Goal: Contribute content: Contribute content

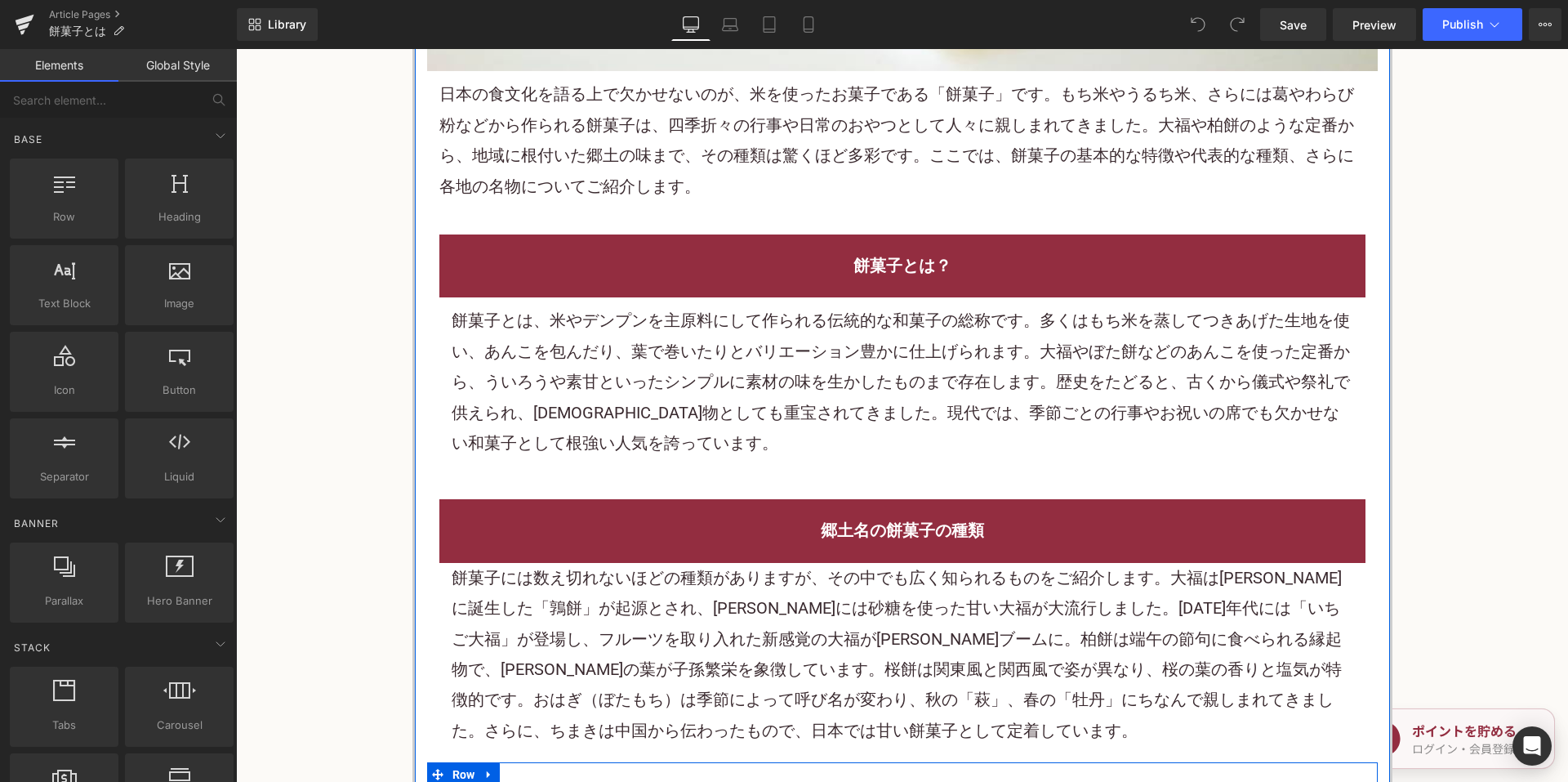
scroll to position [899, 0]
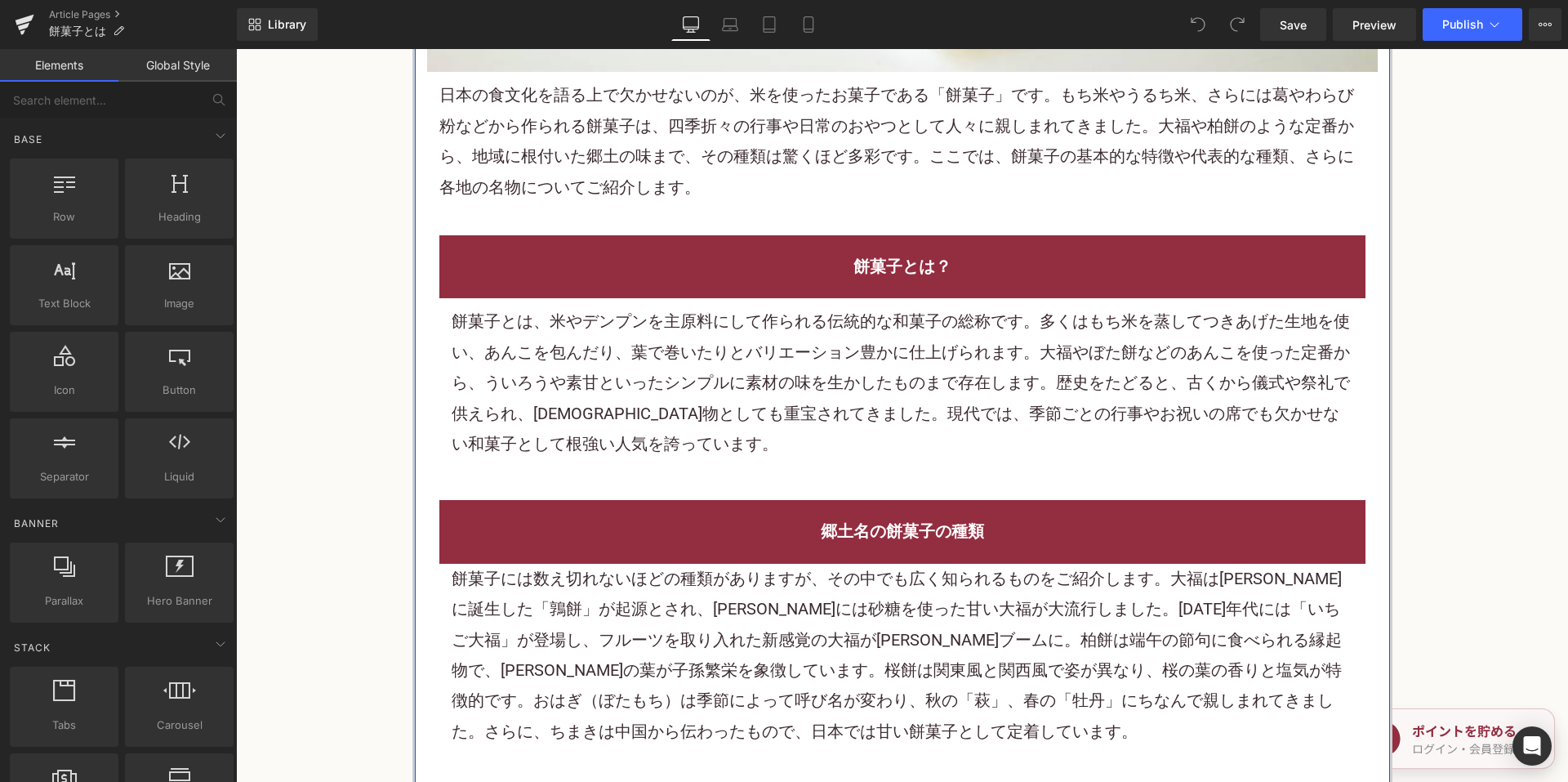
click at [761, 159] on font "日本の食文化を語る上で欠かせないのが、米を使ったお菓子である「餅菓子」です。もち米やうるち米、さらには葛やわらび粉などから作られる餅菓子は、四季折々の行事や日…" at bounding box center [896, 140] width 914 height 111
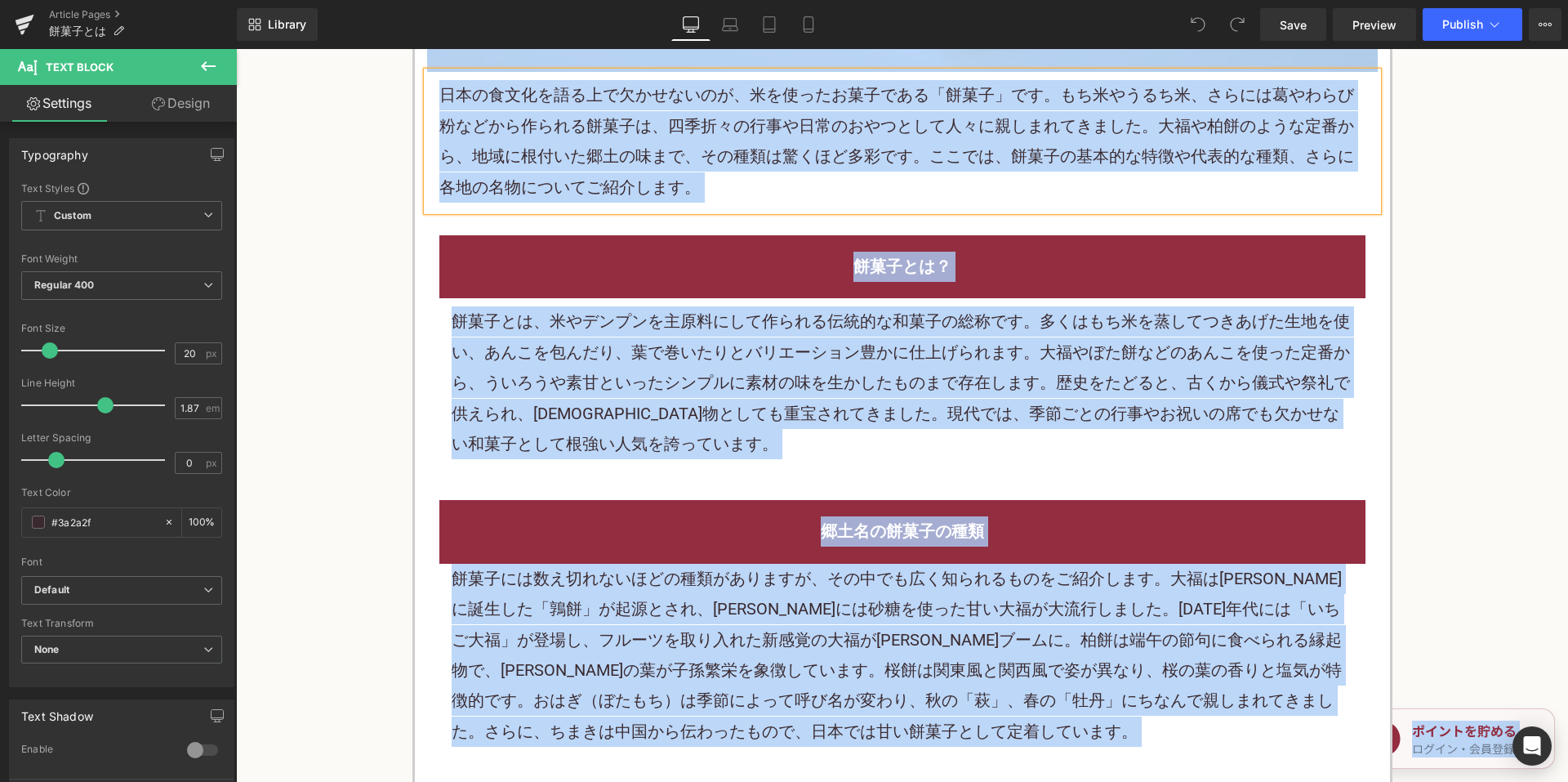
copy body "コンテンツにスキップする 消去 注目ワード ゼリー アイス ケーキ チーズケーキ 検索履歴 カテゴリー ケーキ ヴィーガン チーズケーキ 焼き菓子 チョコレー…"
click at [1054, 141] on p "日本の食文化を語る上で欠かせないのが、米を使ったお菓子である「餅菓子」です。もち米やうるち米、さらには葛やわらび粉などから作られる餅菓子は、四季折々の行事や日…" at bounding box center [902, 141] width 926 height 122
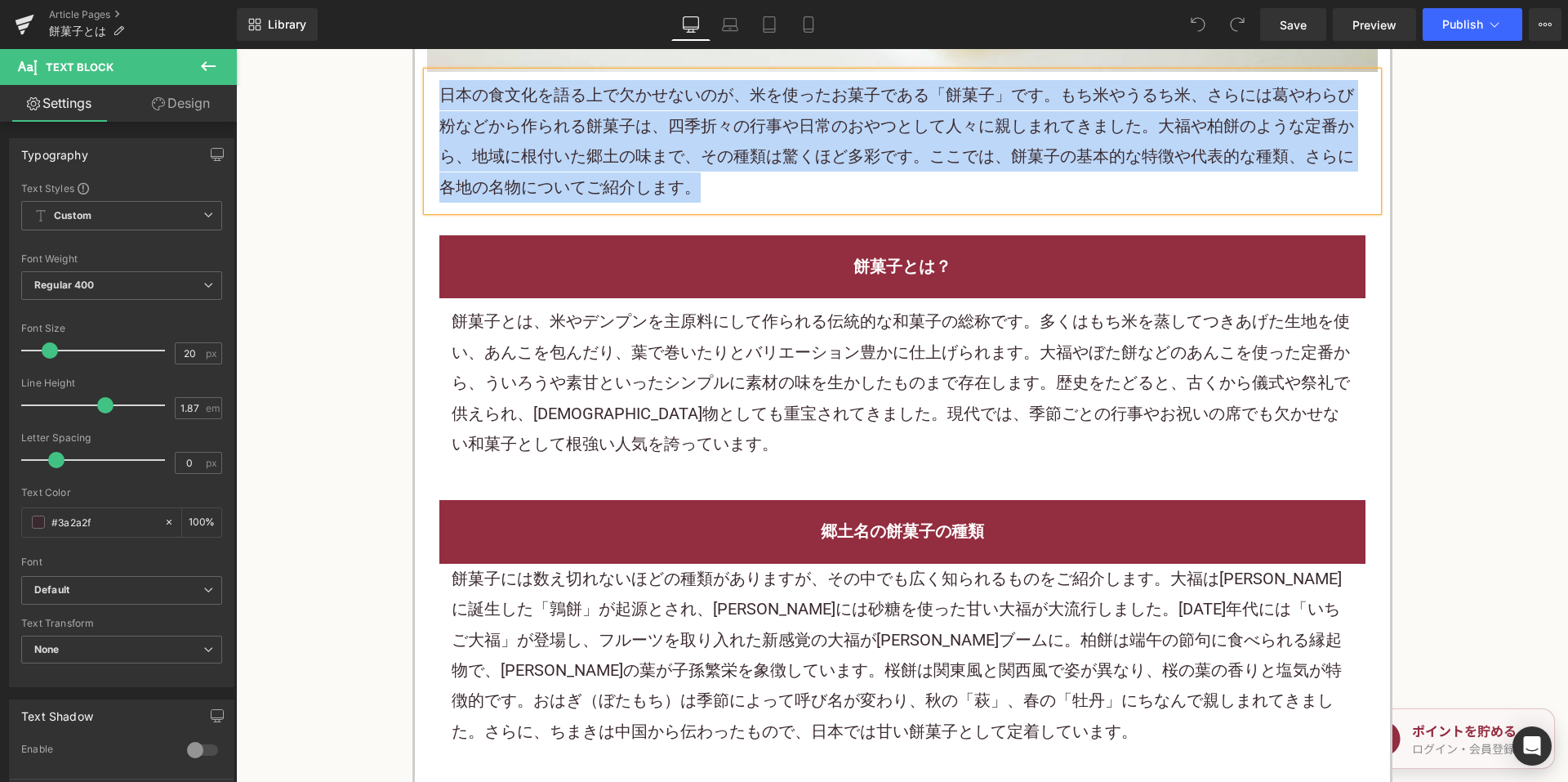
copy font "日本の食文化を語る上で欠かせないのが、米を使ったお菓子である「餅菓子」です。もち米やうるち米、さらには葛やわらび粉などから作られる餅菓子は、四季折々の行事や日…"
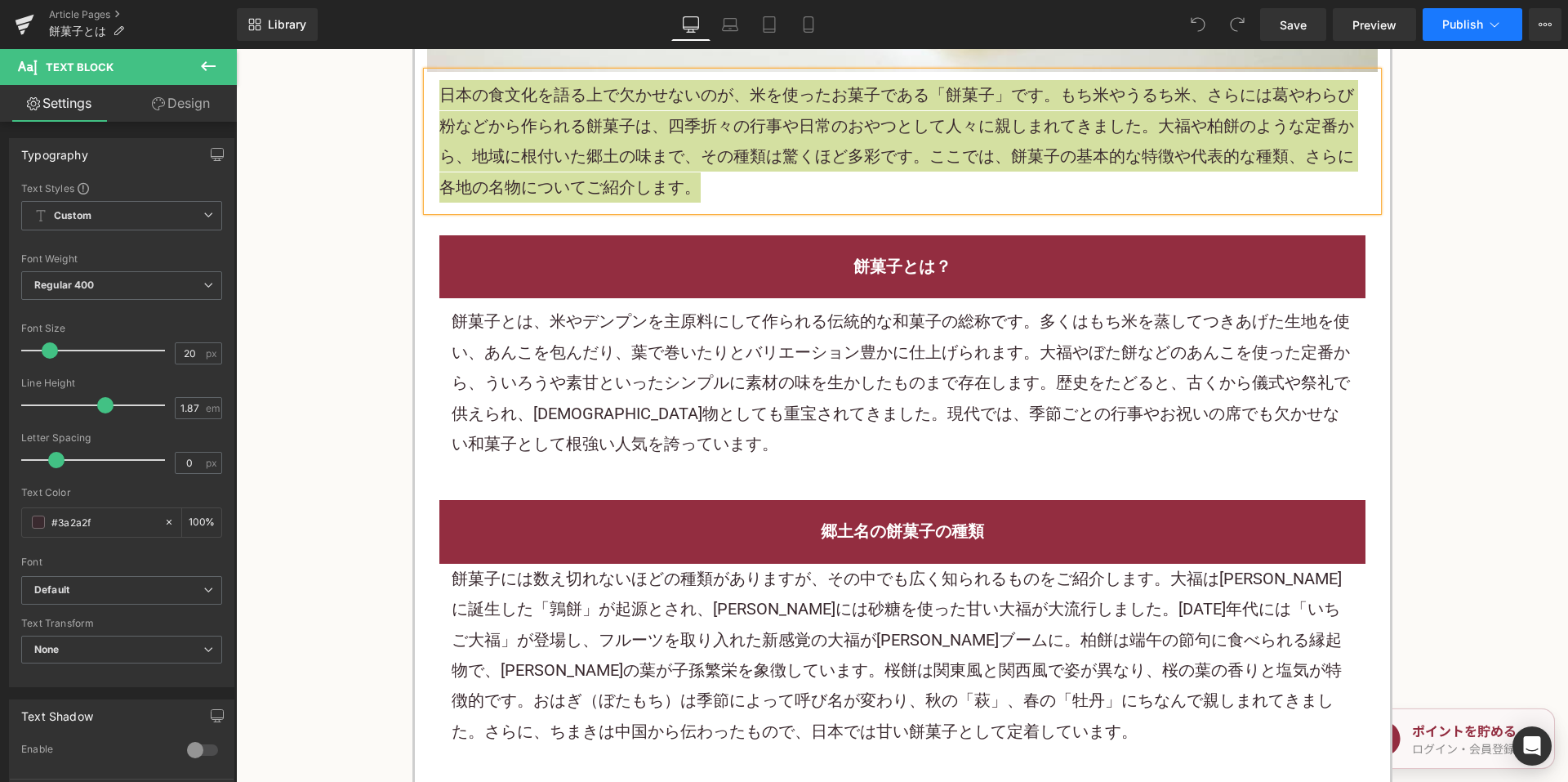
click at [1483, 26] on button "Publish" at bounding box center [1473, 24] width 99 height 33
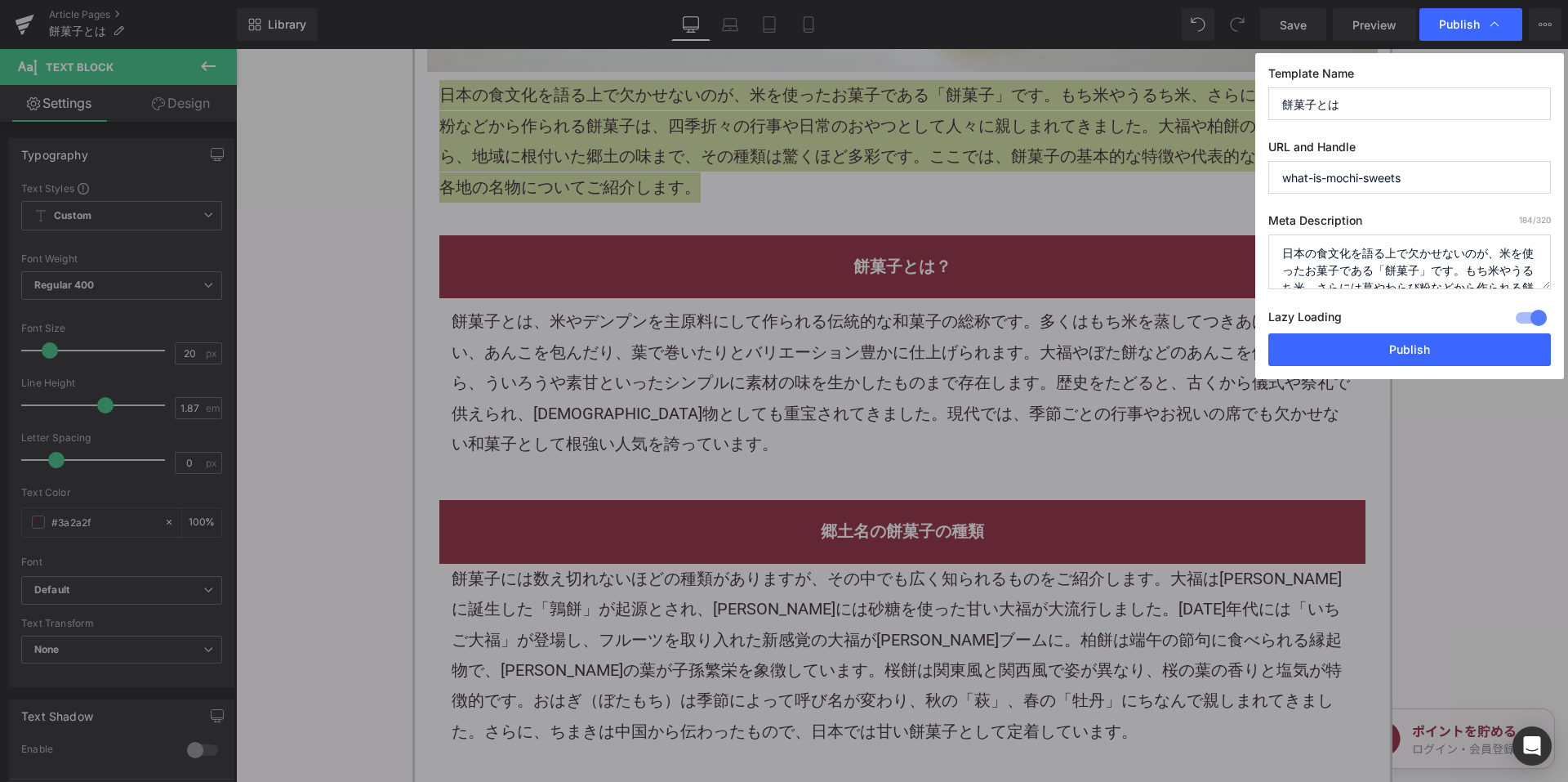
click at [1360, 257] on textarea "日本の食文化を語る上で欠かせないのが、米を使ったお菓子である「餅菓子」です。もち米やうるち米、さらには葛やわらび粉などから作られる餅菓子は、四季折々の行事や日…" at bounding box center [1410, 262] width 282 height 55
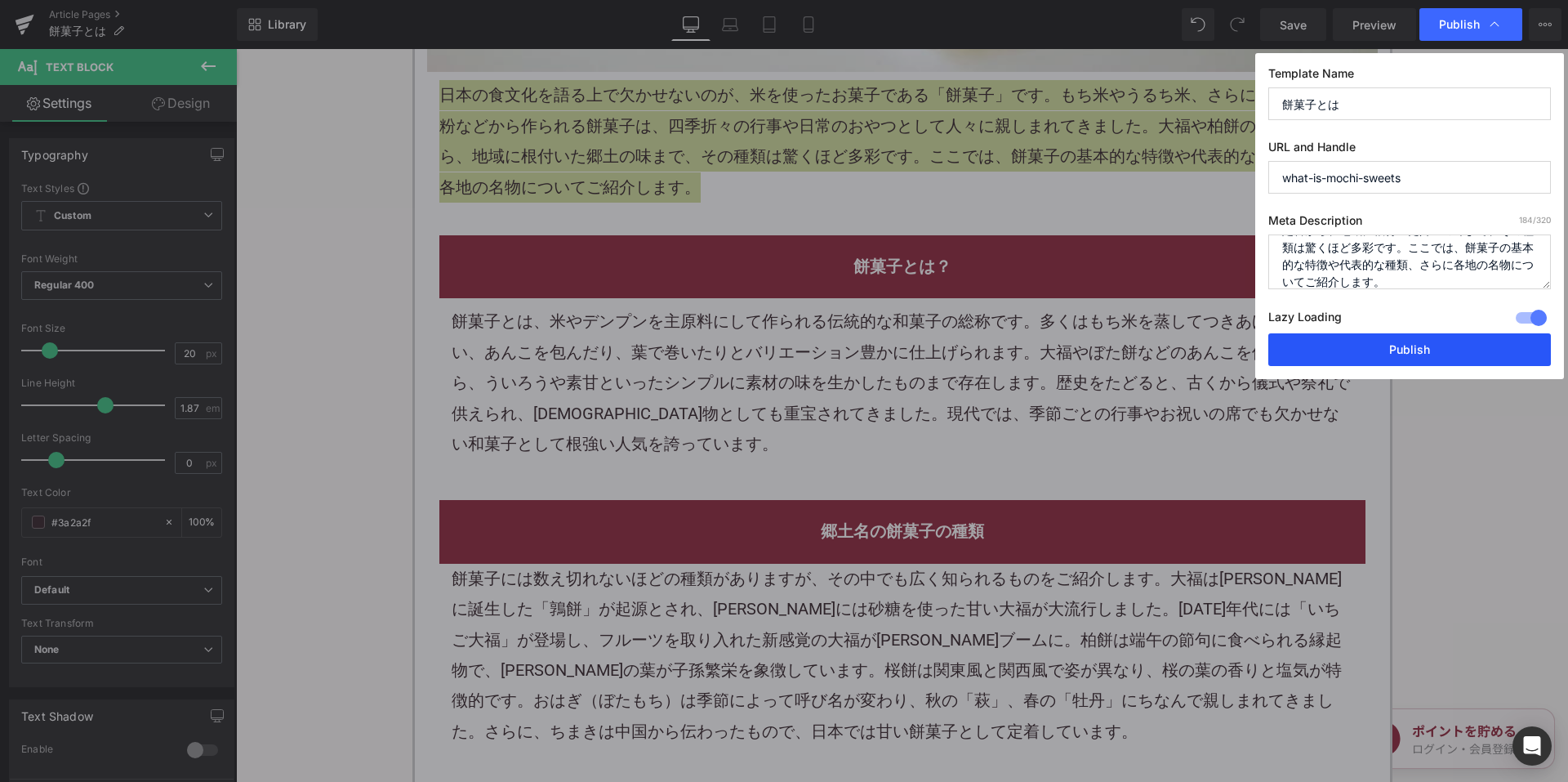
click at [1372, 339] on button "Publish" at bounding box center [1410, 350] width 282 height 33
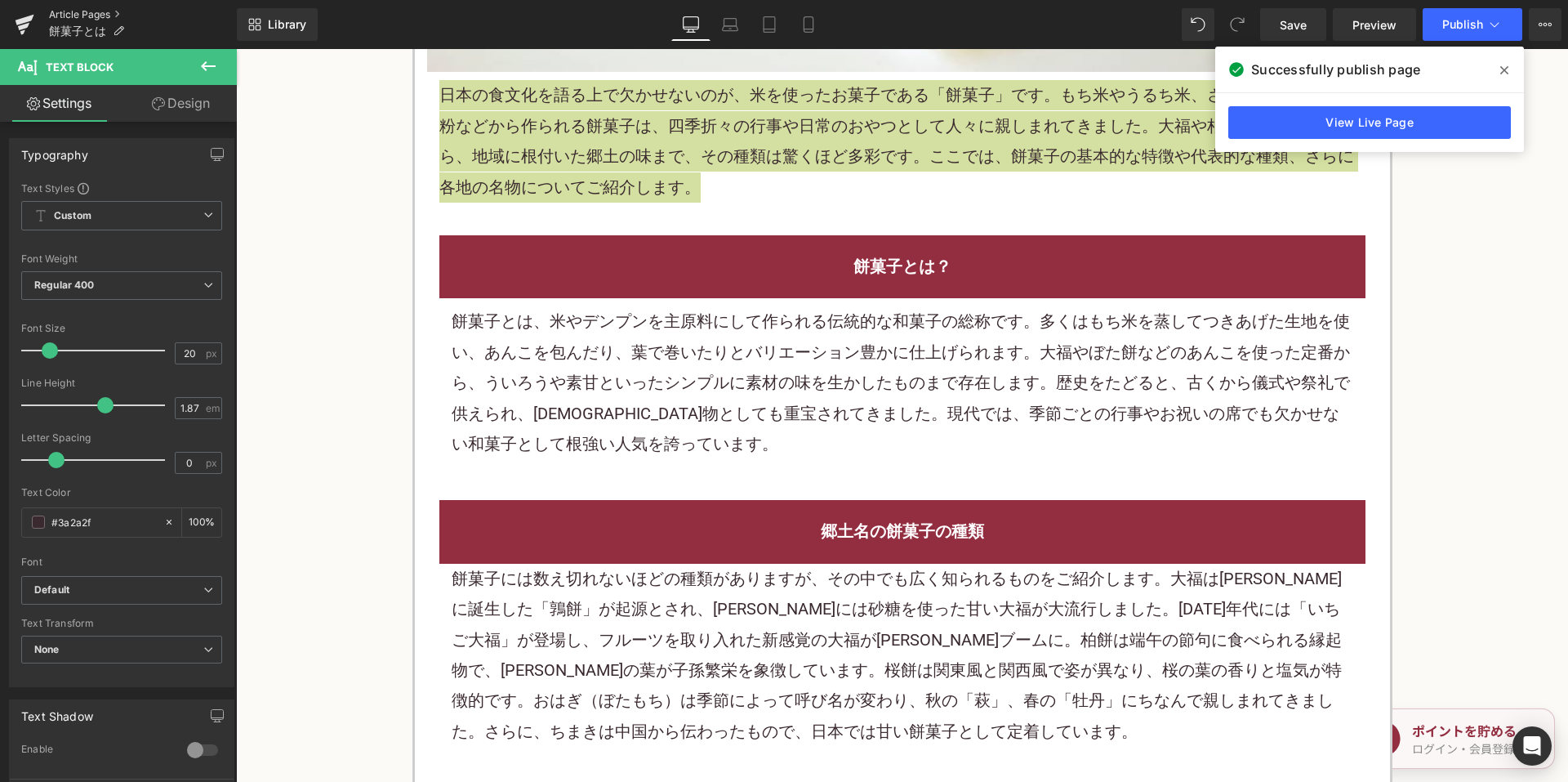
click at [56, 13] on link "Article Pages" at bounding box center [143, 14] width 188 height 13
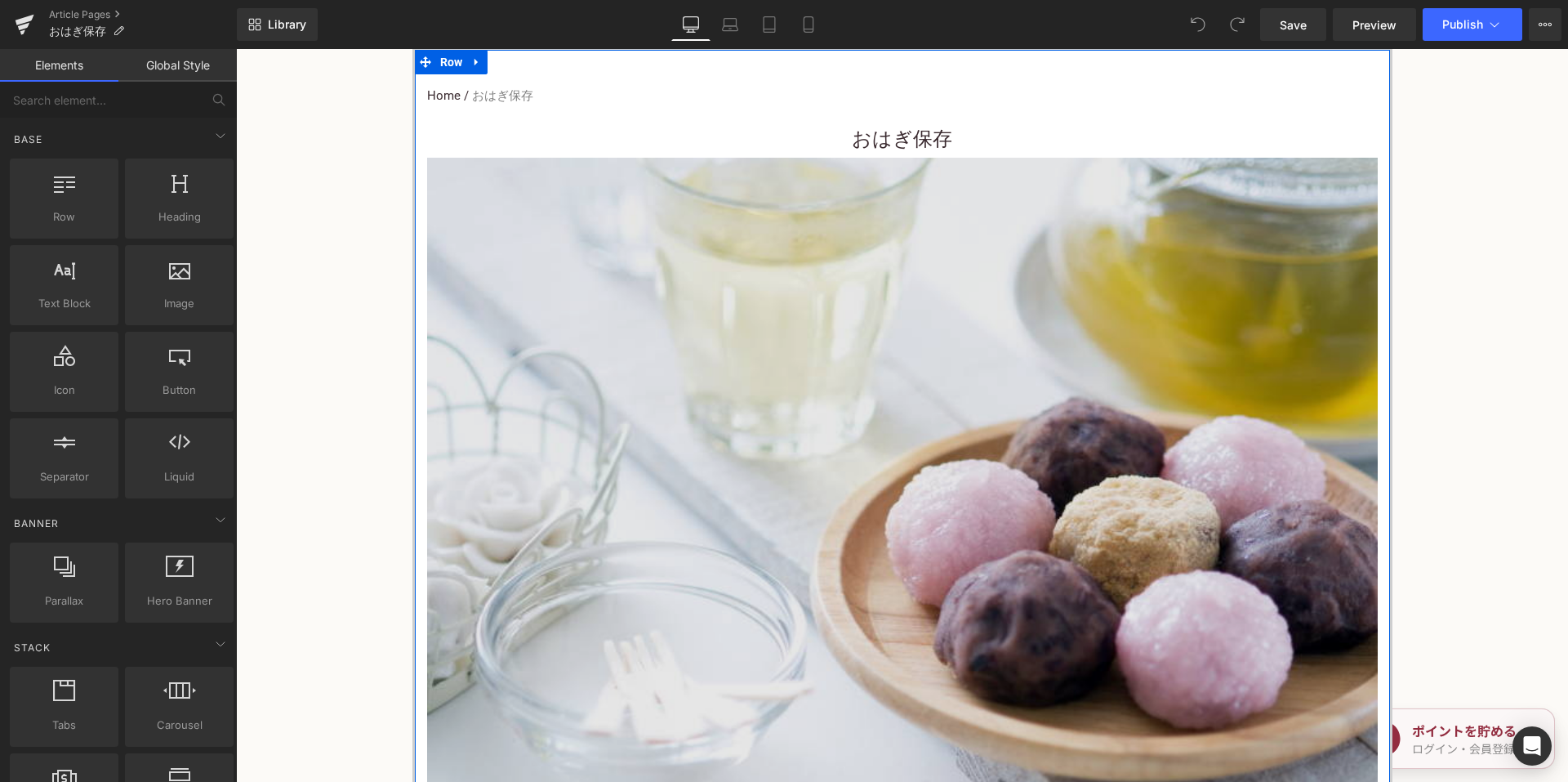
scroll to position [163, 0]
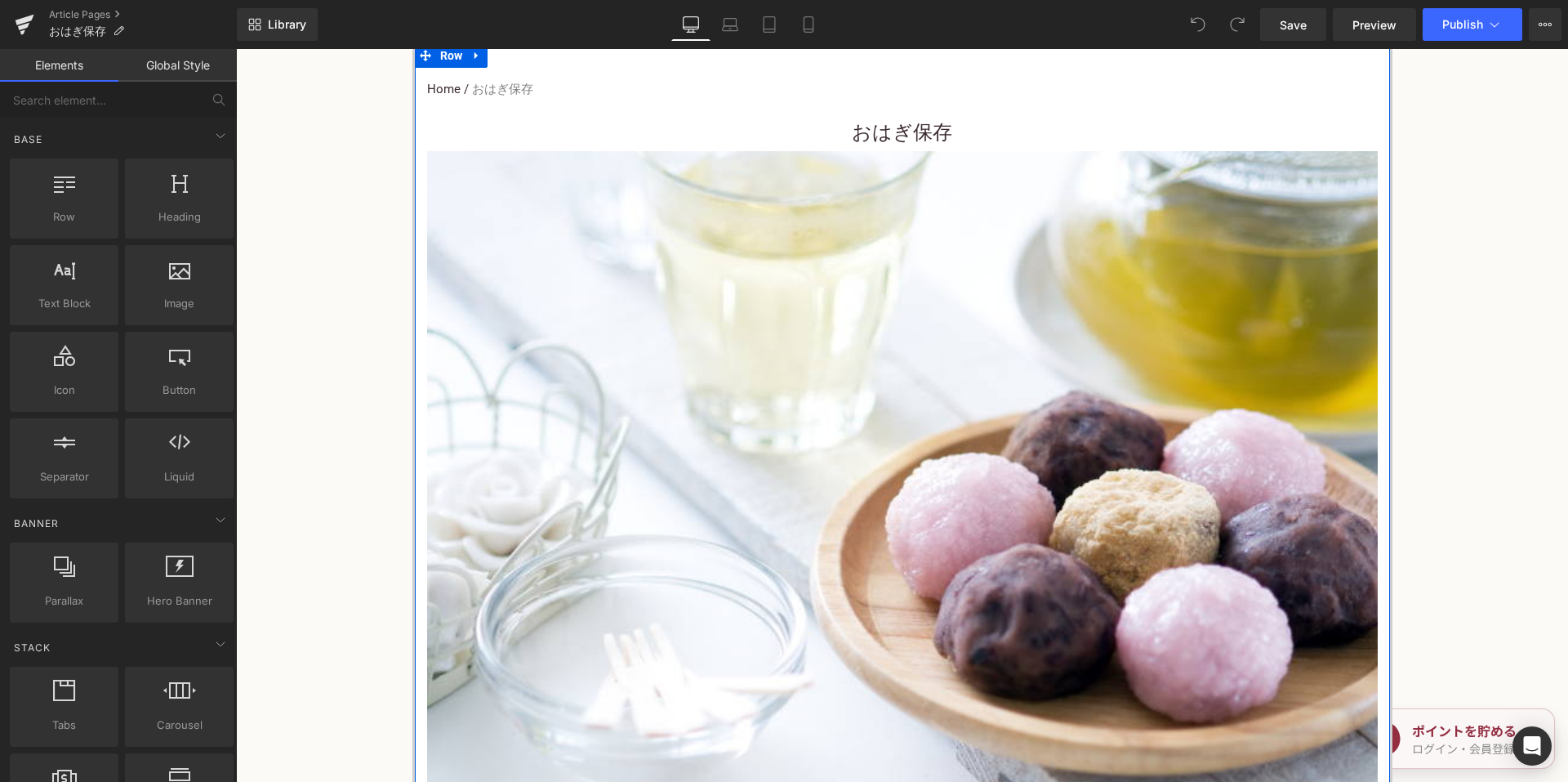
click at [847, 139] on div "おはぎ保存 Heading" at bounding box center [903, 132] width 951 height 39
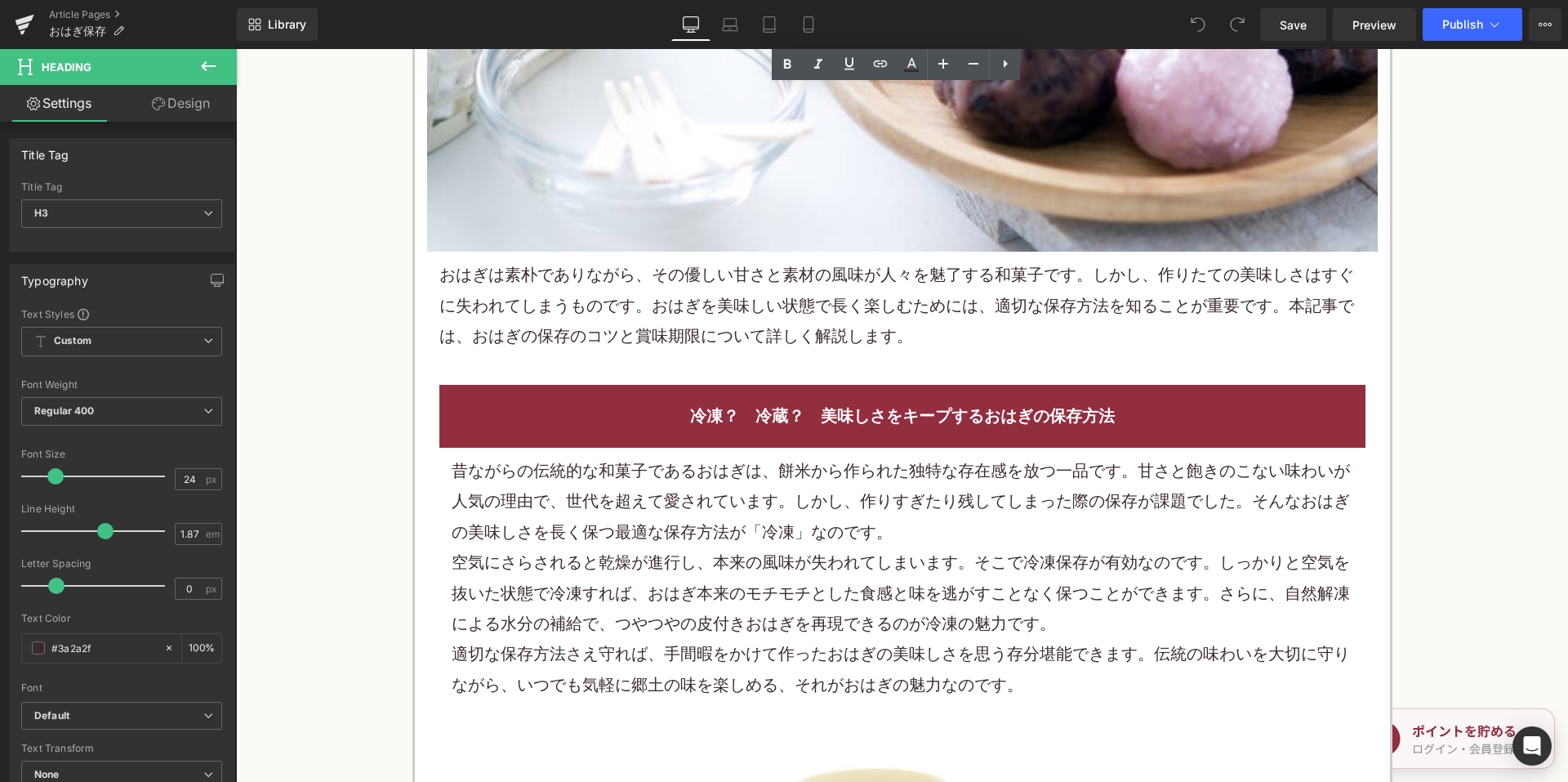
scroll to position [736, 0]
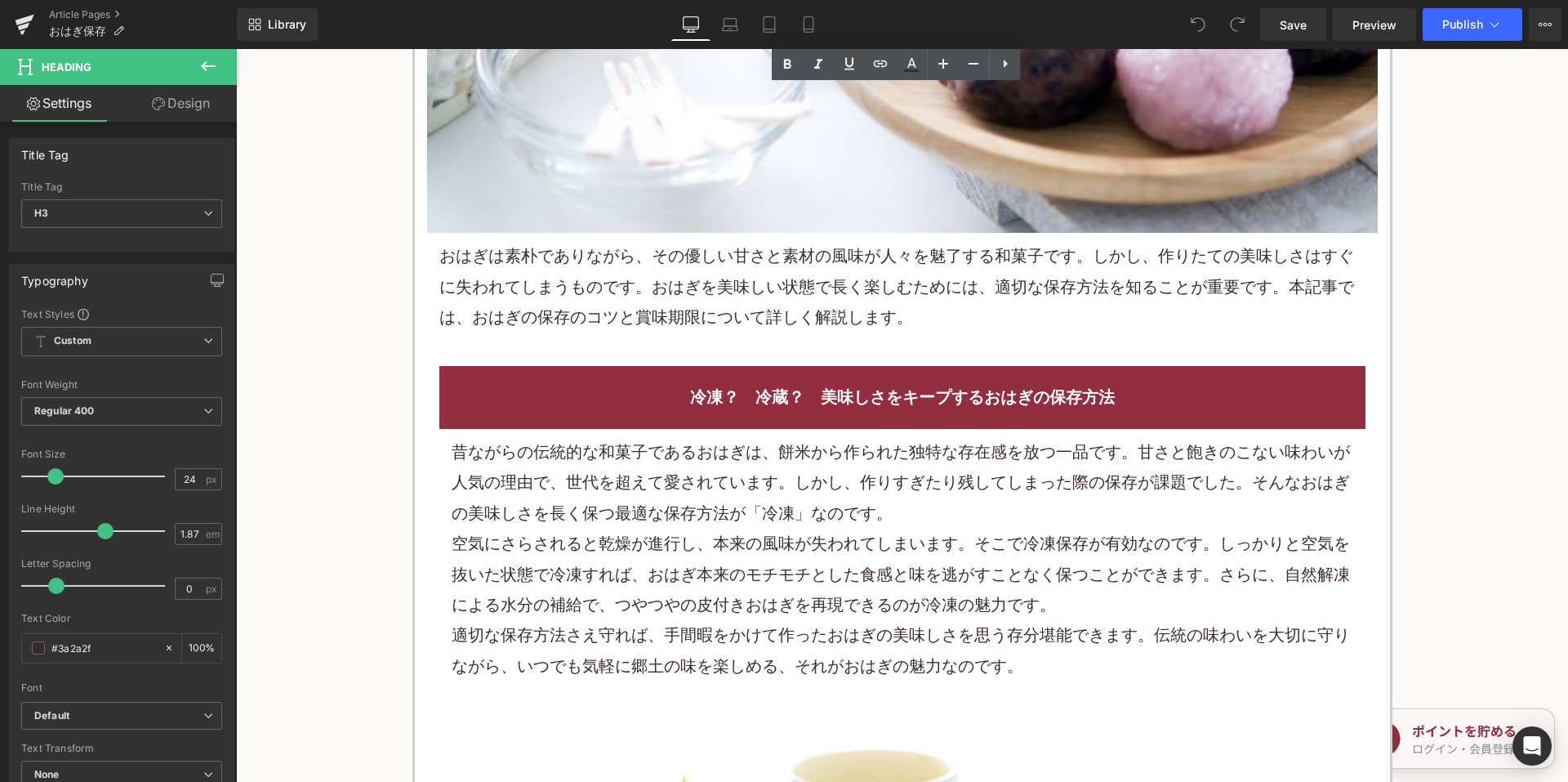
click at [743, 285] on p "おはぎ は素朴でありながら、その優しい甘さと素材の風味が人々を魅了する 和菓子 です。しかし、作りたての美味しさはすぐに失われてしまうものです。お はぎ を美…" at bounding box center [902, 287] width 926 height 92
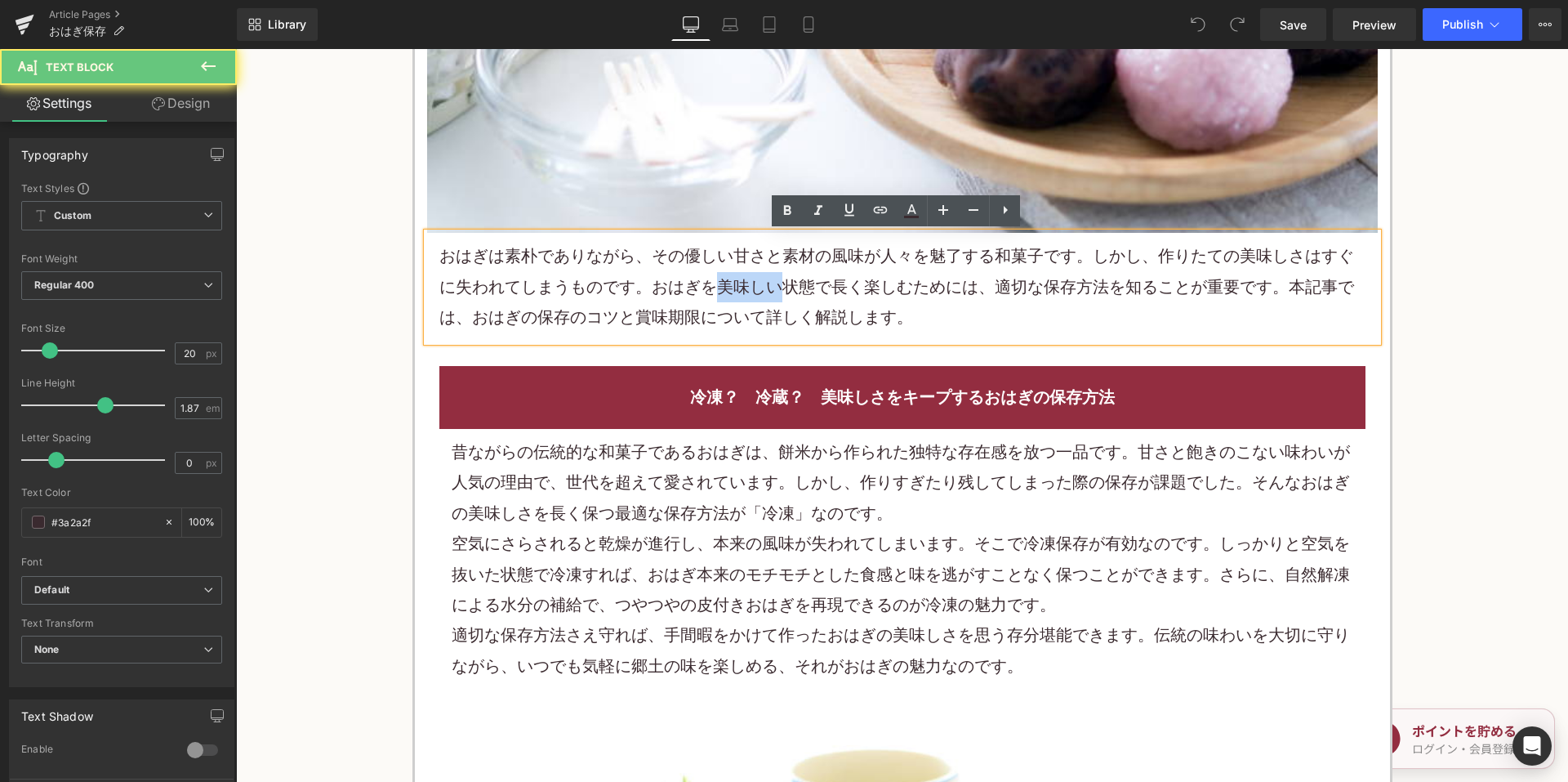
click at [743, 285] on p "おはぎ は素朴でありながら、その優しい甘さと素材の風味が人々を魅了する 和菓子 です。しかし、作りたての美味しさはすぐに失われてしまうものです。お はぎ を美…" at bounding box center [902, 287] width 926 height 92
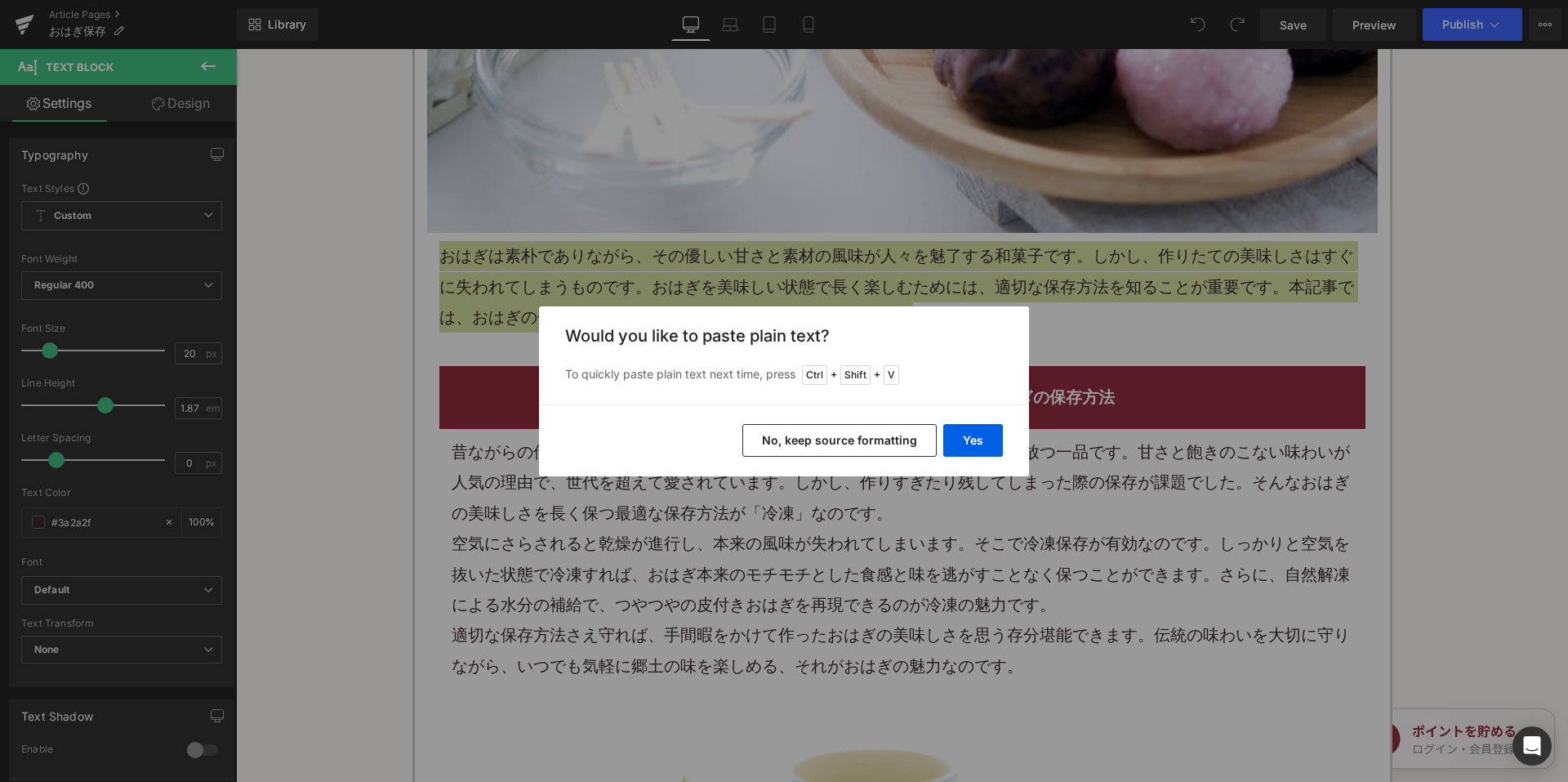
click at [845, 449] on button "No, keep source formatting" at bounding box center [840, 440] width 195 height 33
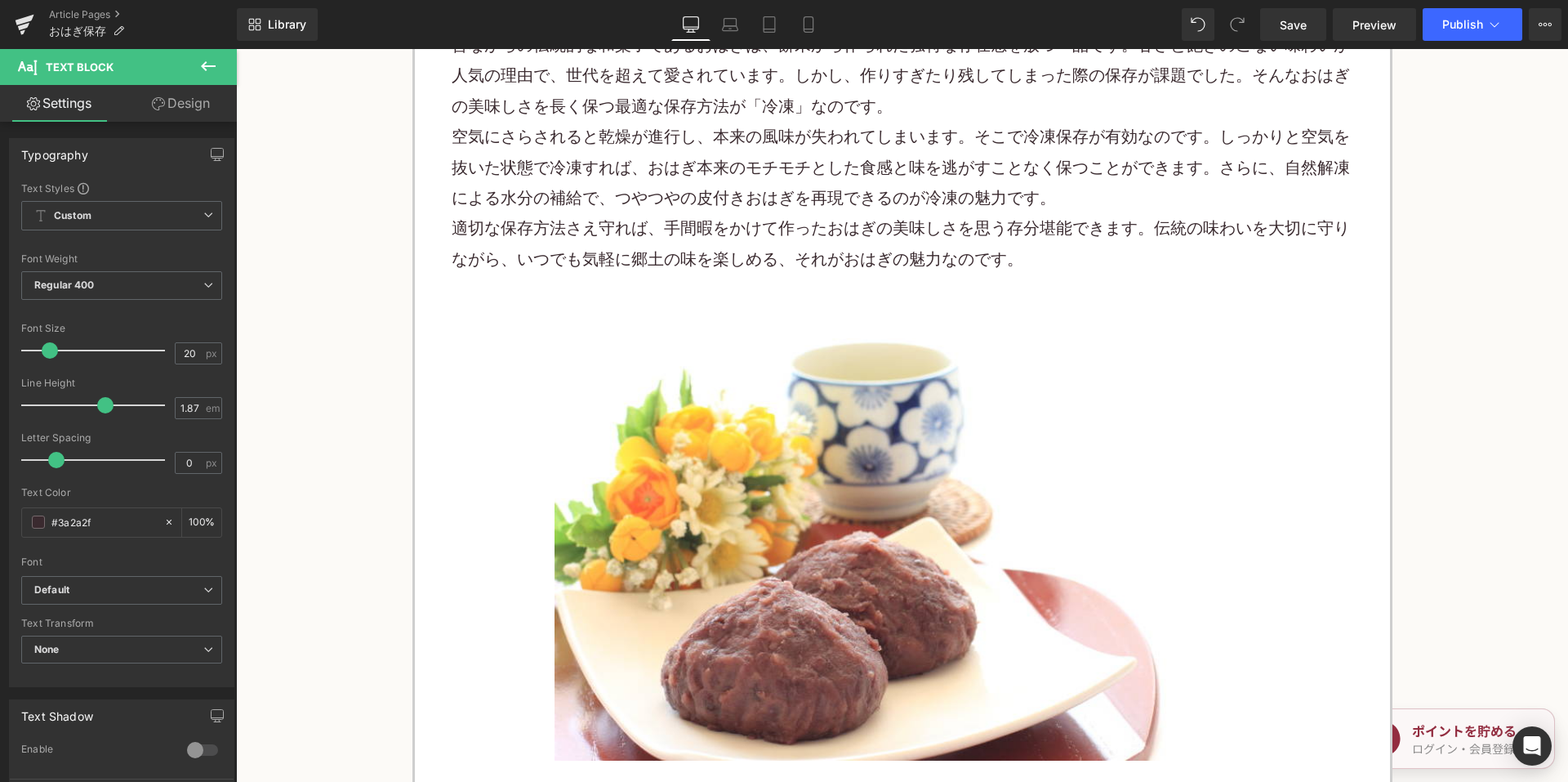
scroll to position [1144, 0]
click at [766, 259] on p "適切な保存方法さえ守れば、手間暇をかけて作ったおはぎの美味しさを思う存分堪能できます。伝統の味わいを大切に守りながら、いつでも気軽に郷土の味を楽しめる、それが…" at bounding box center [903, 242] width 902 height 61
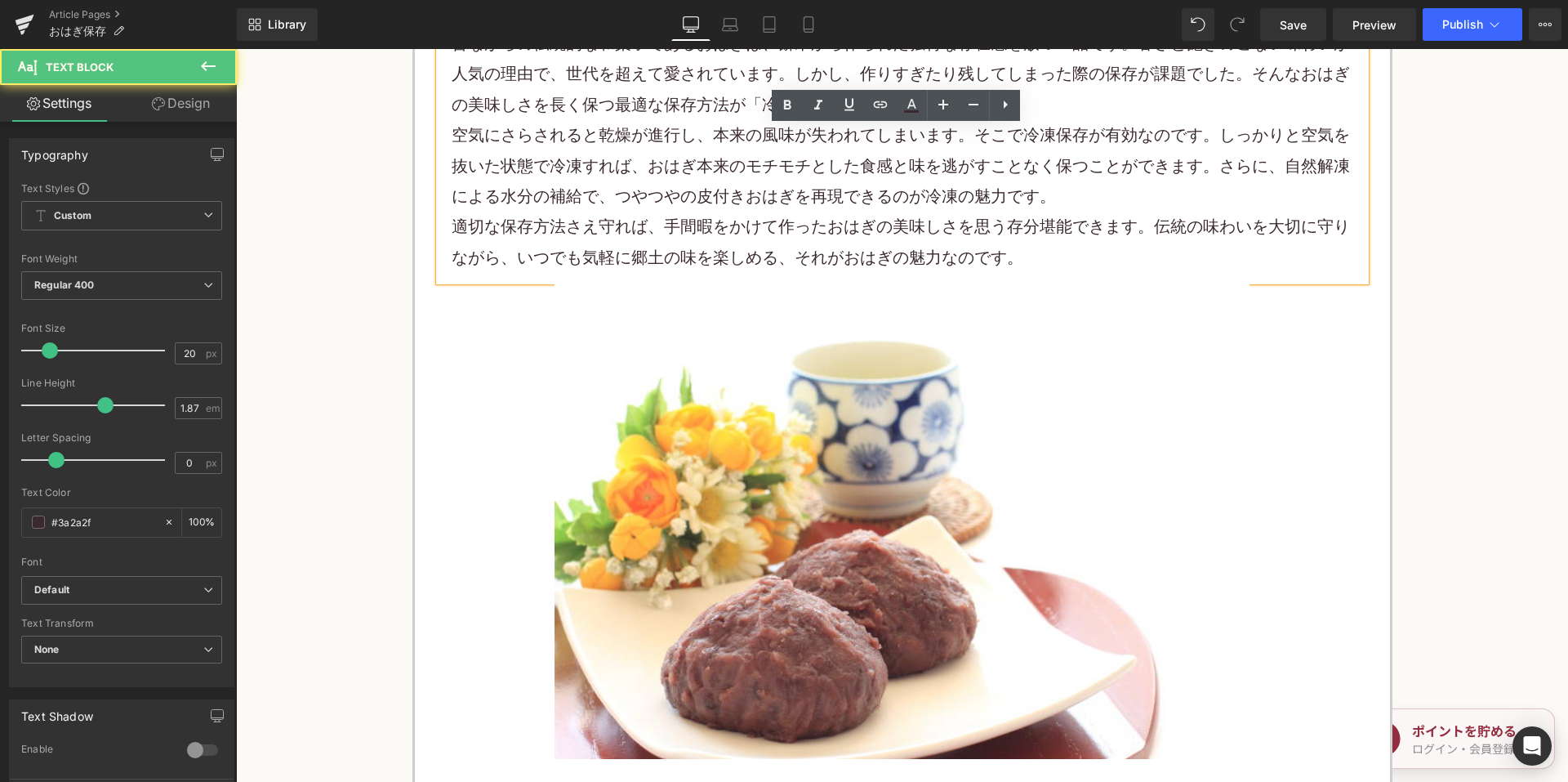
click at [756, 237] on p "適切な保存方法さえ守れば、手間暇をかけて作ったおはぎの美味しさを思う存分堪能できます。伝統の味わいを大切に守りながら、いつでも気軽に郷土の味を楽しめる、それが…" at bounding box center [903, 242] width 902 height 61
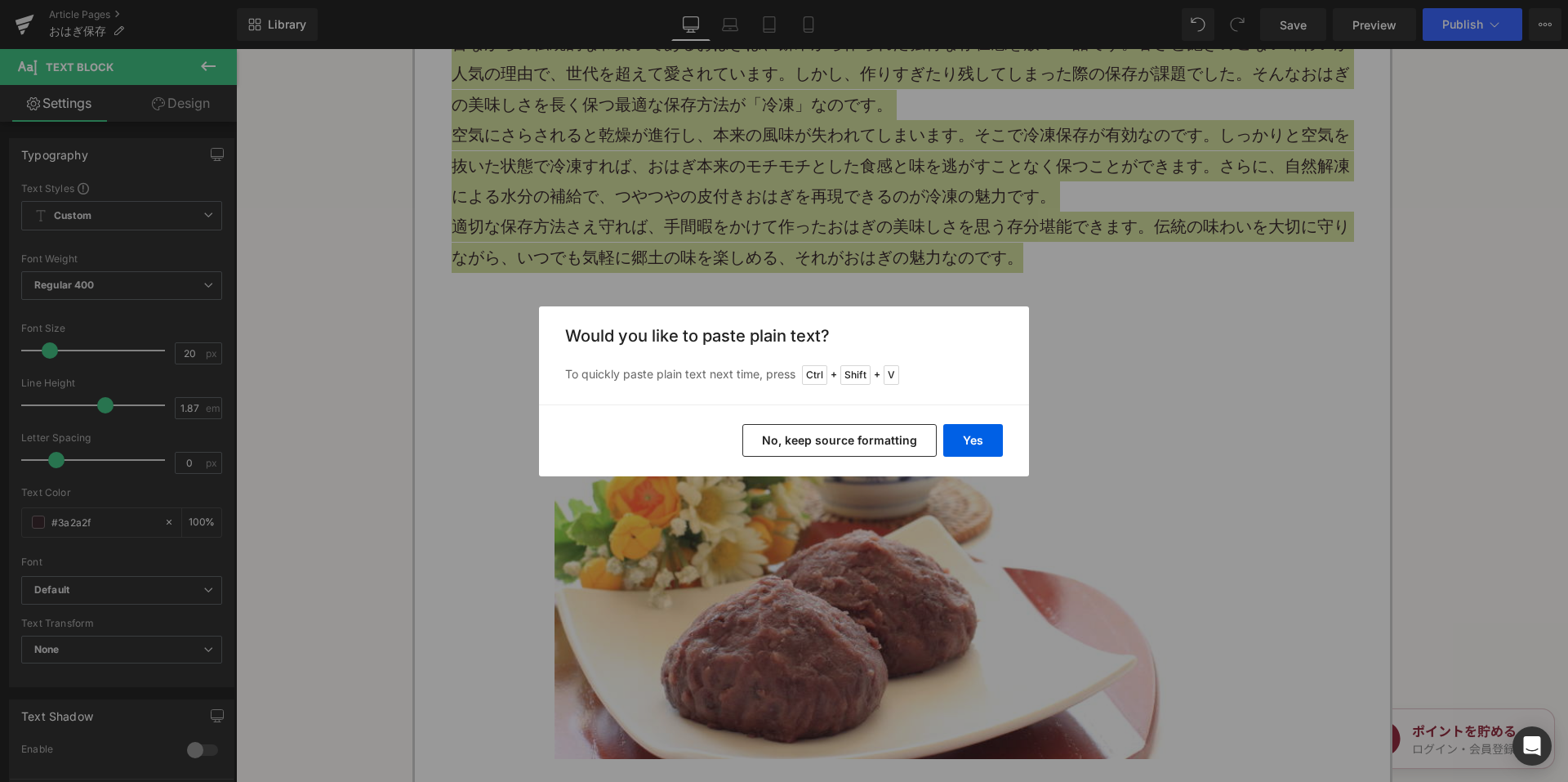
click at [824, 454] on button "No, keep source formatting" at bounding box center [840, 440] width 195 height 33
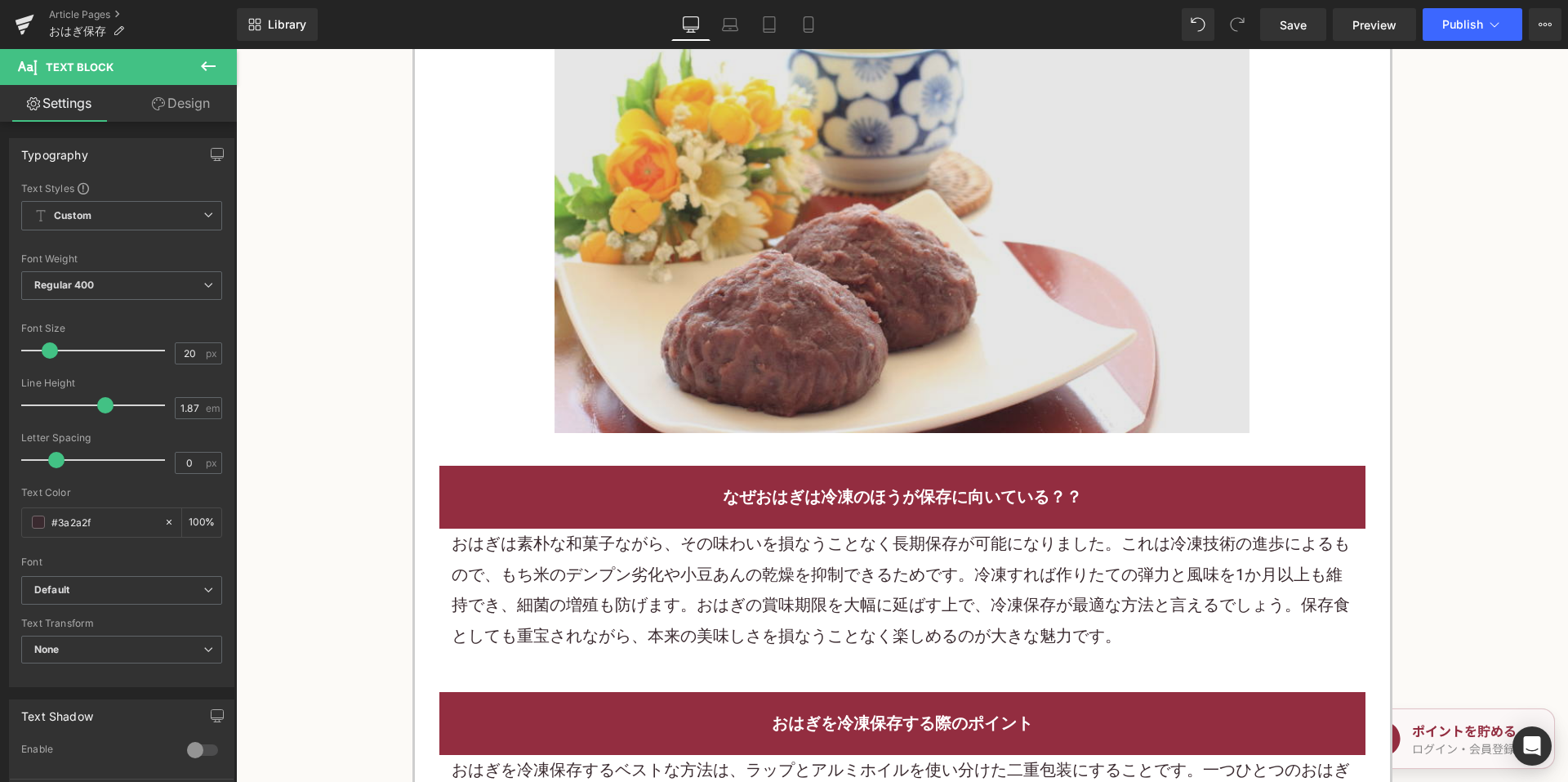
scroll to position [1716, 0]
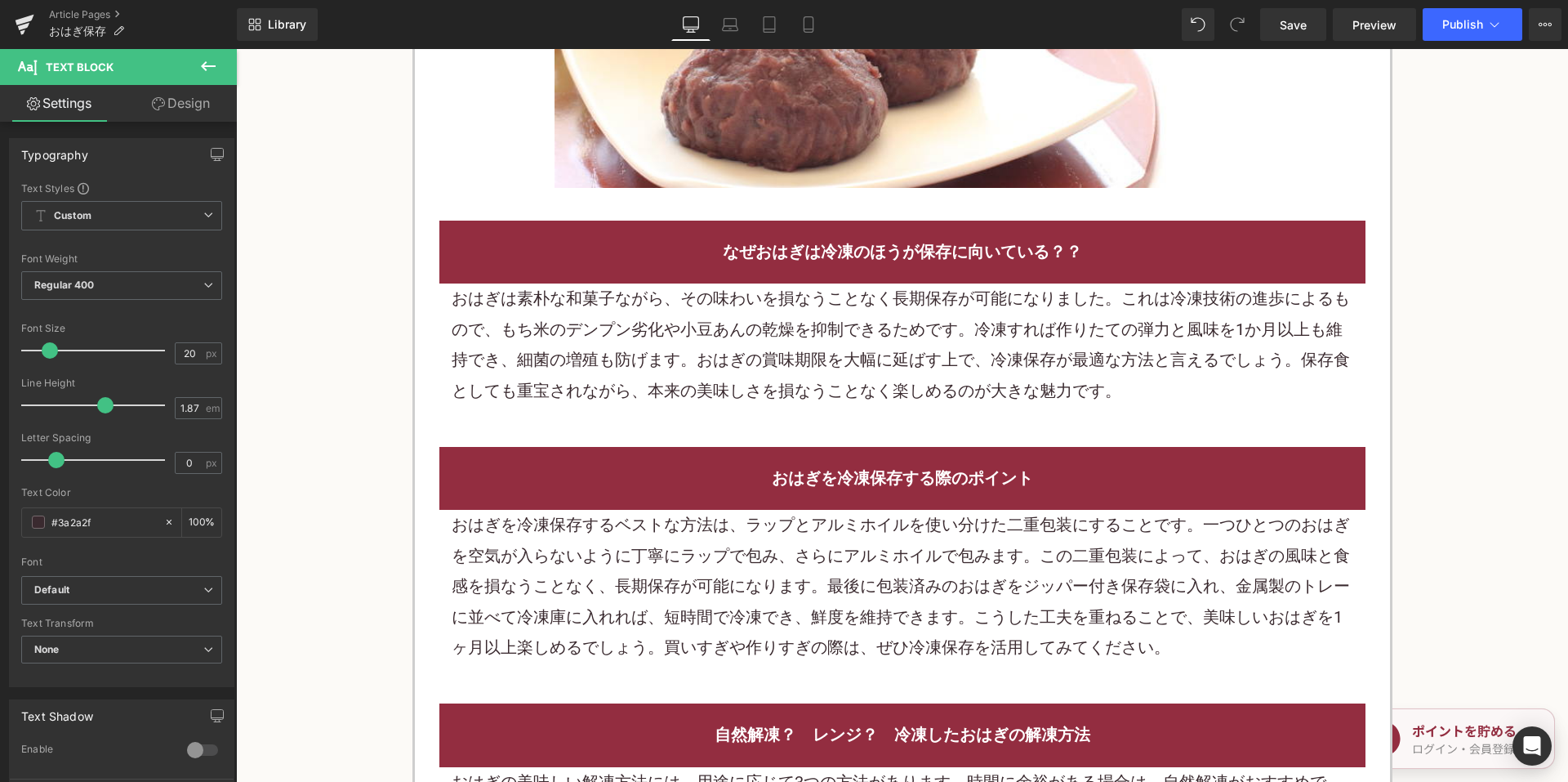
click at [694, 314] on p "おはぎは素朴な和菓子ながら、その味わいを損なうことなく長期保存が可能になりました。これは冷凍技術の進歩によるもので、もち米のデンプン劣化や 小豆 あんの乾燥を…" at bounding box center [903, 345] width 902 height 122
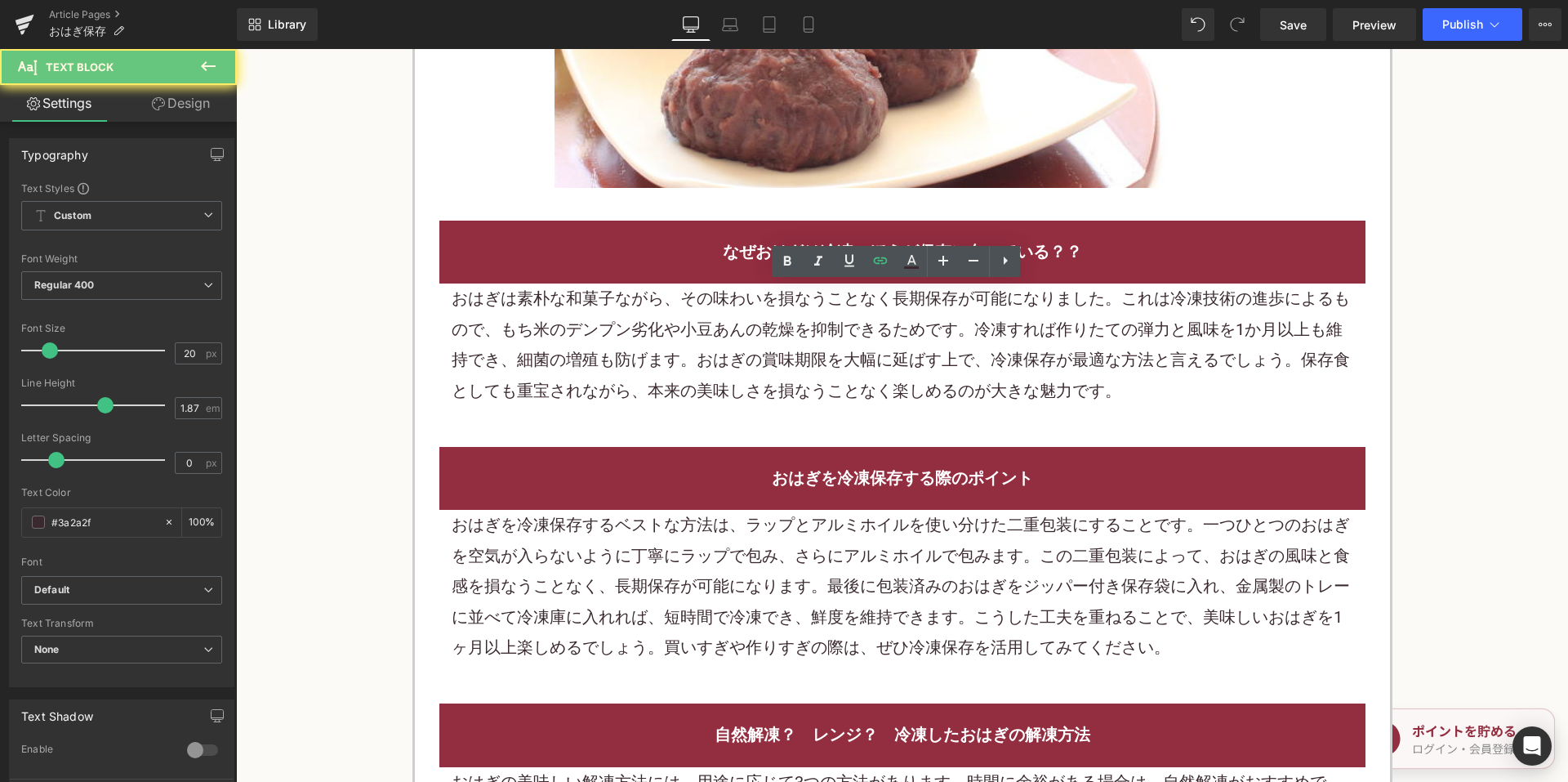
click at [694, 314] on p "おはぎは素朴な和菓子ながら、その味わいを損なうことなく長期保存が可能になりました。これは冷凍技術の進歩によるもので、もち米のデンプン劣化や 小豆 あんの乾燥を…" at bounding box center [903, 345] width 902 height 122
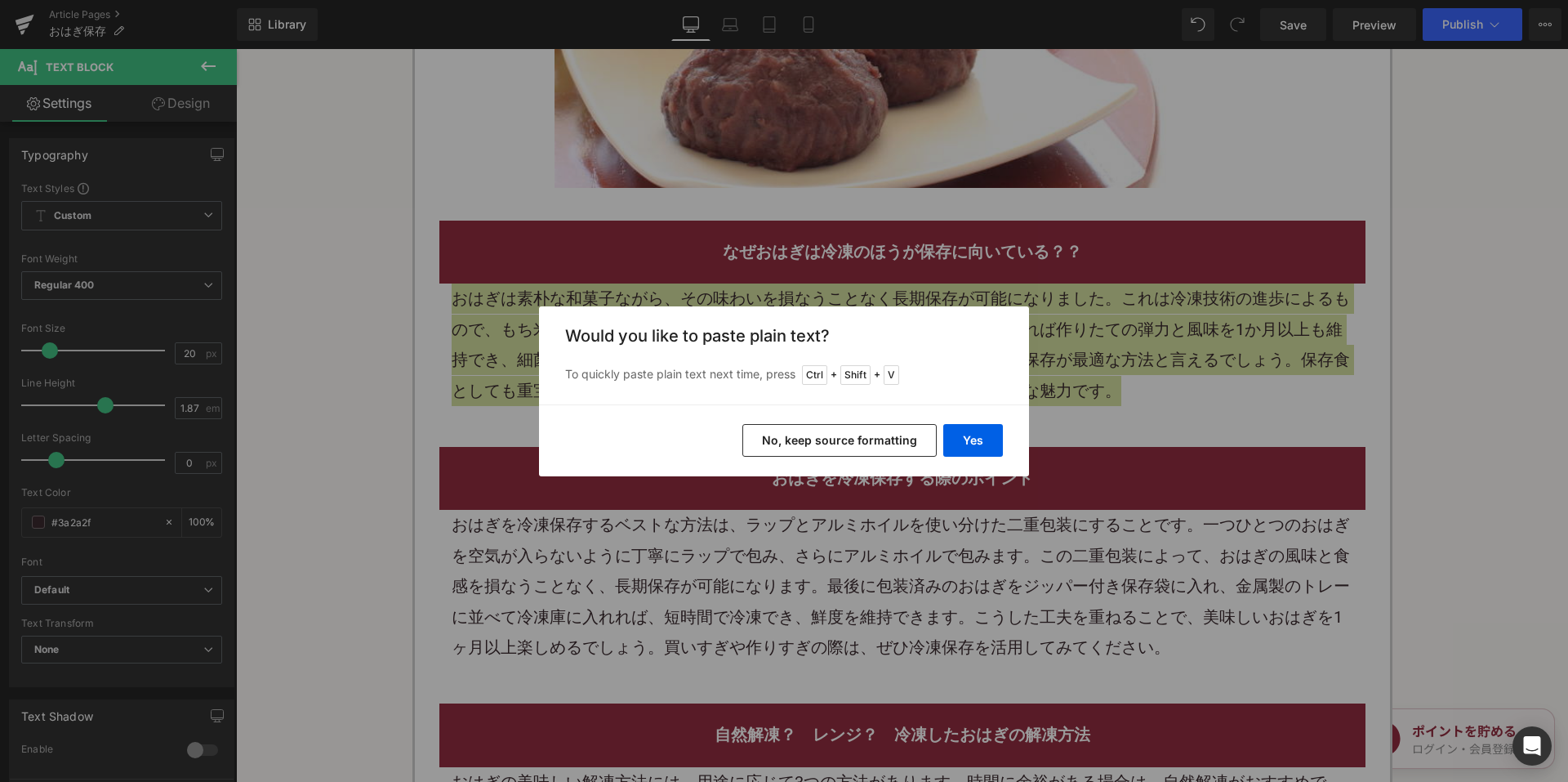
click at [785, 442] on button "No, keep source formatting" at bounding box center [840, 440] width 195 height 33
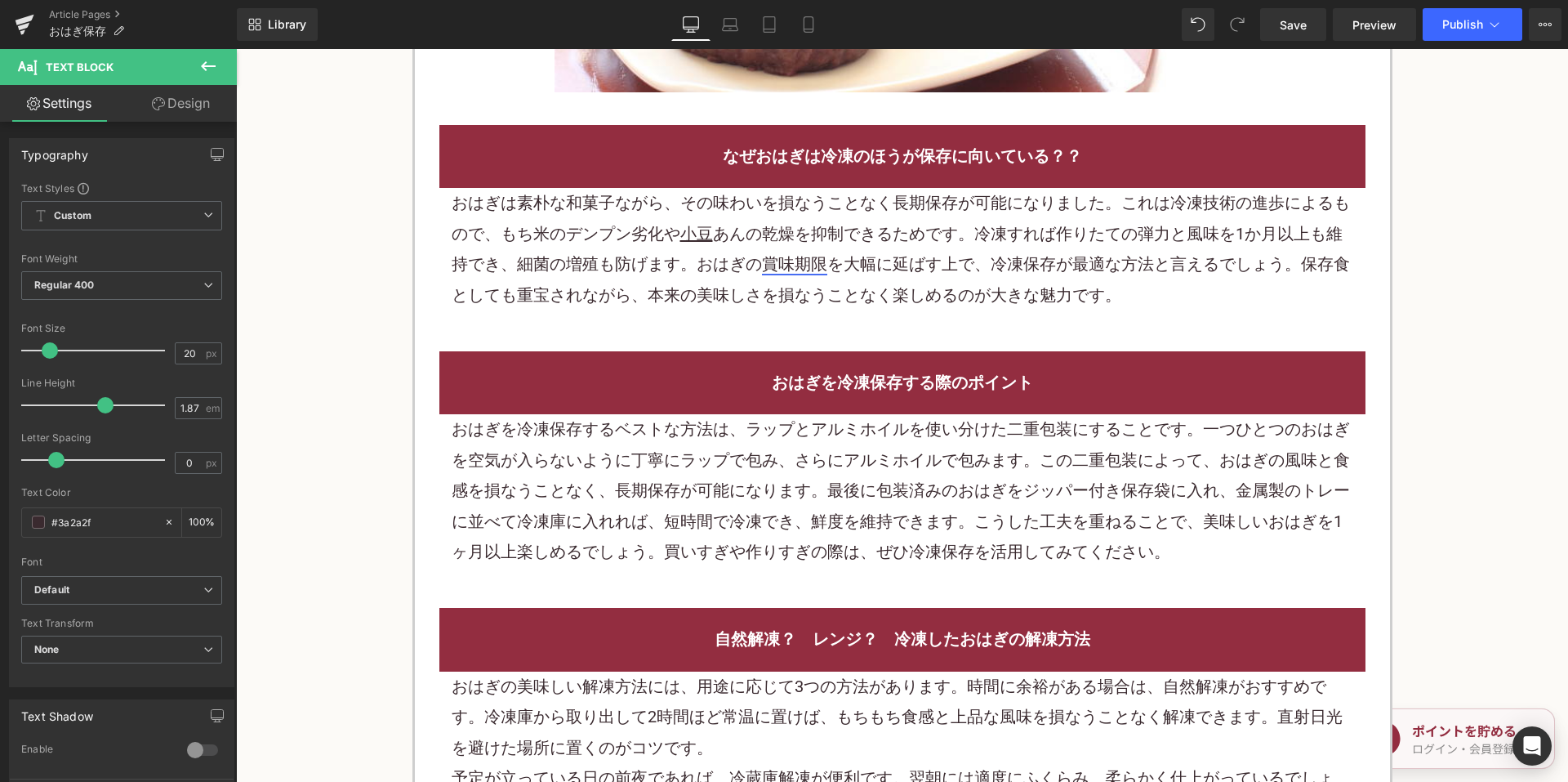
scroll to position [1961, 0]
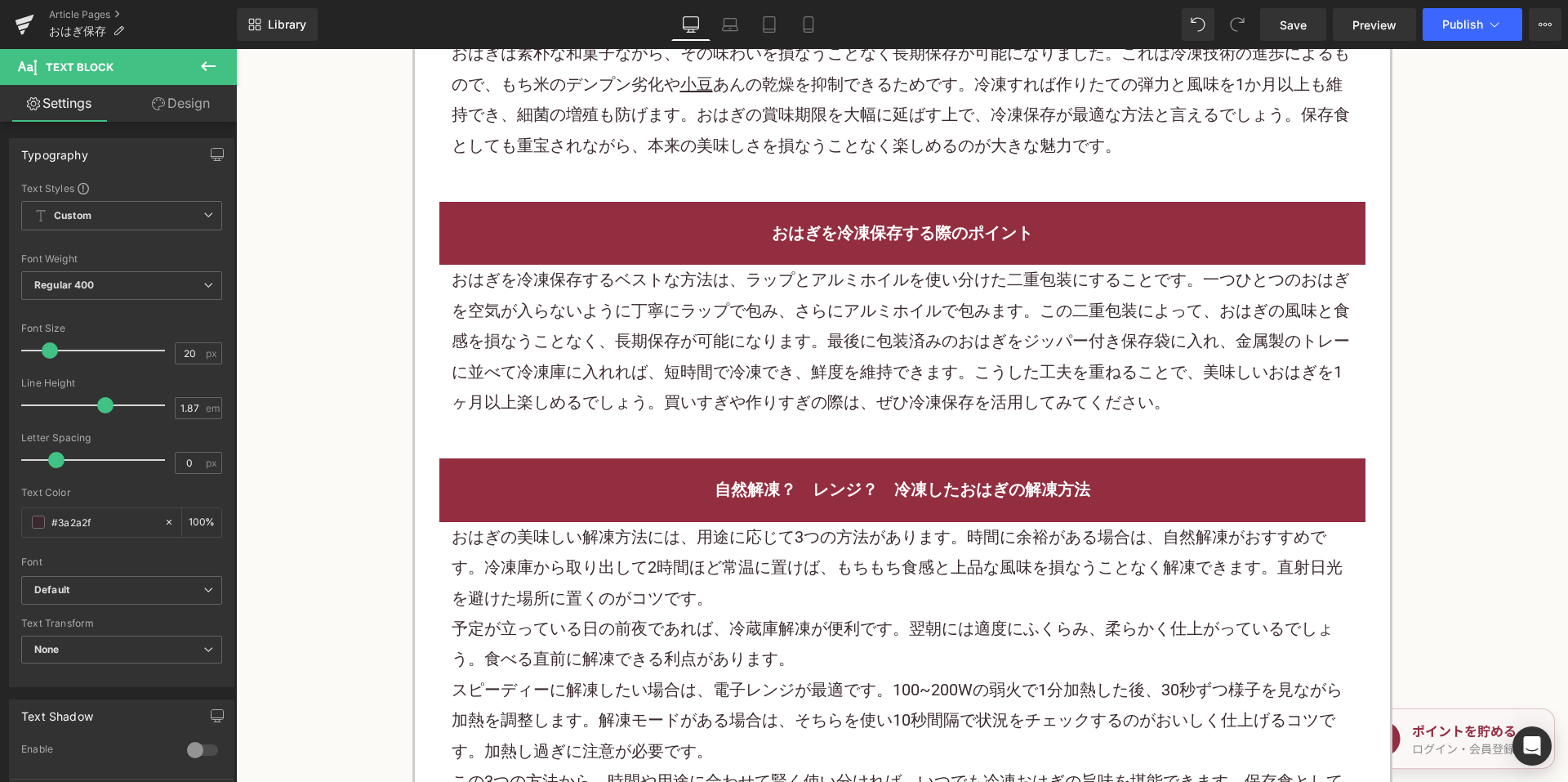
click at [737, 330] on p "おはぎを冷凍保存するベストな方法は、ラップとアルミホイルを使い分けた二重包装にすることです。一つひとつのおはぎを空気が入らないように丁寧にラップで包み、さらに…" at bounding box center [903, 341] width 902 height 153
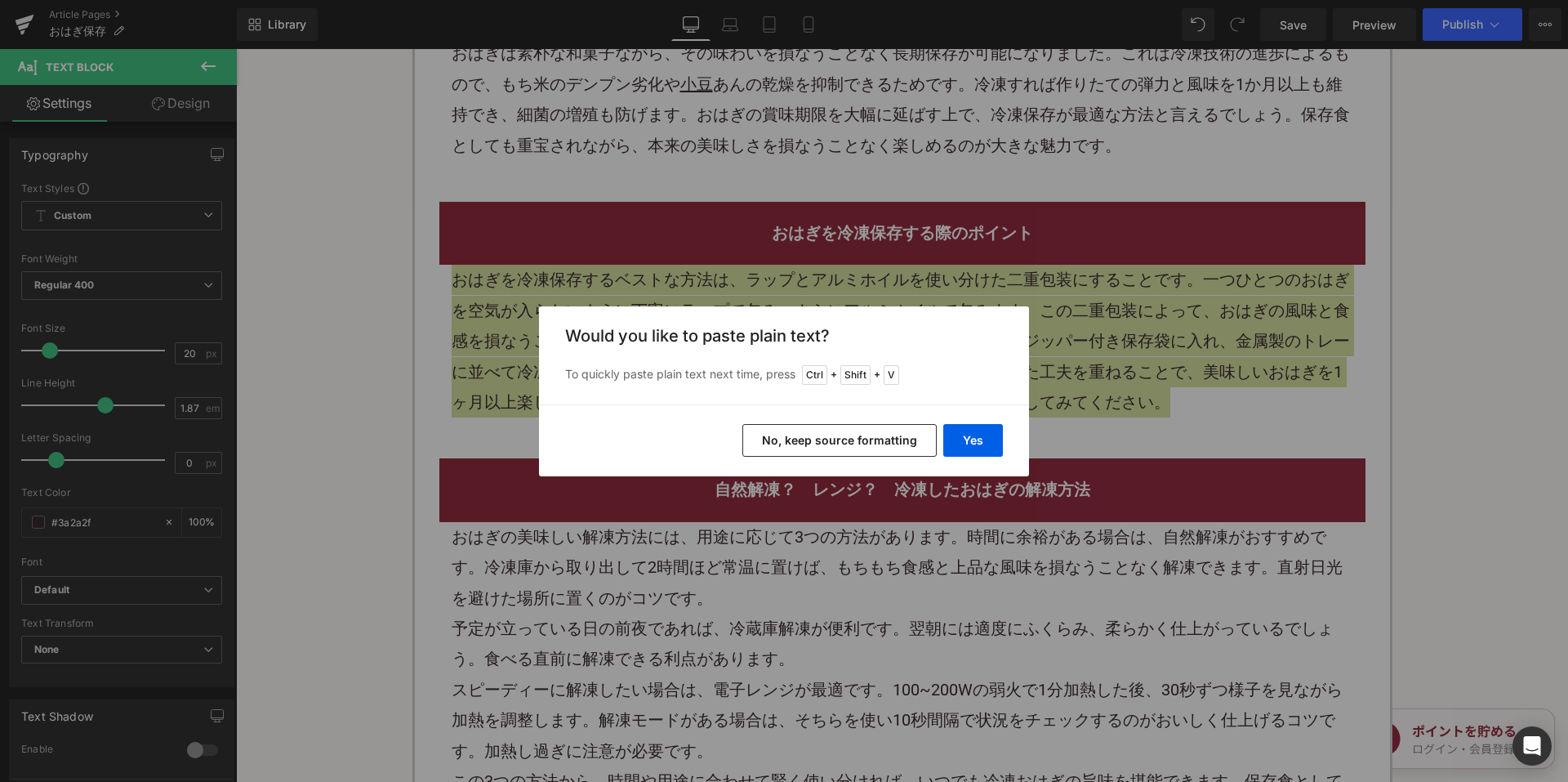
click at [848, 448] on button "No, keep source formatting" at bounding box center [840, 440] width 195 height 33
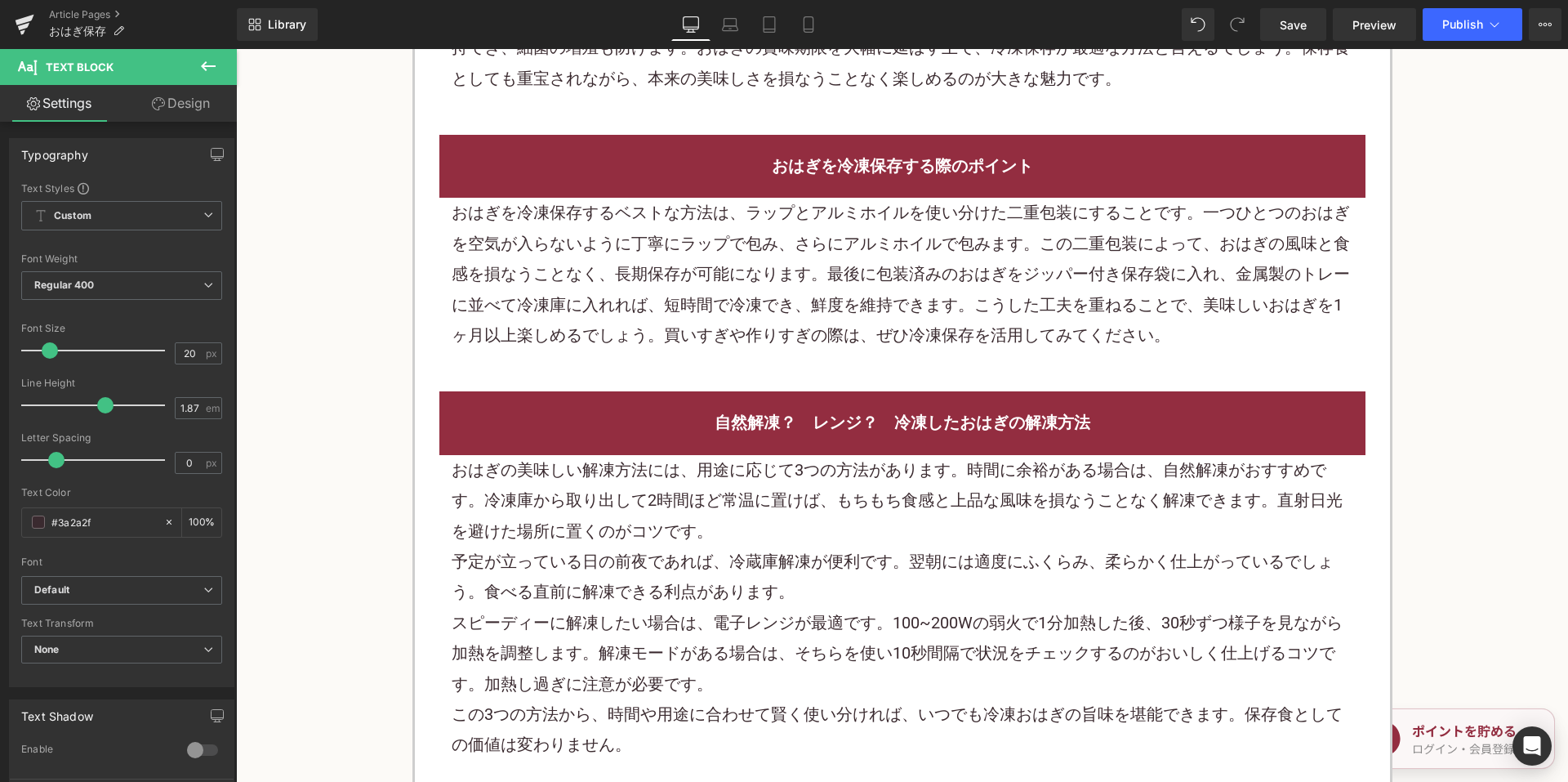
scroll to position [2288, 0]
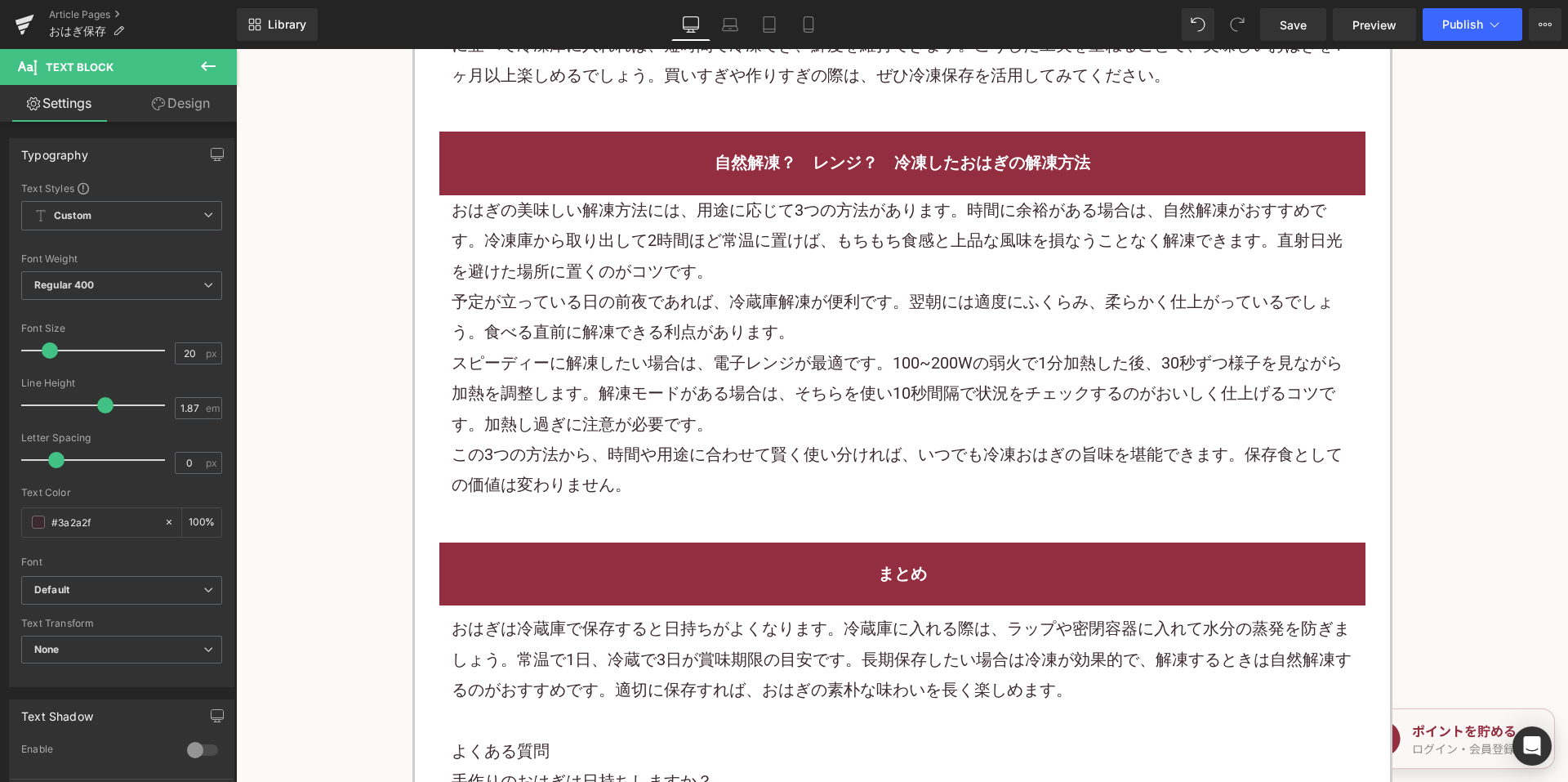
click at [660, 340] on p "予定が立っている日の前夜であれば、冷蔵庫解凍が便利です。翌朝には適度にふくらみ、柔らかく仕上がっているでしょう。食べる直前に解凍できる利点があります。" at bounding box center [903, 317] width 902 height 61
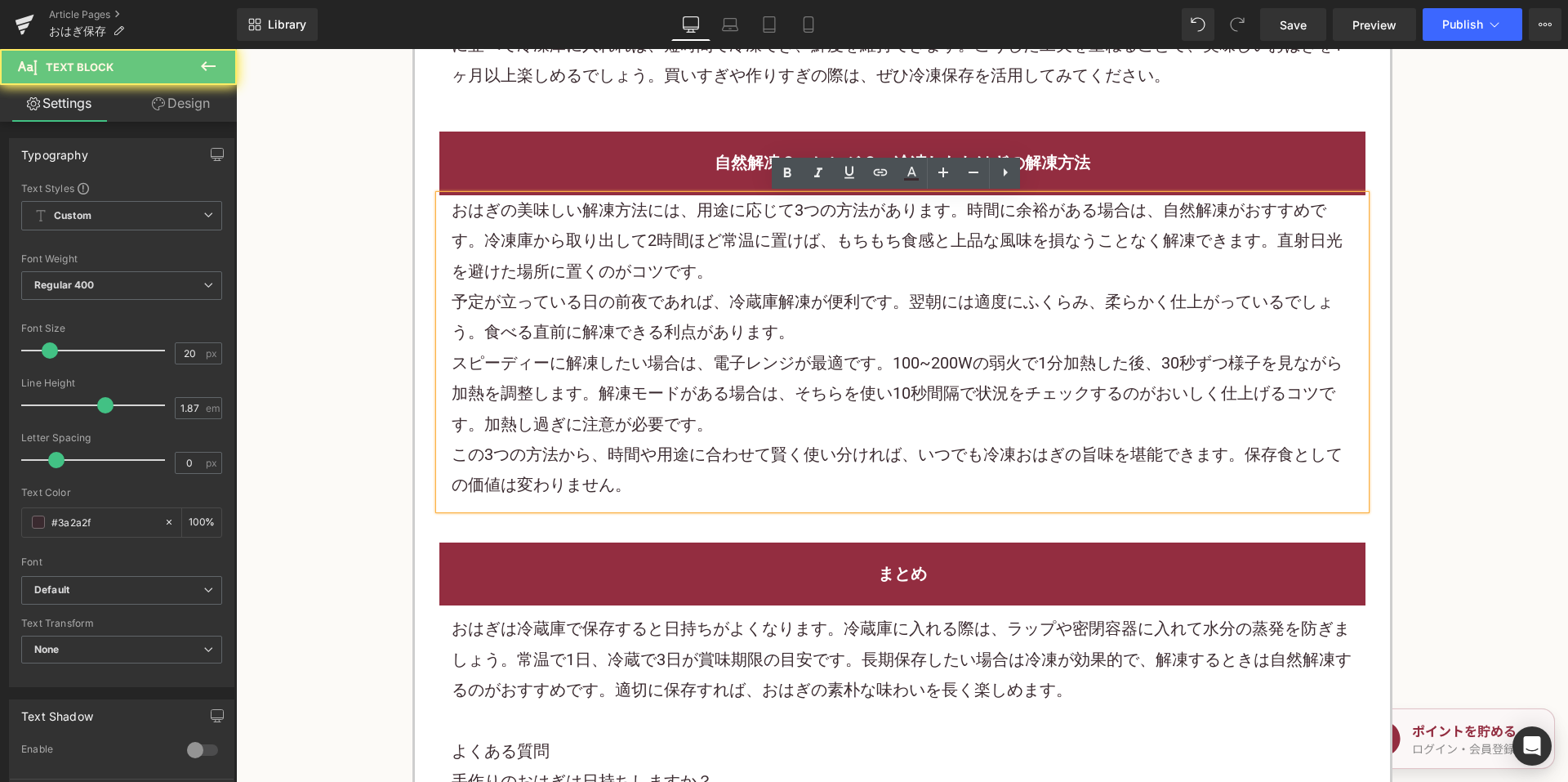
click at [660, 340] on p "予定が立っている日の前夜であれば、冷蔵庫解凍が便利です。翌朝には適度にふくらみ、柔らかく仕上がっているでしょう。食べる直前に解凍できる利点があります。" at bounding box center [903, 317] width 902 height 61
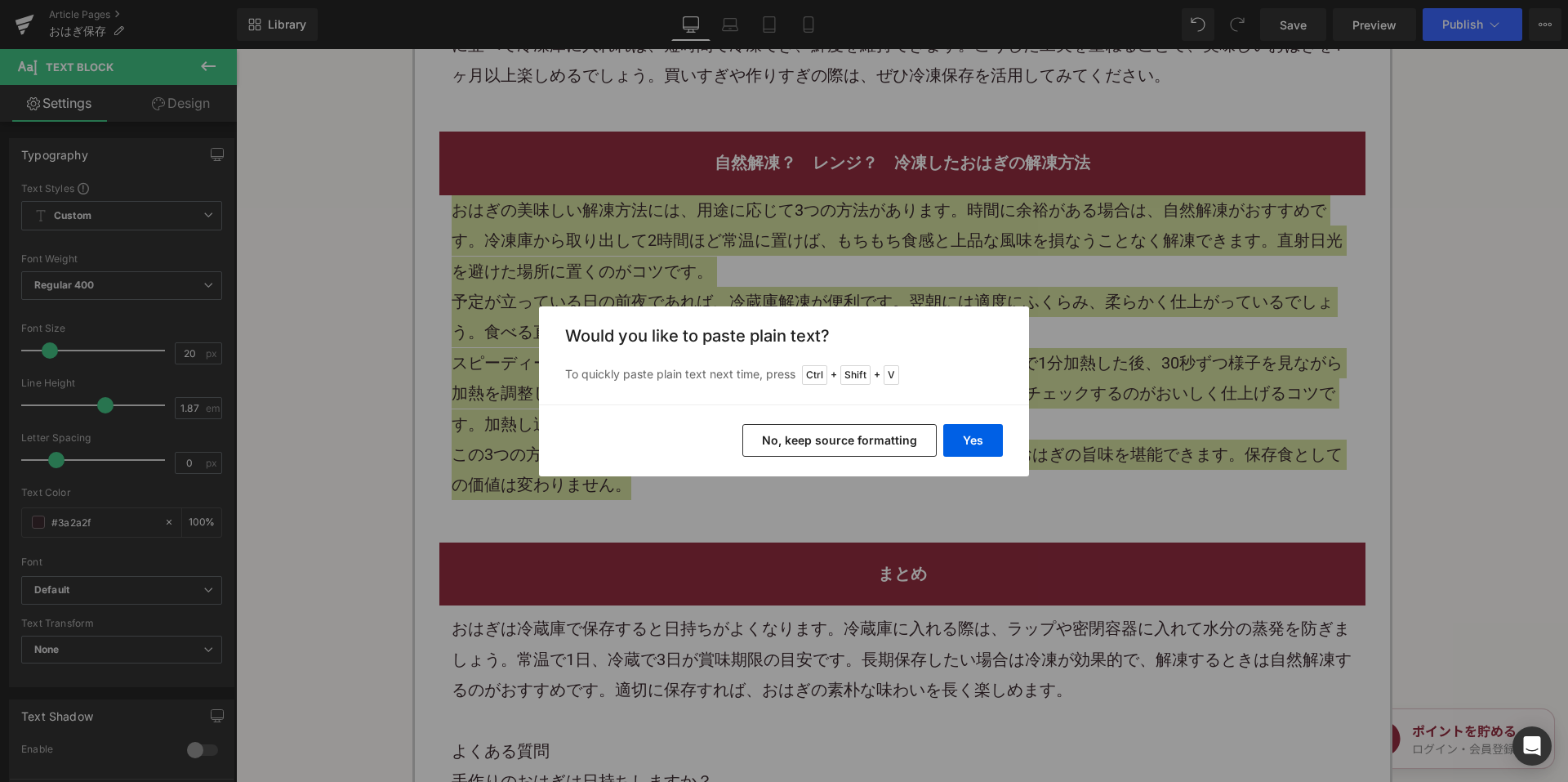
click at [760, 446] on button "No, keep source formatting" at bounding box center [840, 440] width 195 height 33
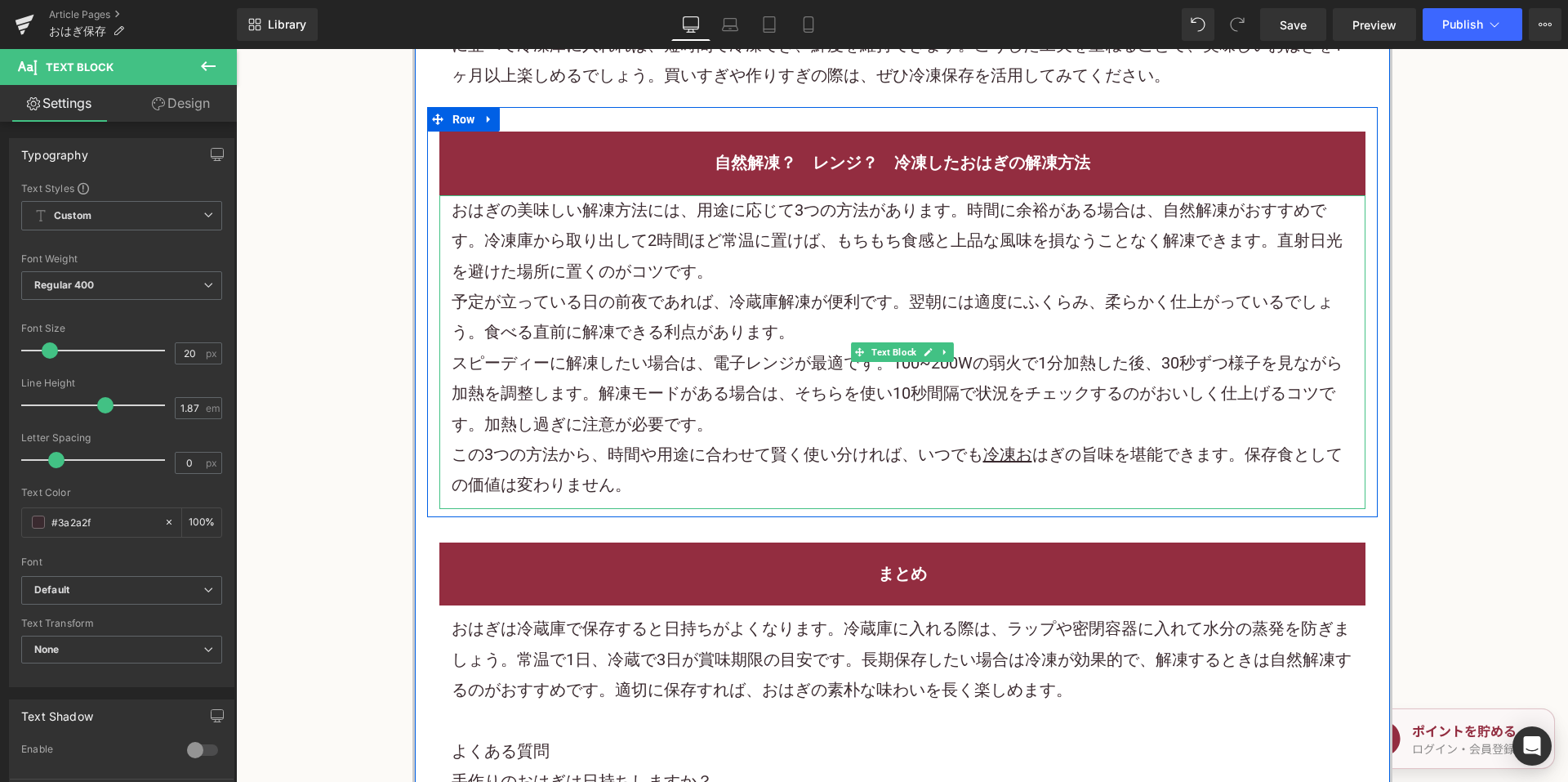
click at [776, 246] on p "おはぎの美味しい解凍方法には、用途に応じて3つの方法があります。時間に余裕がある場合は、自然解凍がおすすめです。冷凍庫から取り出して2時間ほど常温に置けば、も…" at bounding box center [903, 240] width 902 height 92
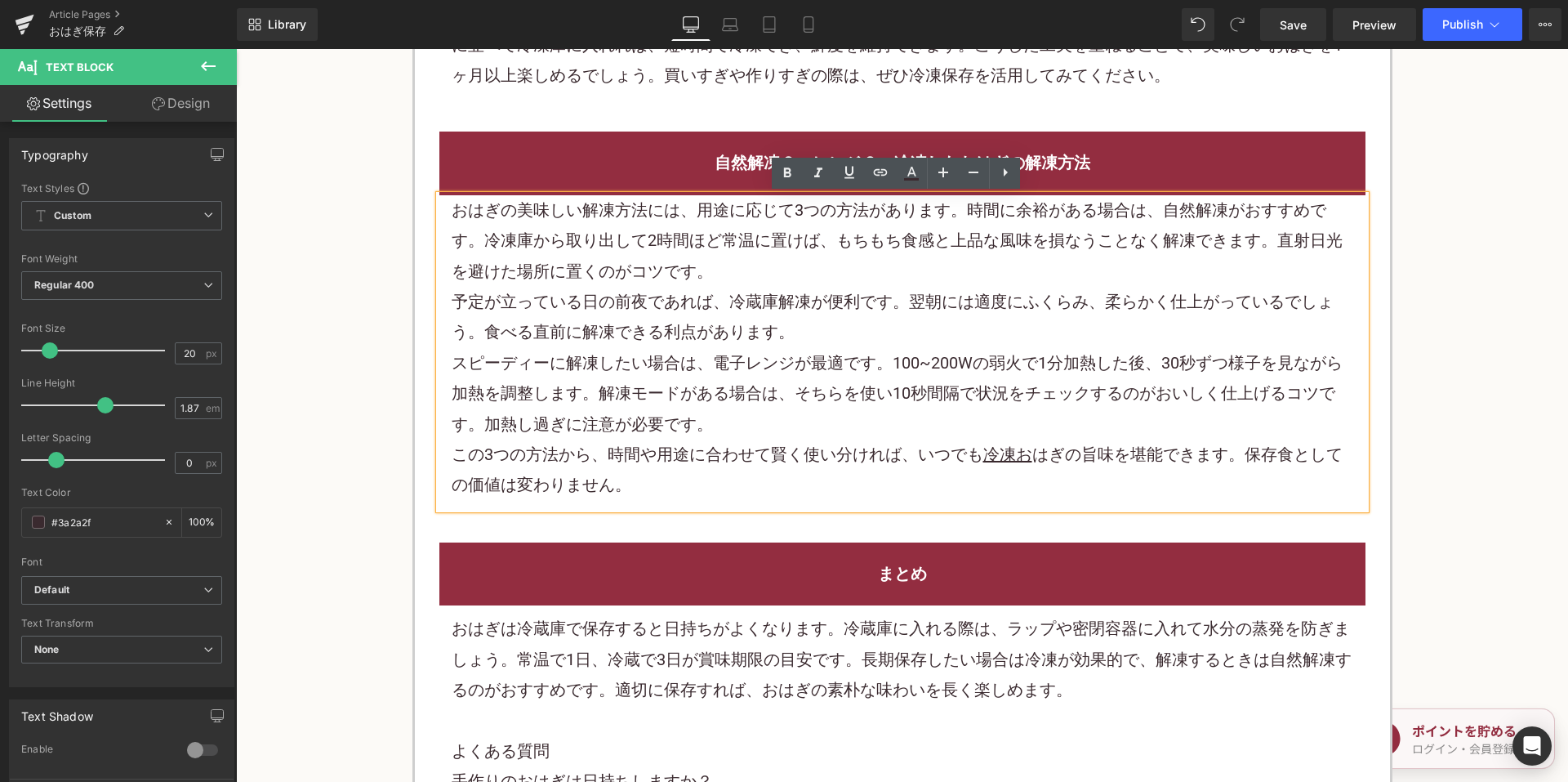
click at [1058, 312] on p "予定が立っている日の前夜であれば、冷蔵庫解凍が便利です。翌朝には適度にふくらみ、柔らかく仕上がっているでしょう。食べる直前に解凍できる利点があります。" at bounding box center [903, 317] width 902 height 61
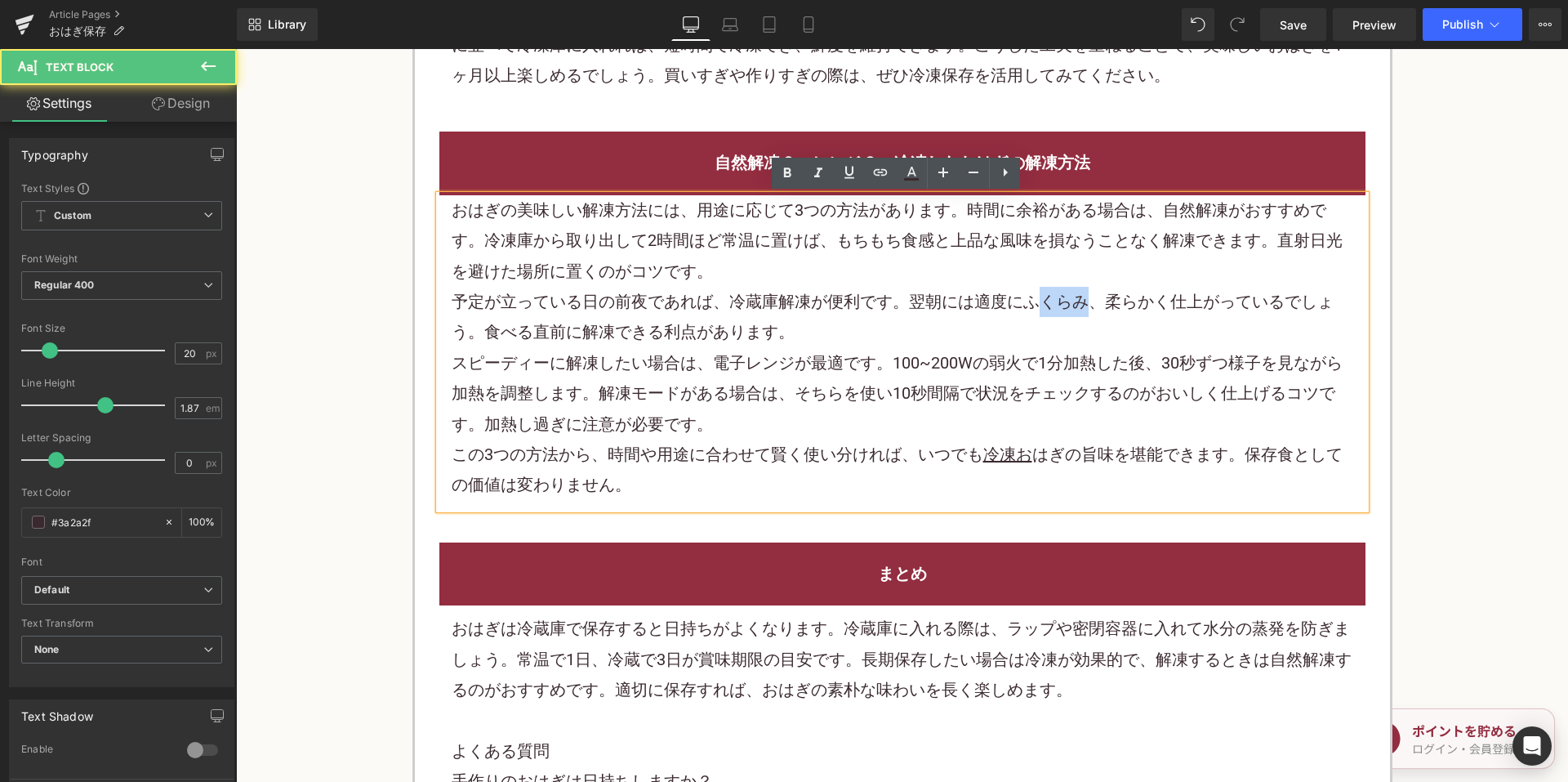
drag, startPoint x: 1038, startPoint y: 297, endPoint x: 1072, endPoint y: 300, distance: 34.1
click at [1072, 300] on p "予定が立っている日の前夜であれば、冷蔵庫解凍が便利です。翌朝には適度にふくらみ、柔らかく仕上がっているでしょう。食べる直前に解凍できる利点があります。" at bounding box center [903, 317] width 902 height 61
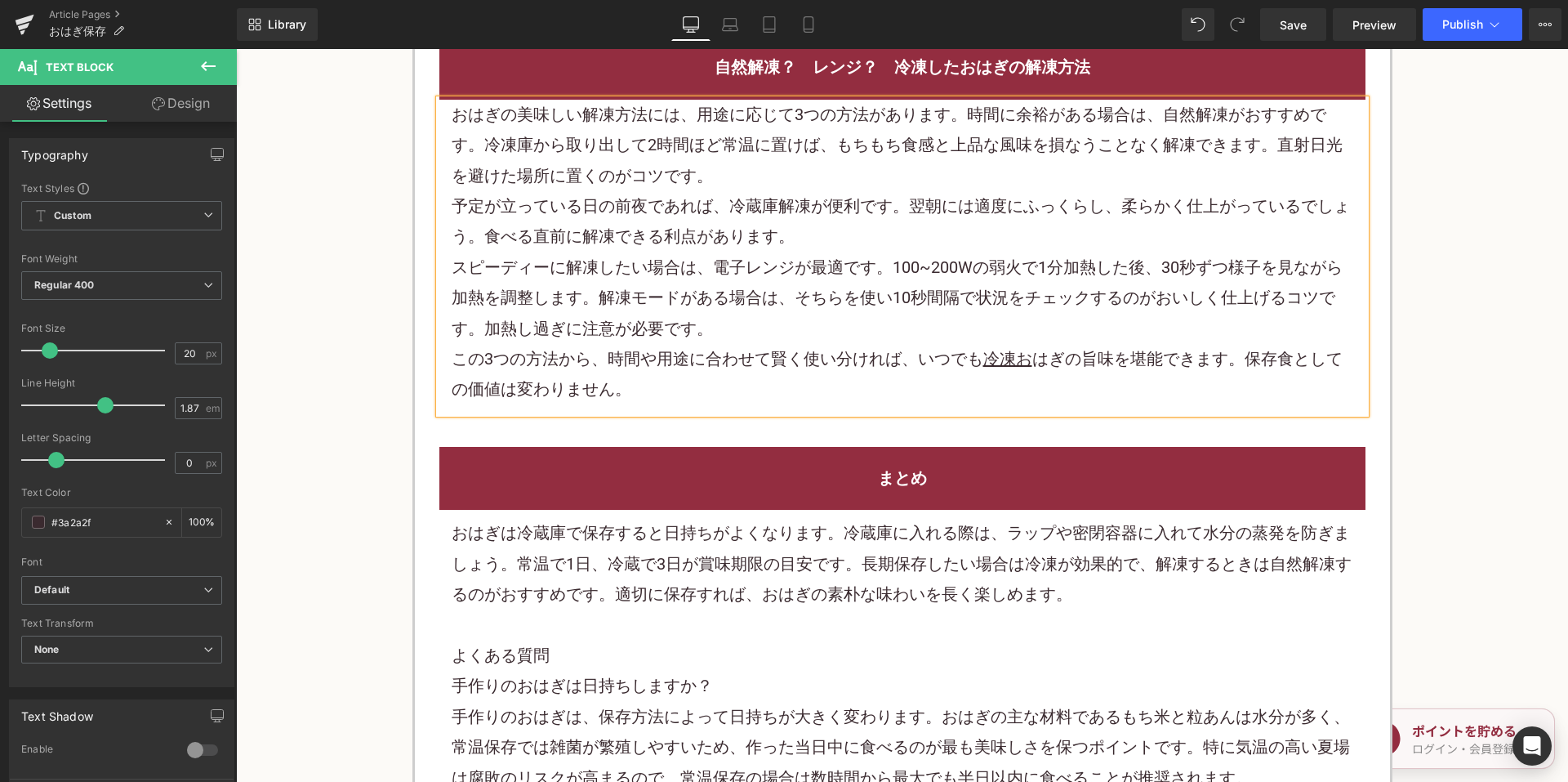
scroll to position [2533, 0]
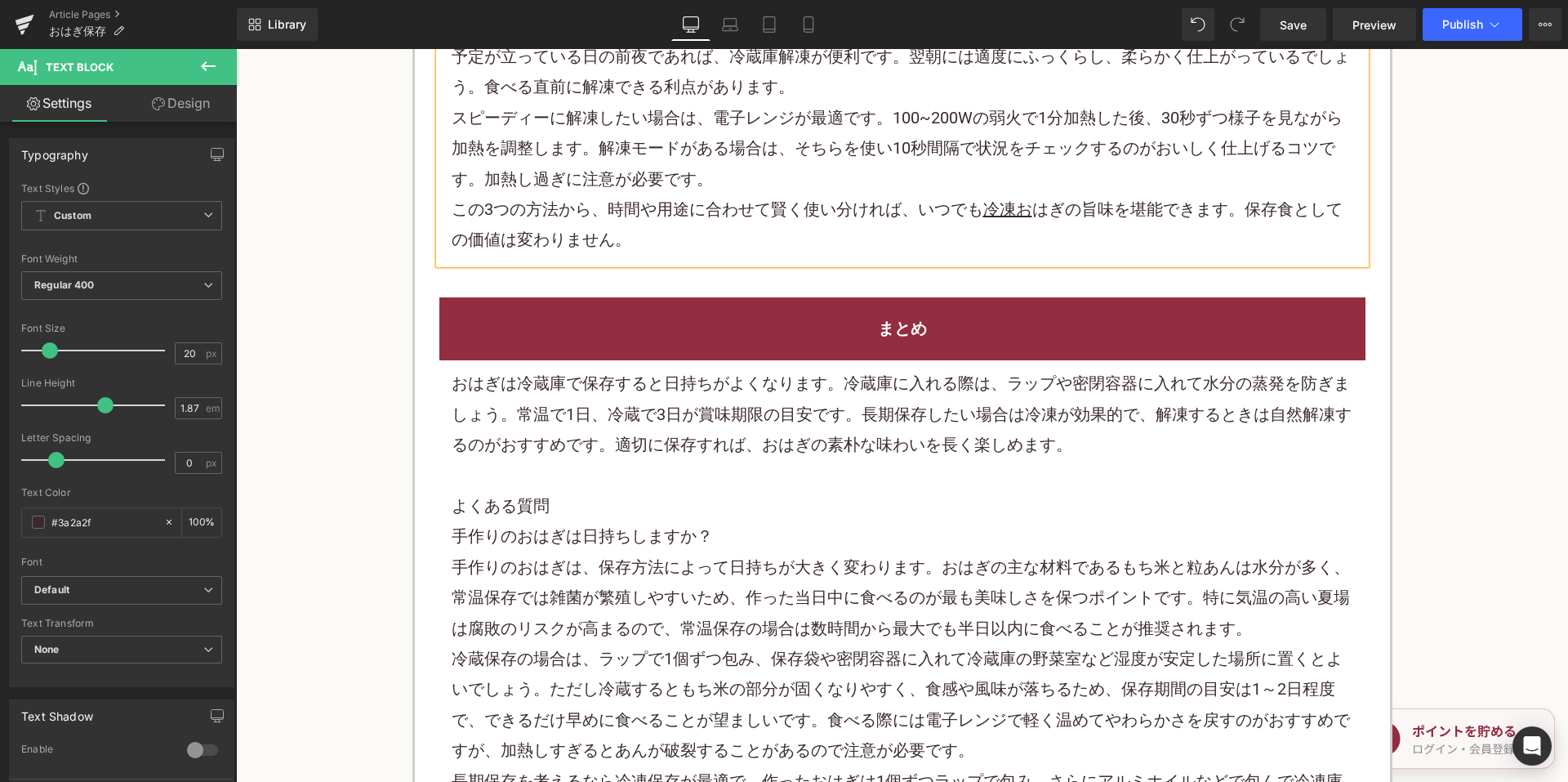
click at [674, 427] on p "おはぎは冷蔵庫 で保存すると日持ちがよくなります。冷蔵庫に入れる際は、ラップや密閉容器に入れて水分の蒸発を防ぎましょう。常温で1日、冷蔵で3日が賞味期限の目安…" at bounding box center [903, 414] width 902 height 92
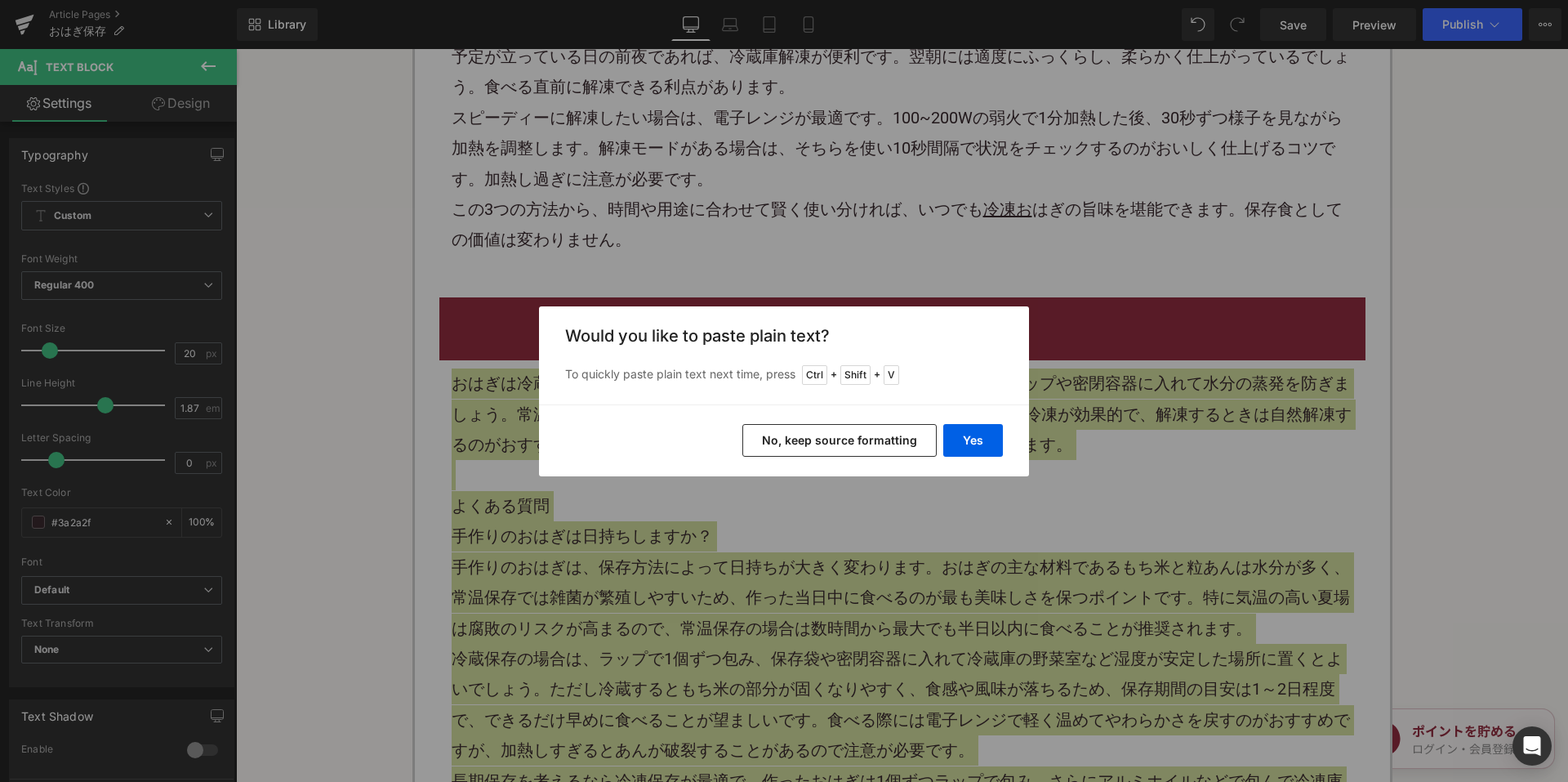
click at [772, 441] on button "No, keep source formatting" at bounding box center [840, 440] width 195 height 33
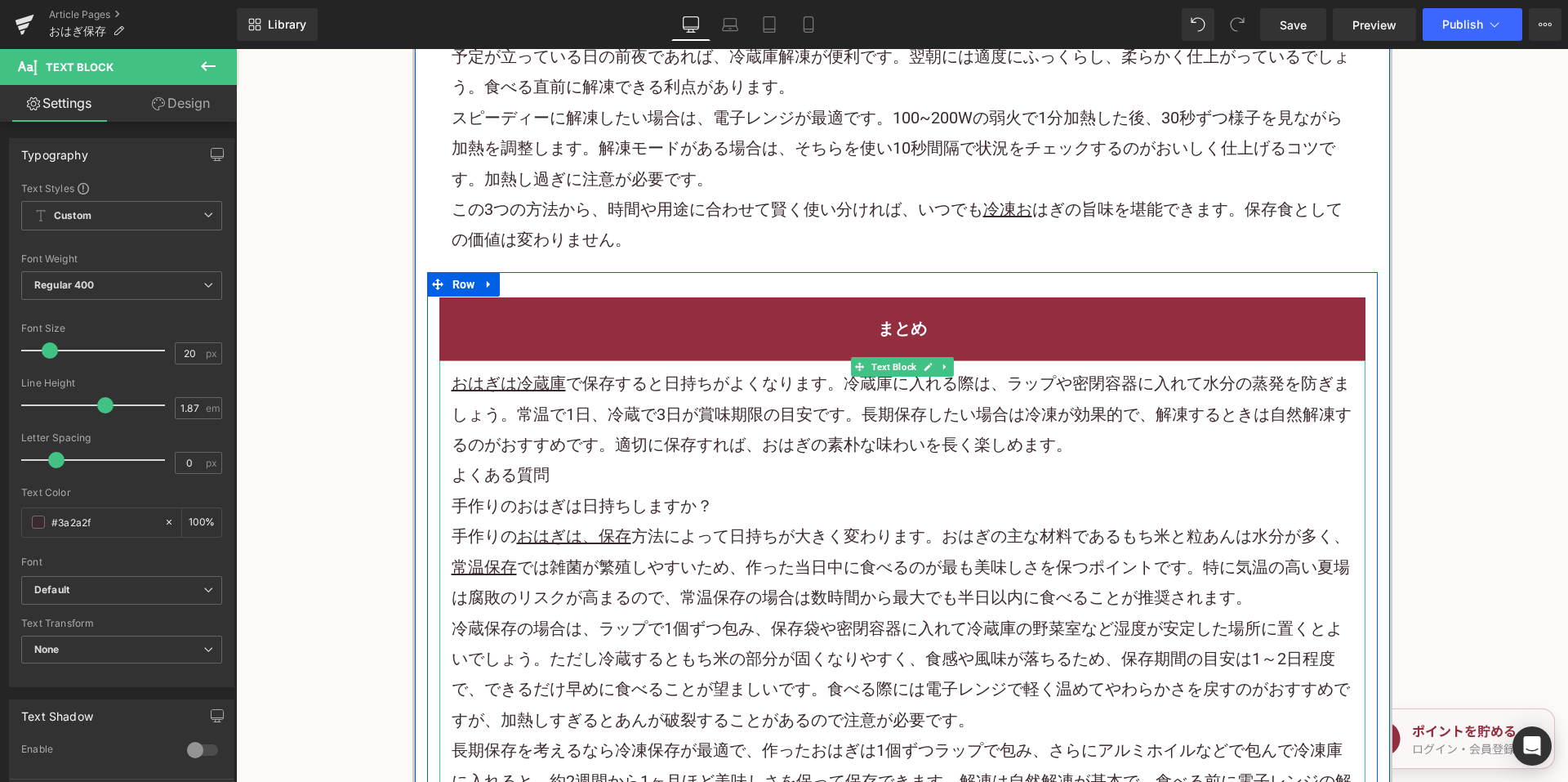
click at [1079, 440] on p "おはぎは冷蔵庫 で保存すると日持ちがよくなります。冷蔵庫に入れる際は、ラップや密閉容器に入れて水分の蒸発を防ぎましょう。常温で1日、冷蔵で3日が賞味期限の目安…" at bounding box center [903, 414] width 902 height 92
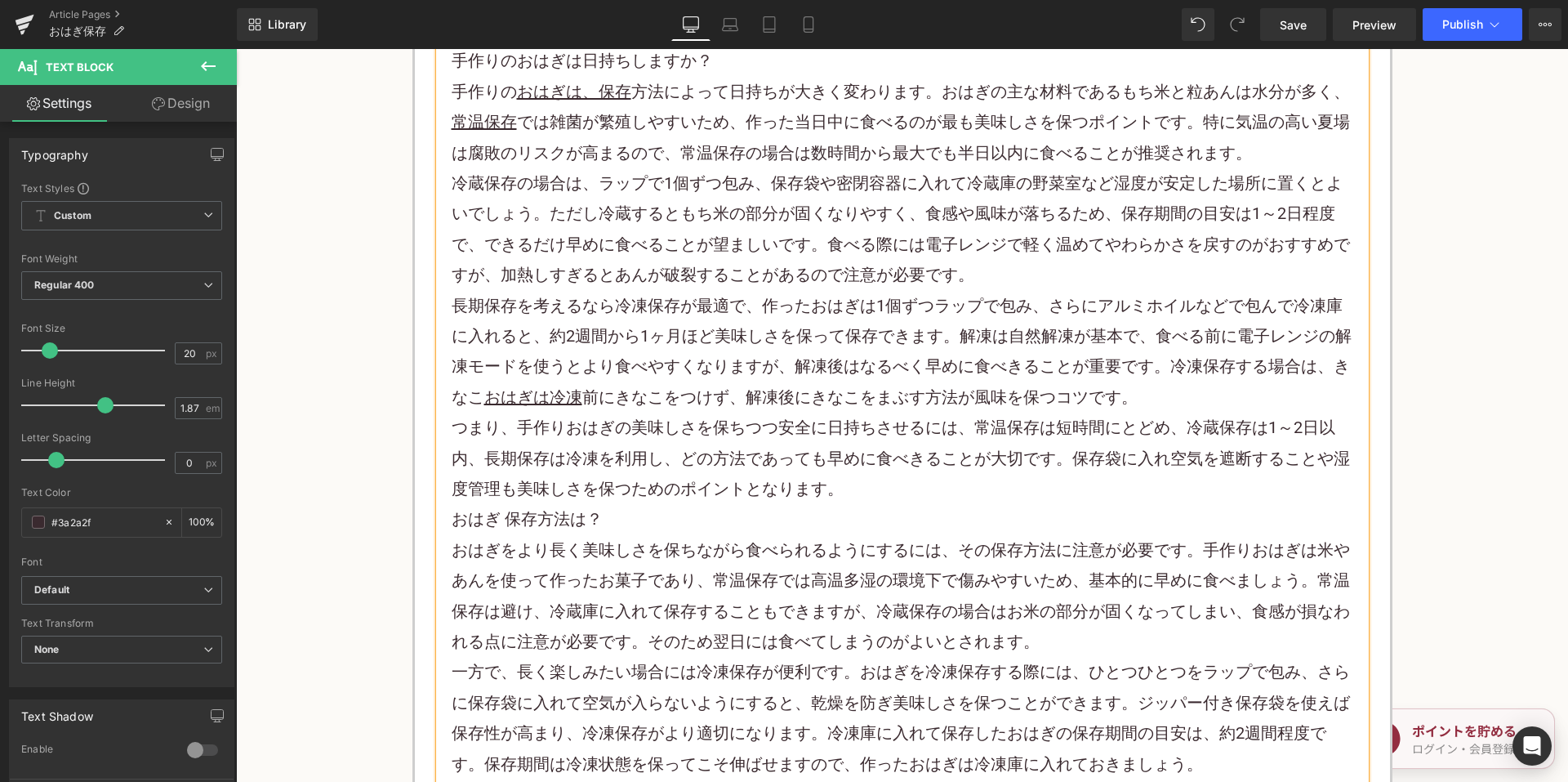
scroll to position [3024, 0]
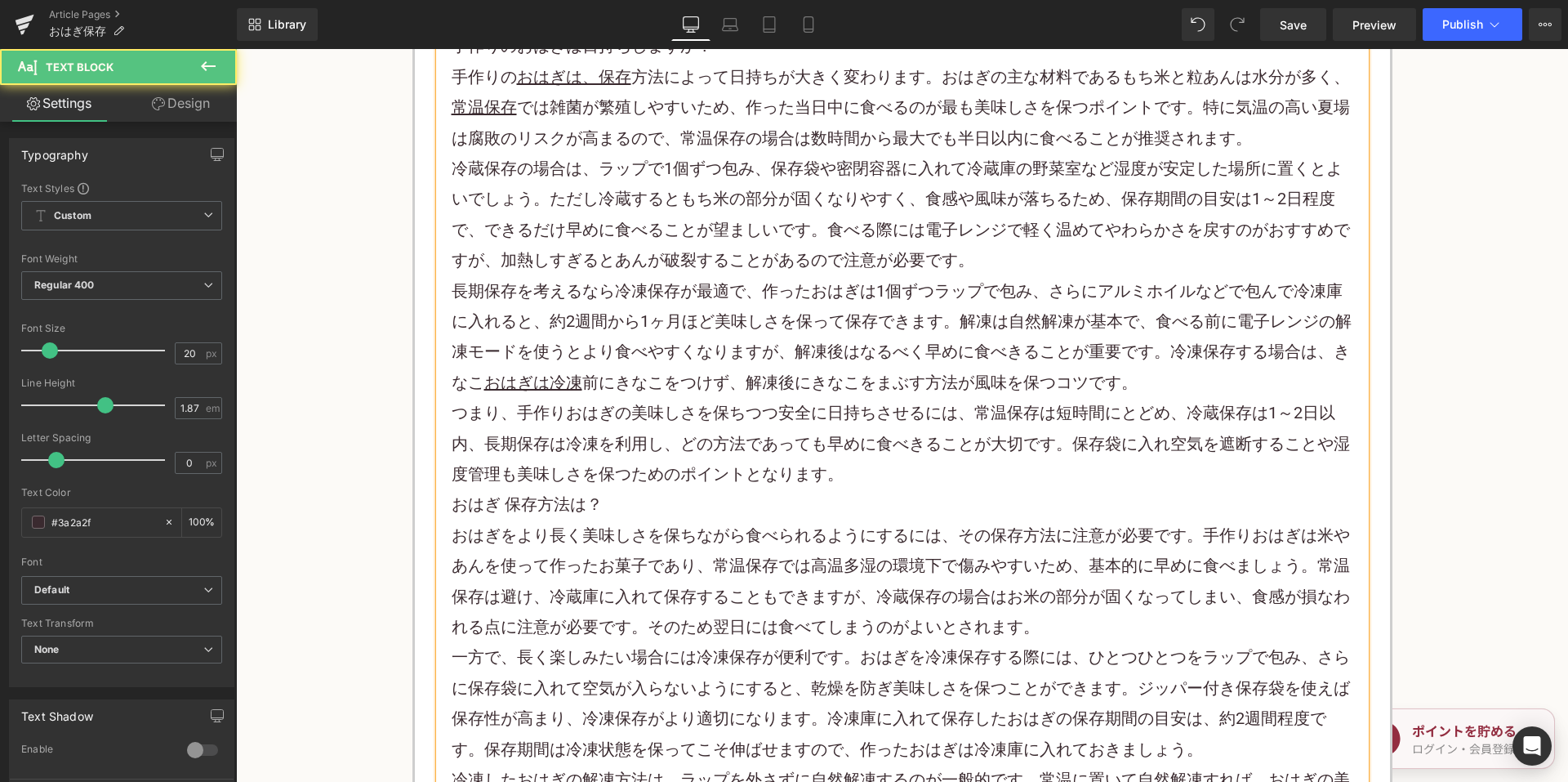
click at [858, 473] on p "つまり、手作りおはぎの美味しさを保ちつつ安全に日持ちさせるには、常温保存は短時間にとどめ、冷蔵保存は1～2日以内、長期保存は冷凍を利用し、どの方法であっても早…" at bounding box center [903, 443] width 902 height 92
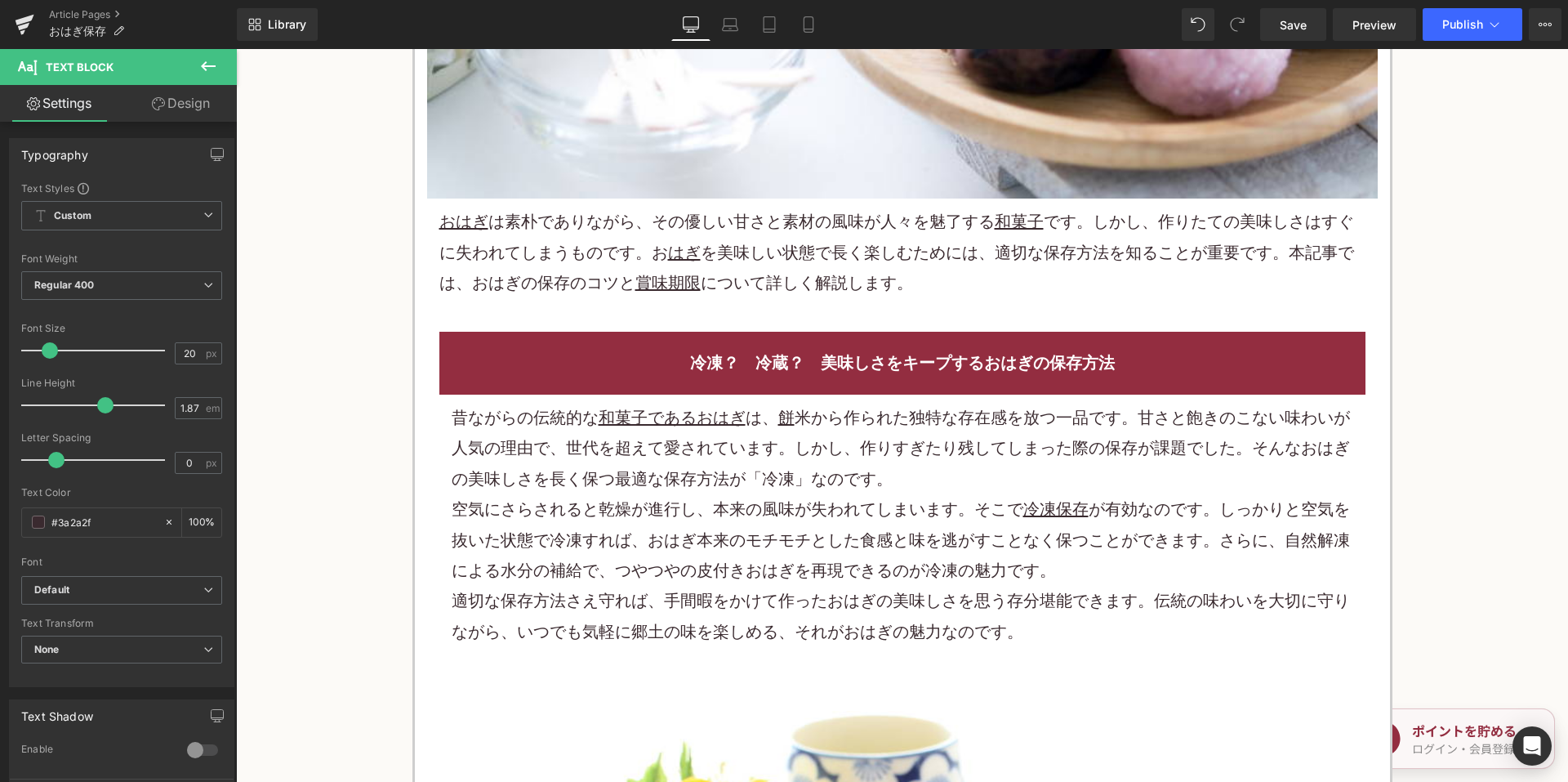
scroll to position [163, 0]
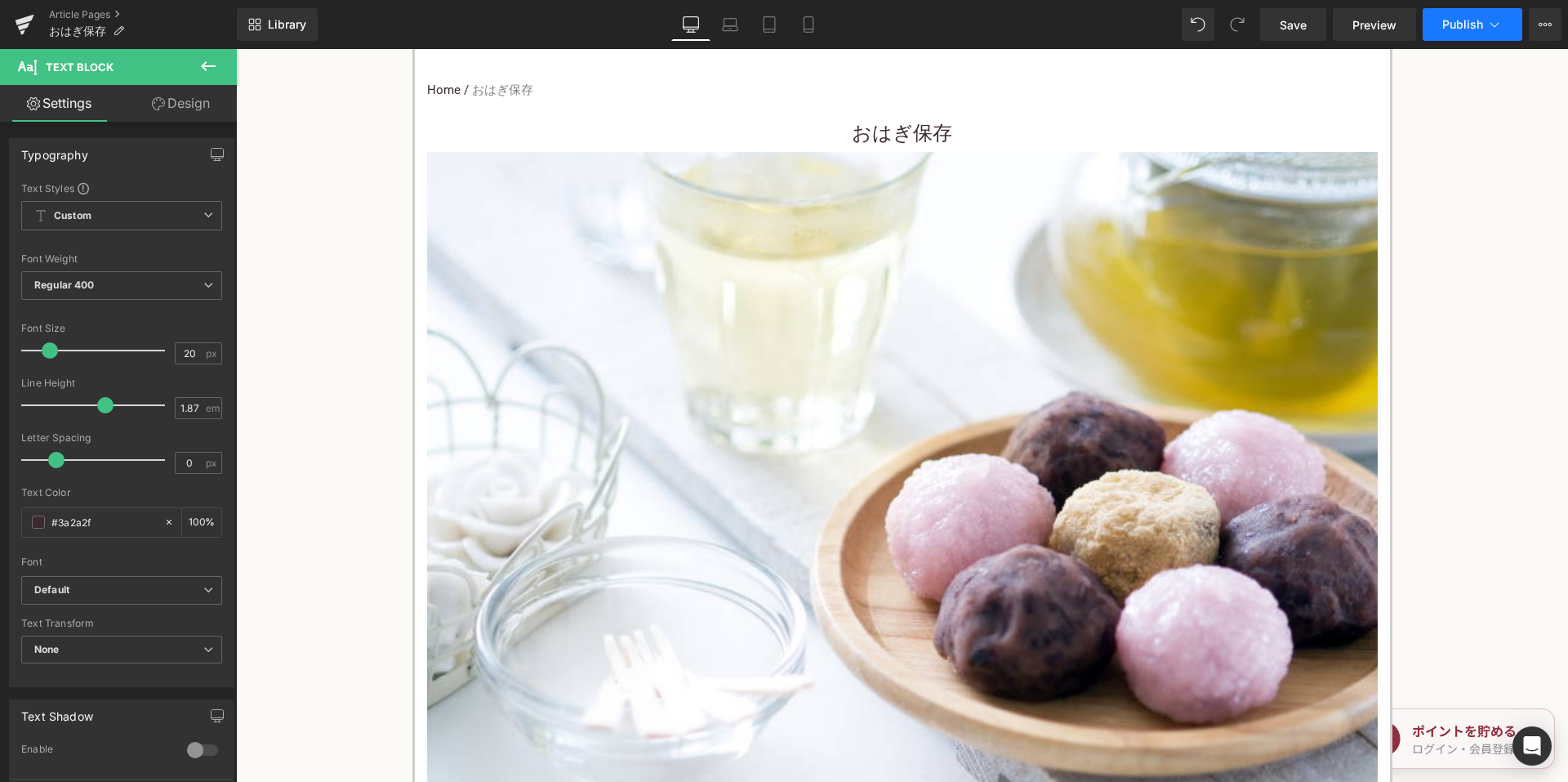
click at [1498, 10] on button "Publish" at bounding box center [1473, 24] width 99 height 33
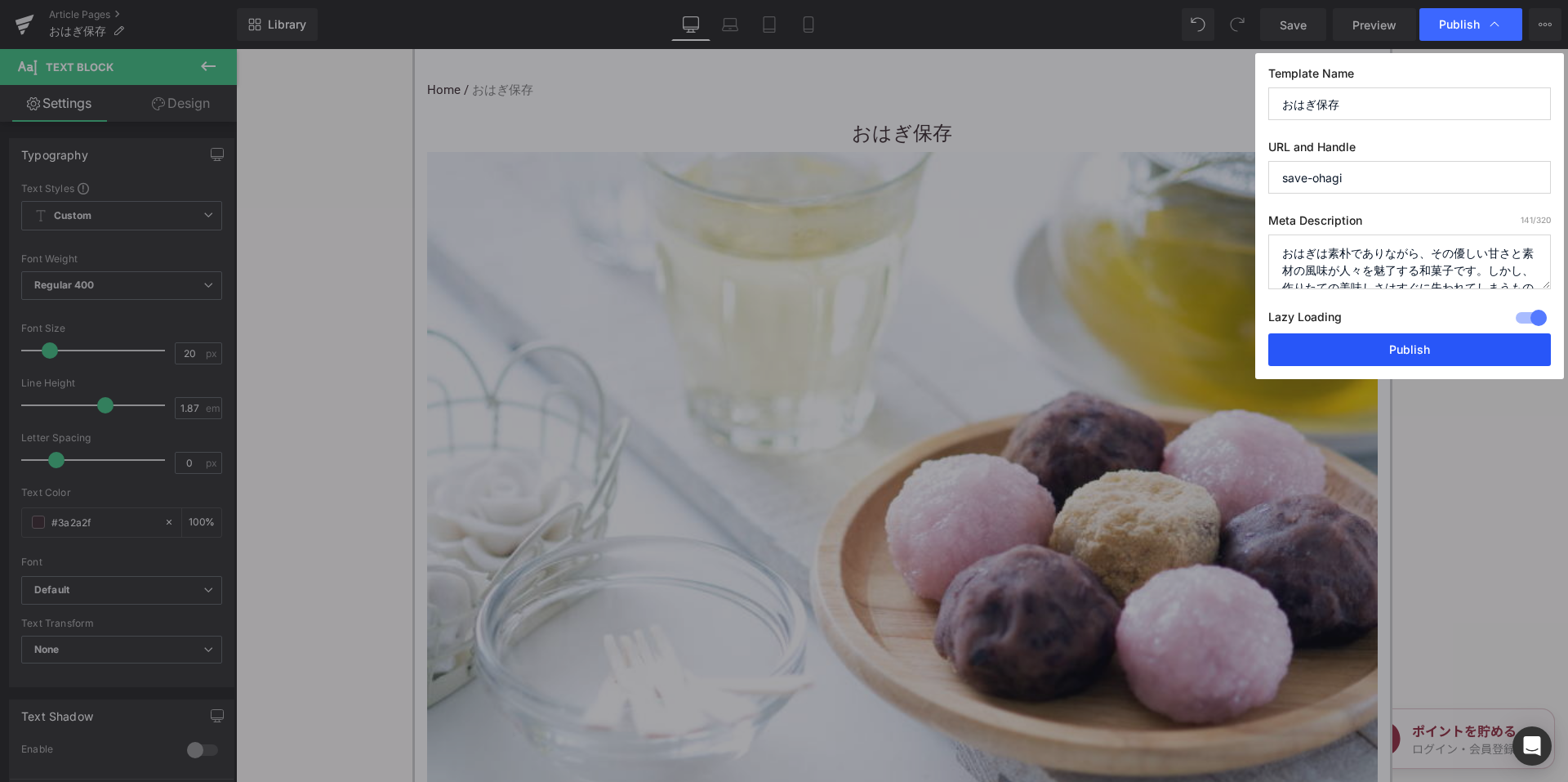
drag, startPoint x: 1348, startPoint y: 352, endPoint x: 1045, endPoint y: 267, distance: 314.7
click at [1348, 352] on button "Publish" at bounding box center [1410, 350] width 282 height 33
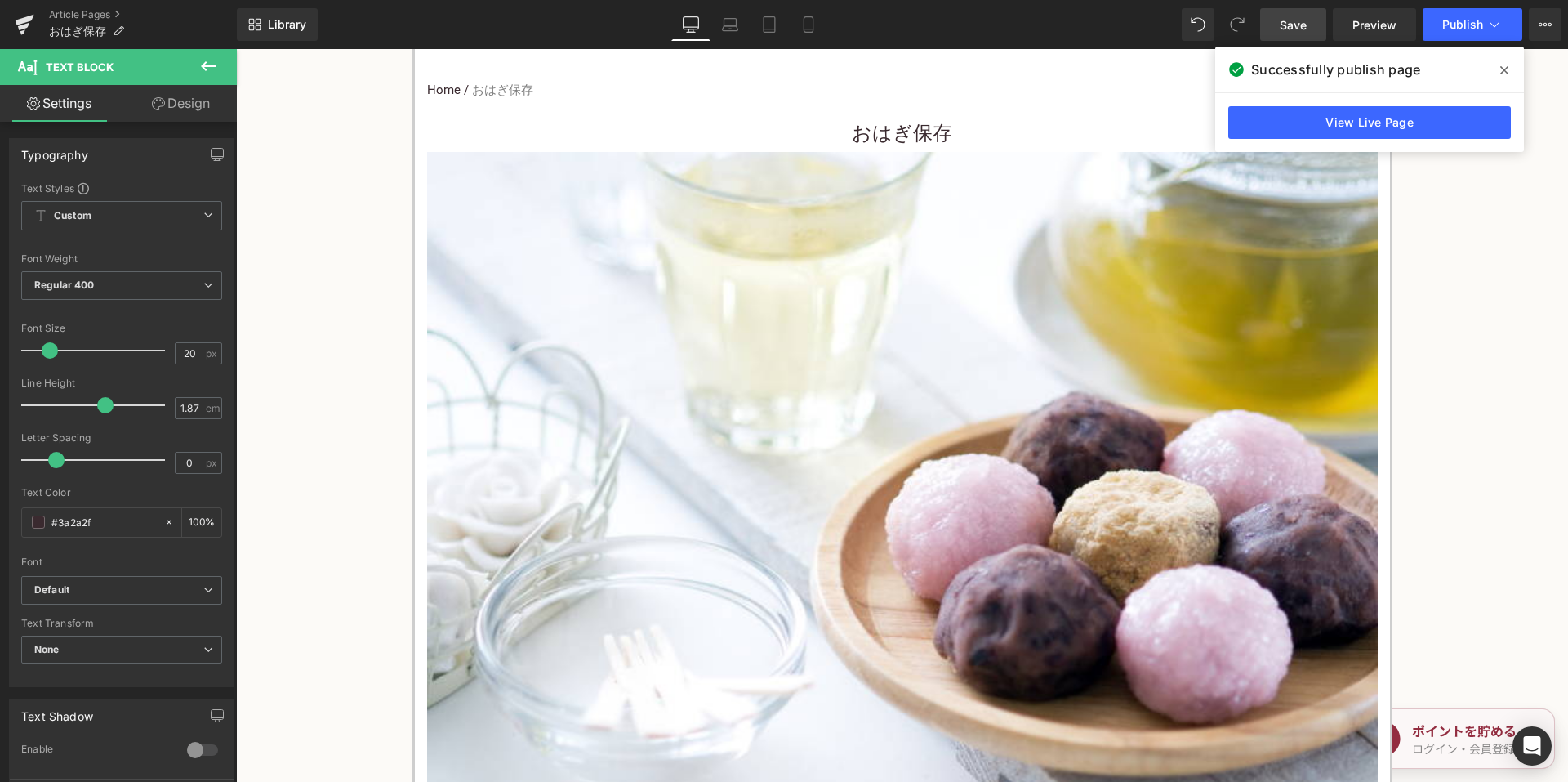
click at [1318, 33] on link "Save" at bounding box center [1292, 24] width 66 height 33
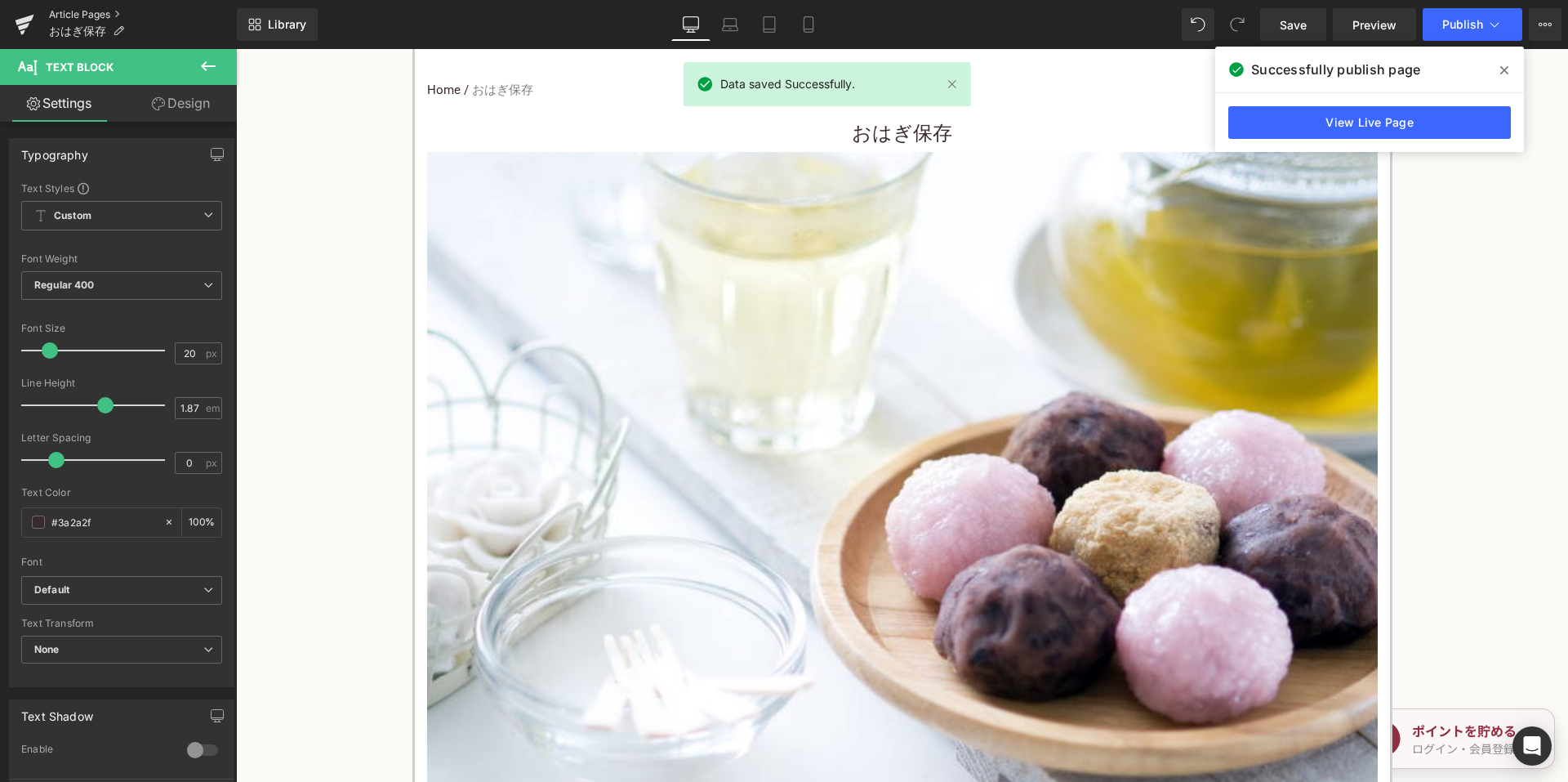
click at [95, 10] on link "Article Pages" at bounding box center [143, 14] width 188 height 13
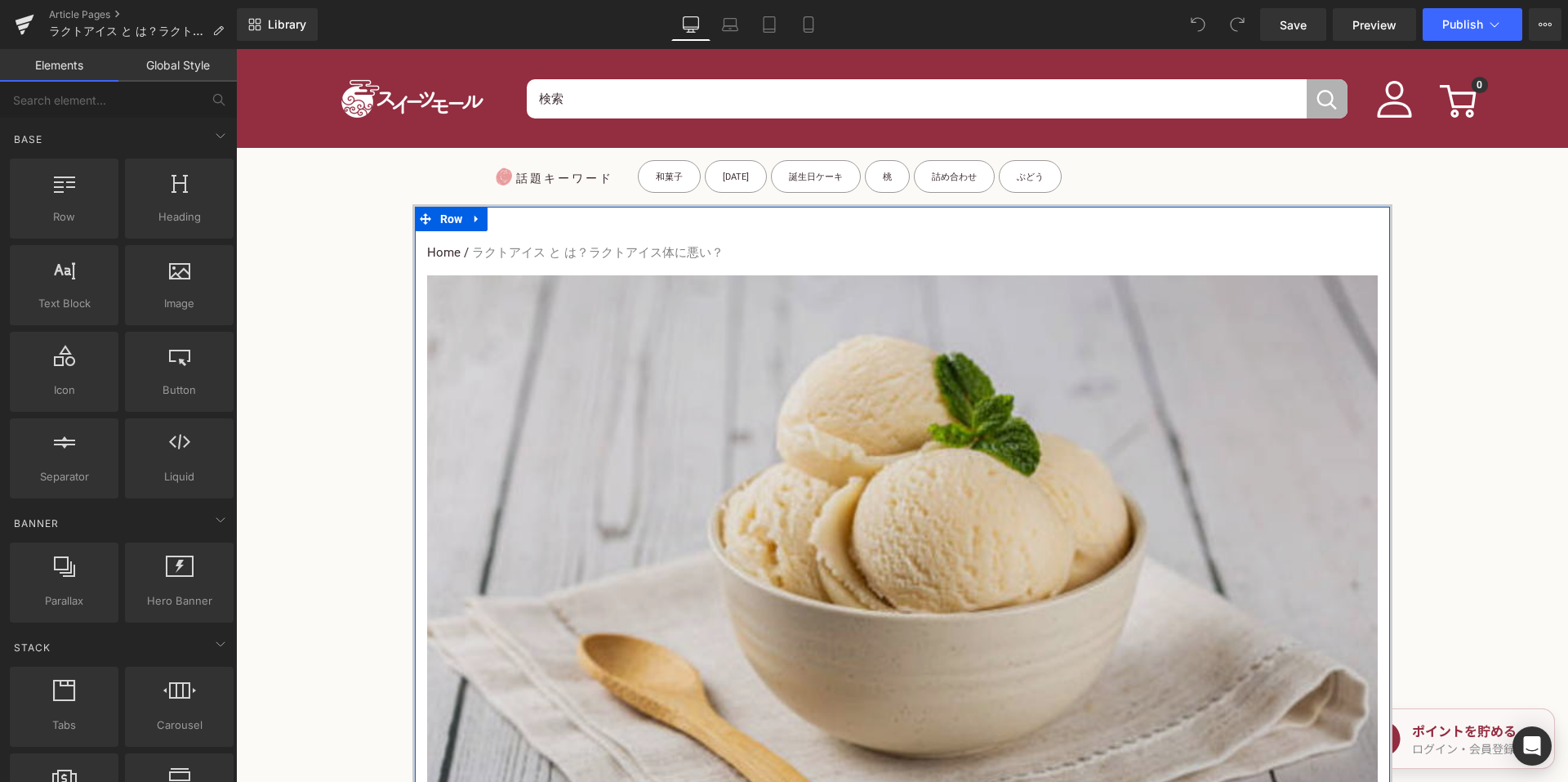
scroll to position [490, 0]
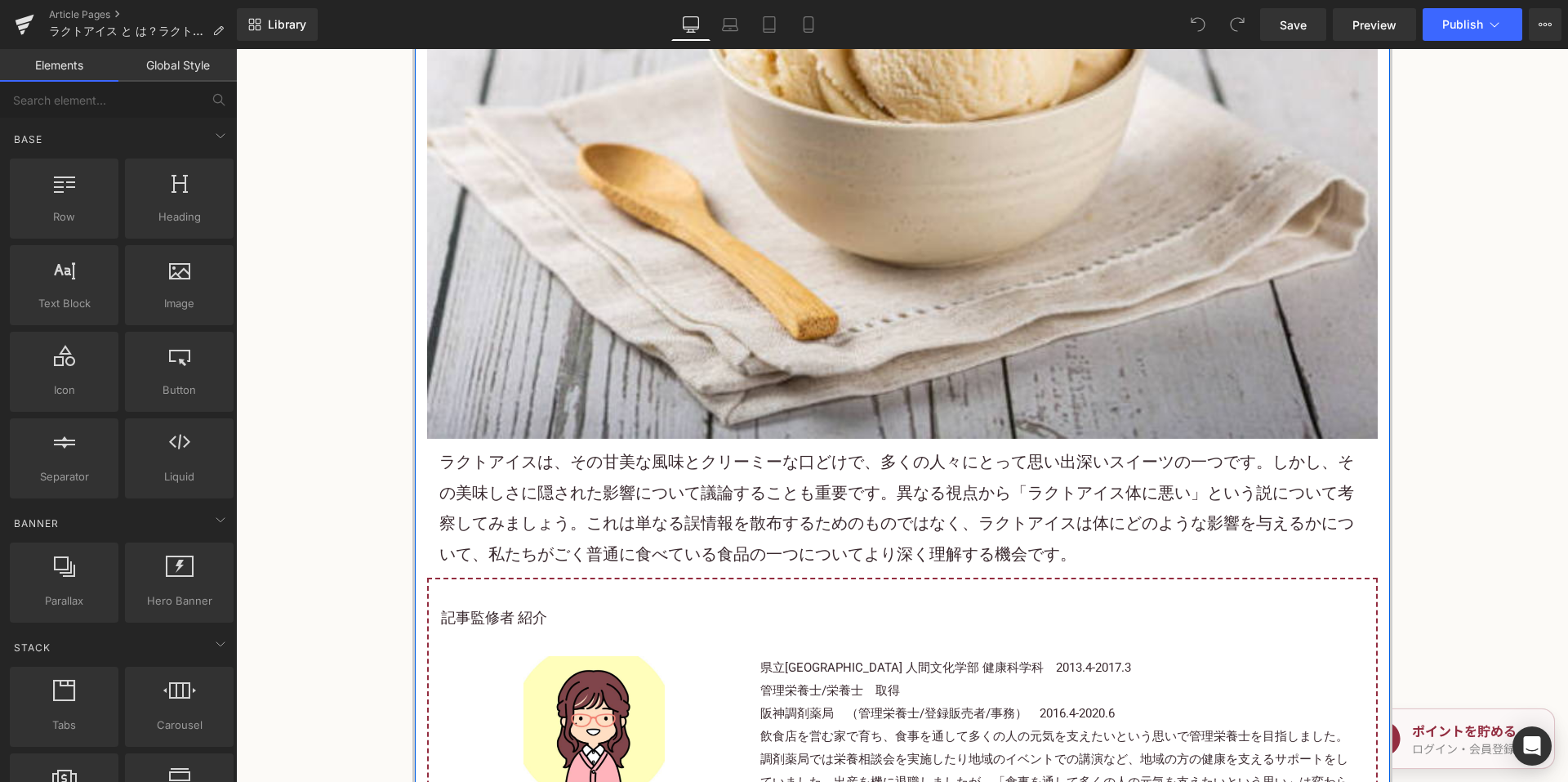
click at [652, 478] on p "ラクトアイスは、その甘美な風味とクリーミーな口どけで、多くの人々にとって思い出深い スイーツ の一つです。しかし、その美味しさに隠された影響について議論するこ…" at bounding box center [902, 508] width 926 height 122
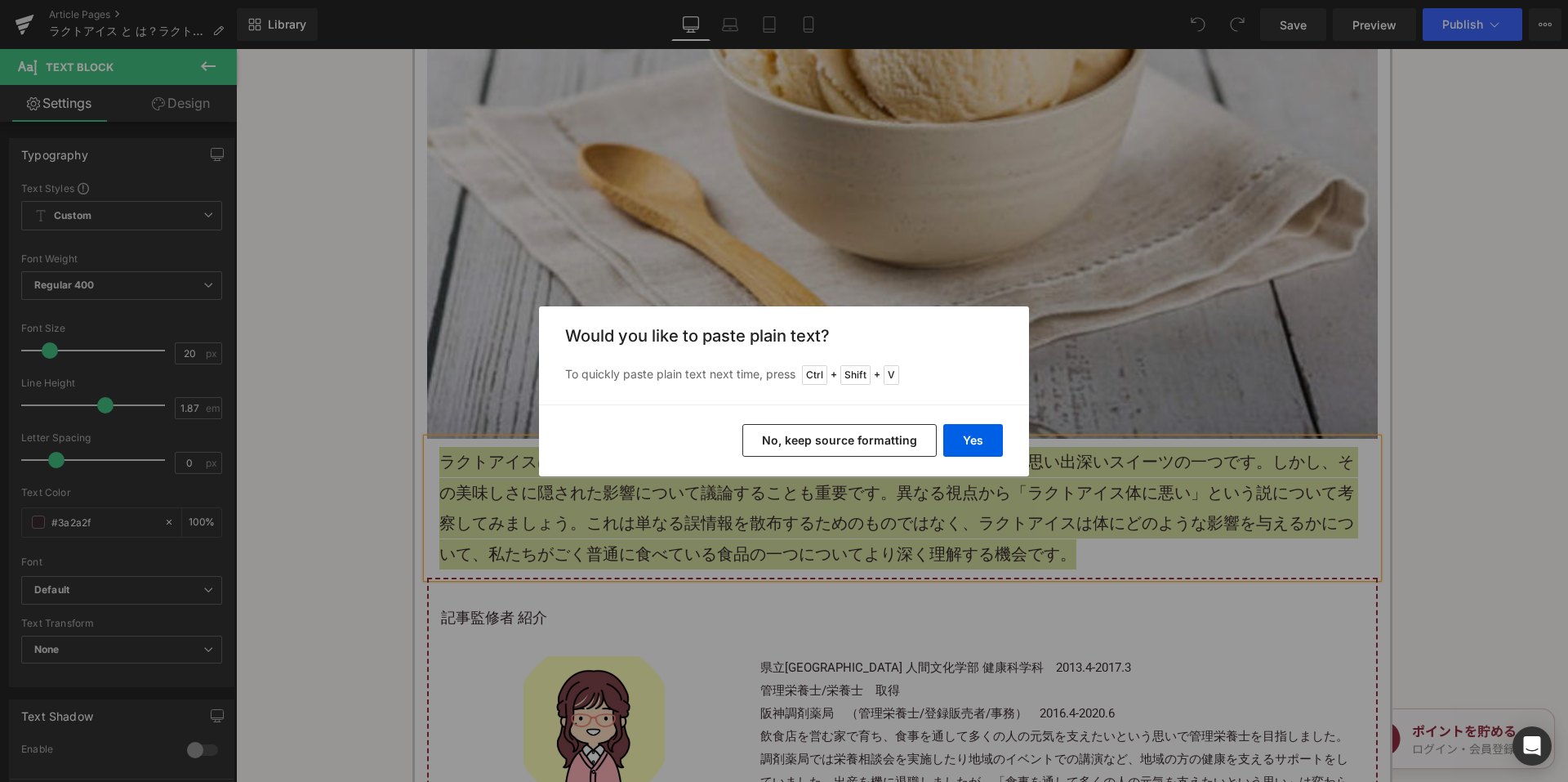
click at [826, 429] on button "No, keep source formatting" at bounding box center [840, 440] width 195 height 33
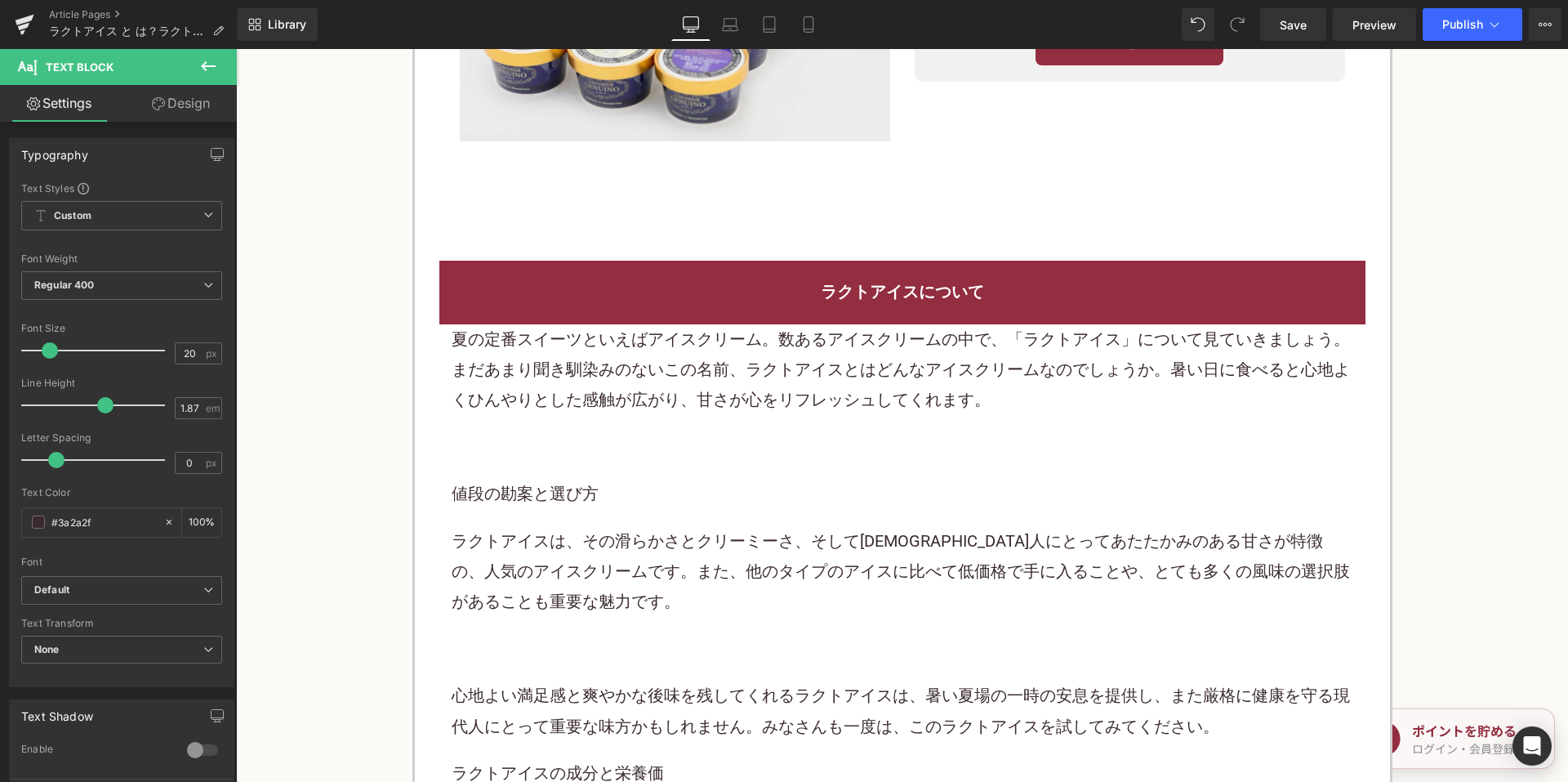
scroll to position [1880, 0]
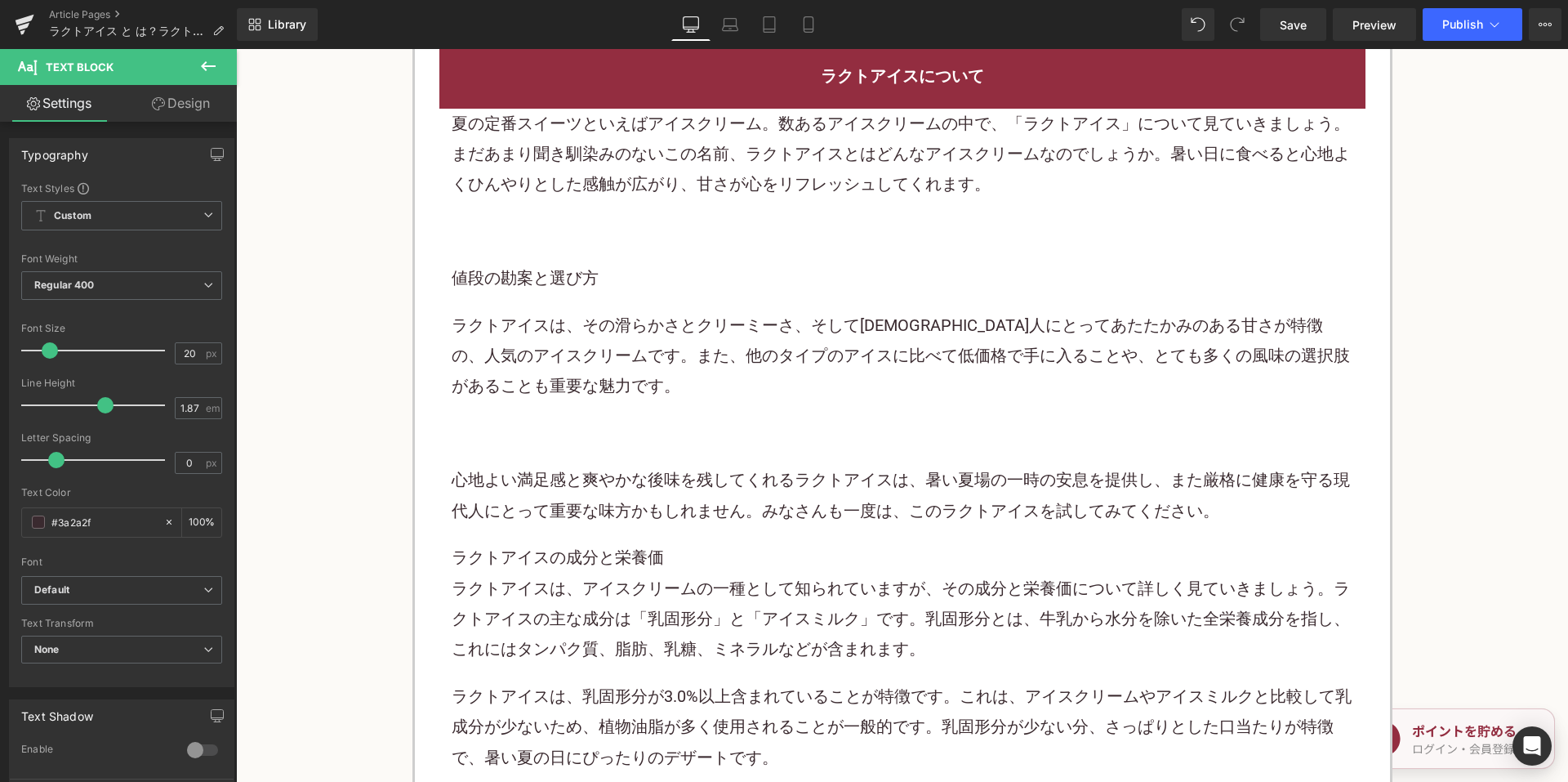
click at [743, 283] on p "値段の勘案と選び方" at bounding box center [903, 278] width 902 height 31
click at [742, 283] on p "値段の勘案と選び方" at bounding box center [903, 278] width 902 height 31
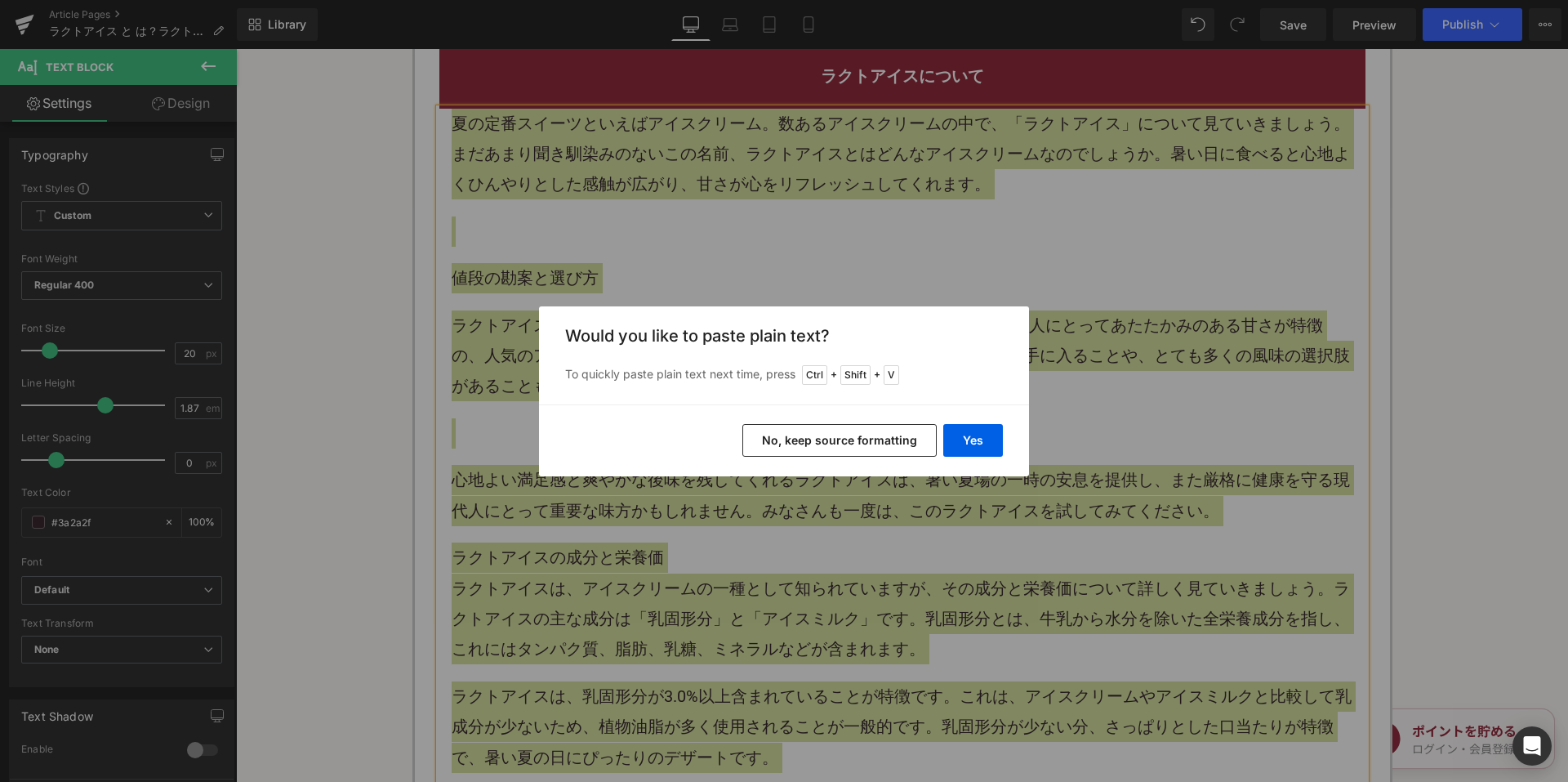
click at [813, 429] on button "No, keep source formatting" at bounding box center [840, 440] width 195 height 33
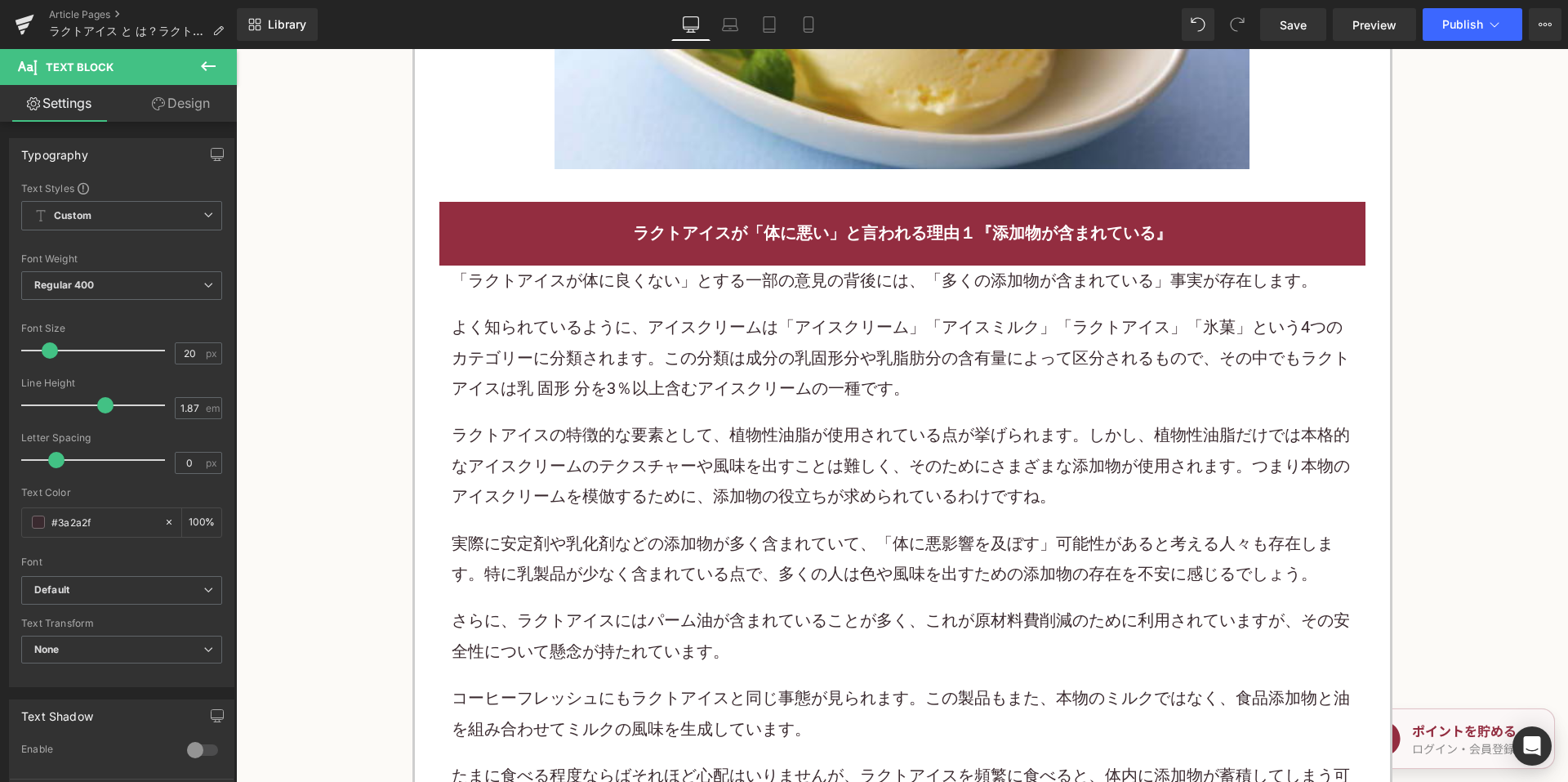
click at [725, 371] on p "よく知られているように、アイスクリームは「アイスクリーム」「アイスミルク」「ラクトアイス」「氷菓」という4つのカテゴリーに分類されます。この分類は成分の乳固形…" at bounding box center [903, 358] width 902 height 92
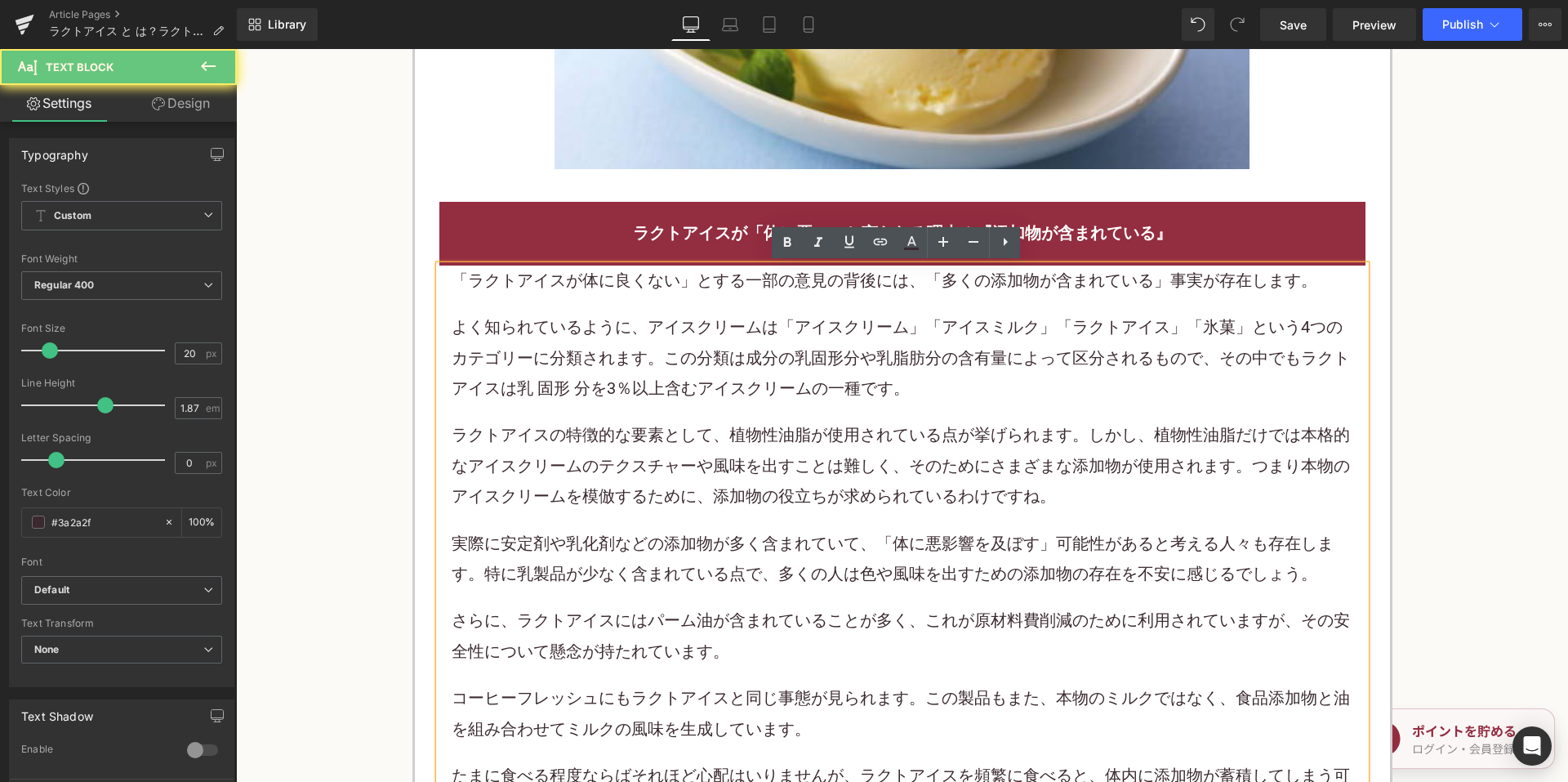
click at [724, 371] on p "よく知られているように、アイスクリームは「アイスクリーム」「アイスミルク」「ラクトアイス」「氷菓」という4つのカテゴリーに分類されます。この分類は成分の乳固形…" at bounding box center [903, 358] width 902 height 92
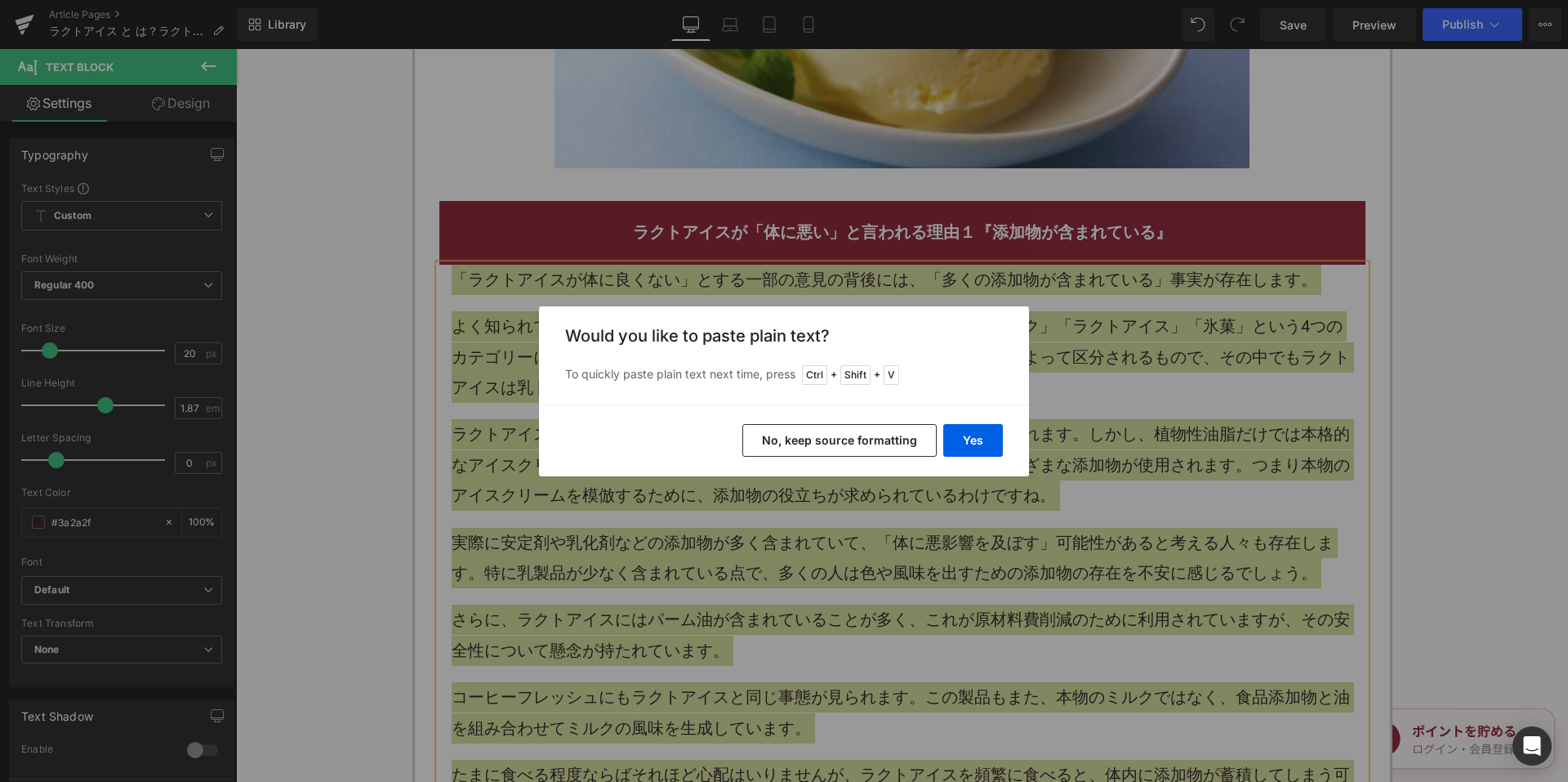
click at [833, 440] on button "No, keep source formatting" at bounding box center [840, 440] width 195 height 33
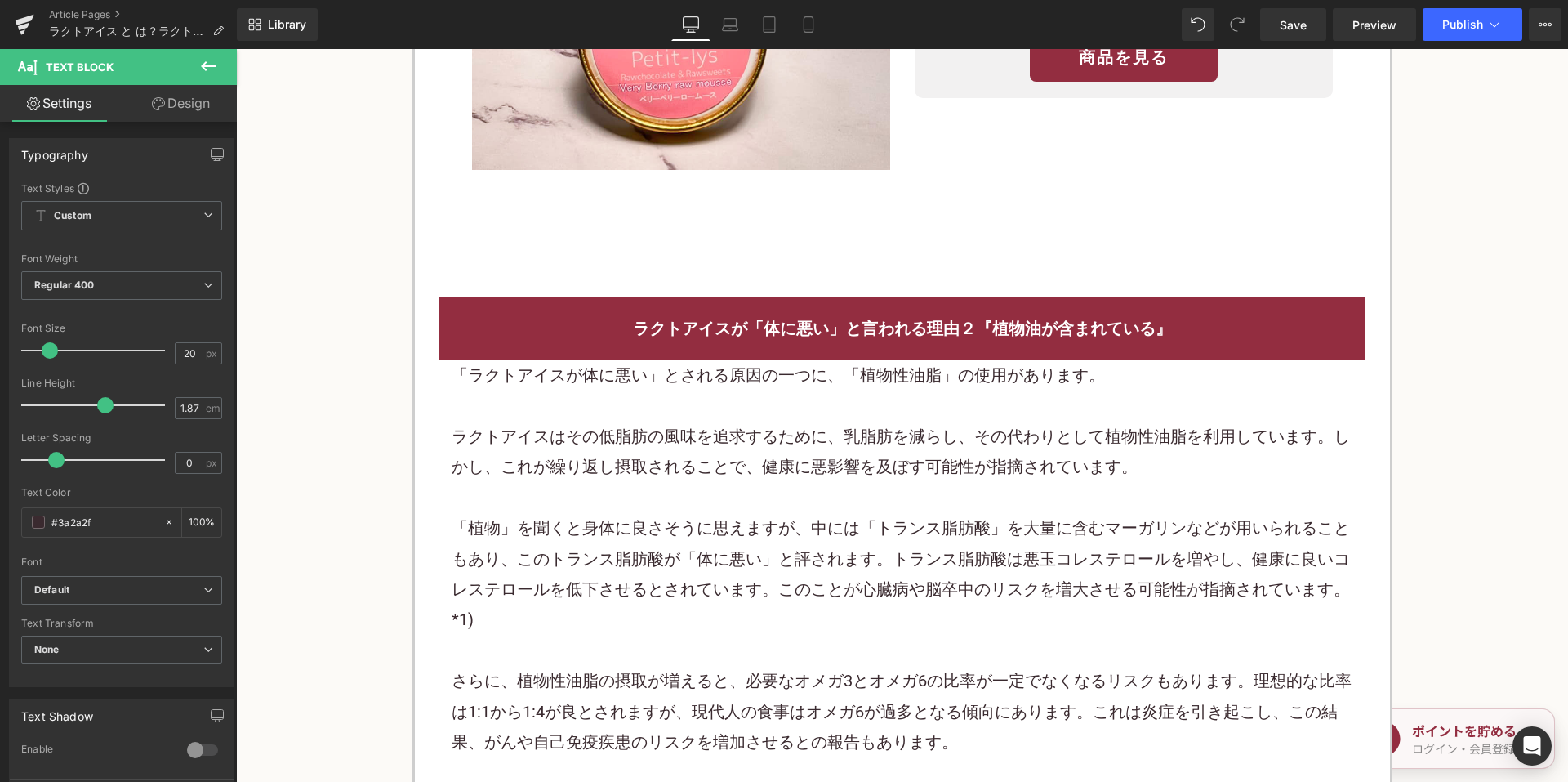
scroll to position [3923, 0]
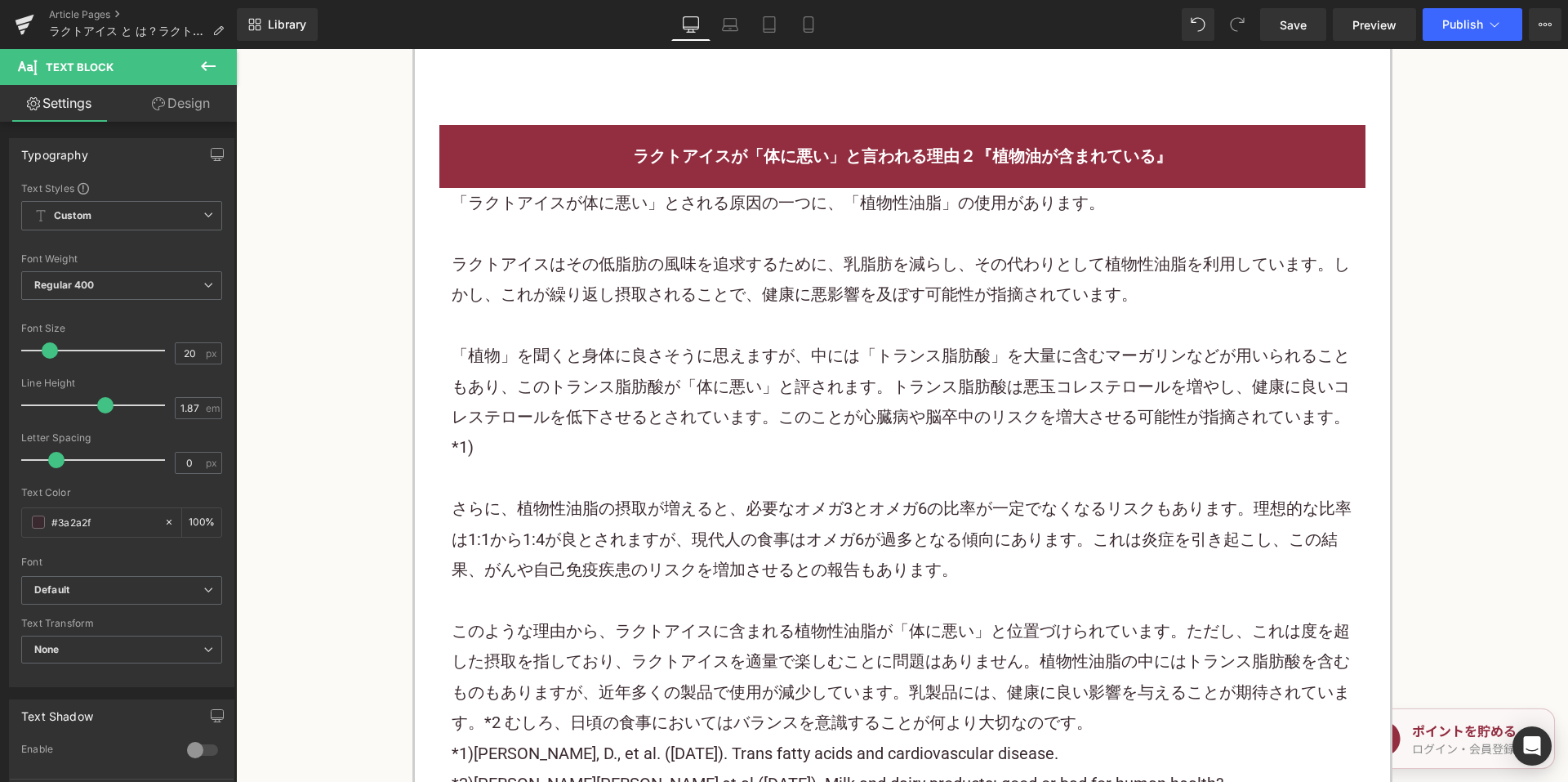
click at [721, 311] on div at bounding box center [903, 325] width 902 height 31
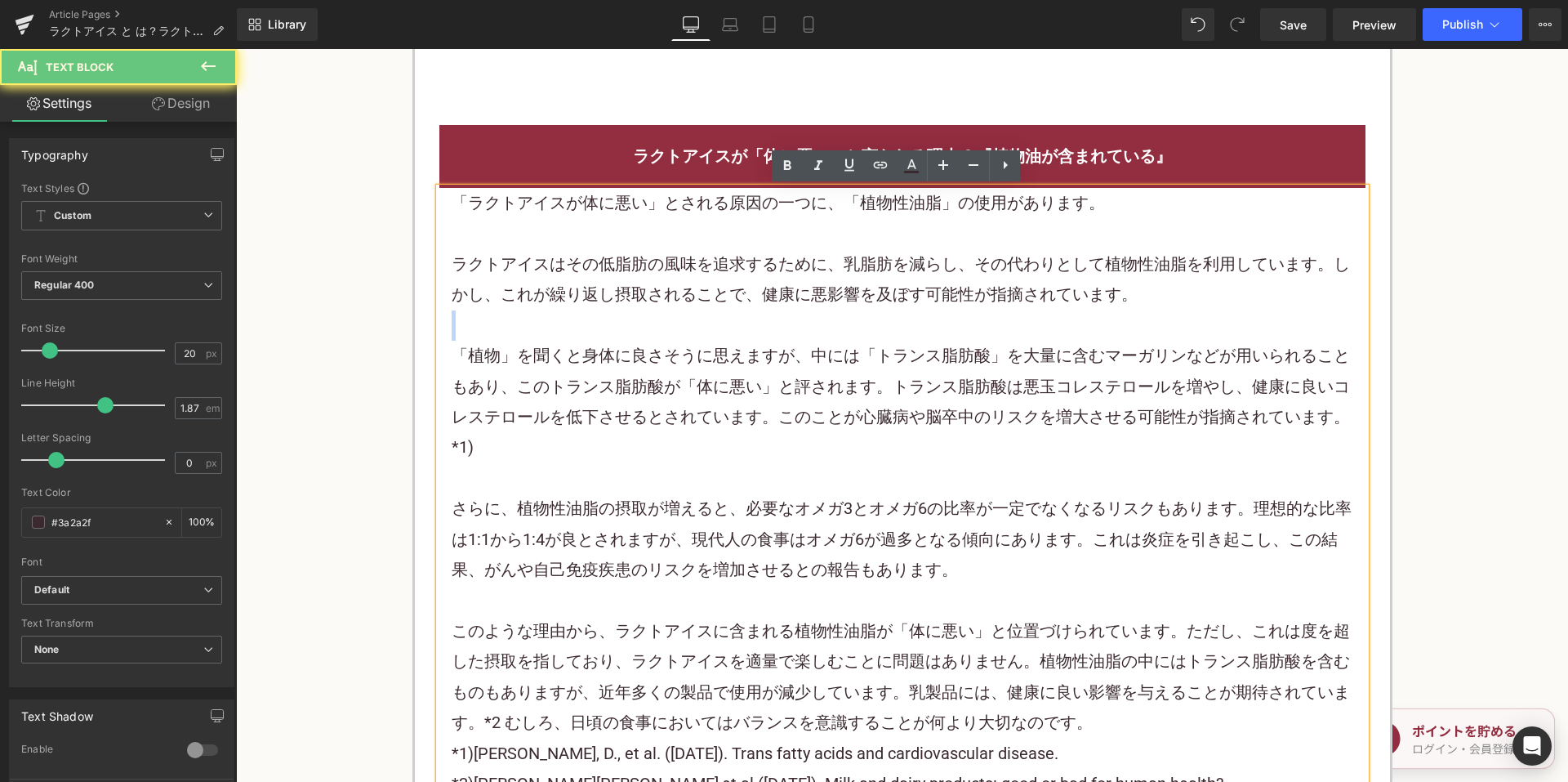
click at [721, 311] on div at bounding box center [903, 325] width 902 height 31
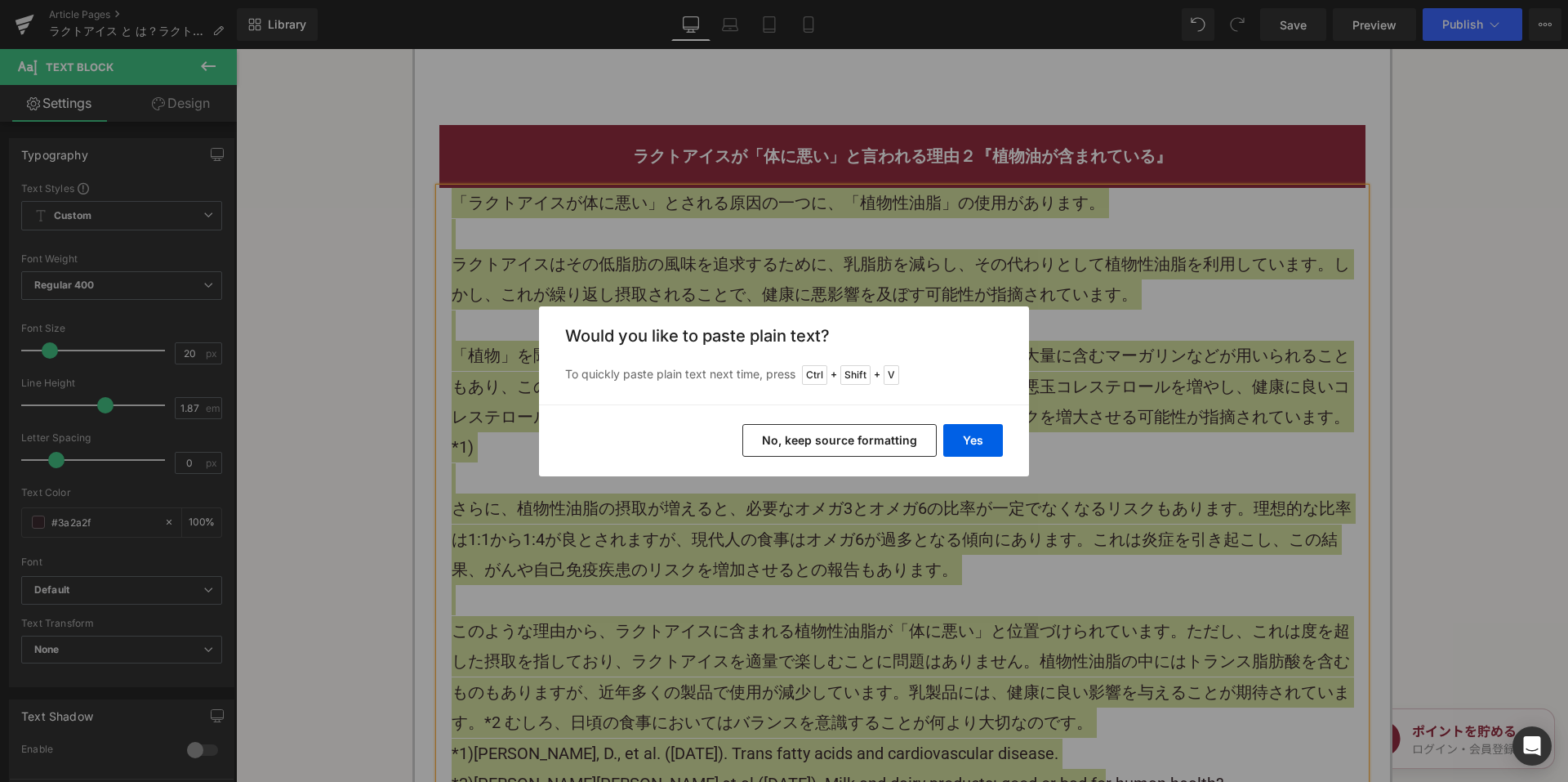
click at [799, 436] on button "No, keep source formatting" at bounding box center [840, 440] width 195 height 33
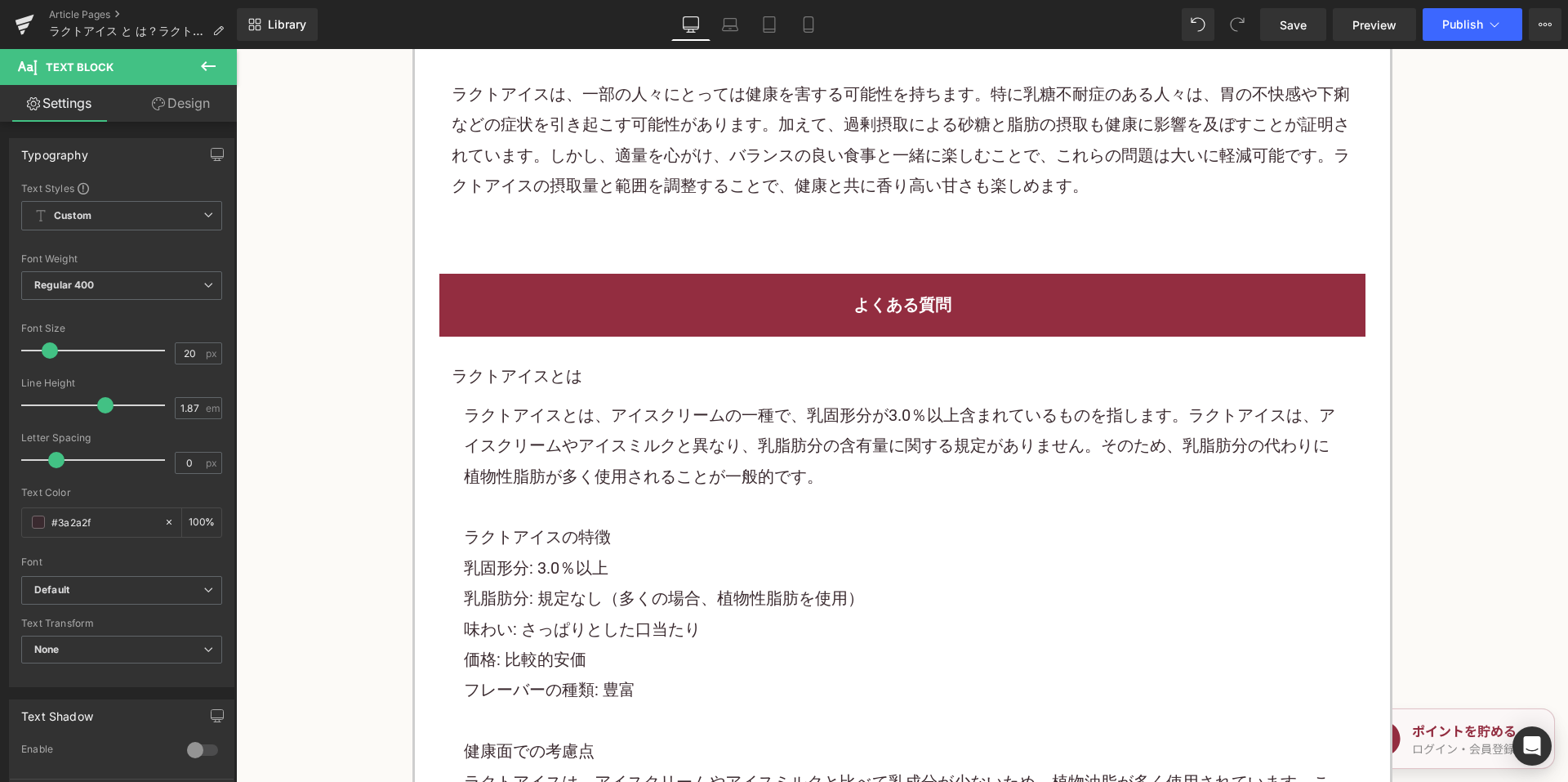
scroll to position [6947, 0]
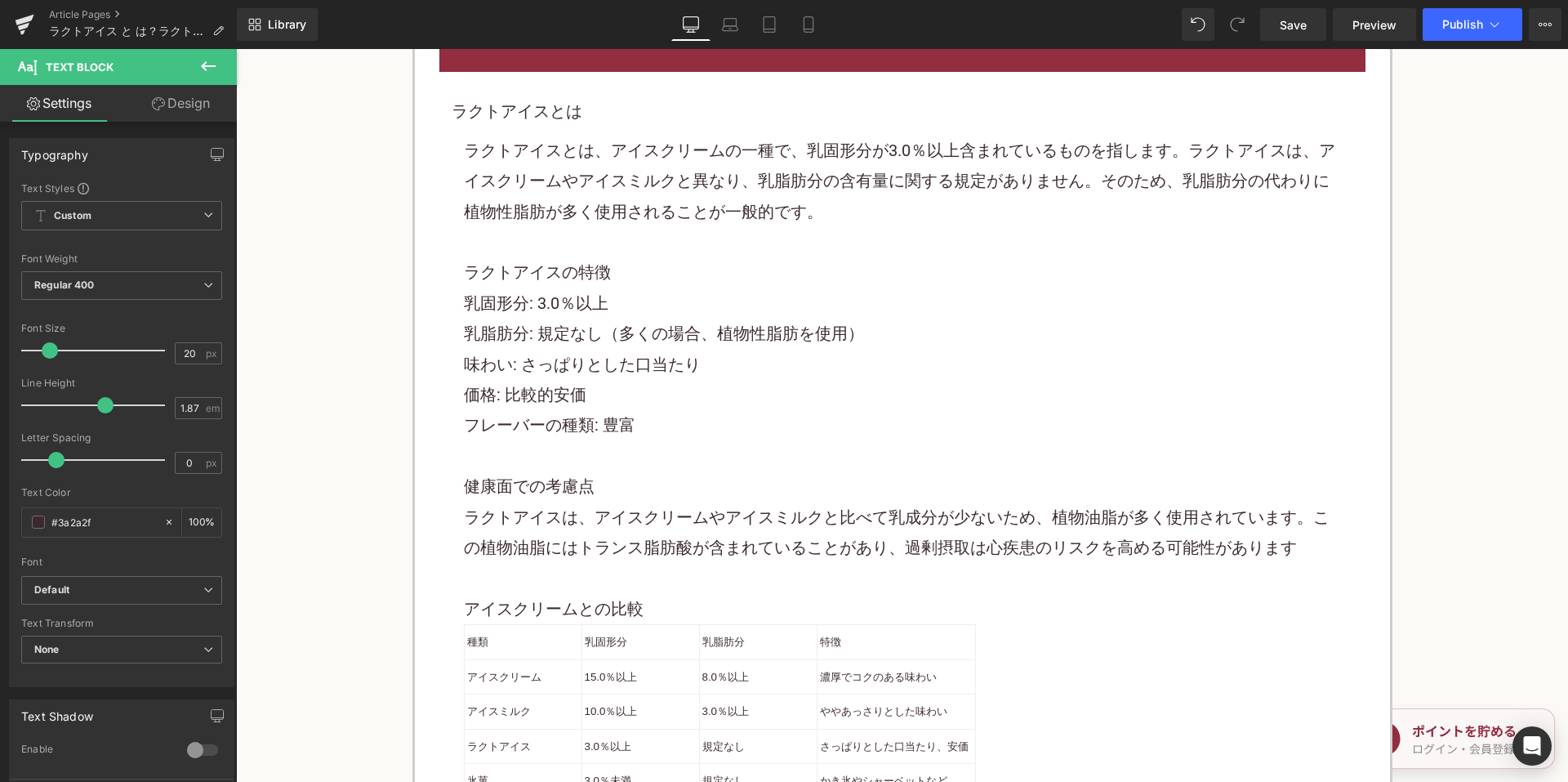
click at [503, 411] on p "フレーバーの種類: 豊富" at bounding box center [902, 425] width 877 height 31
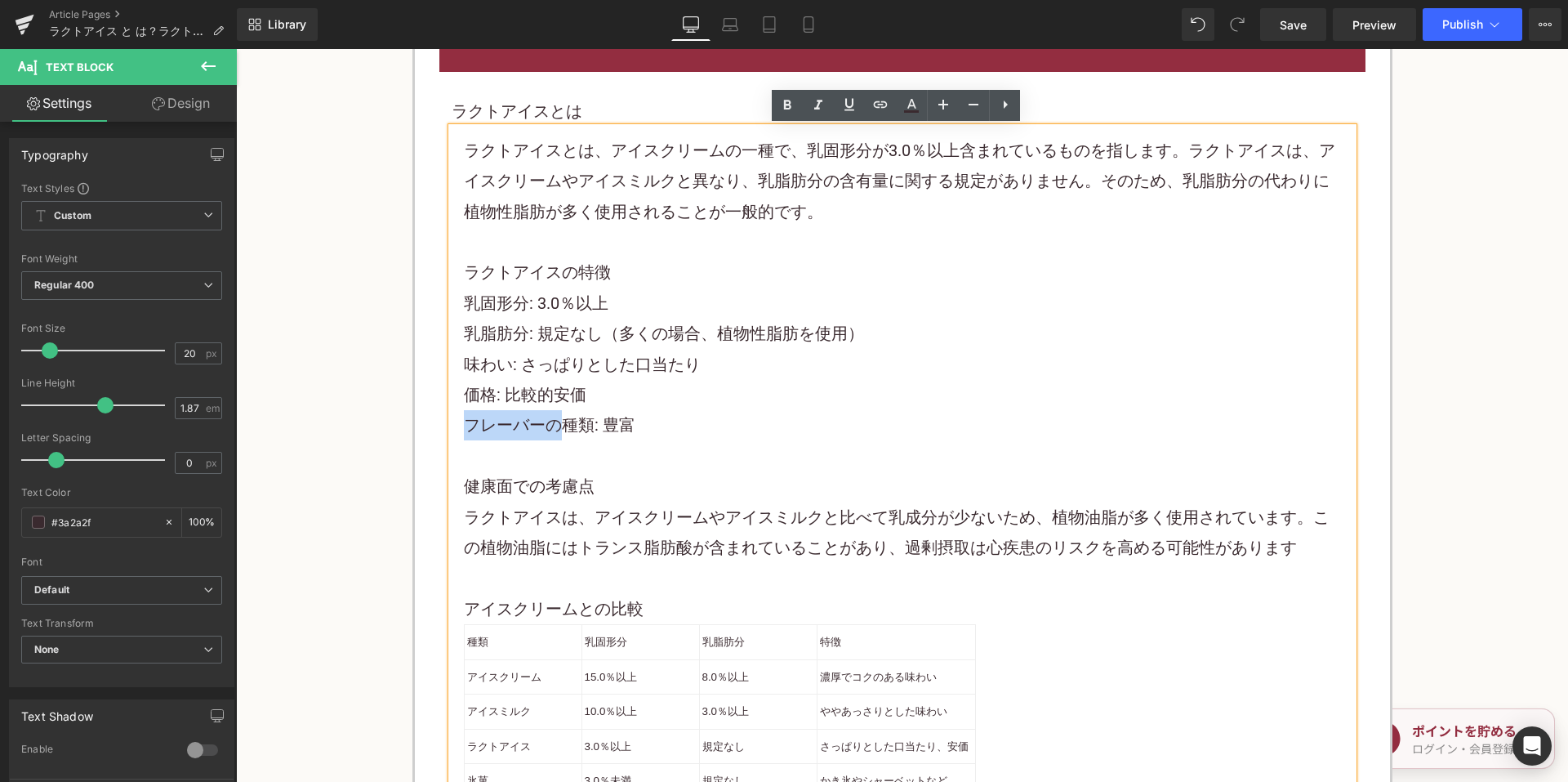
drag, startPoint x: 459, startPoint y: 428, endPoint x: 552, endPoint y: 424, distance: 93.1
click at [552, 424] on p "フレーバーの種類: 豊富" at bounding box center [902, 425] width 877 height 31
click at [540, 425] on p "フレーバーの種類: 豊富" at bounding box center [902, 425] width 877 height 31
drag, startPoint x: 462, startPoint y: 423, endPoint x: 533, endPoint y: 417, distance: 71.3
click at [533, 417] on p "フレーバーの種類: 豊富" at bounding box center [902, 425] width 877 height 31
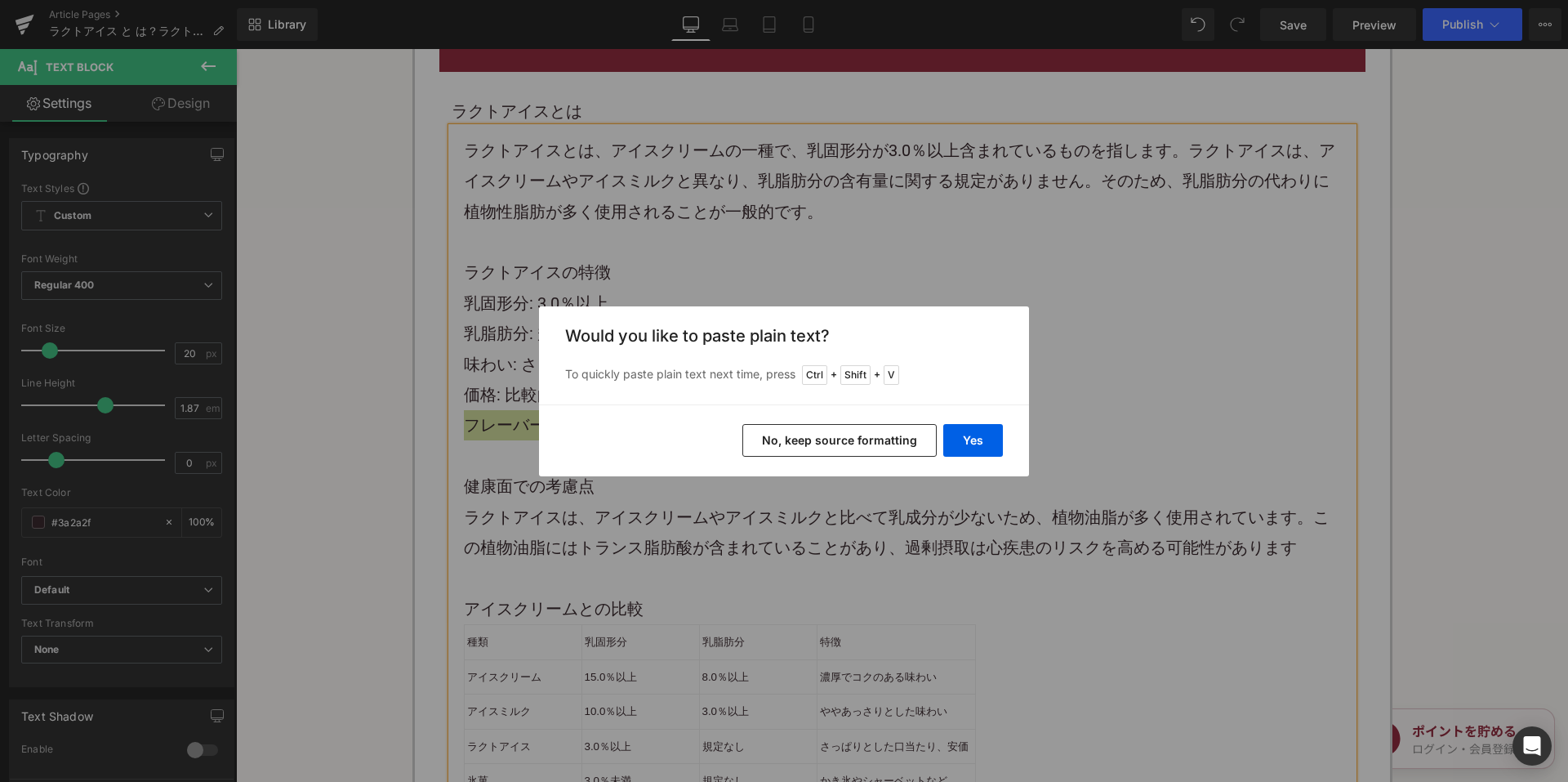
click at [823, 439] on button "No, keep source formatting" at bounding box center [840, 440] width 195 height 33
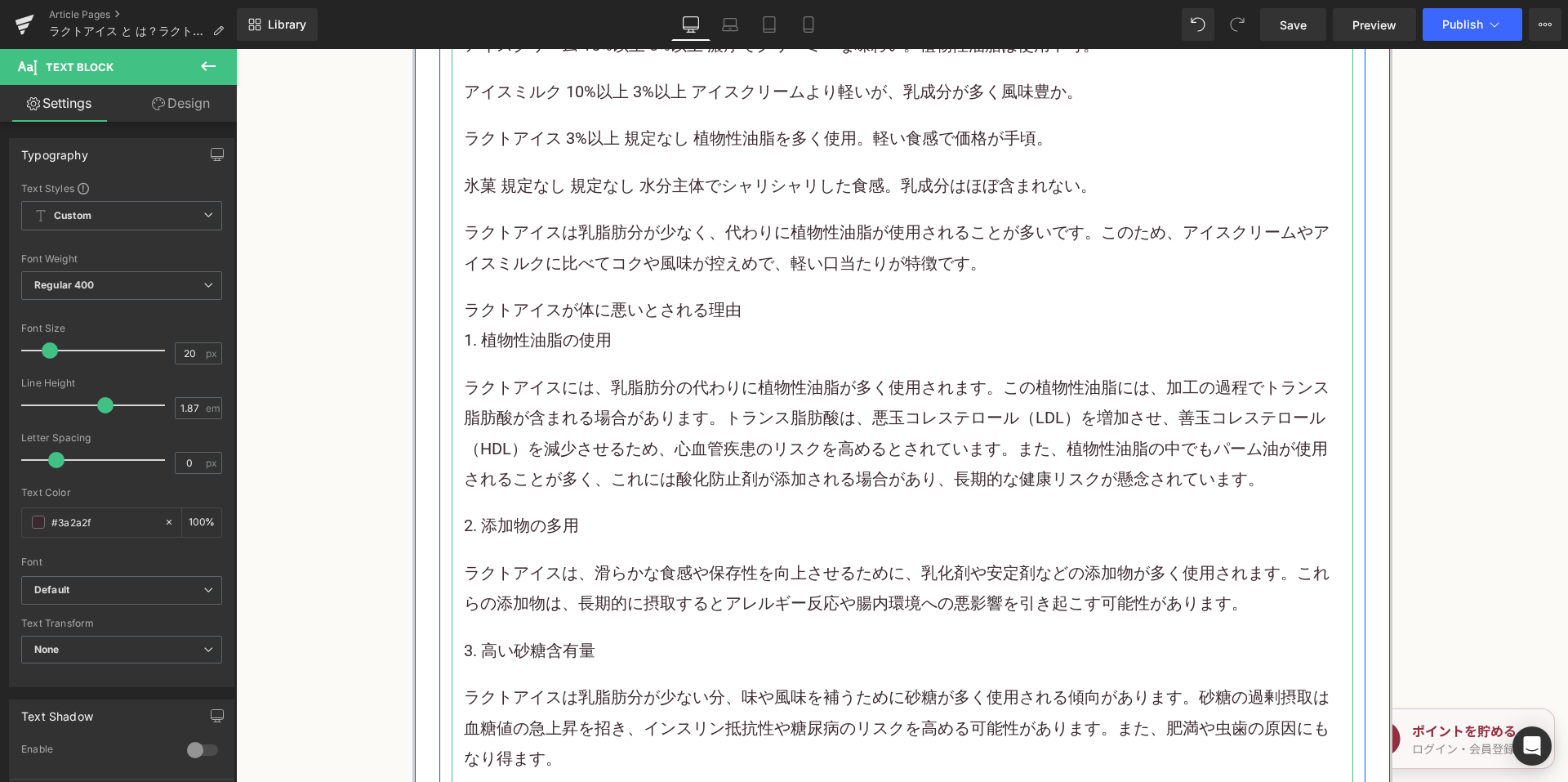
scroll to position [8173, 0]
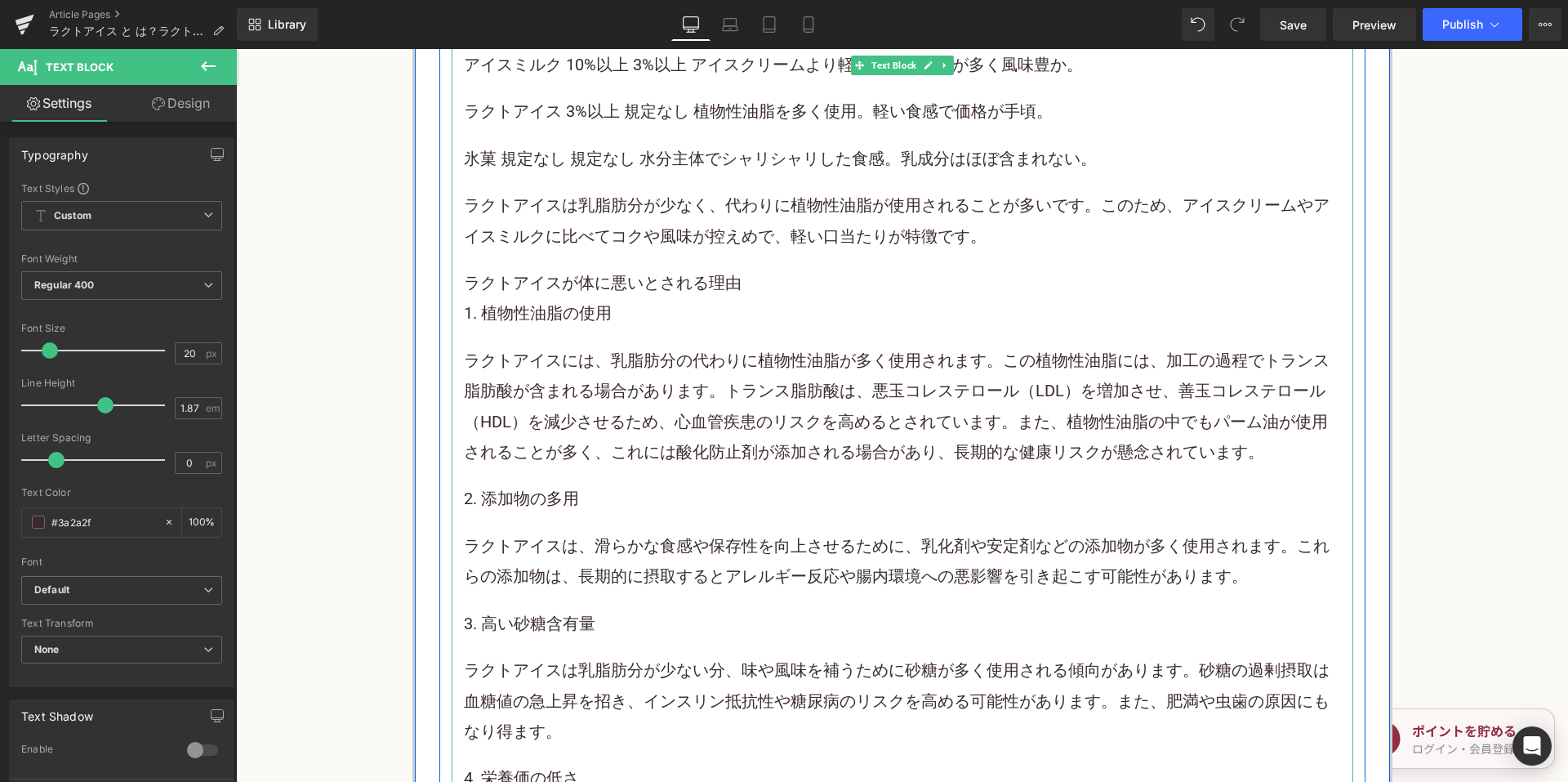
click at [842, 449] on p "ラクトアイスには、乳脂肪分の代わりに植物性油脂が多く使用されます。この植物性油脂には、加工の過程でトランス脂肪酸が含まれる場合があります。トランス脂肪酸は、悪…" at bounding box center [902, 407] width 877 height 122
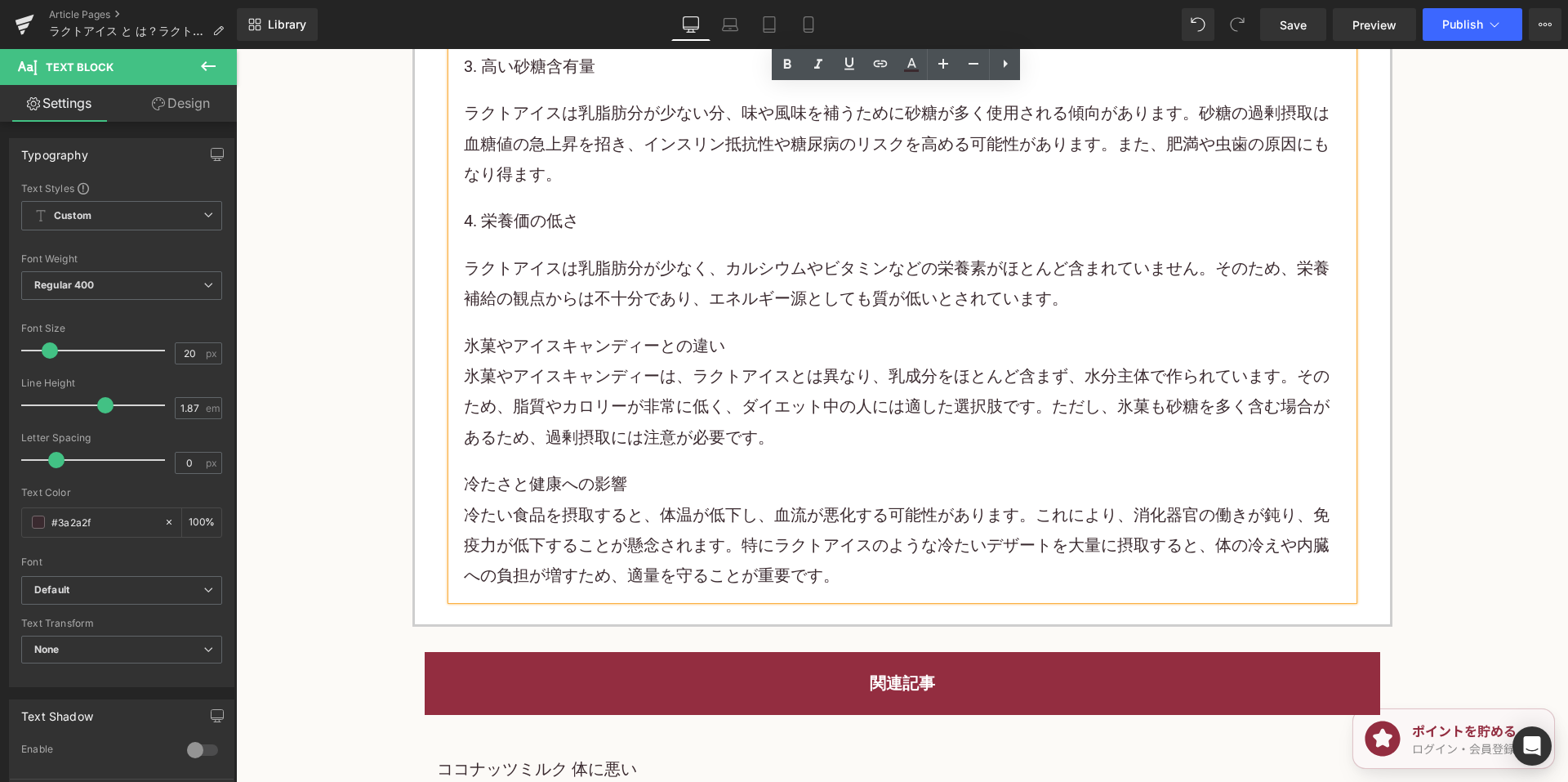
scroll to position [8908, 0]
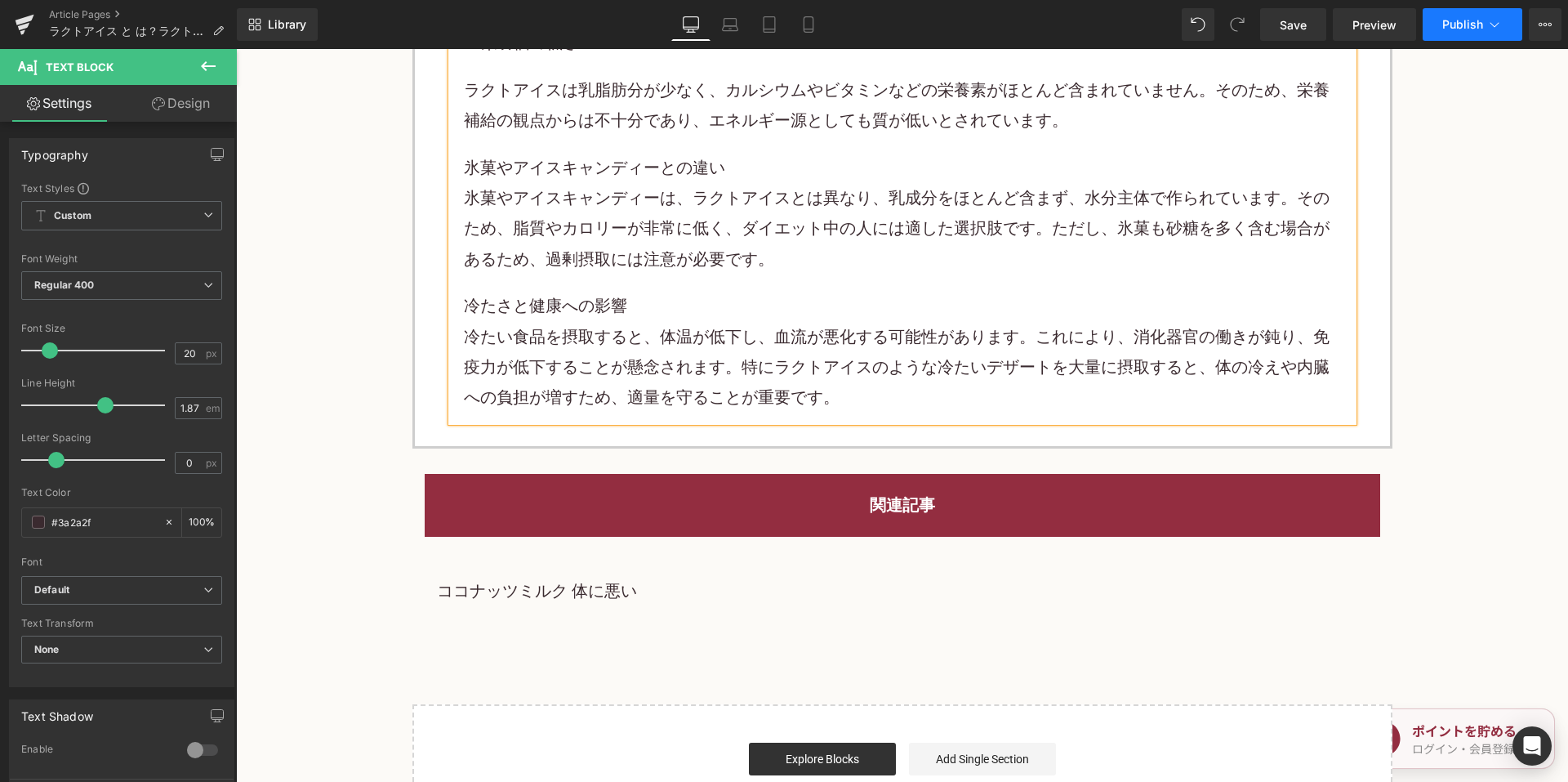
click at [1457, 32] on button "Publish" at bounding box center [1473, 24] width 99 height 33
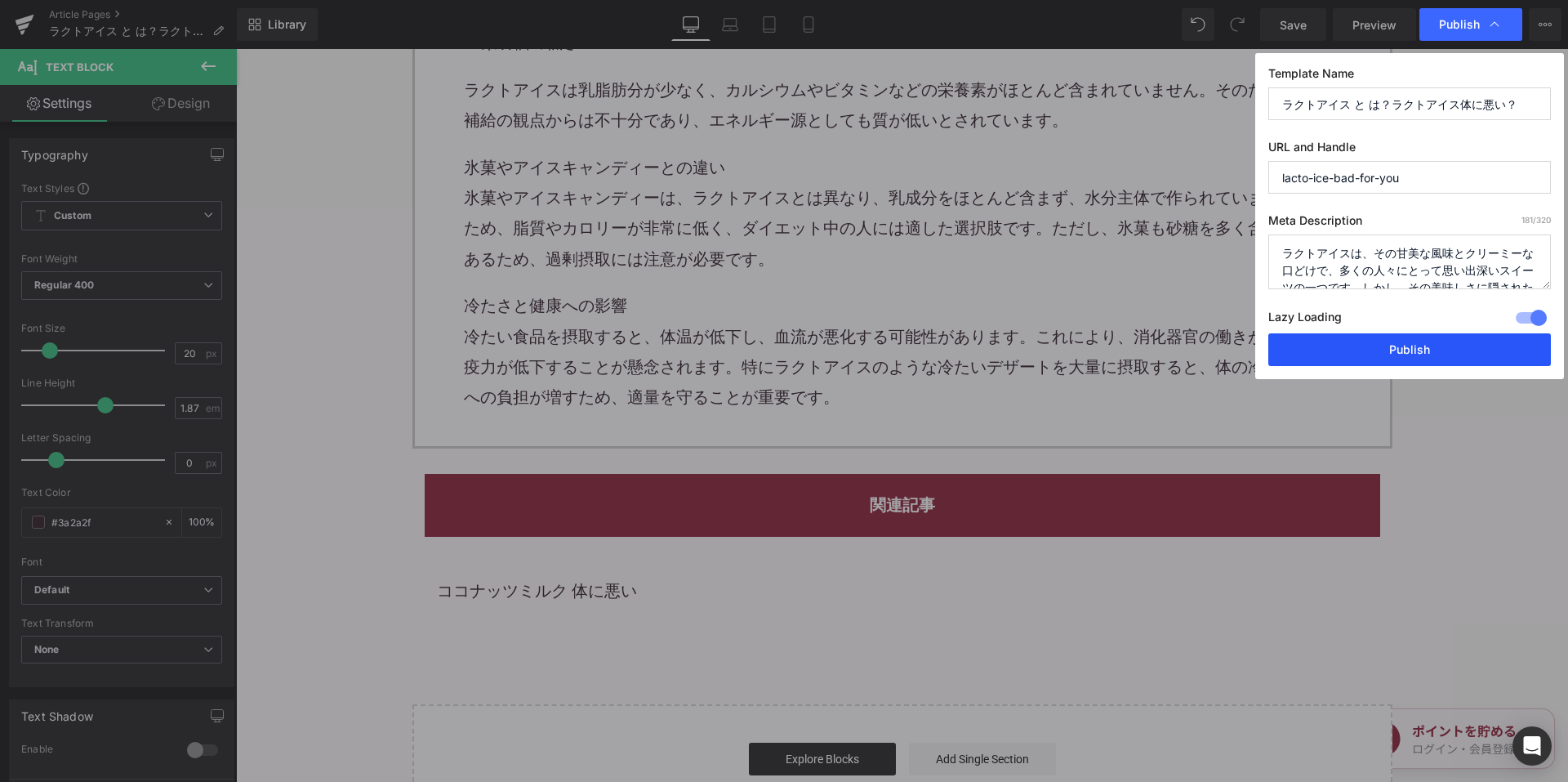
drag, startPoint x: 1374, startPoint y: 349, endPoint x: 787, endPoint y: 257, distance: 594.2
click at [1374, 349] on button "Publish" at bounding box center [1410, 350] width 282 height 33
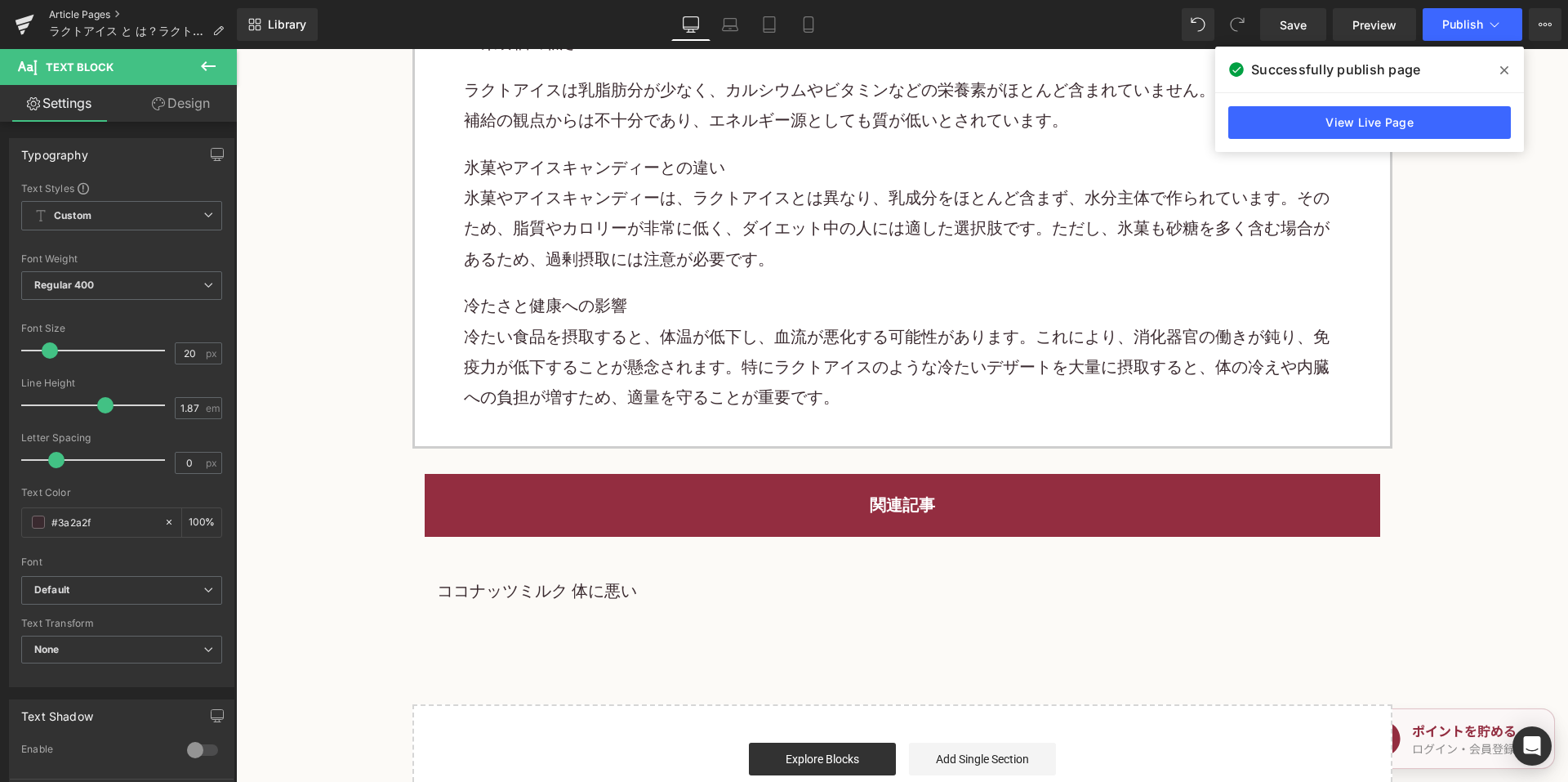
click at [111, 12] on link "Article Pages" at bounding box center [143, 14] width 188 height 13
click at [1282, 27] on span "Save" at bounding box center [1292, 25] width 27 height 17
click at [100, 11] on link "Article Pages" at bounding box center [143, 14] width 188 height 13
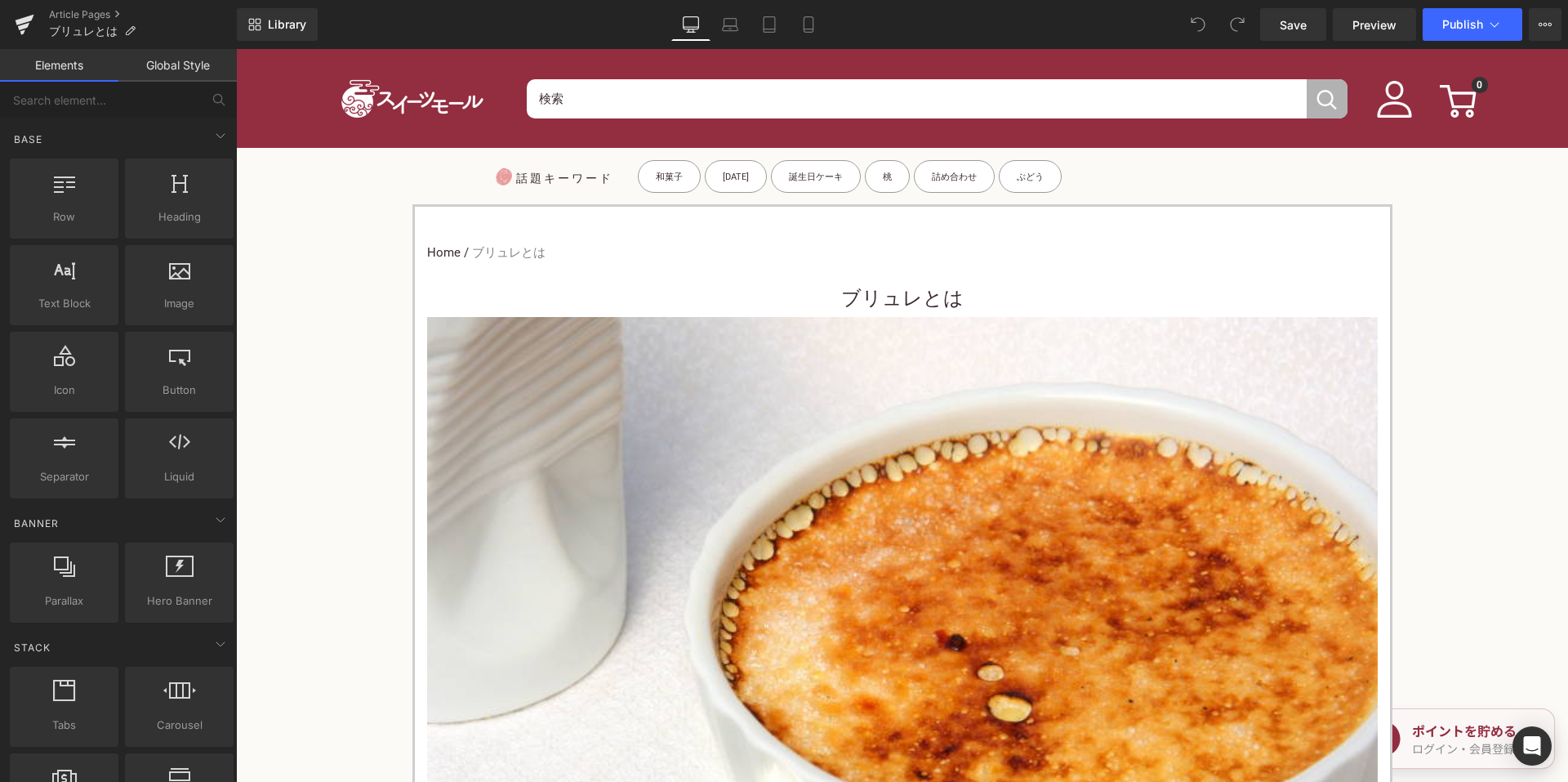
click at [826, 292] on h3 "ブリュレとは" at bounding box center [903, 298] width 951 height 36
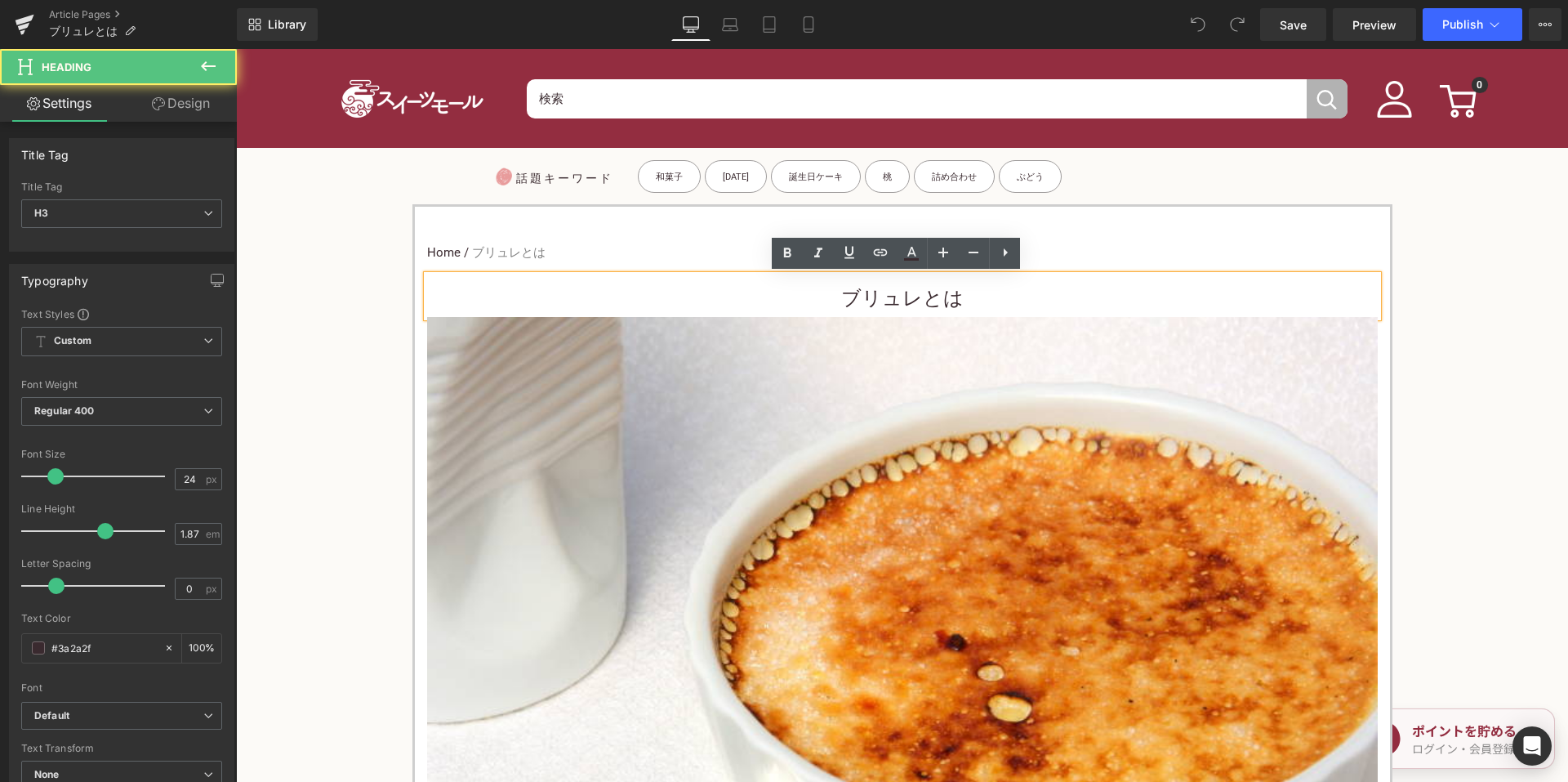
click at [821, 295] on h3 "ブリュレとは" at bounding box center [903, 298] width 951 height 36
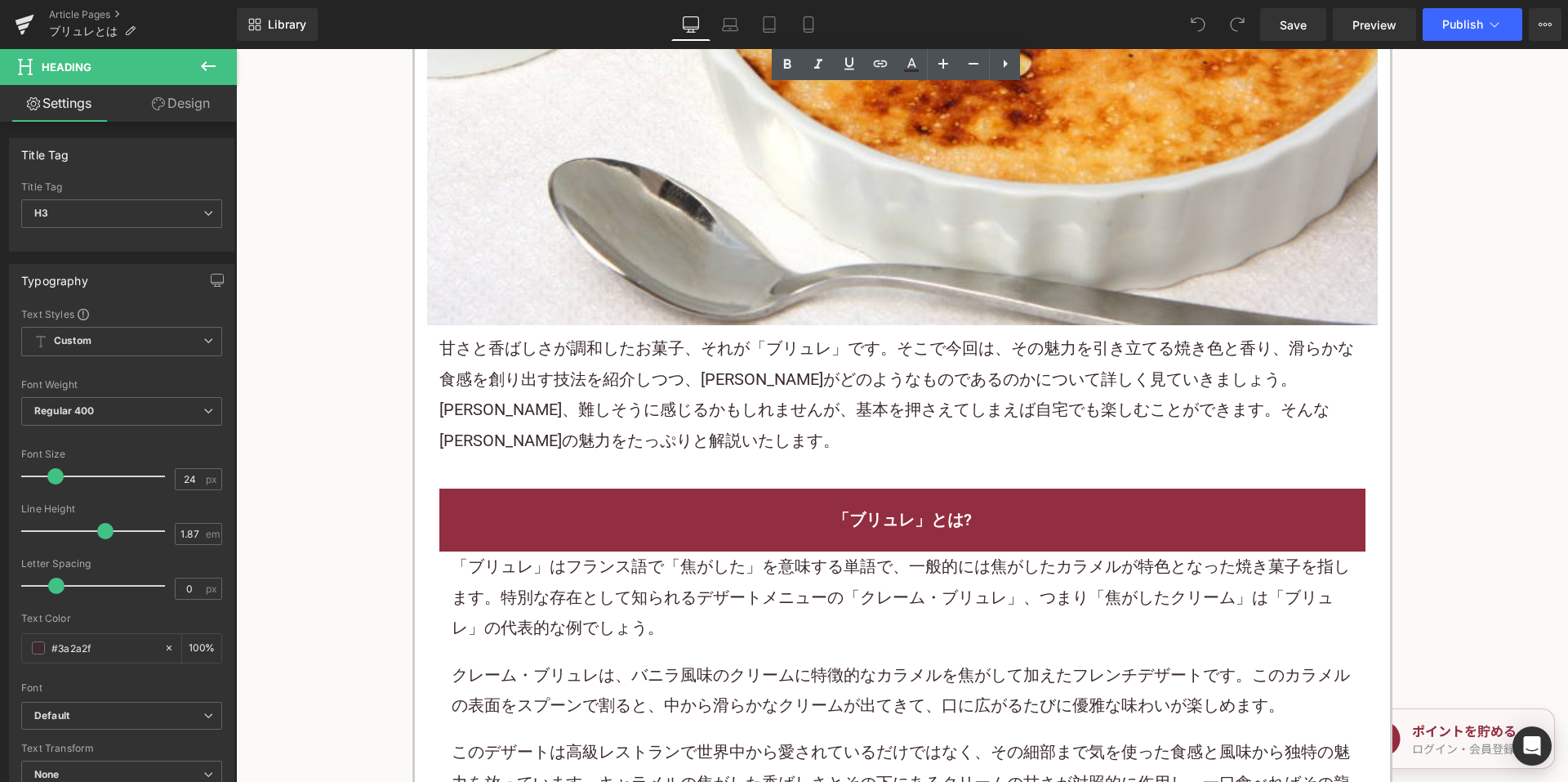
scroll to position [654, 0]
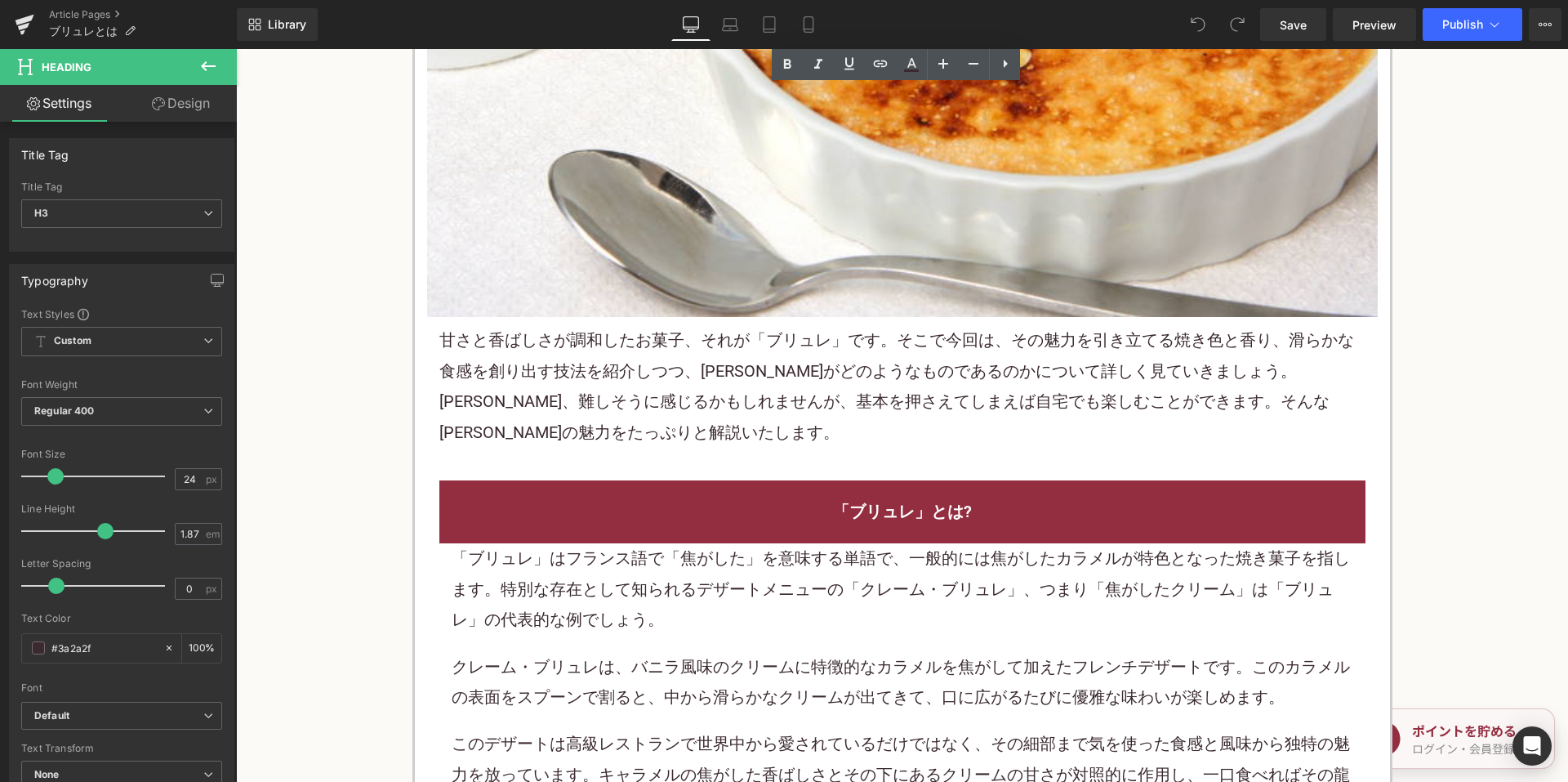
click at [636, 368] on p "甘さと香ばしさが調和した お菓子 、それが「ブリュレ」です。そこで今回は、その魅力を引き立てる焼き色と香り、滑らかな食感を創り出す技法を紹介しつつ、ブリュレが…" at bounding box center [902, 386] width 926 height 122
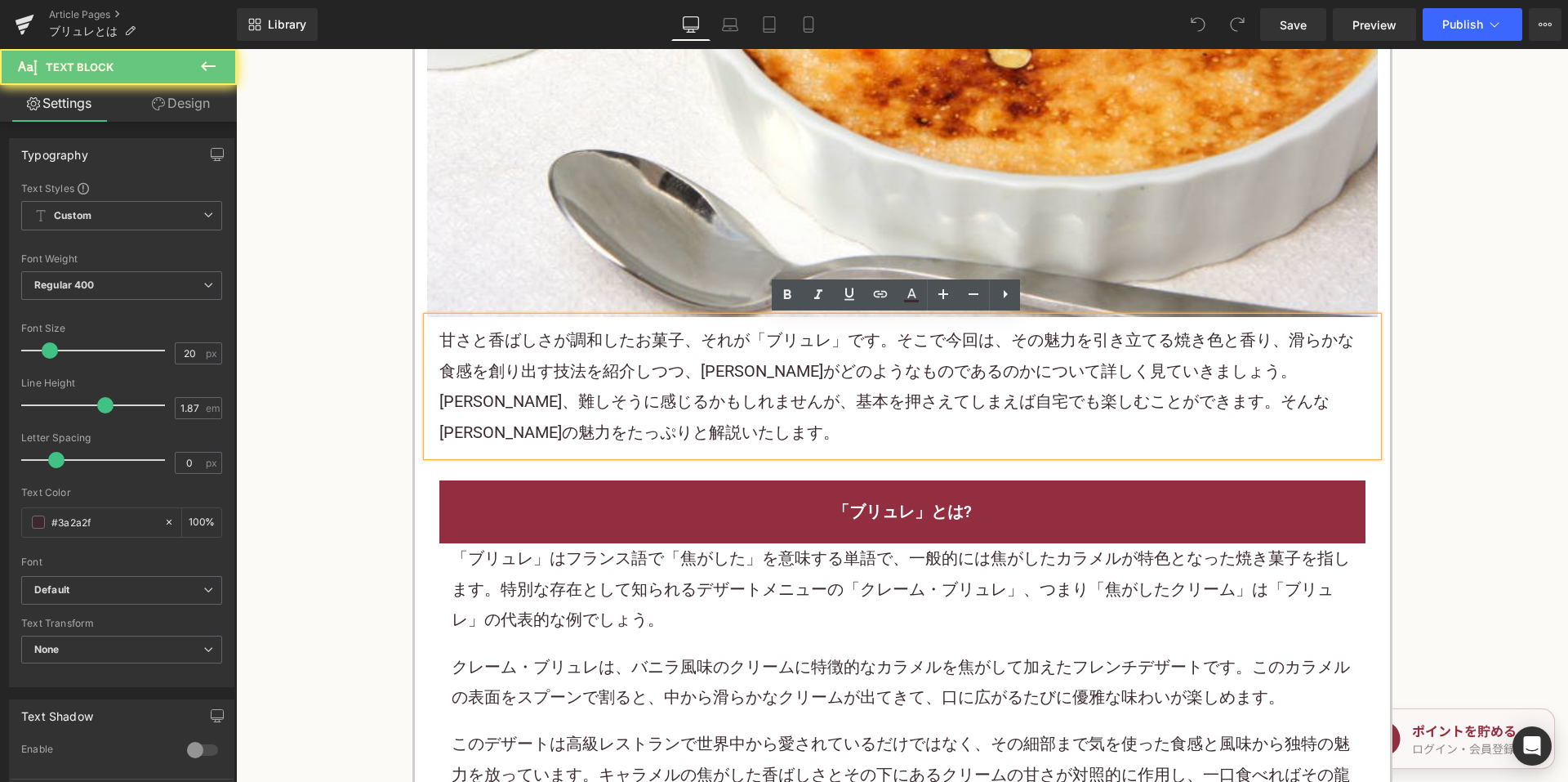
click at [636, 368] on p "甘さと香ばしさが調和した お菓子 、それが「ブリュレ」です。そこで今回は、その魅力を引き立てる焼き色と香り、滑らかな食感を創り出す技法を紹介しつつ、ブリュレが…" at bounding box center [902, 386] width 926 height 122
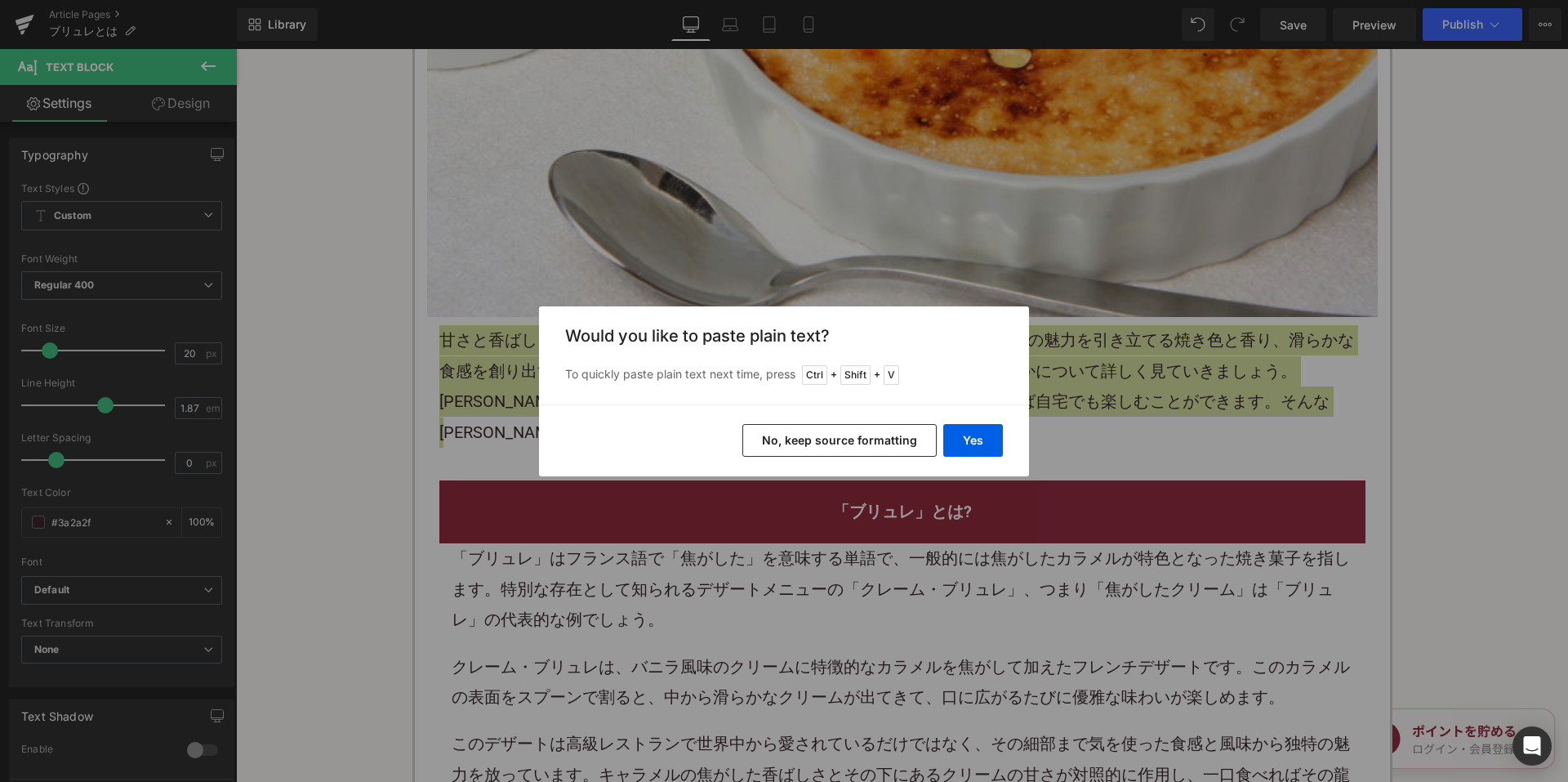
click at [797, 437] on button "No, keep source formatting" at bounding box center [840, 440] width 195 height 33
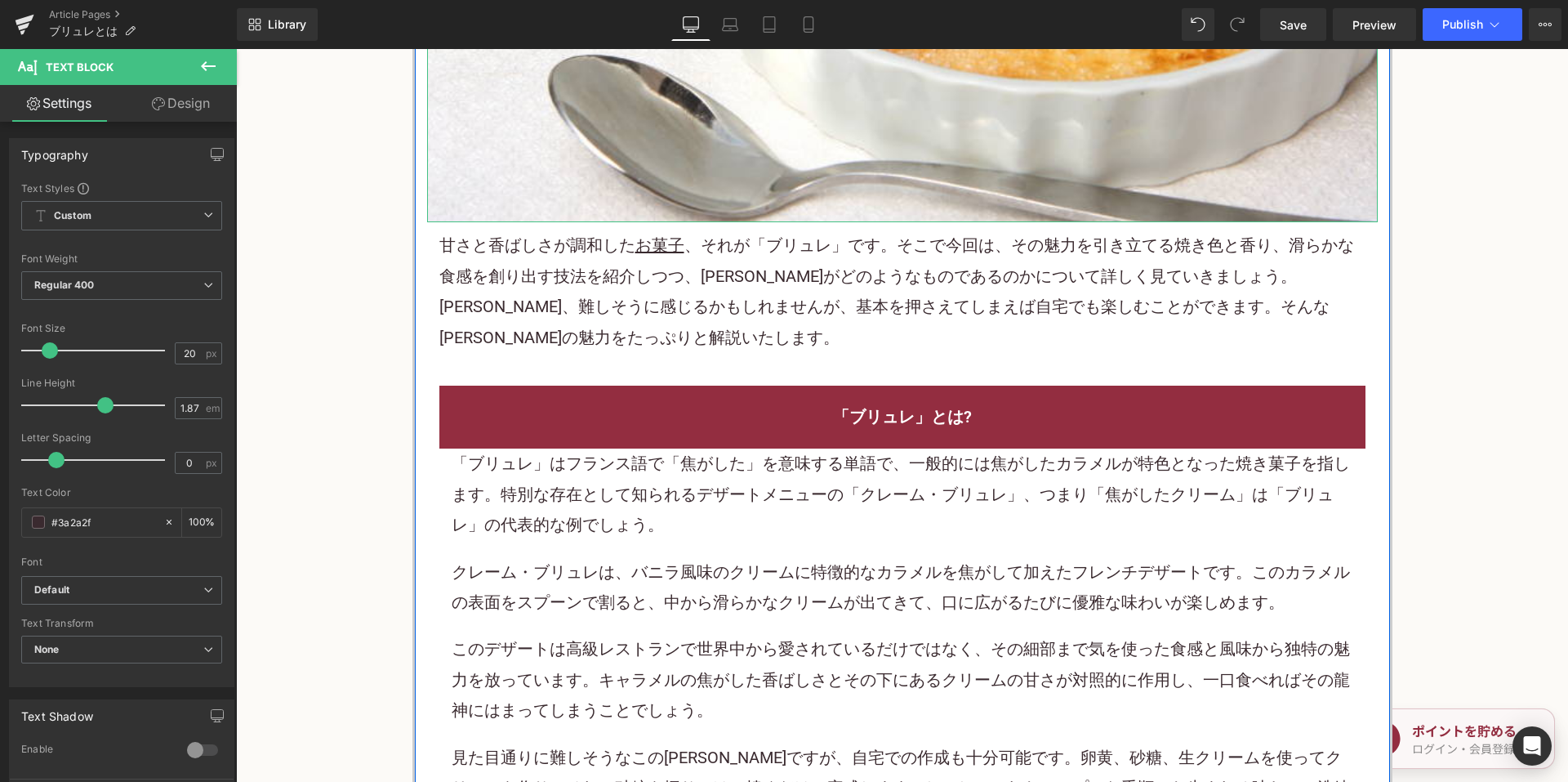
scroll to position [1063, 0]
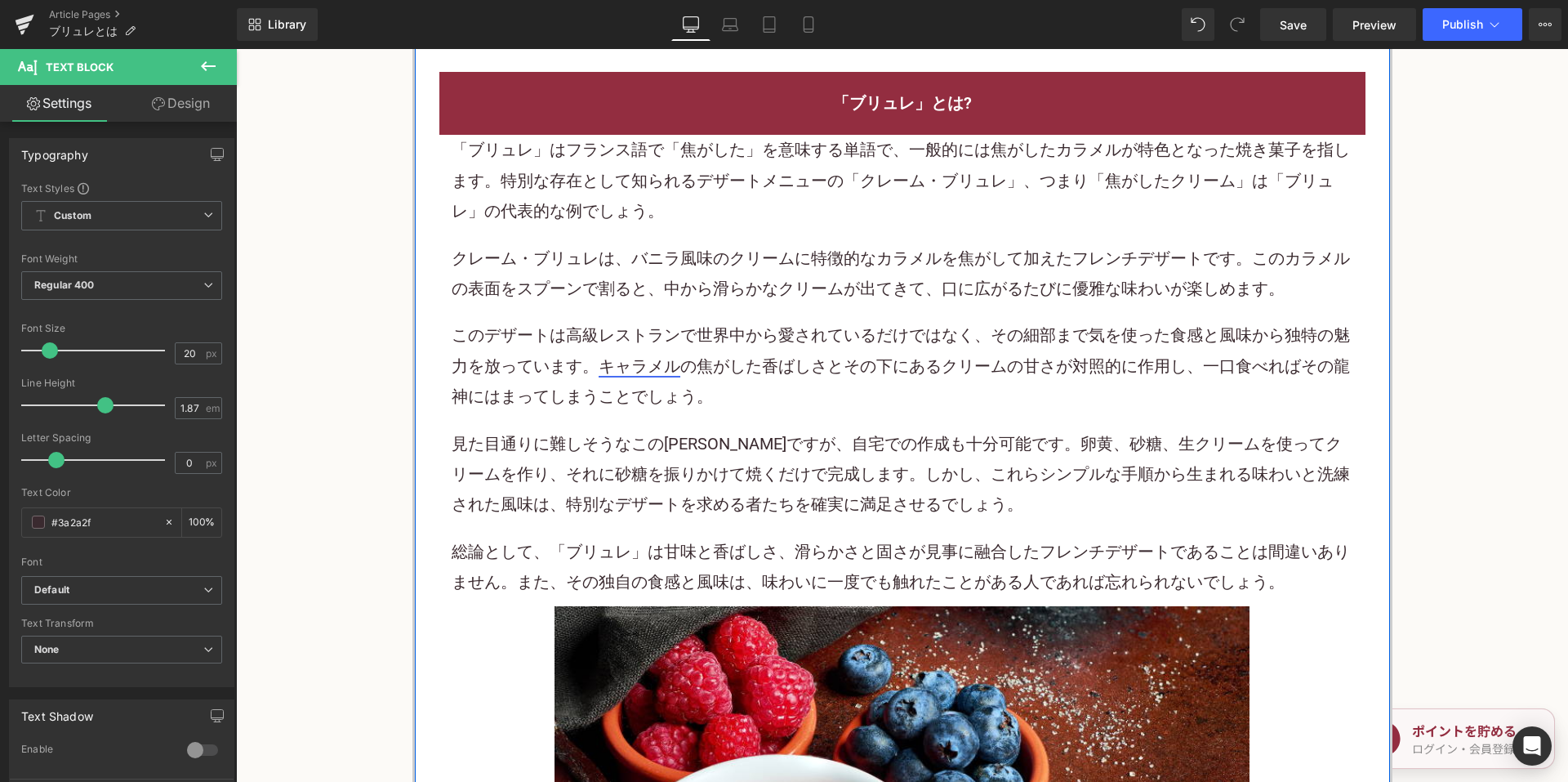
click at [618, 371] on link "キャラメル" at bounding box center [639, 366] width 82 height 20
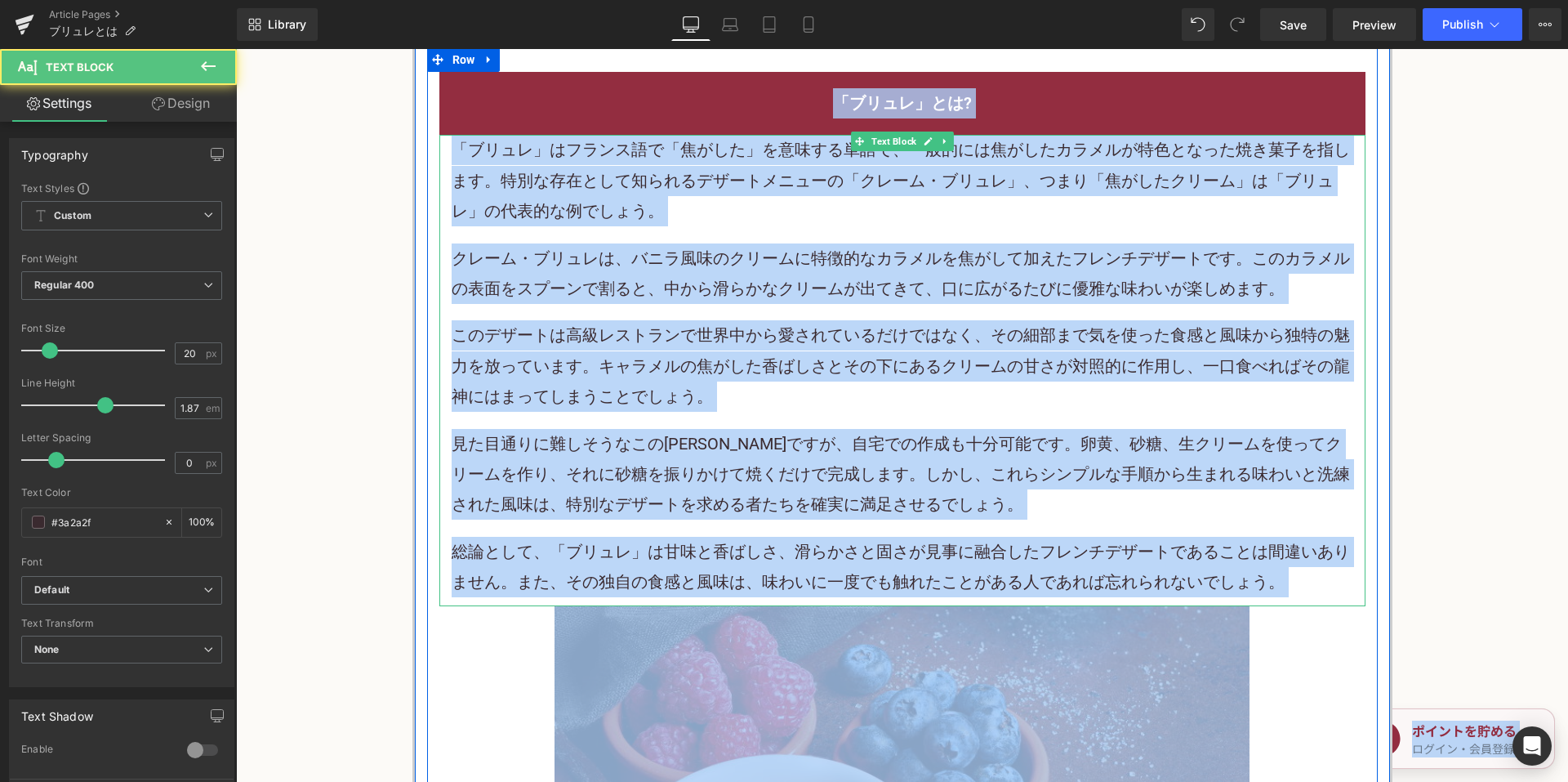
click at [532, 329] on p "このデザートは高級レストランで世界中から愛されているだけではなく、その細部まで気を使った食感と風味から独特の魅力を放っています。 キャラメル の焦がした香ばし…" at bounding box center [903, 365] width 902 height 92
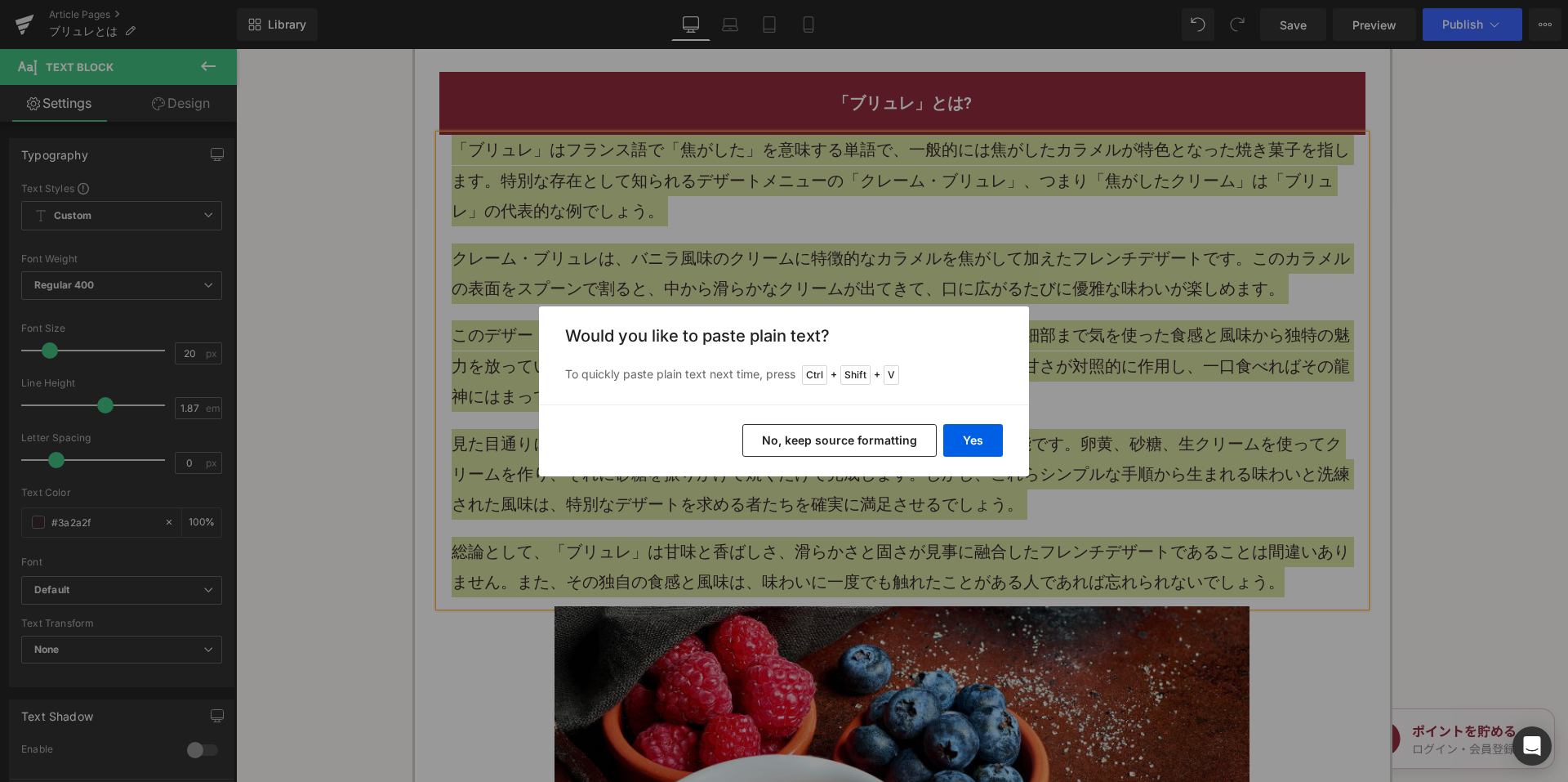
click at [764, 426] on button "No, keep source formatting" at bounding box center [840, 440] width 195 height 33
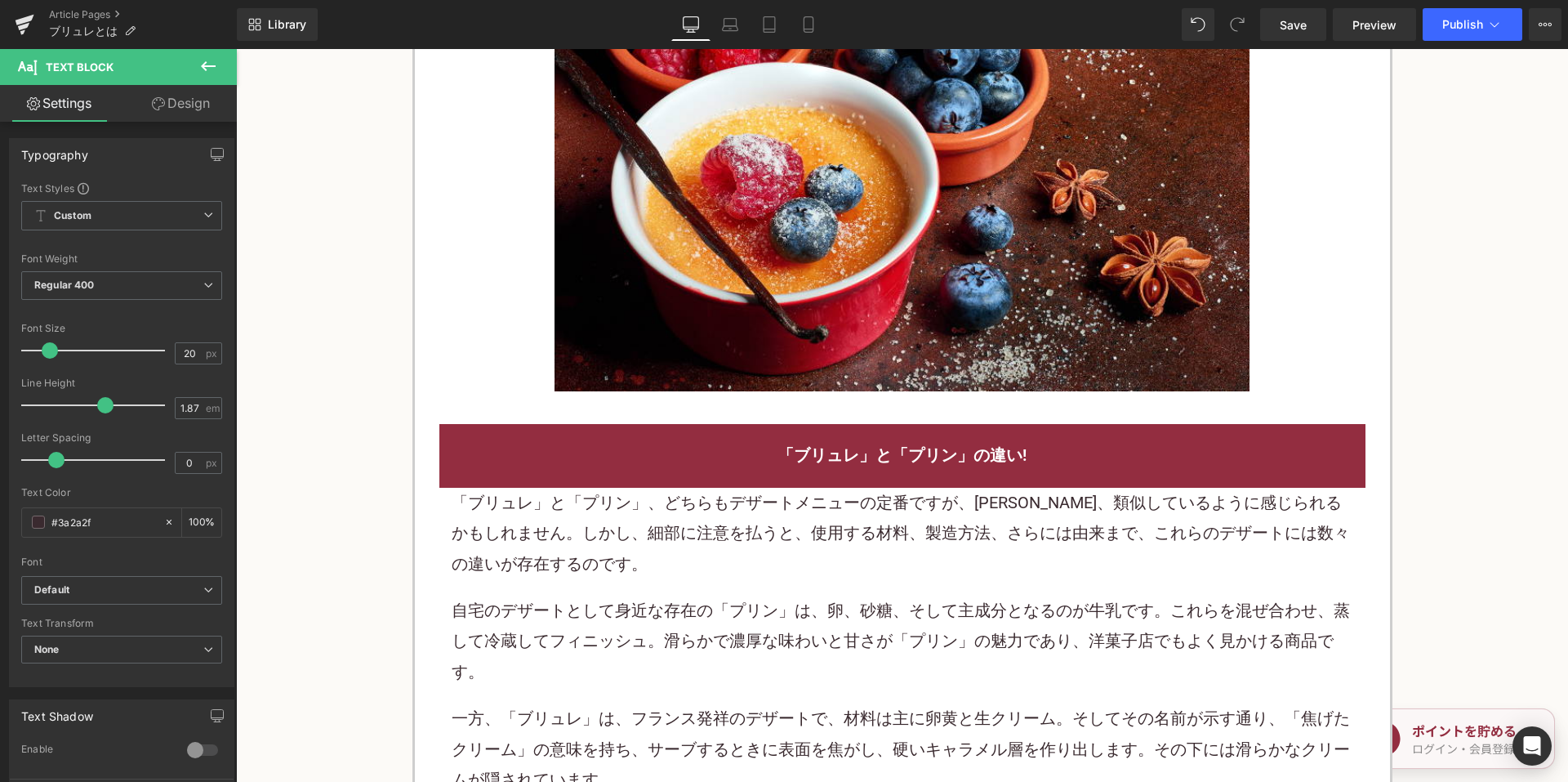
scroll to position [1962, 0]
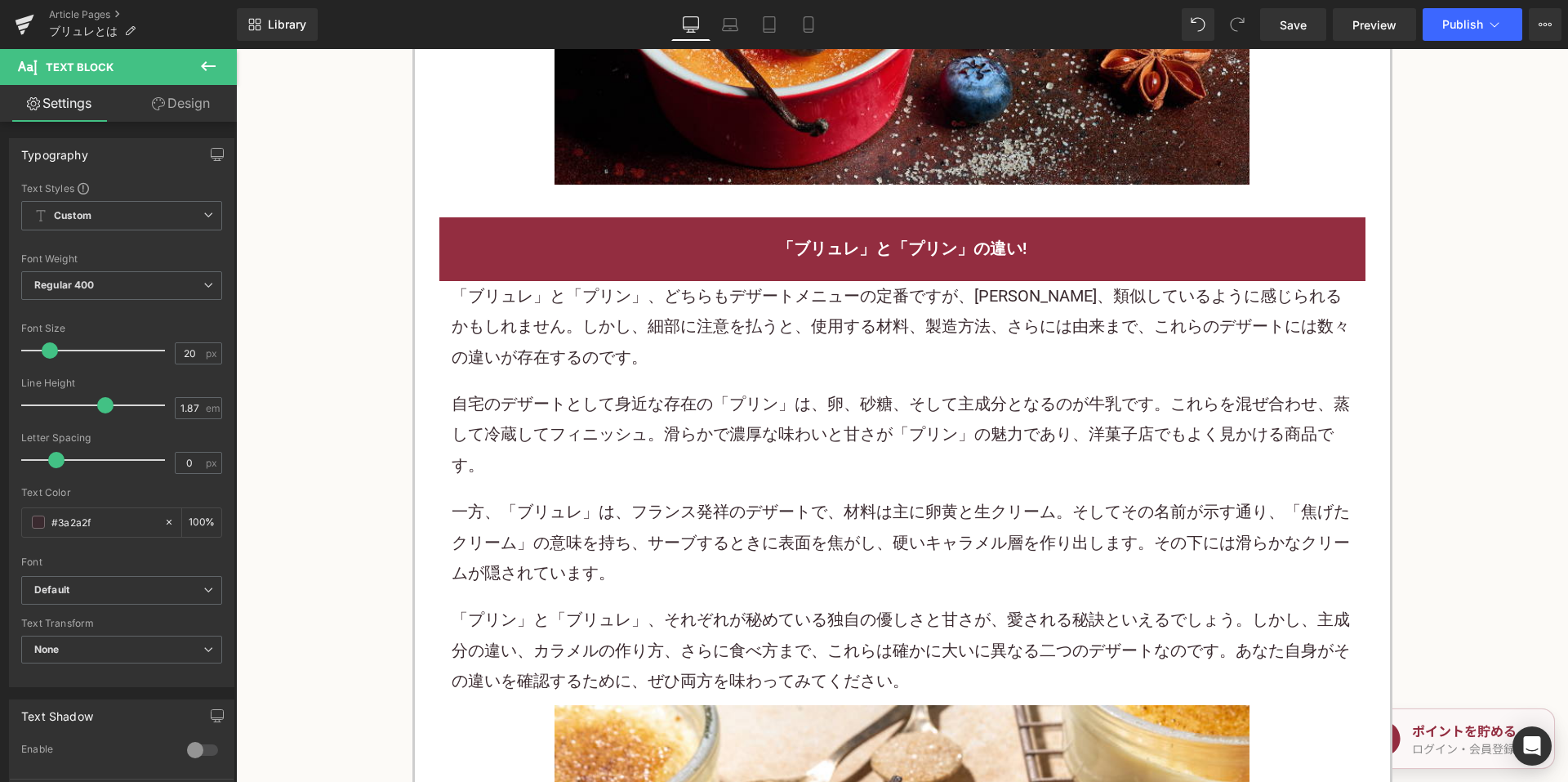
click at [586, 368] on p "「ブリュレ」と「 プリン 」、どちらもデザートメニューの定番ですが、一見、類似しているように感じられるかもしれません。しかし、細部に注意を払うと、使用する材料…" at bounding box center [903, 326] width 902 height 92
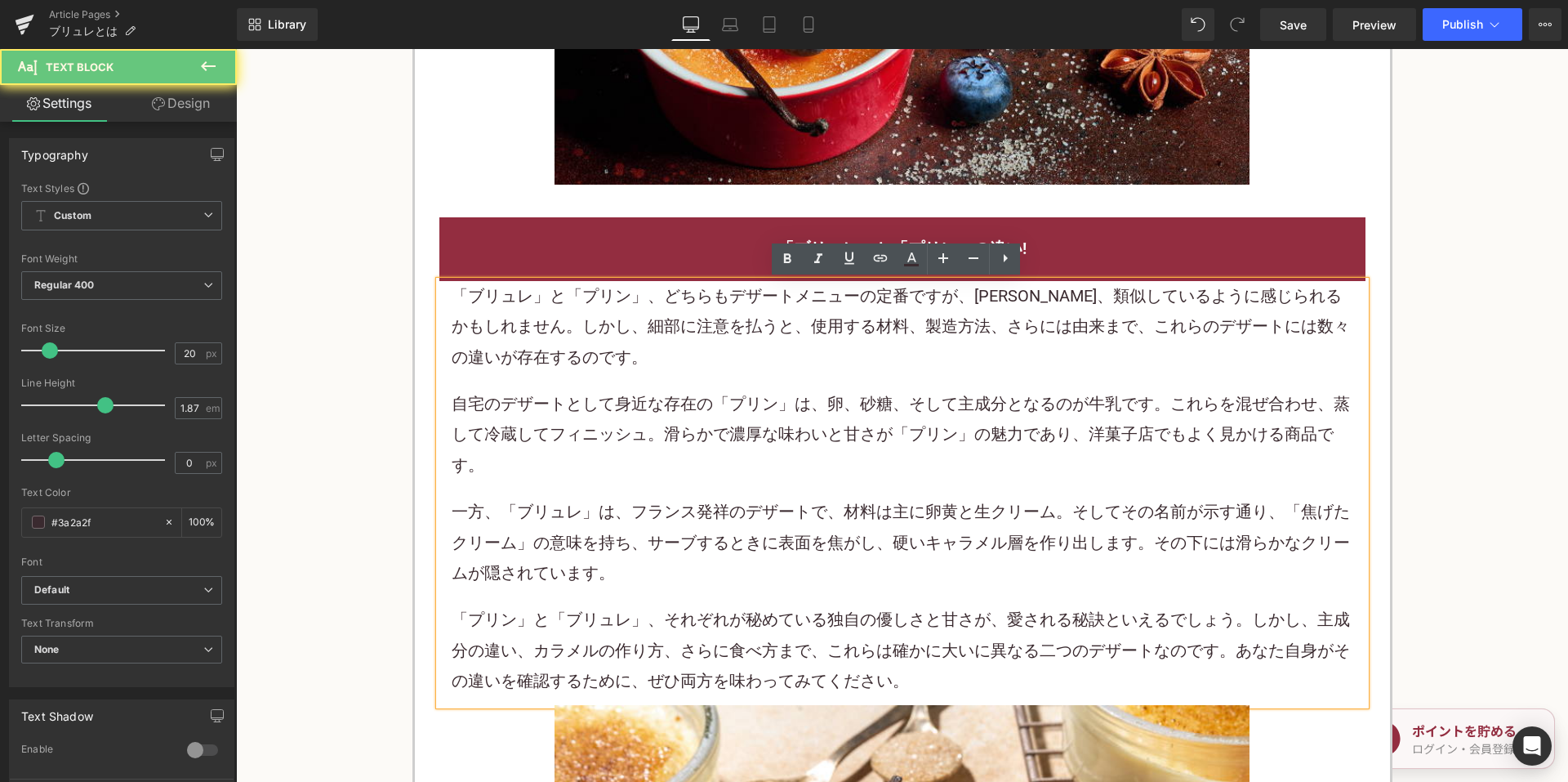
click at [586, 365] on p "「ブリュレ」と「 プリン 」、どちらもデザートメニューの定番ですが、一見、類似しているように感じられるかもしれません。しかし、細部に注意を払うと、使用する材料…" at bounding box center [903, 326] width 902 height 92
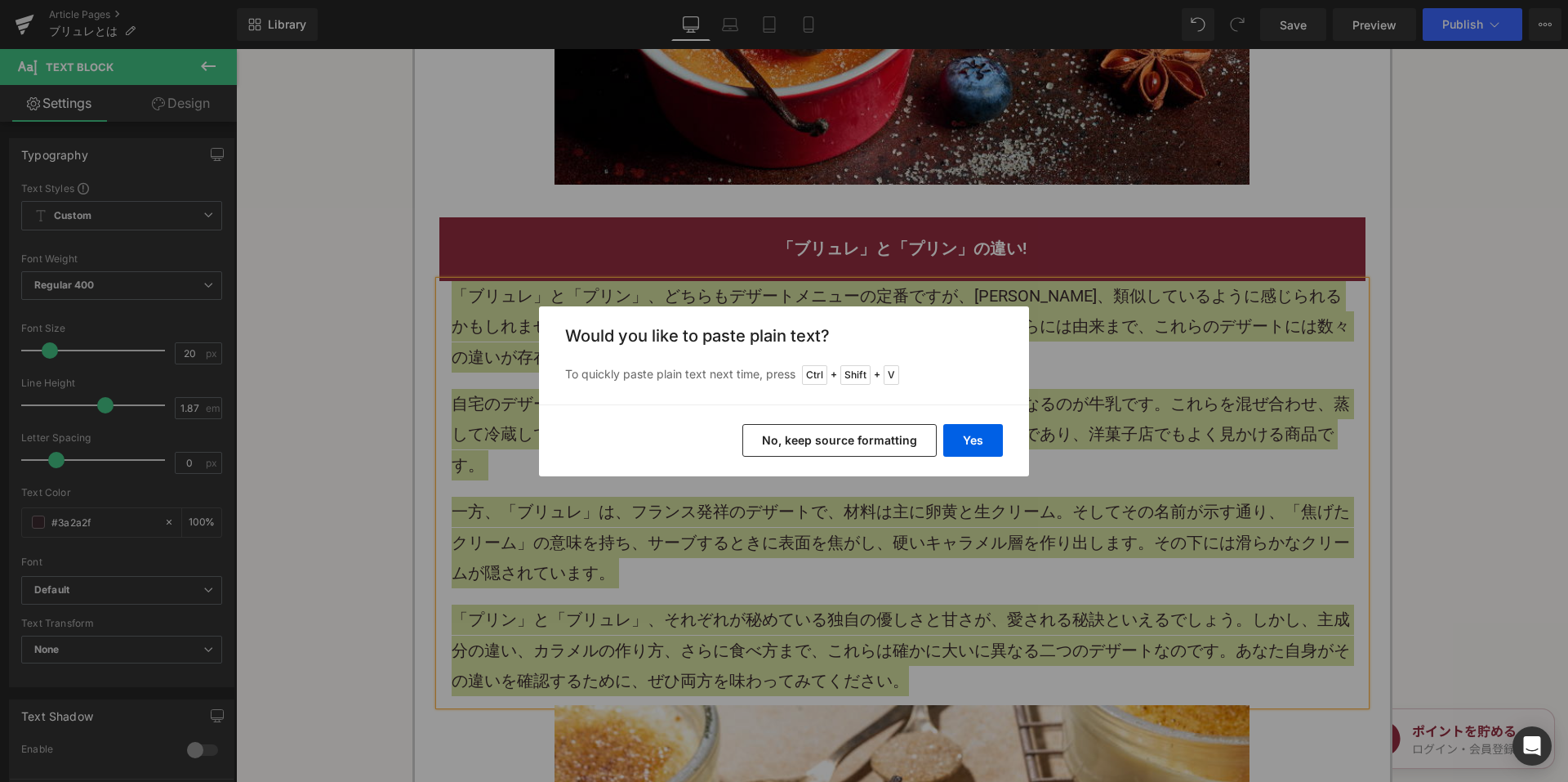
click at [781, 441] on button "No, keep source formatting" at bounding box center [840, 440] width 195 height 33
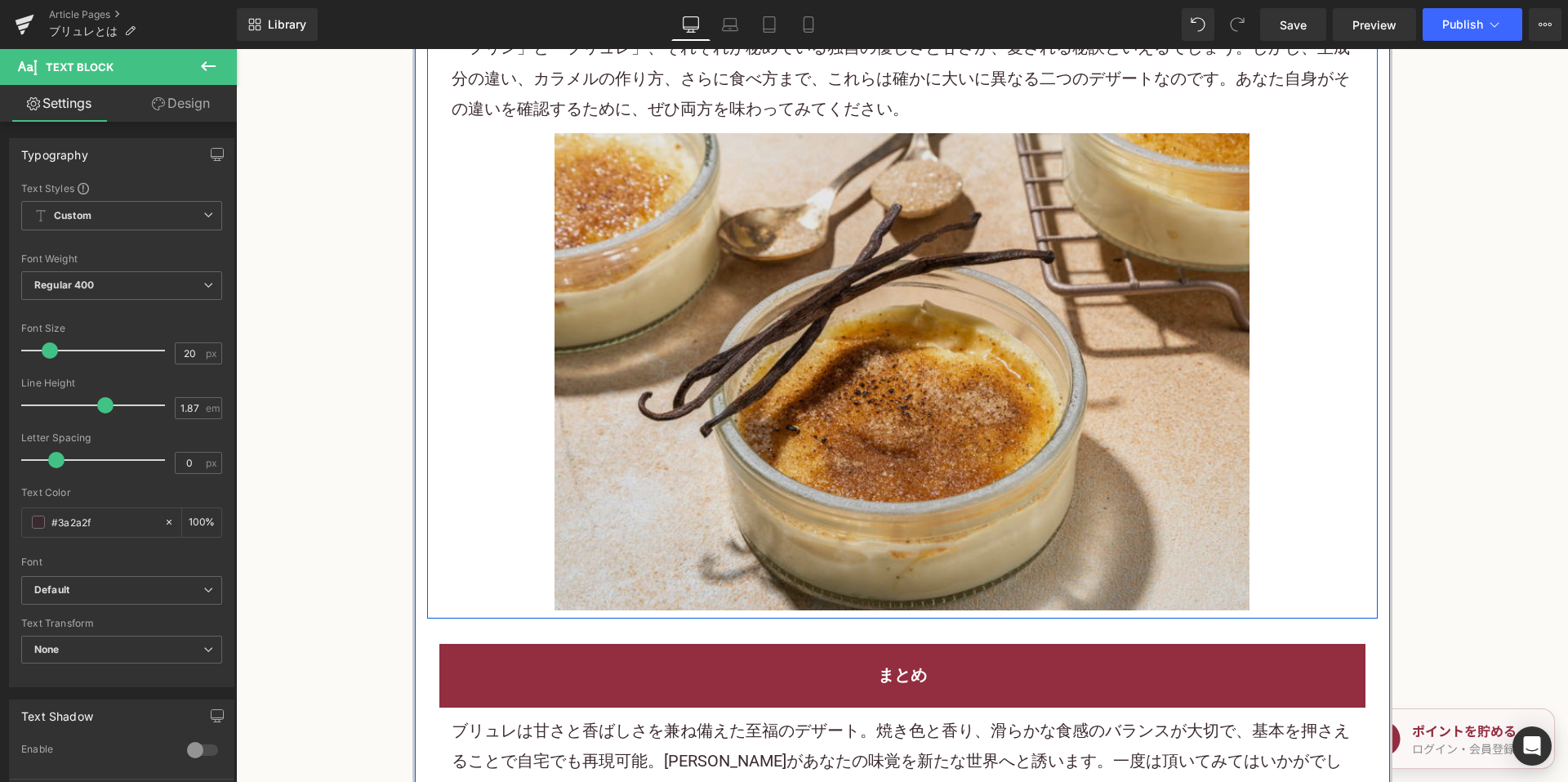
scroll to position [3024, 0]
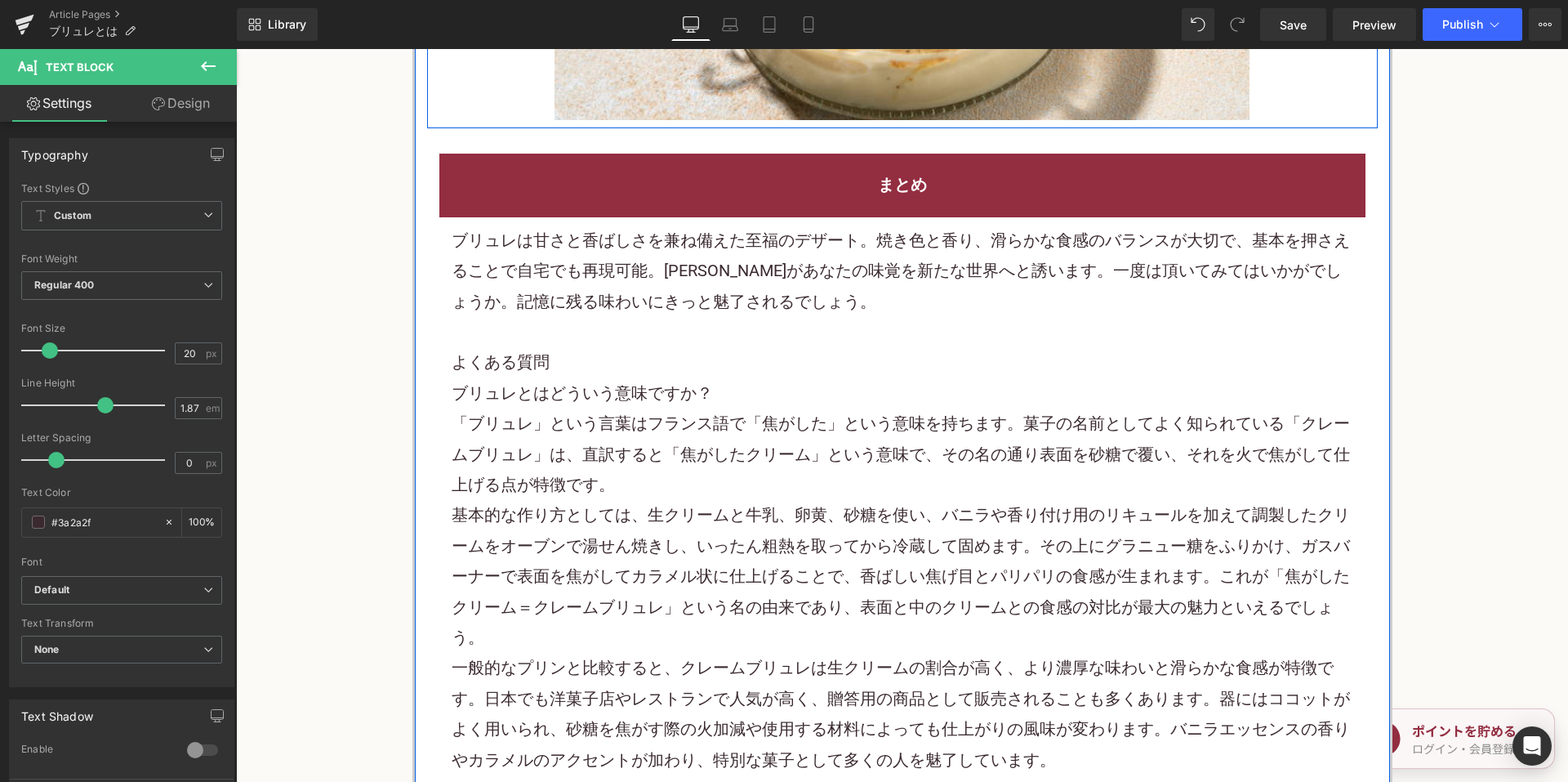
click at [651, 358] on h2 "よくある質問" at bounding box center [903, 362] width 902 height 31
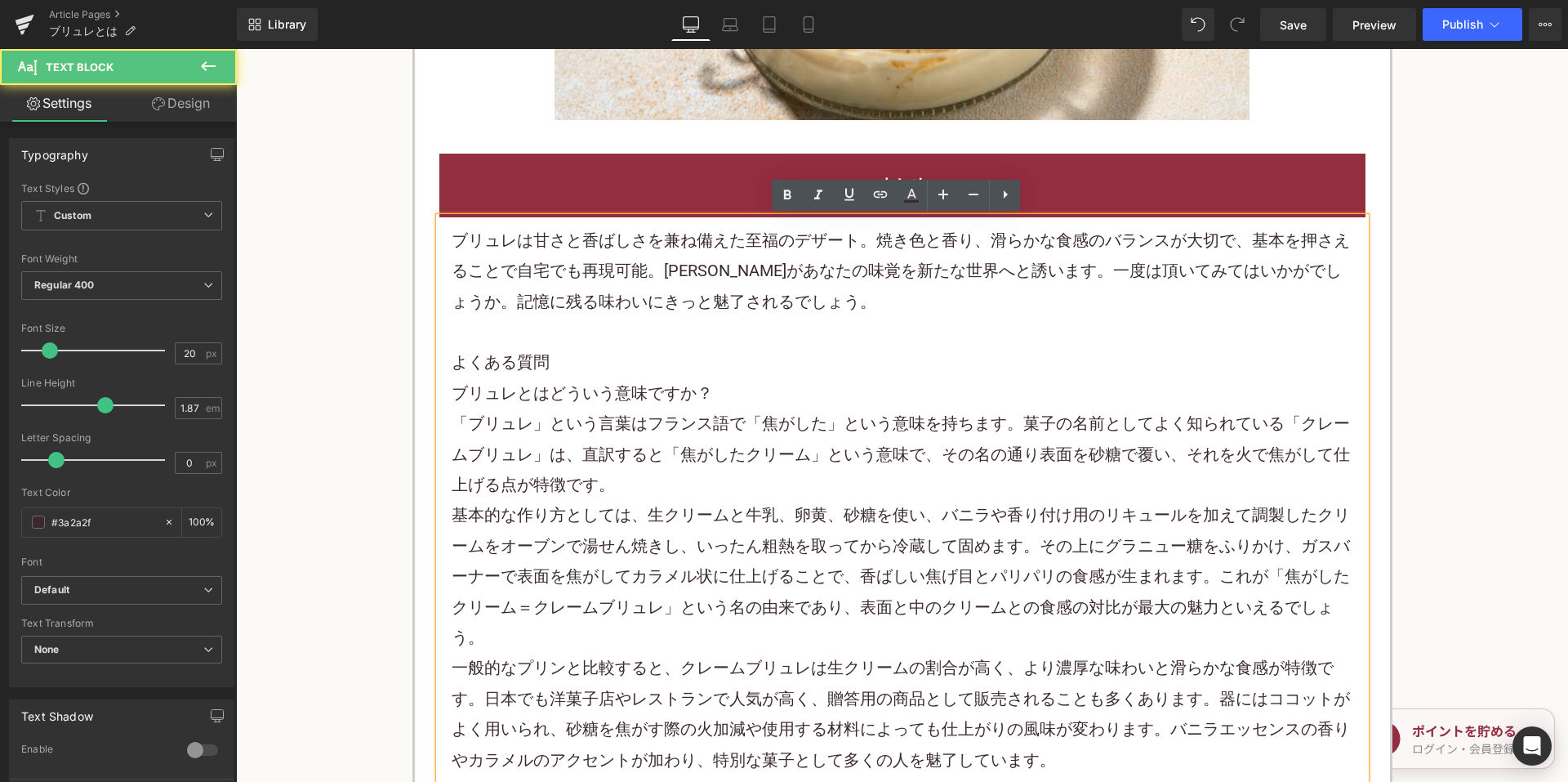
click at [656, 303] on p "ブリュレは甘さと香ばしさを兼ね備えた至福のデザート。焼き色と香り、滑らかな食感のバランスが大切で、基本を押さえることで自宅でも再現可能。ブリュレがあなたの味覚…" at bounding box center [903, 271] width 902 height 92
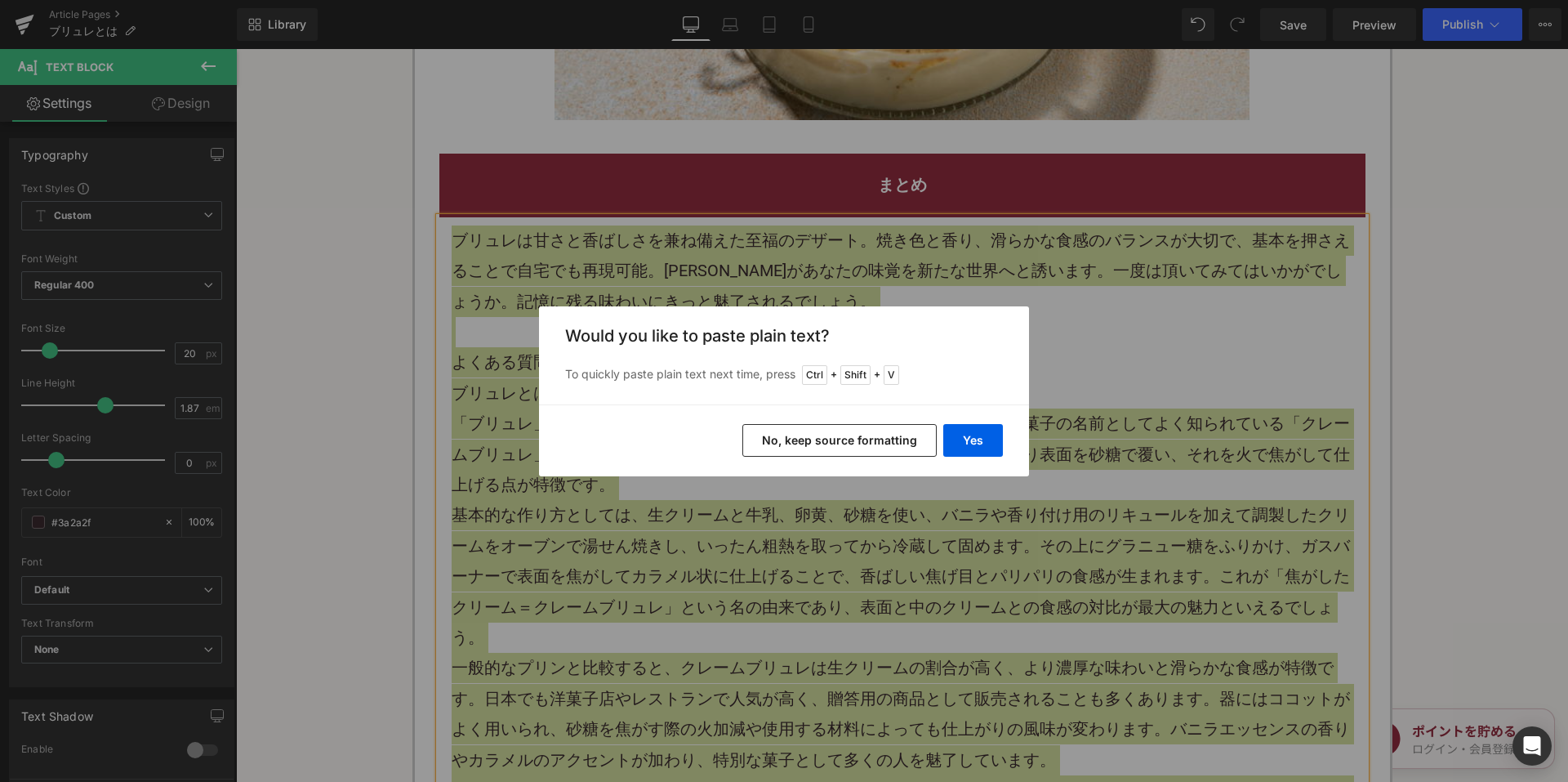
click at [791, 446] on button "No, keep source formatting" at bounding box center [840, 440] width 195 height 33
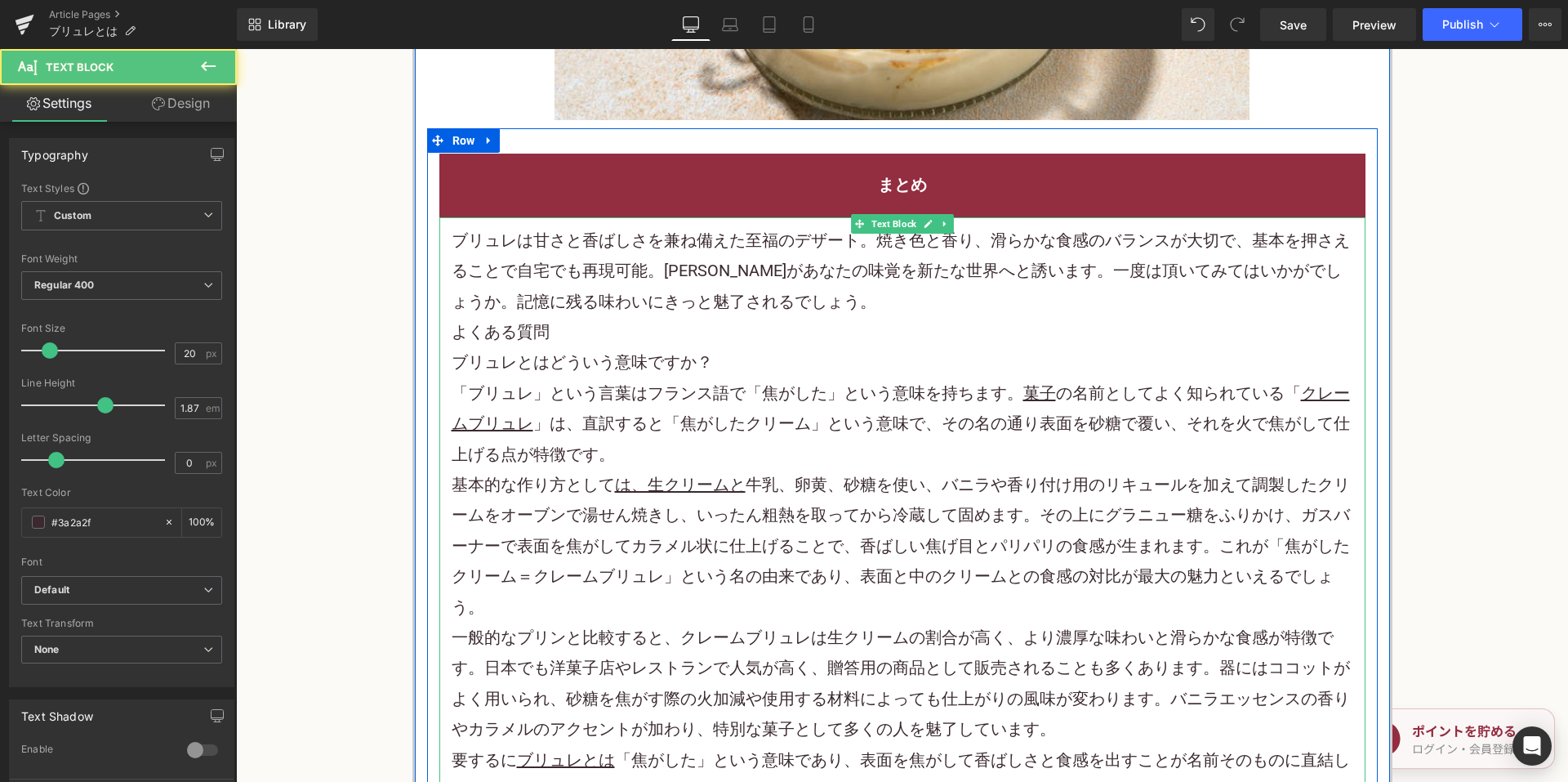
click at [836, 298] on p "ブリュレは甘さと香ばしさを兼ね備えた至福のデザート。焼き色と香り、滑らかな食感のバランスが大切で、基本を押さえることで自宅でも再現可能。ブリュレがあなたの味覚…" at bounding box center [903, 271] width 902 height 92
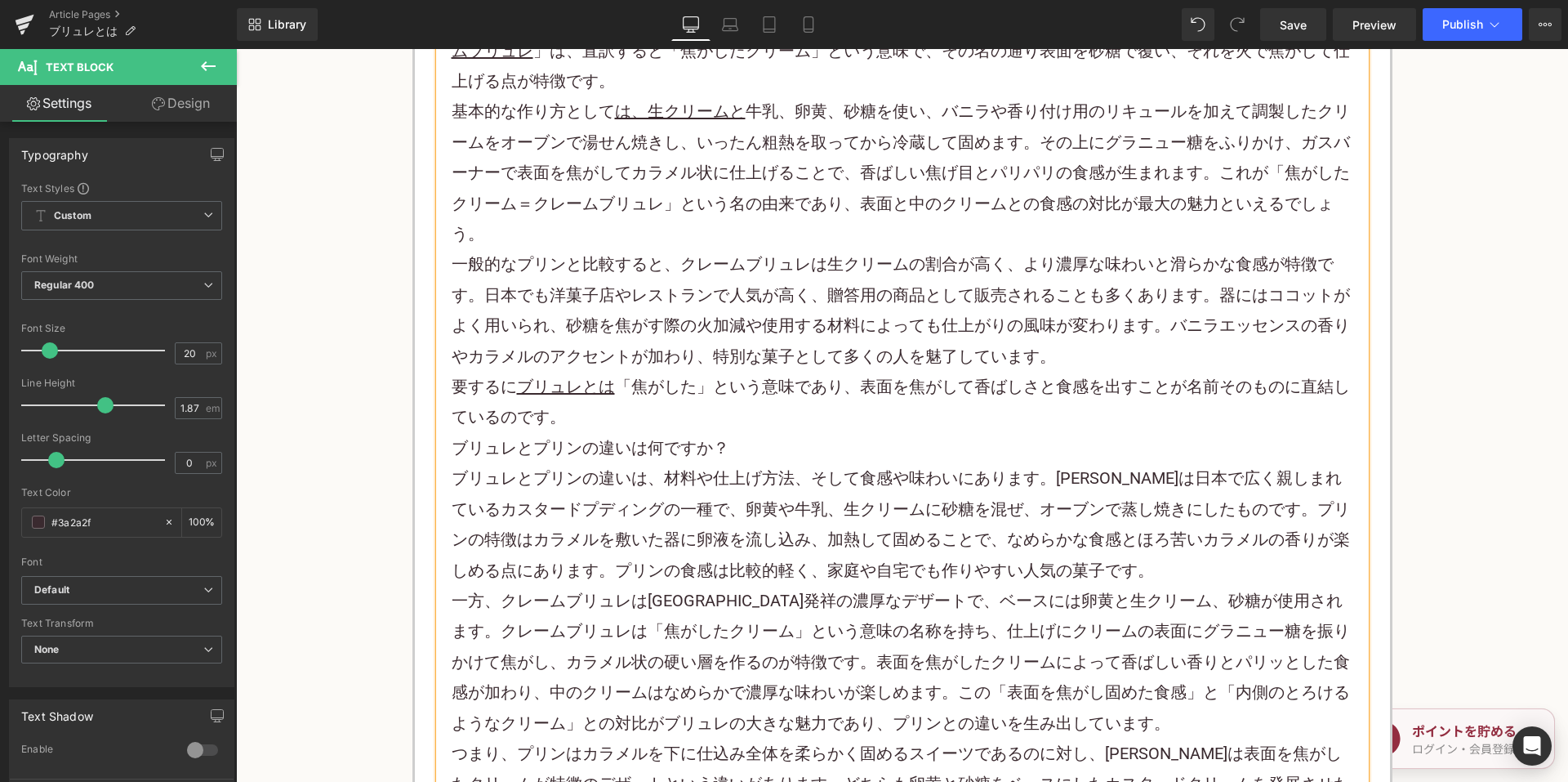
scroll to position [3432, 0]
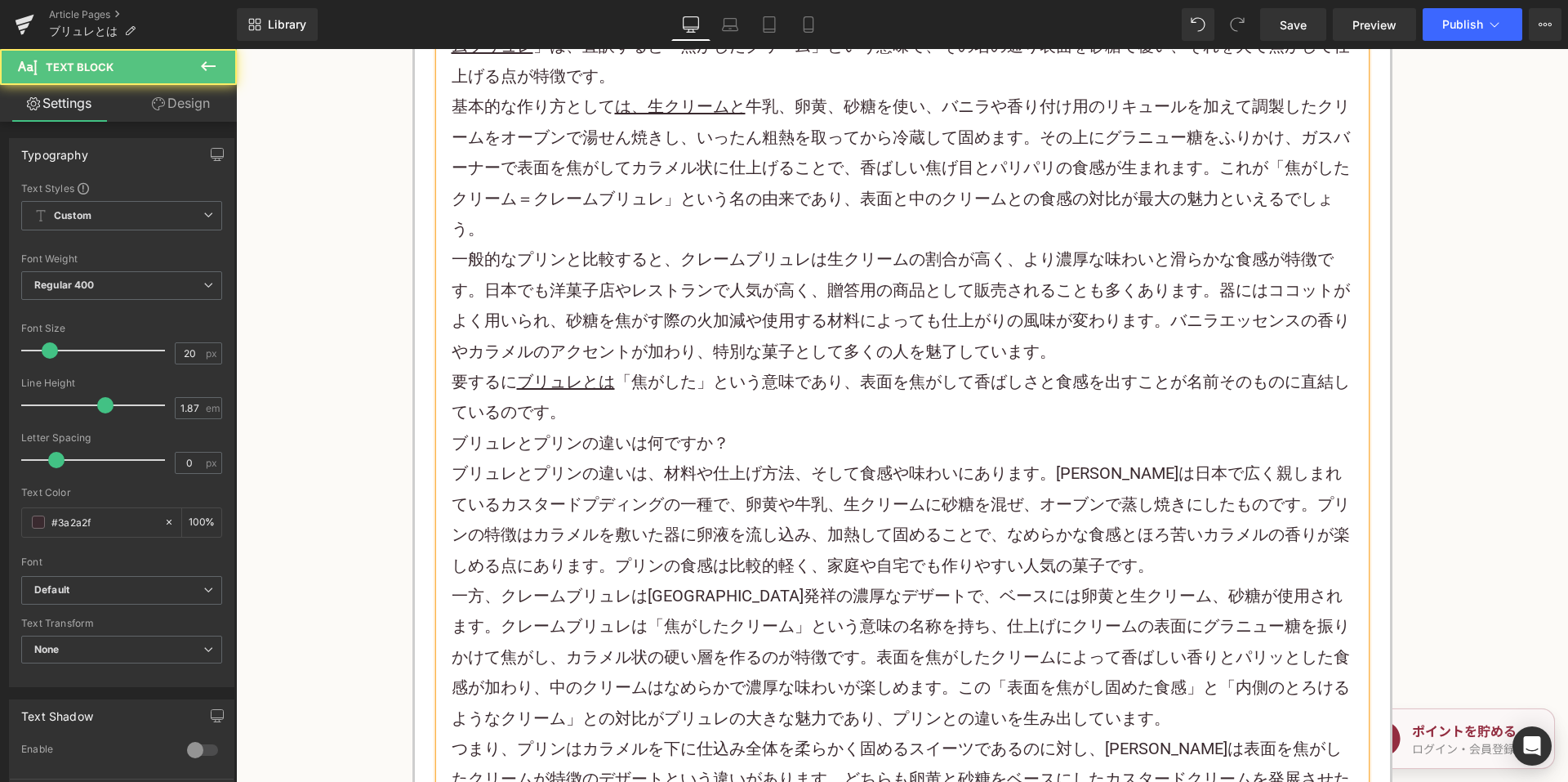
click at [651, 416] on p "要するに ブリュレとは 「焦がした」という意味であり、表面を焦がして香ばしさと食感を出すことが名前そのものに直結しているのです。" at bounding box center [903, 398] width 902 height 61
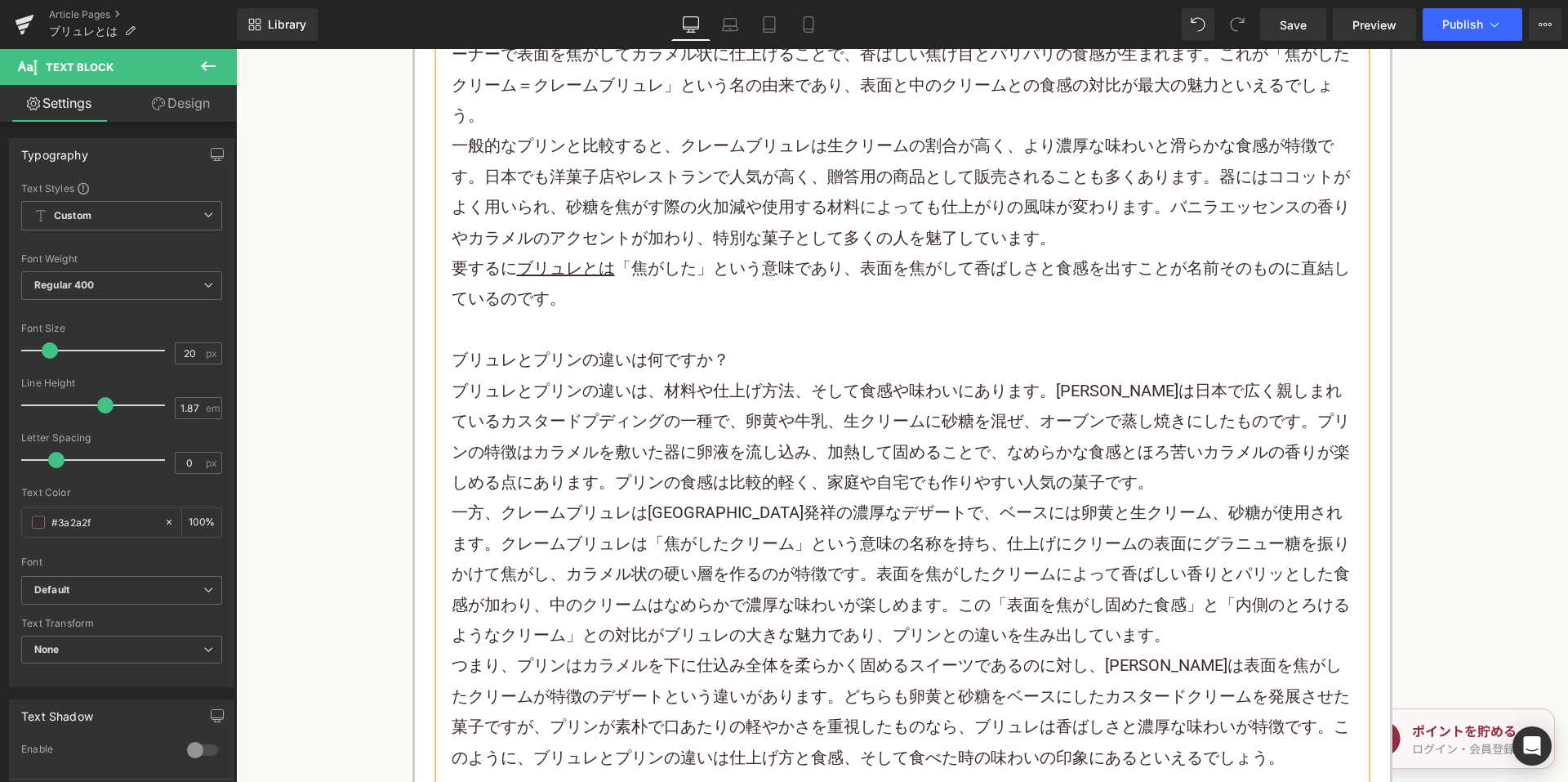
scroll to position [3841, 0]
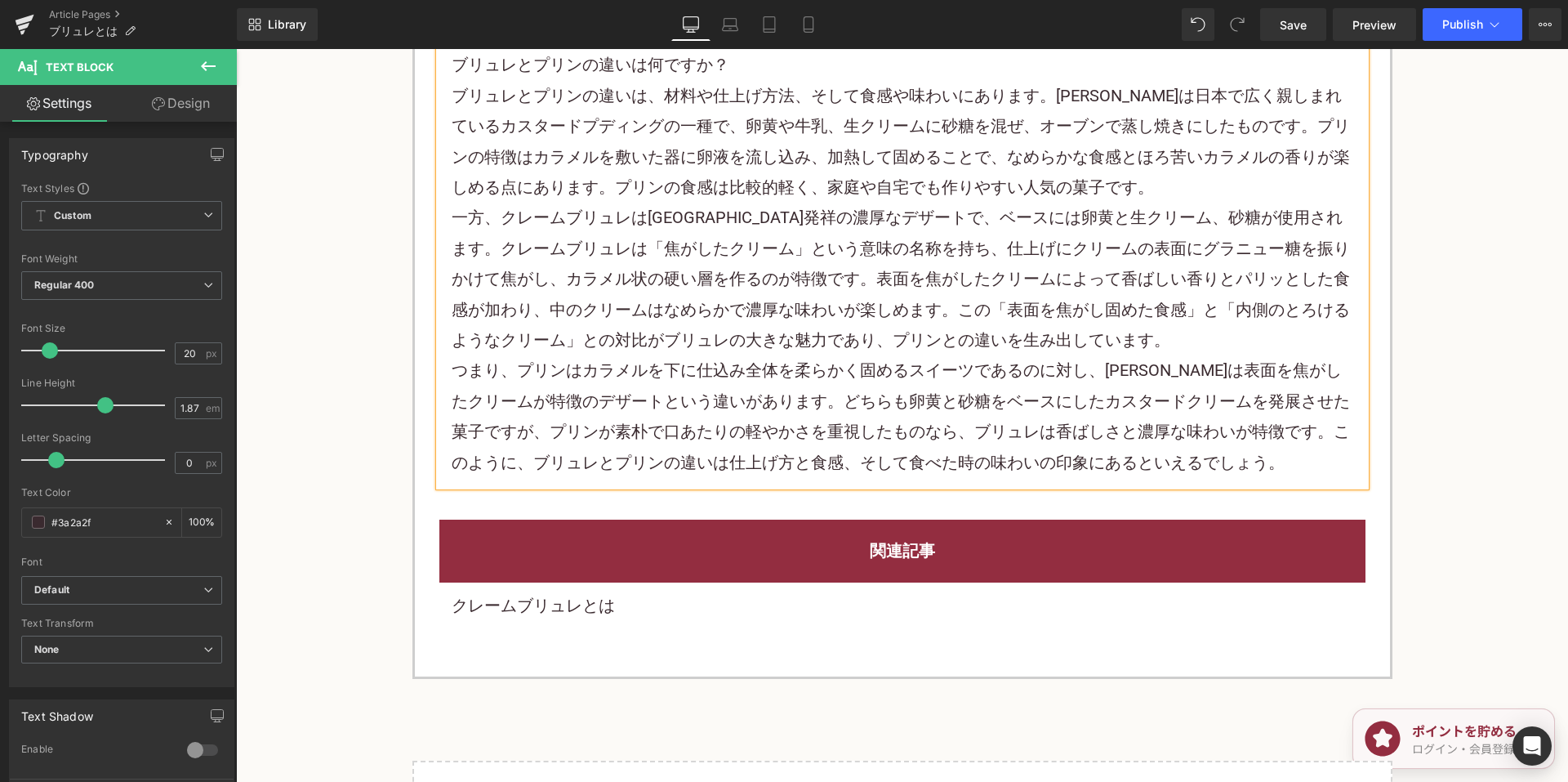
click at [943, 235] on p "一方、クレームブリュレはフランス発祥の濃厚なデザートで、ベースには卵黄と 生クリーム、砂糖 が使用されます。クレームブリュレは「焦がしたクリーム」という意味の…" at bounding box center [903, 279] width 902 height 153
click at [1307, 32] on span "Save" at bounding box center [1292, 25] width 27 height 17
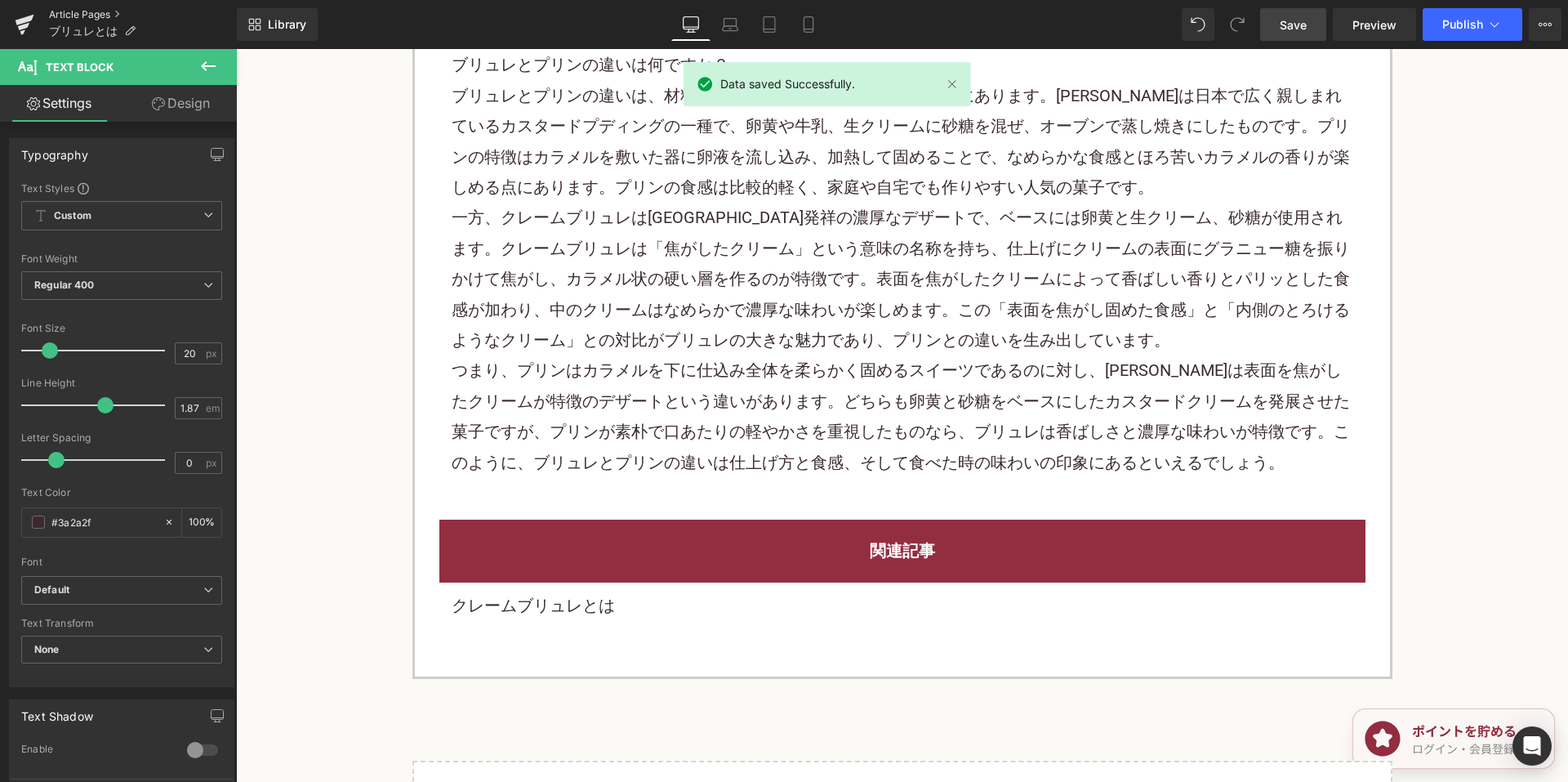
click at [98, 12] on link "Article Pages" at bounding box center [143, 14] width 188 height 13
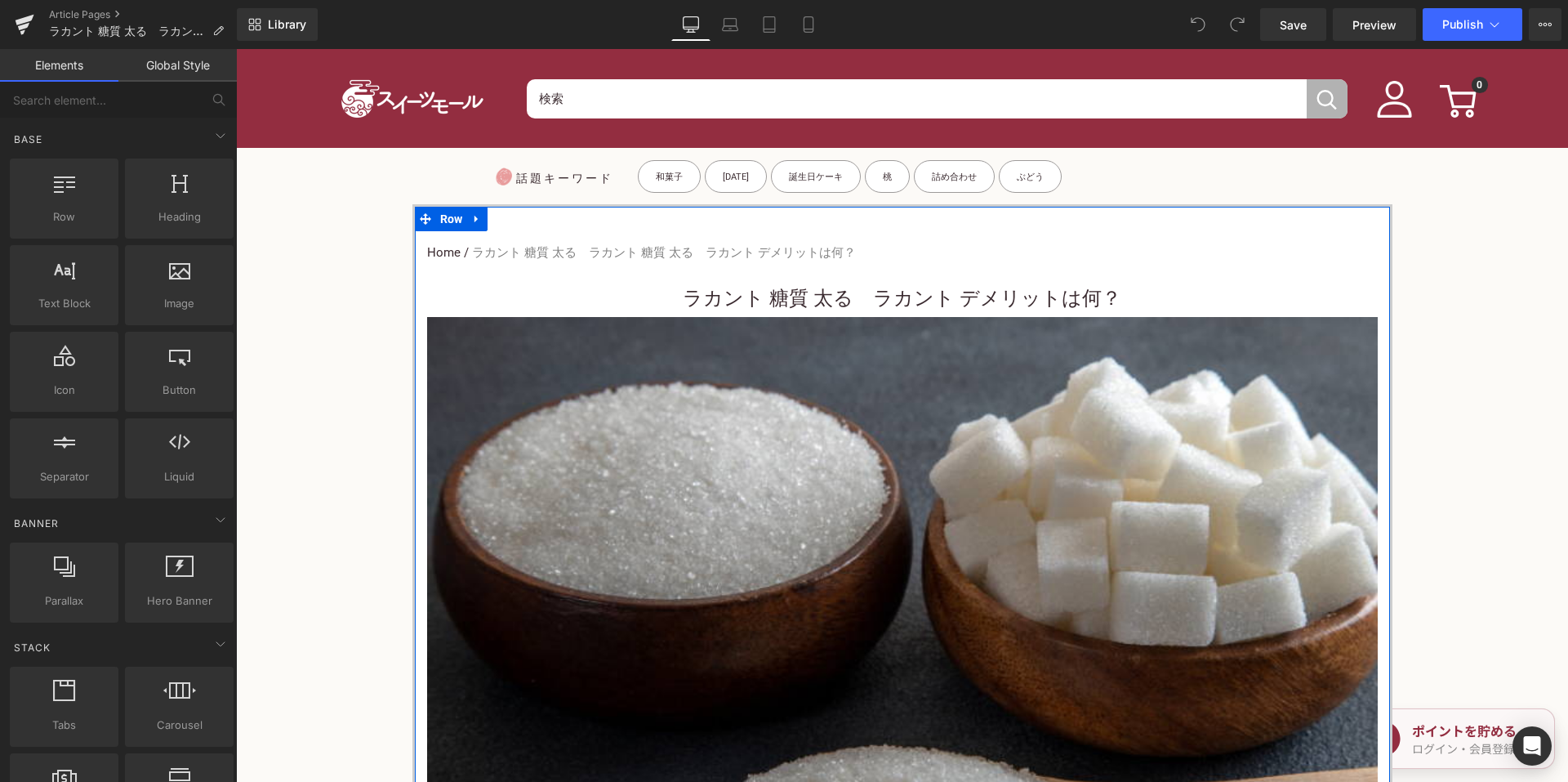
click at [702, 301] on h1 "ラカント 糖質 太る　ラカント デメリットは何？" at bounding box center [903, 298] width 951 height 36
click at [684, 295] on h1 "ラカント 糖質 太る　ラカント デメリットは何？" at bounding box center [903, 298] width 951 height 36
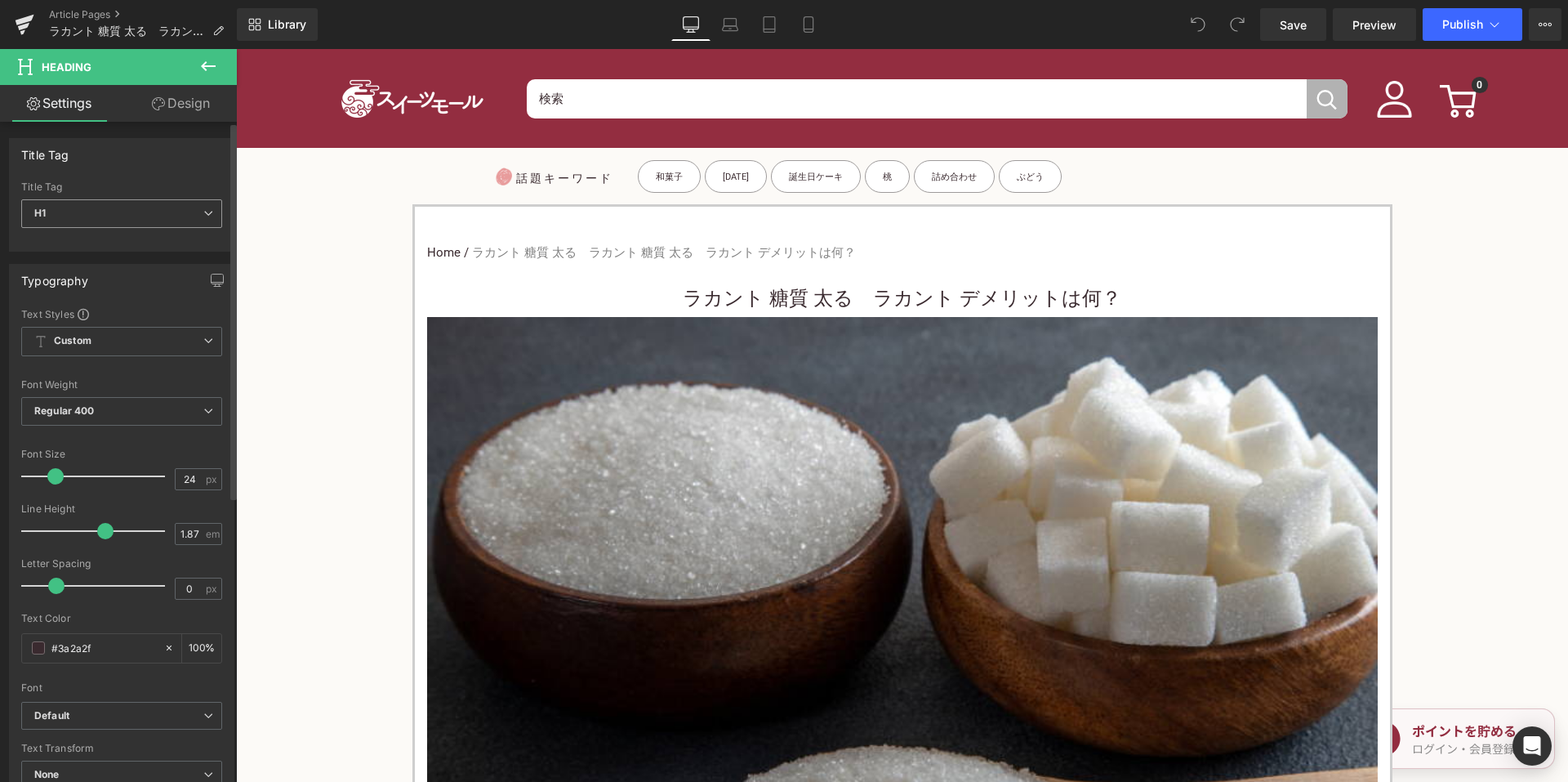
click at [150, 213] on span "H1" at bounding box center [122, 213] width 201 height 29
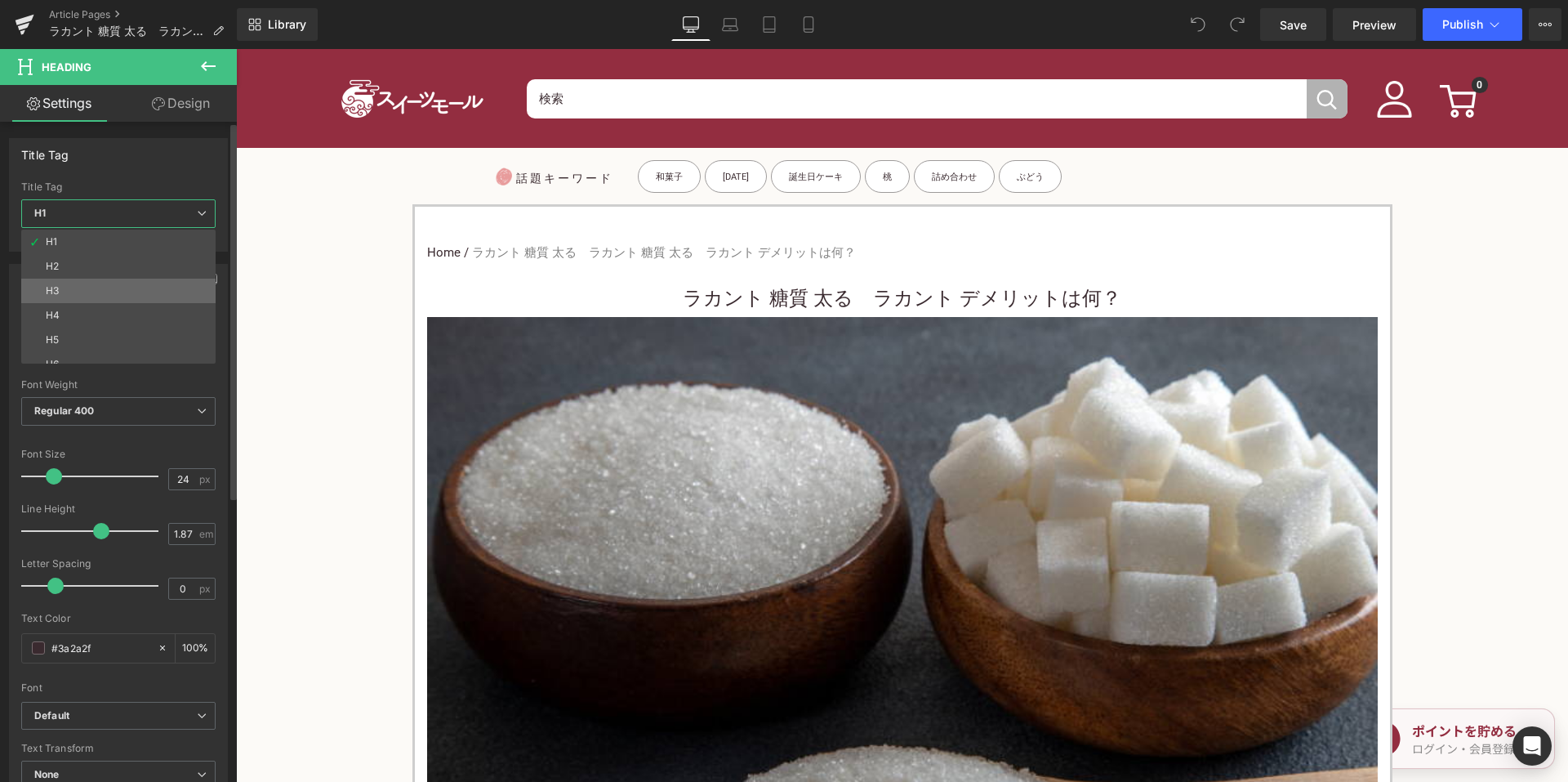
click at [133, 299] on li "H3" at bounding box center [122, 291] width 202 height 25
type input "15"
type input "100"
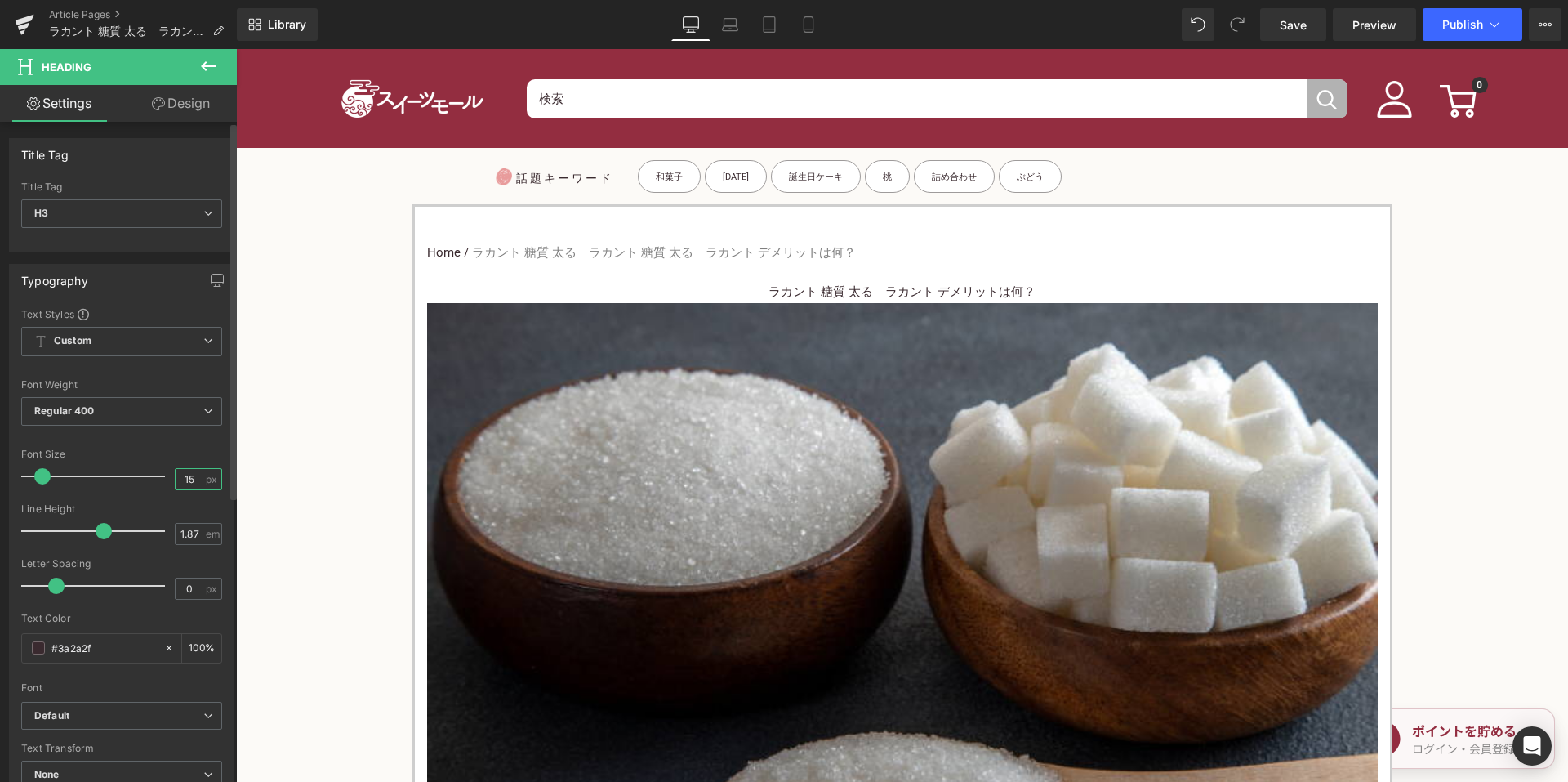
drag, startPoint x: 190, startPoint y: 472, endPoint x: 170, endPoint y: 482, distance: 22.4
click at [175, 482] on input "15" at bounding box center [189, 479] width 29 height 21
type input "24"
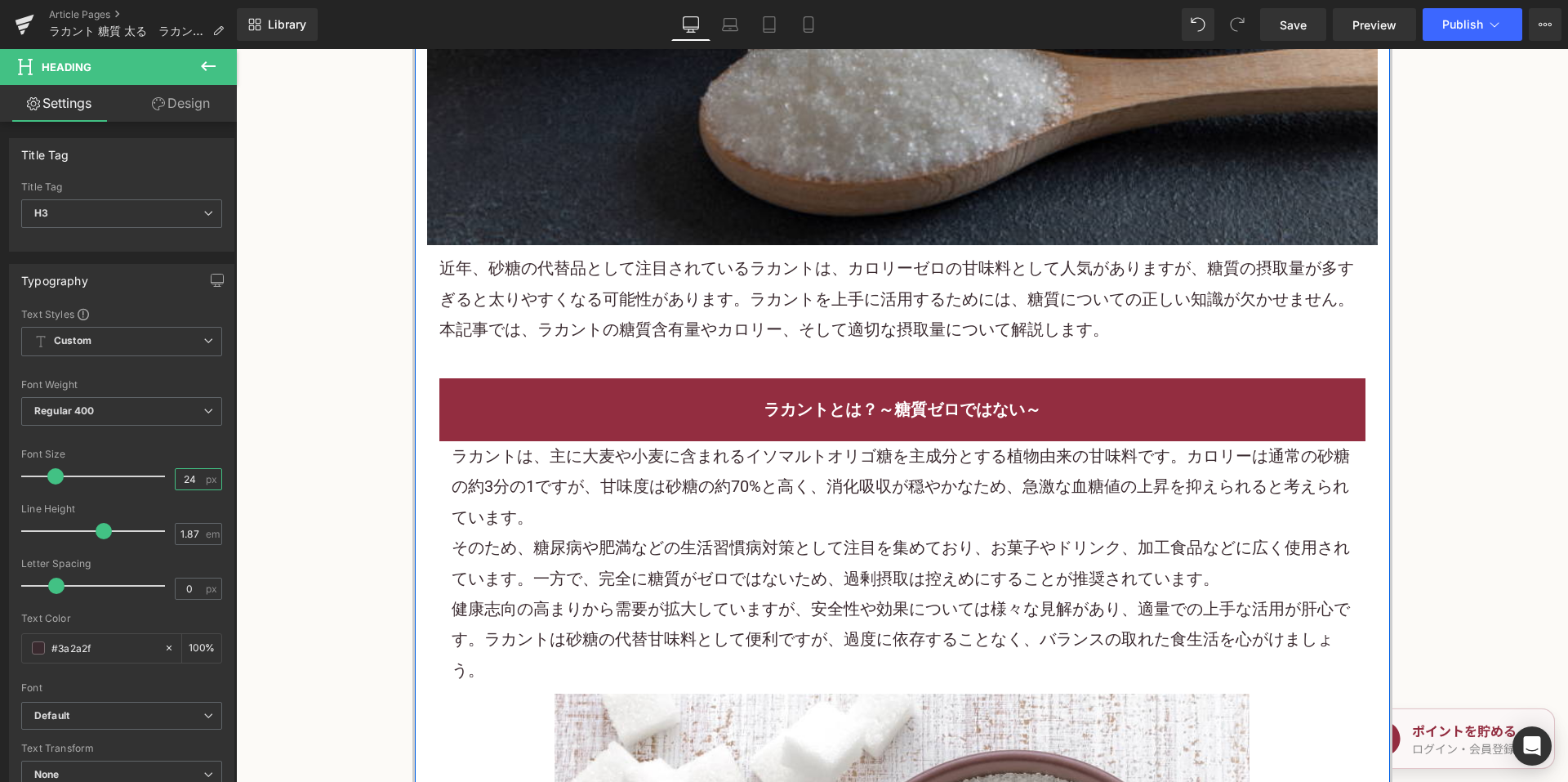
scroll to position [736, 0]
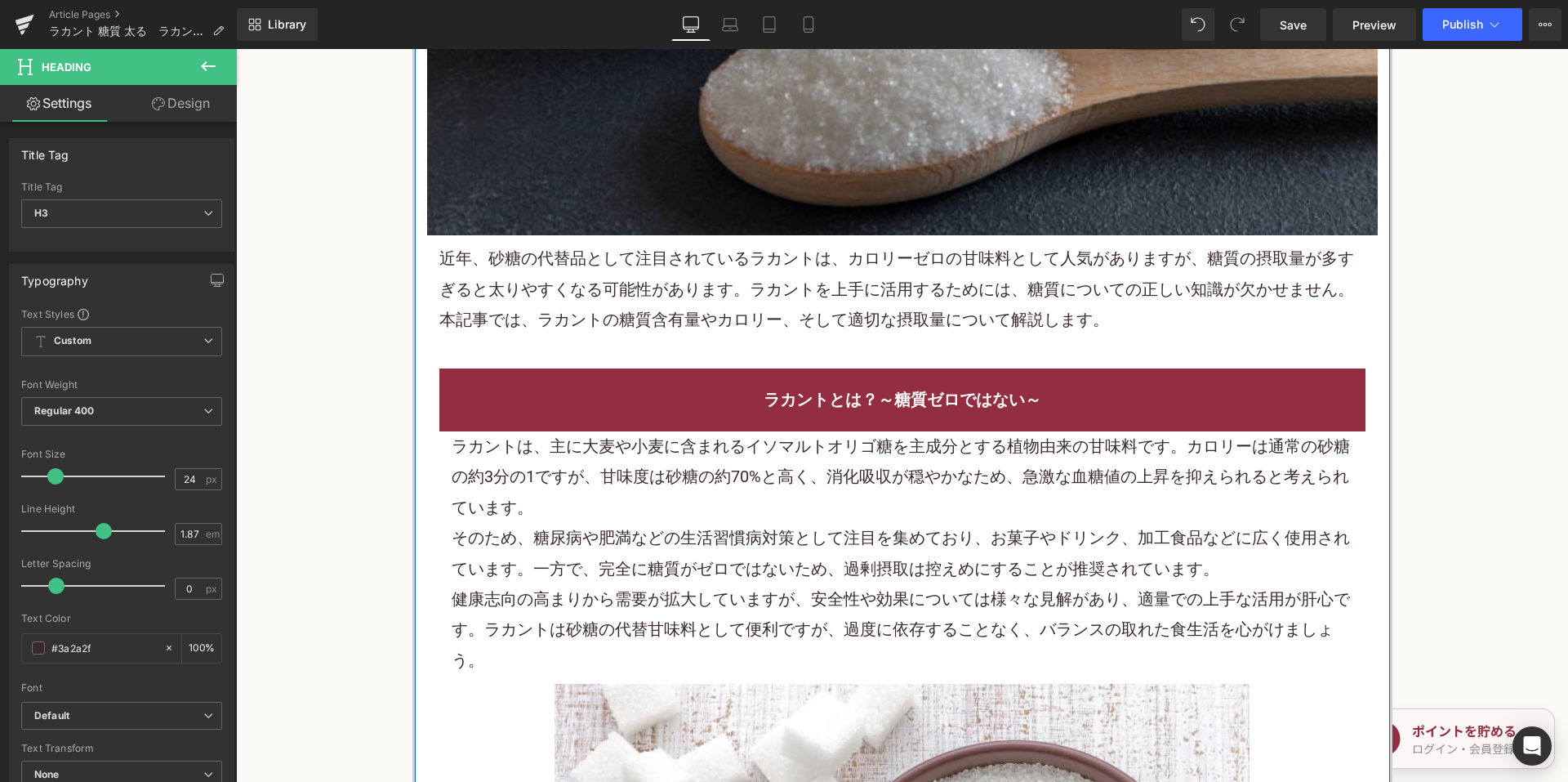
click at [643, 318] on span "近年、砂糖の代替品として注目されているラカントは、カロリーゼロの甘味料として人気がありますが、糖質の摂取量が多すぎると太りやすくなる可能性があります。ラカント…" at bounding box center [896, 289] width 914 height 81
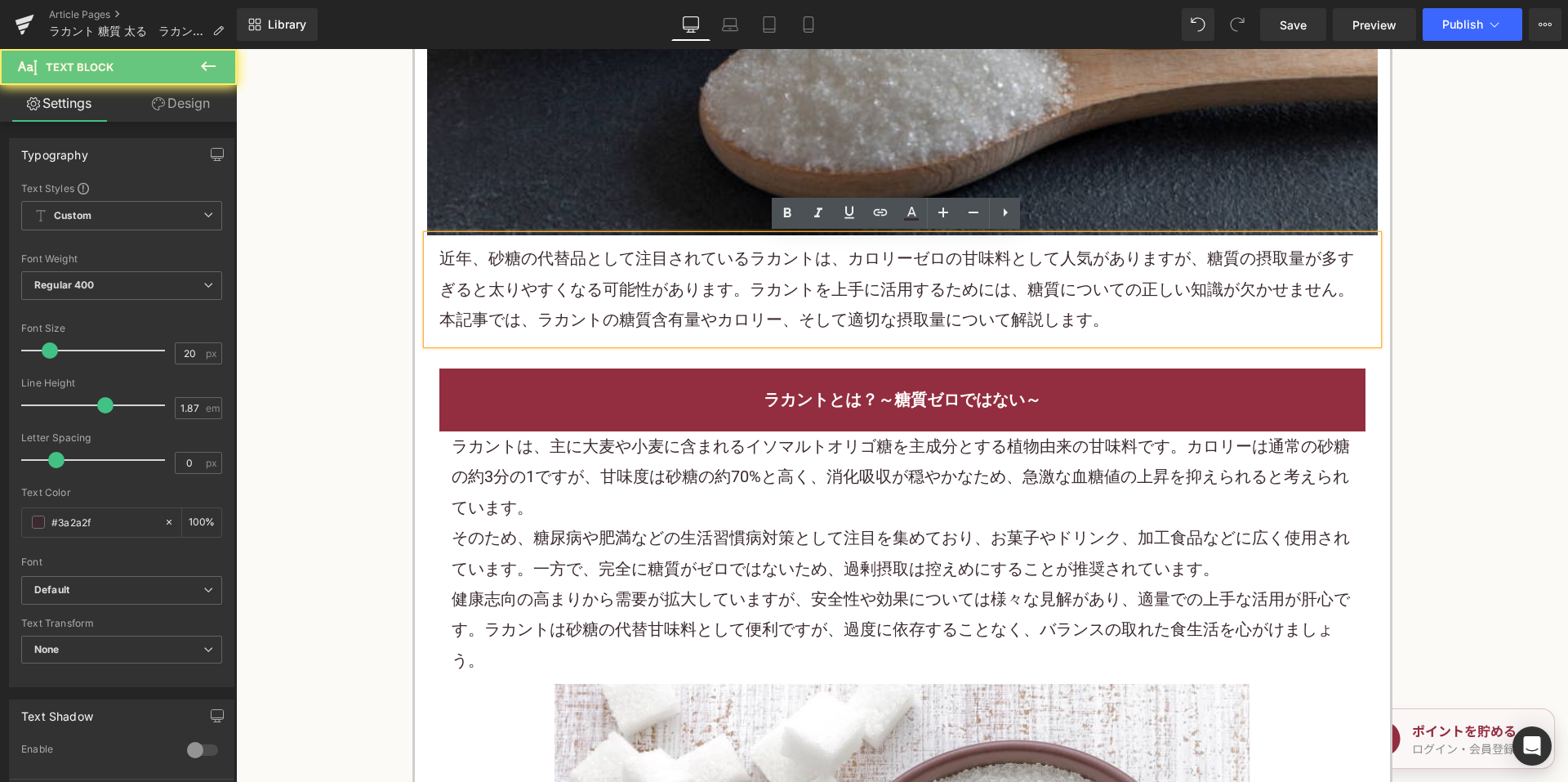
click at [643, 317] on span "近年、砂糖の代替品として注目されているラカントは、カロリーゼロの甘味料として人気がありますが、糖質の摂取量が多すぎると太りやすくなる可能性があります。ラカント…" at bounding box center [896, 289] width 914 height 81
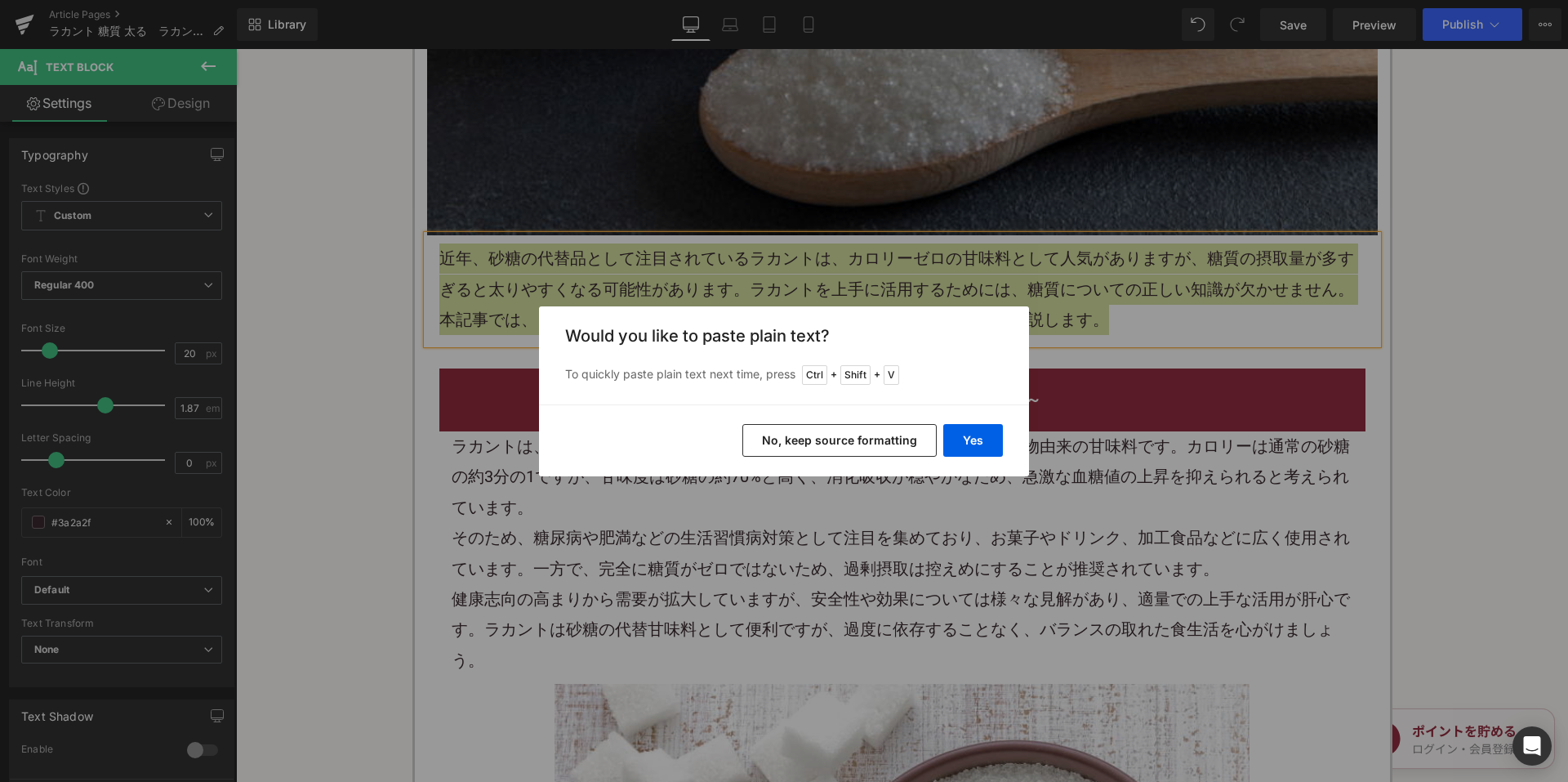
drag, startPoint x: 786, startPoint y: 434, endPoint x: 512, endPoint y: 305, distance: 302.8
click at [786, 434] on button "No, keep source formatting" at bounding box center [840, 440] width 195 height 33
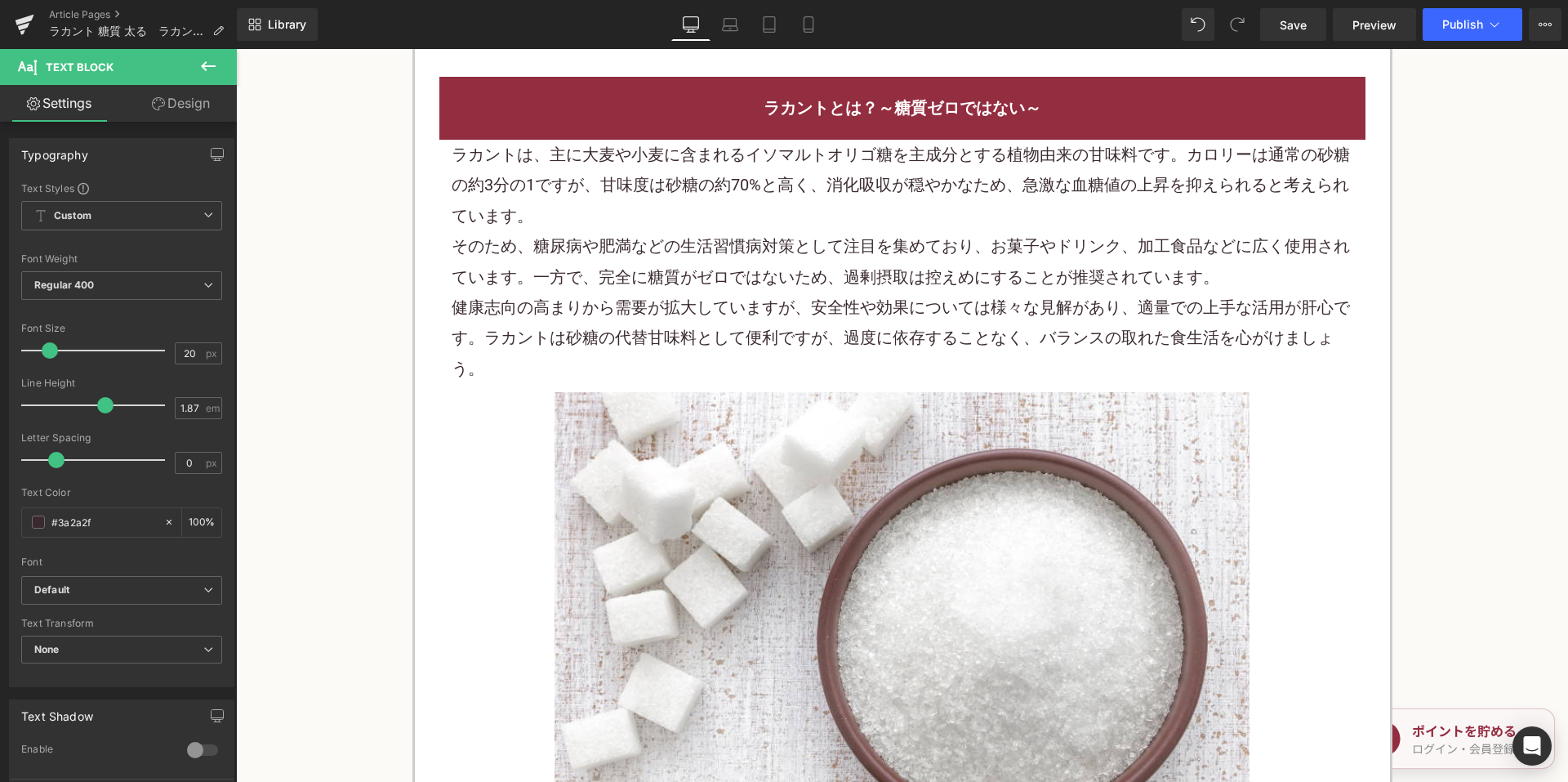
scroll to position [1063, 0]
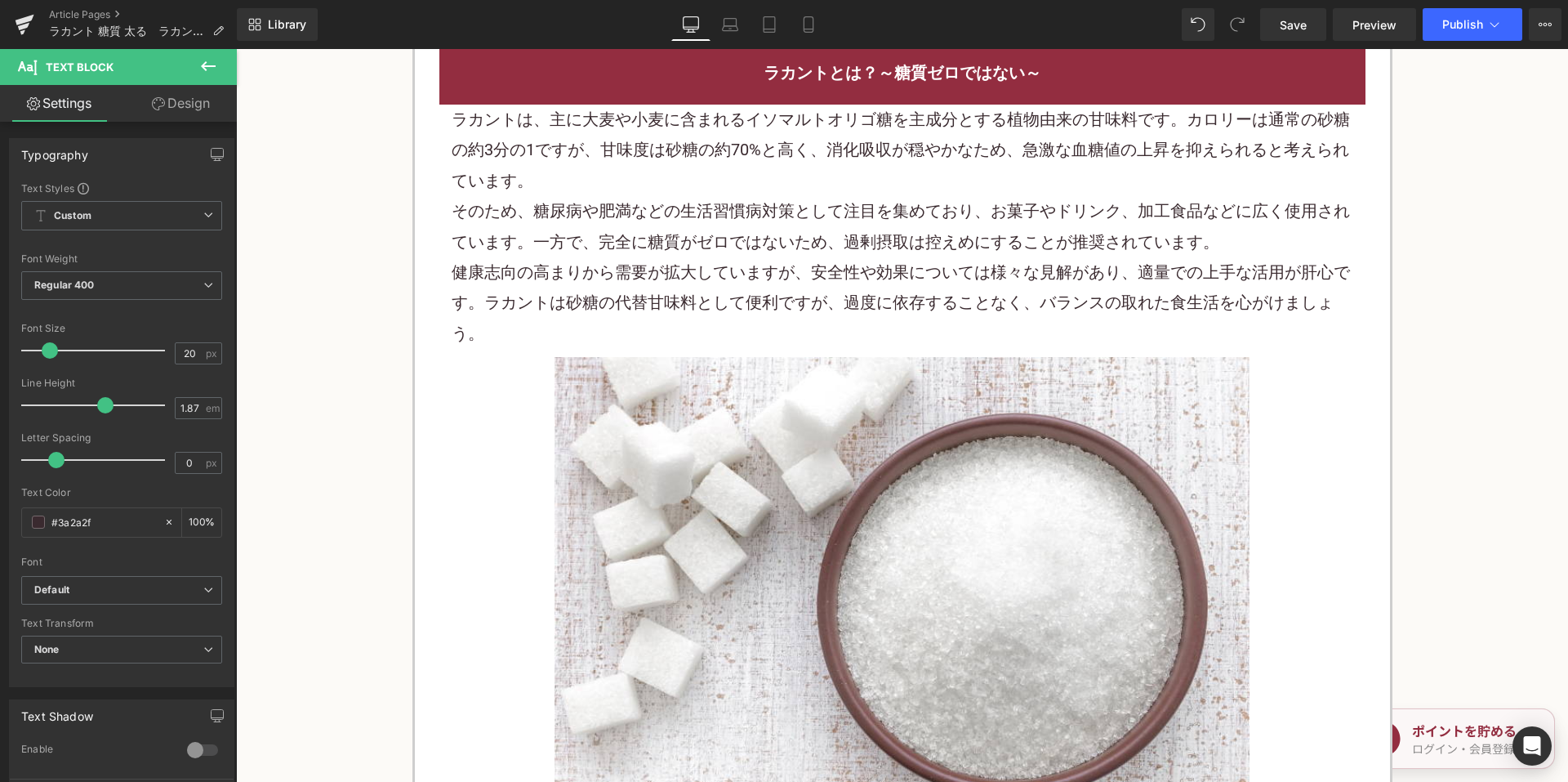
click at [645, 287] on div "健康志向の高まりから需要が拡大していますが、安全性や効果については様々な見解があり、適量での上手な活用が肝心です。ラカントは砂糖の代替甘味料として便利ですが、…" at bounding box center [903, 302] width 902 height 92
click at [642, 285] on div "健康志向の高まりから需要が拡大していますが、安全性や効果については様々な見解があり、適量での上手な活用が肝心です。ラカントは砂糖の代替甘味料として便利ですが、…" at bounding box center [903, 302] width 902 height 92
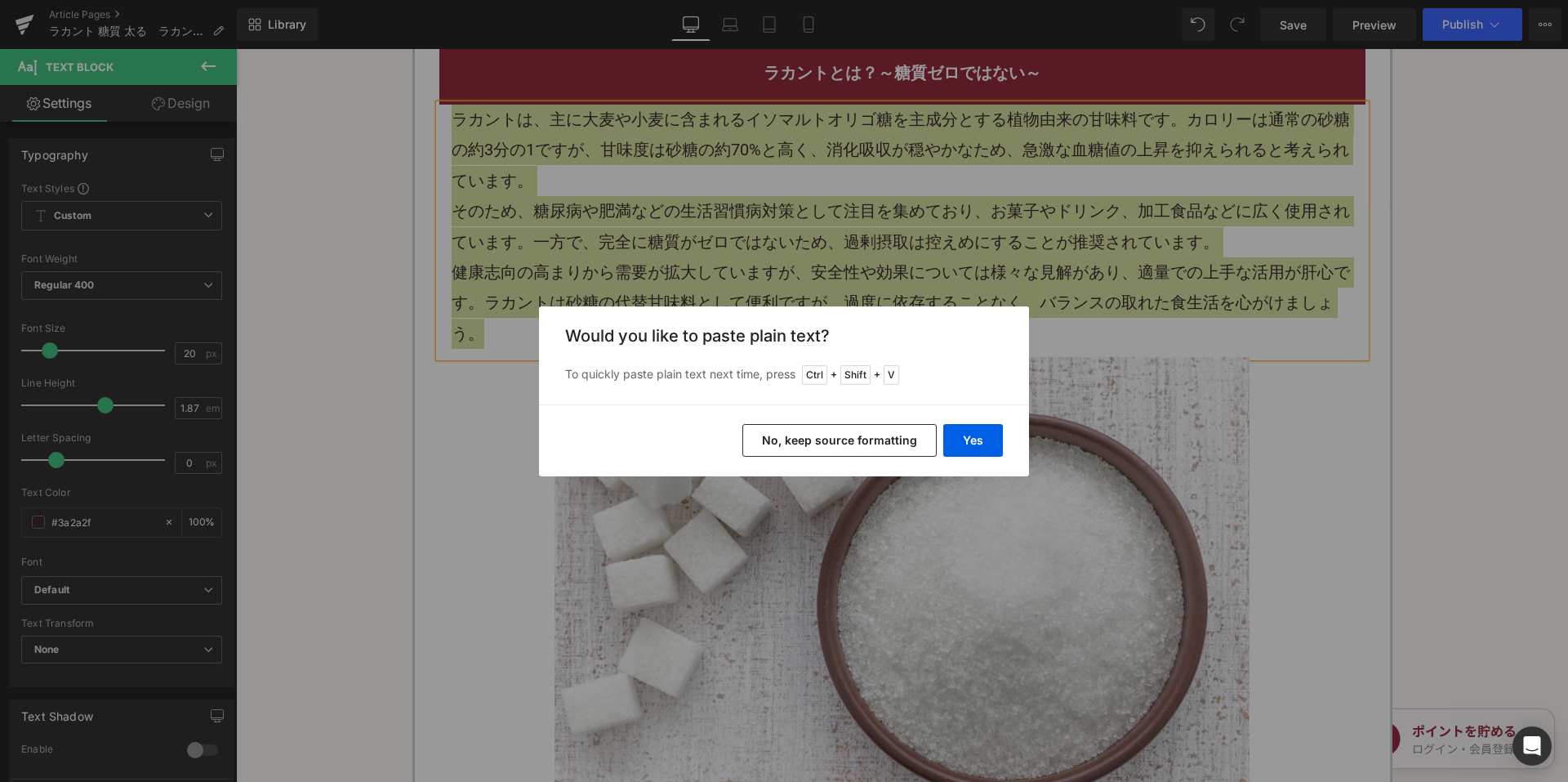
click at [782, 427] on button "No, keep source formatting" at bounding box center [840, 440] width 195 height 33
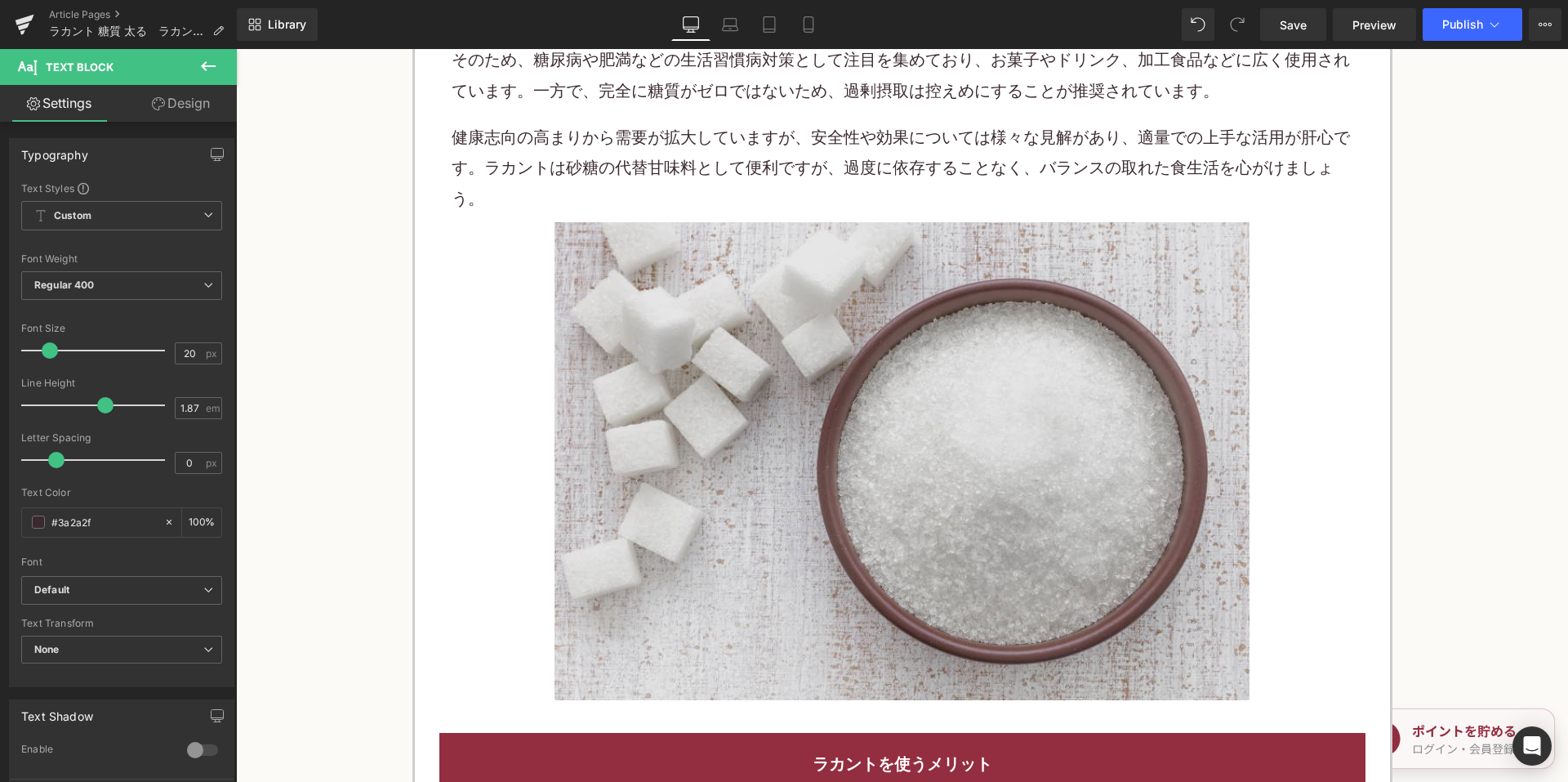
scroll to position [1553, 0]
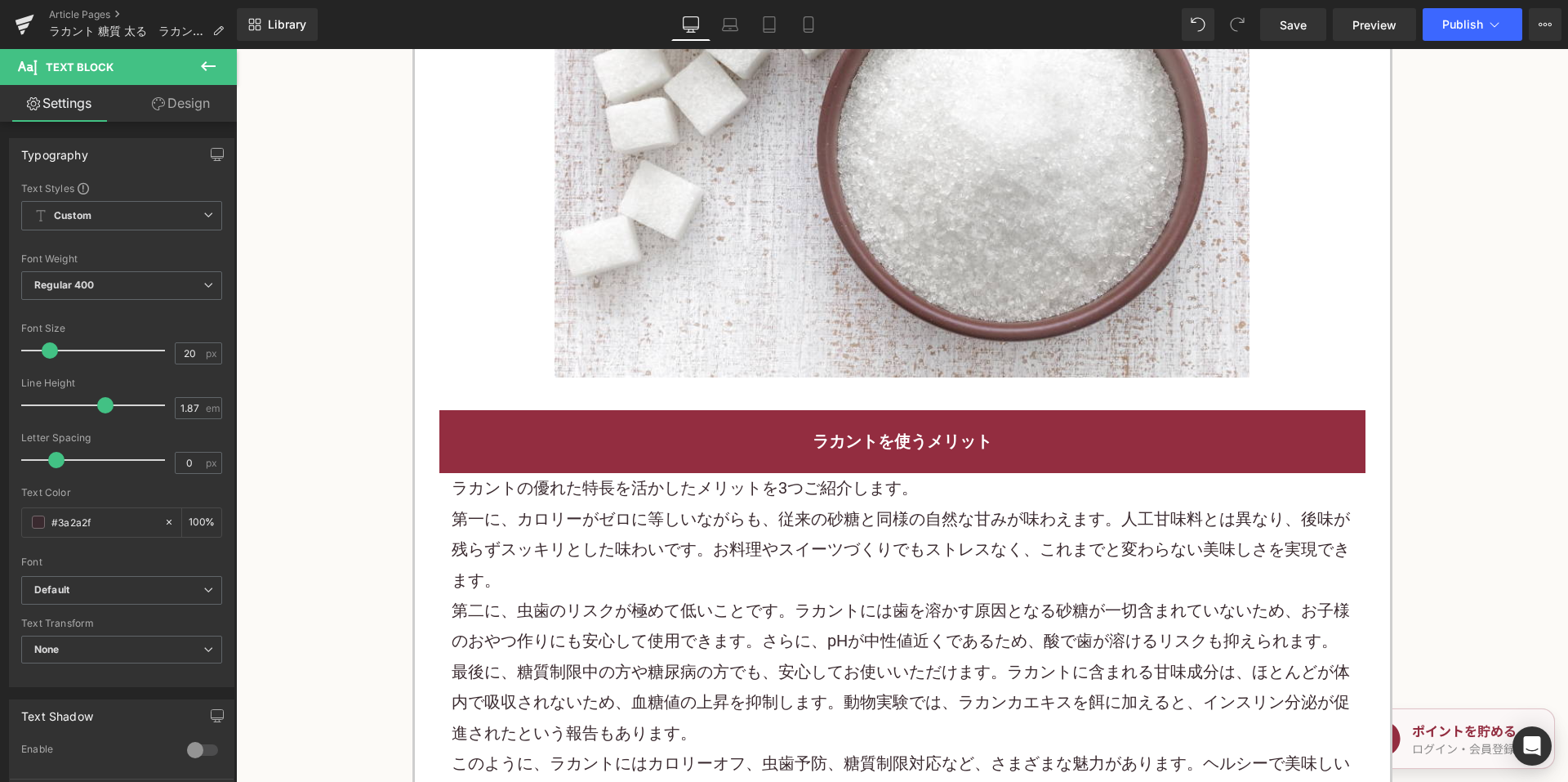
click at [649, 528] on div "第一に、カロリーがゼロに等しいながらも、従来の砂糖と同様の自然な甘みが味わえます。人工甘味料とは異なり、後味が残らずスッキリとした味わいです。お料理やスイーツ…" at bounding box center [903, 550] width 902 height 92
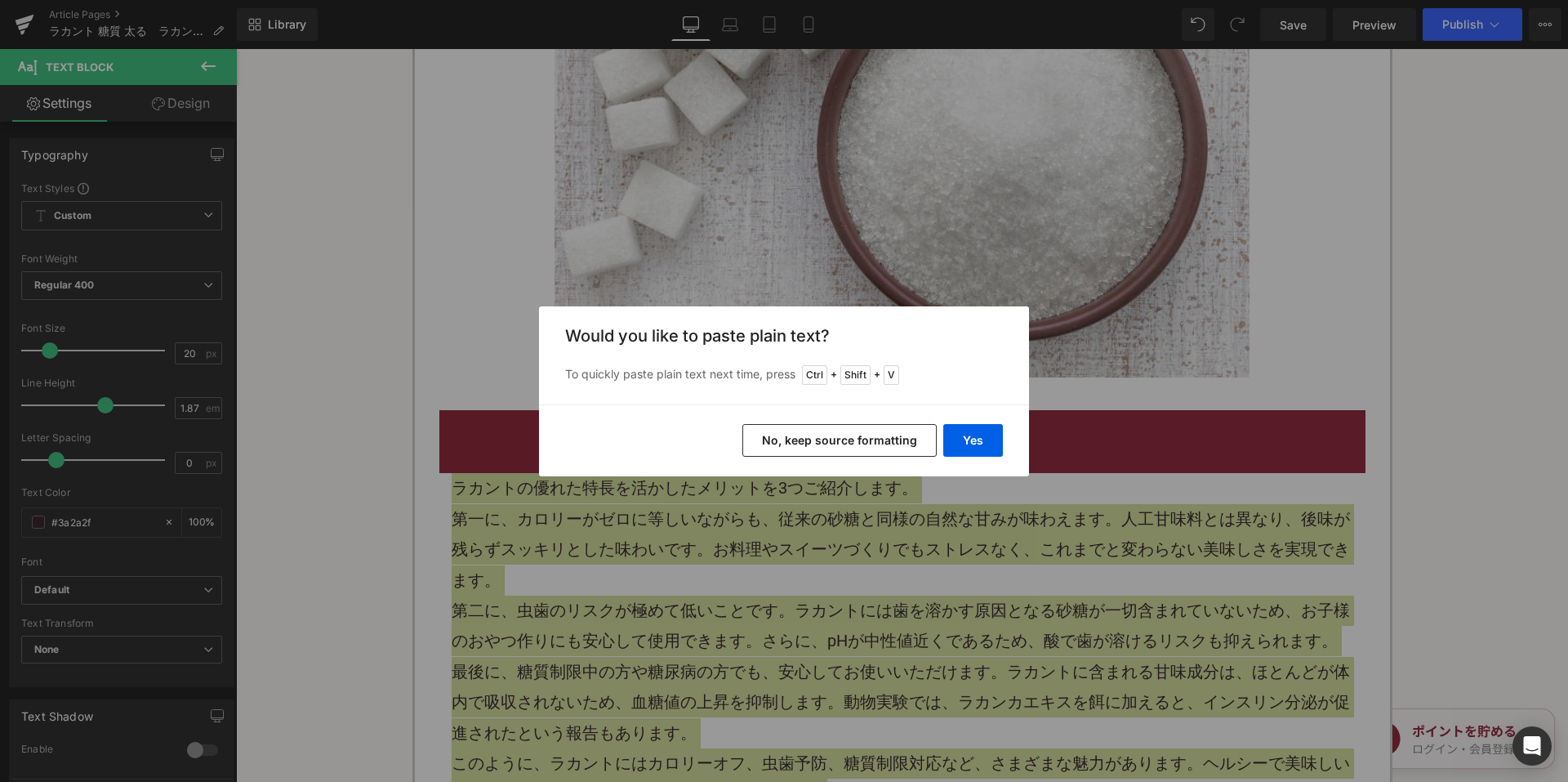
drag, startPoint x: 813, startPoint y: 430, endPoint x: 534, endPoint y: 329, distance: 296.7
click at [813, 430] on button "No, keep source formatting" at bounding box center [840, 440] width 195 height 33
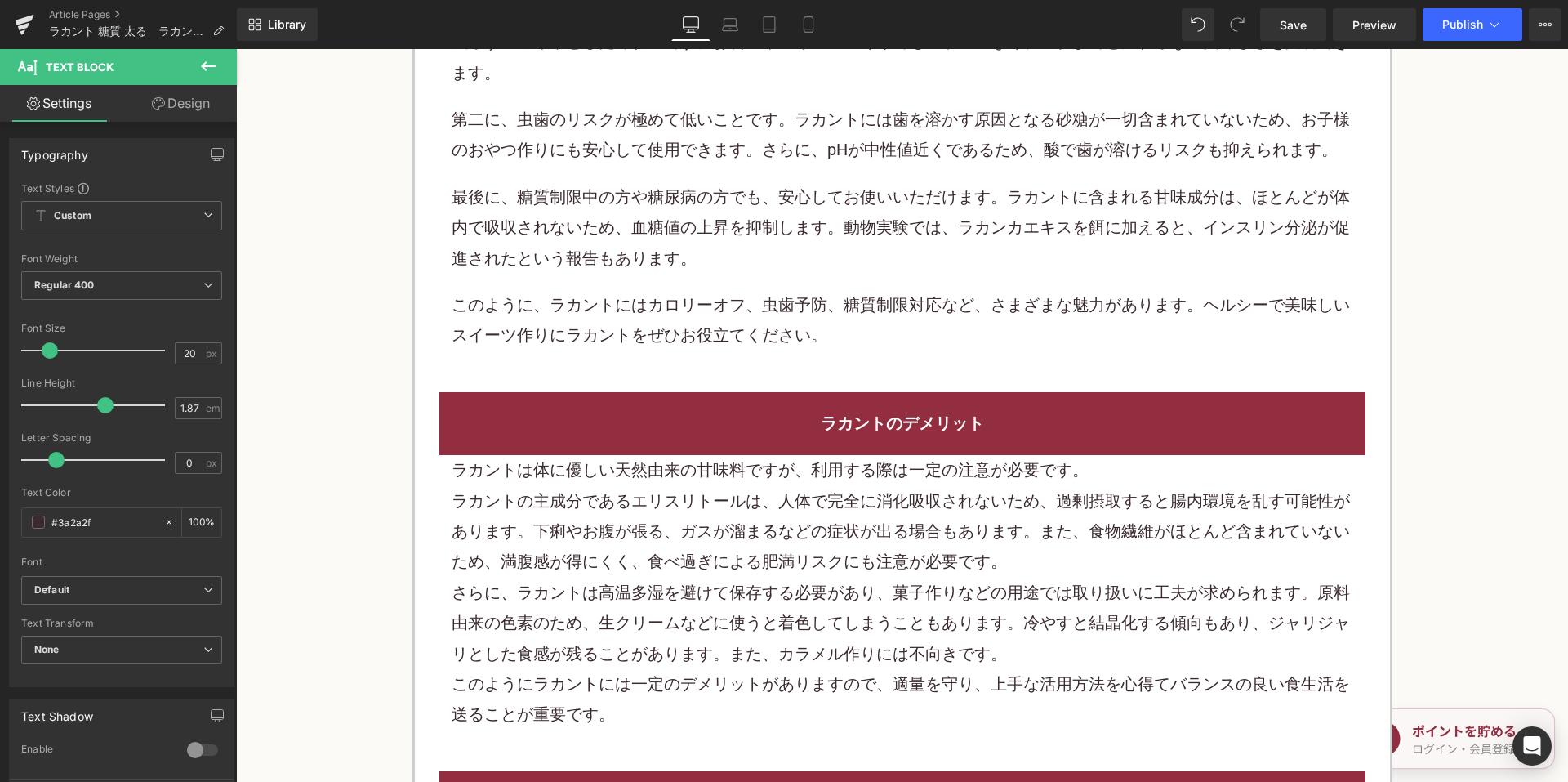
scroll to position [2371, 0]
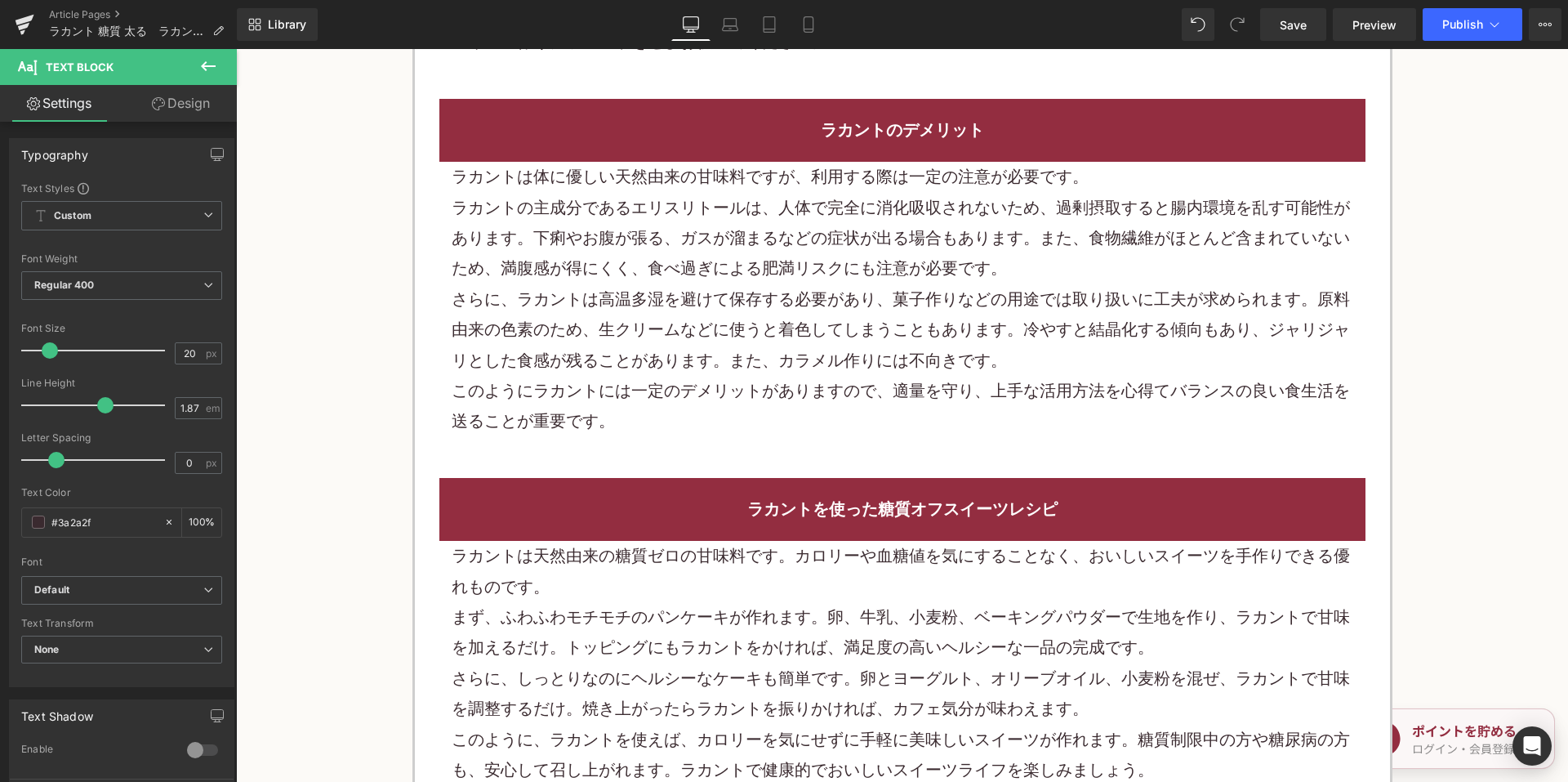
click at [622, 339] on div "さらに、ラカントは高温多湿を避けて保存する必要があり、菓子作りなどの用途では取り扱いに工夫が求められます。原料由来の色素のため、生クリームなどに使うと着色して…" at bounding box center [903, 330] width 902 height 92
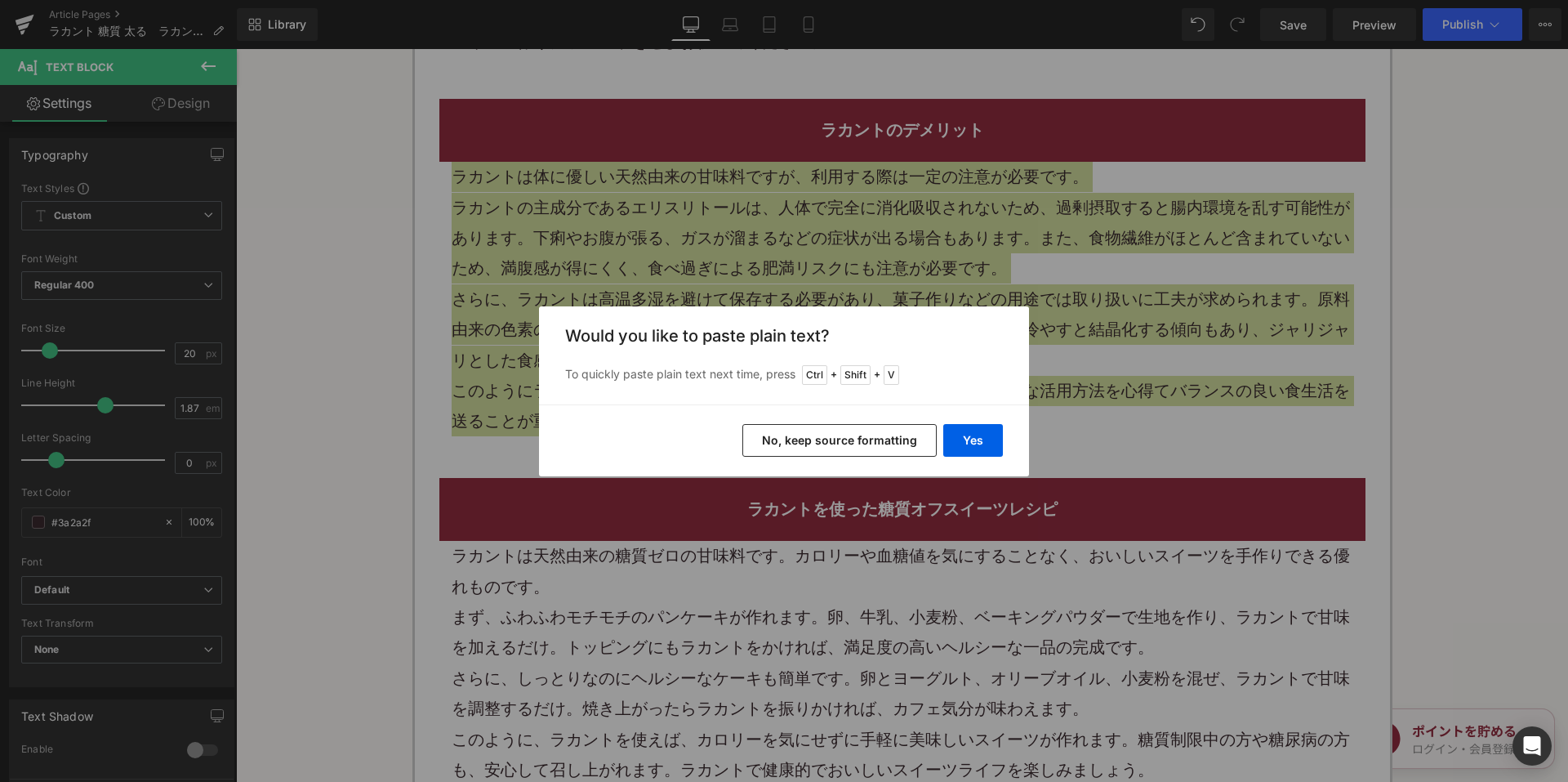
drag, startPoint x: 787, startPoint y: 449, endPoint x: 402, endPoint y: 157, distance: 483.2
click at [787, 449] on button "No, keep source formatting" at bounding box center [840, 440] width 195 height 33
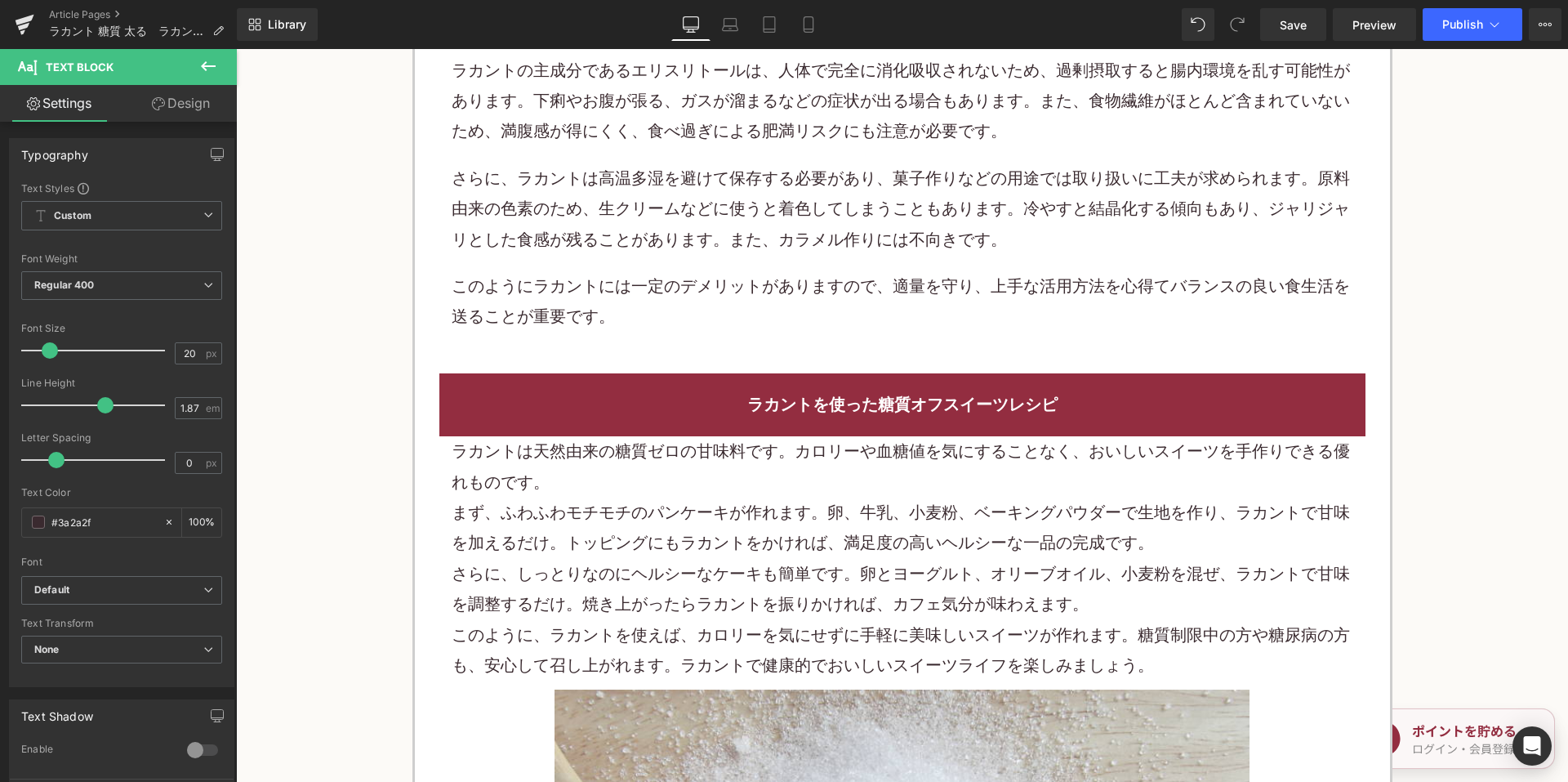
scroll to position [2697, 0]
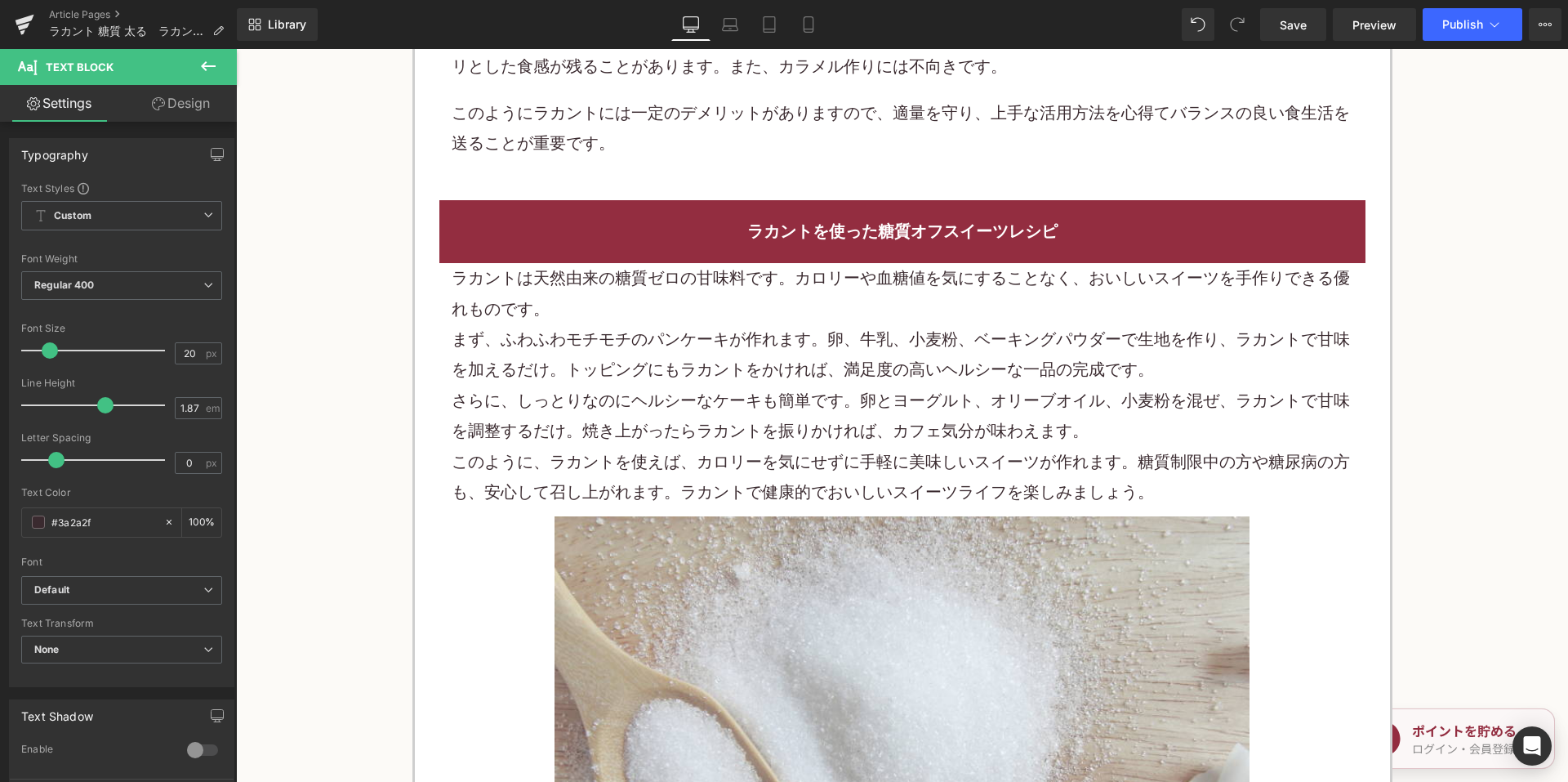
click at [602, 311] on div "ラカントは天然由来の糖質ゼロの甘味料です。カロリーや血糖値を気にすることなく、おいしいスイーツを手作りできる優れものです。" at bounding box center [903, 293] width 902 height 61
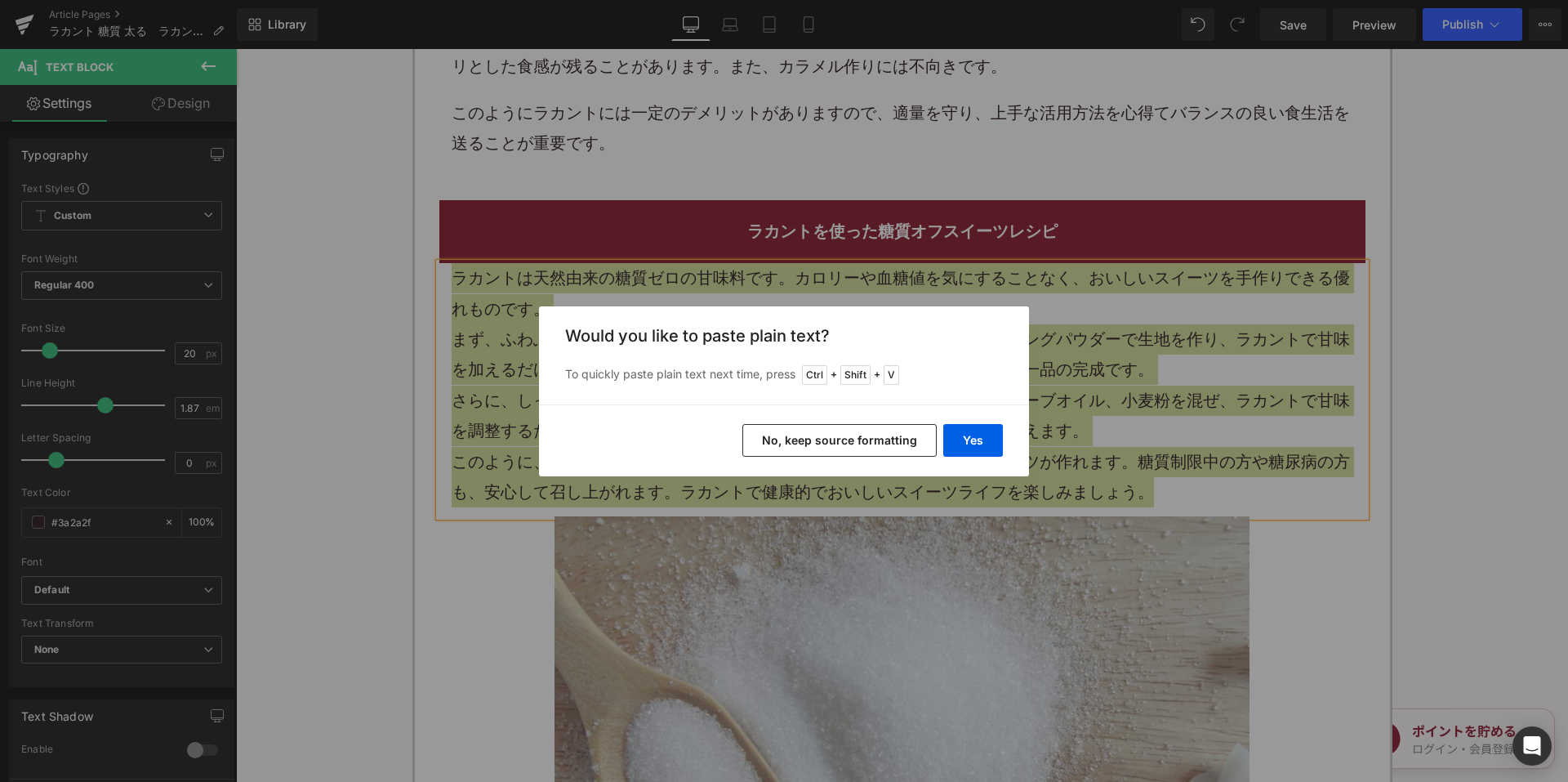
click at [828, 444] on button "No, keep source formatting" at bounding box center [840, 440] width 195 height 33
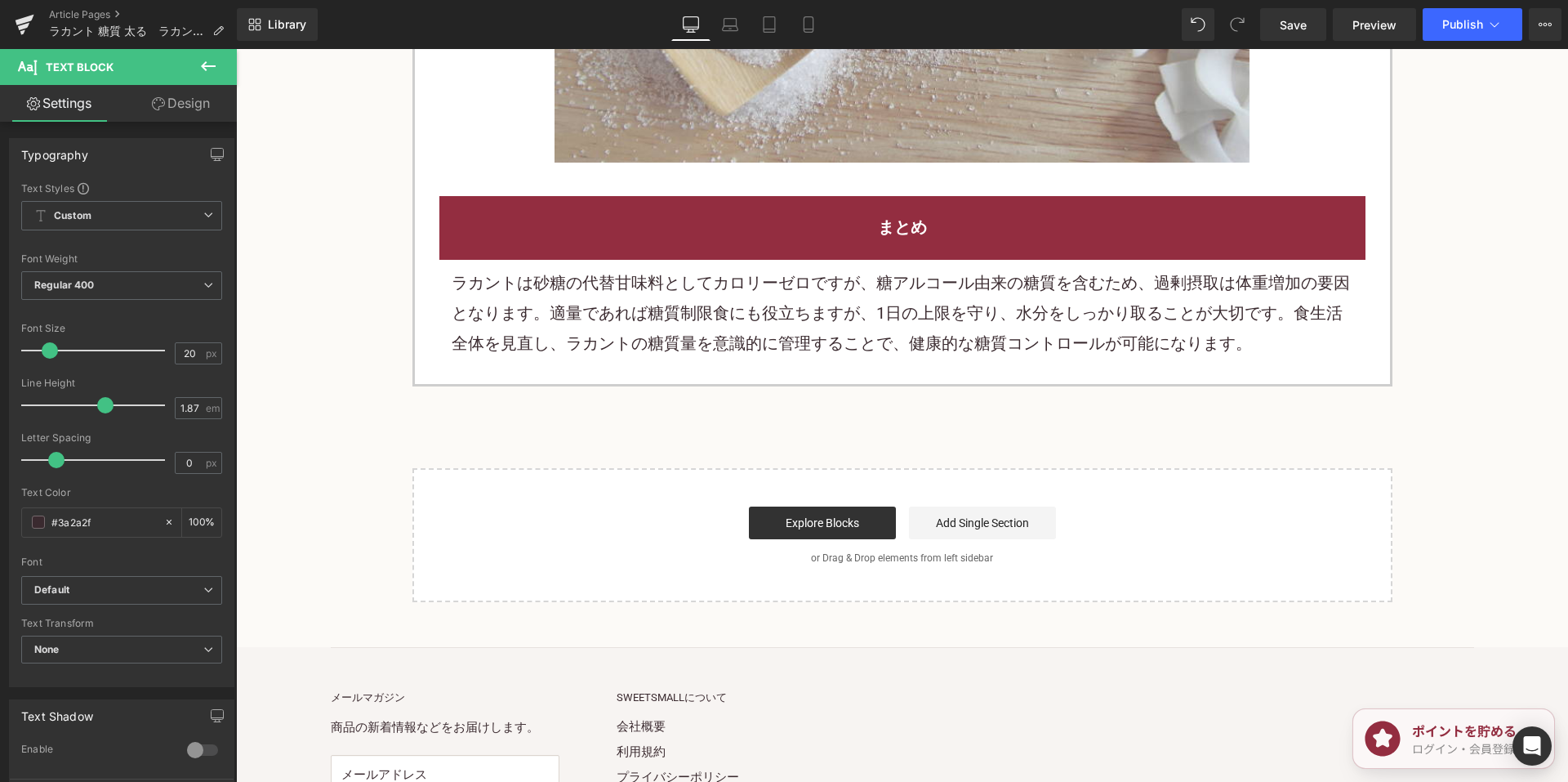
scroll to position [3759, 0]
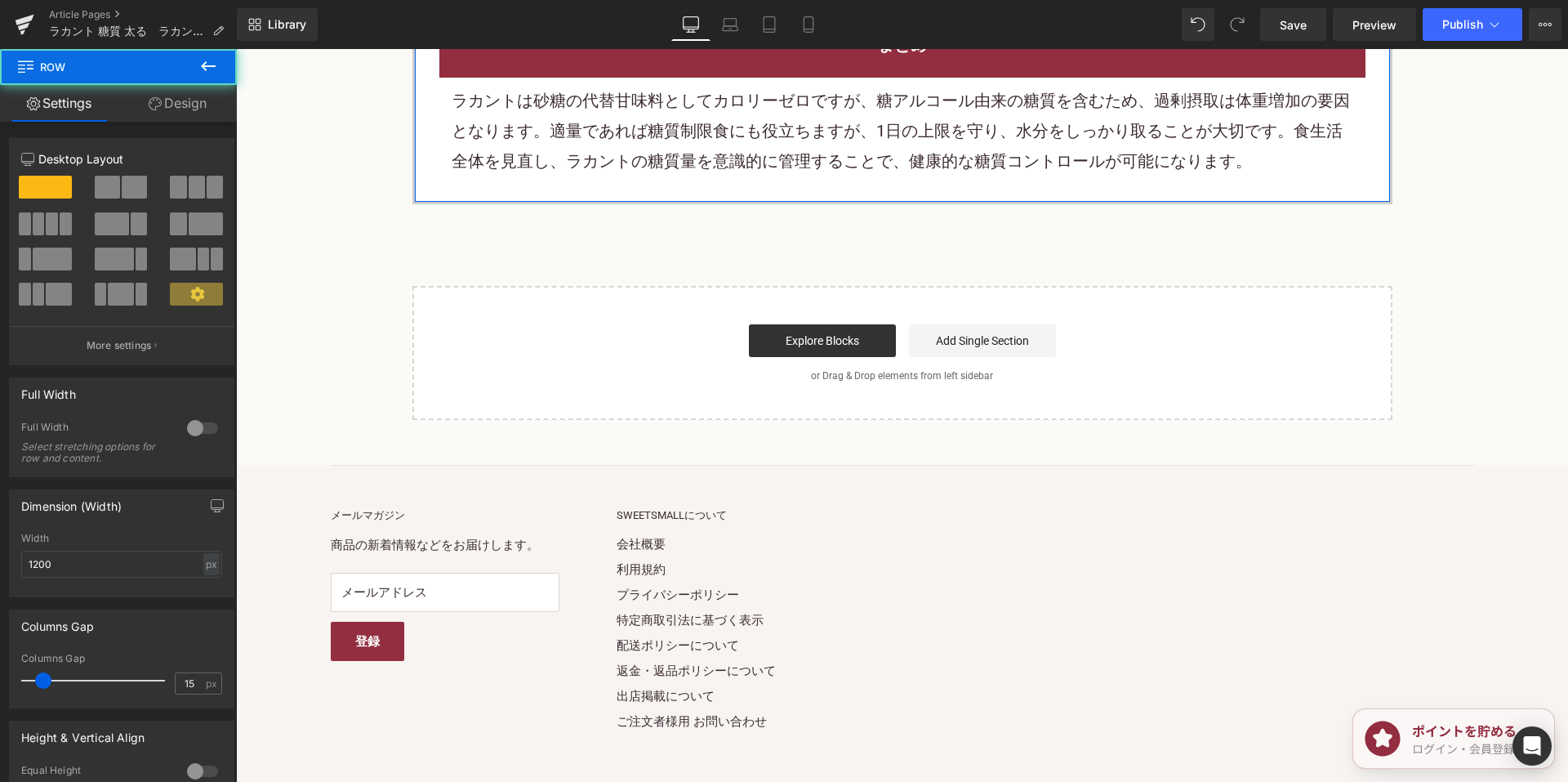
click at [530, 141] on p "ラカントは砂糖の代替甘味料としてカロリーゼロですが、糖アルコール由来の糖質を含むため、過剰摂取は体重増加の要因となります。適量であれば糖質制限食にも役立ちます…" at bounding box center [903, 131] width 902 height 92
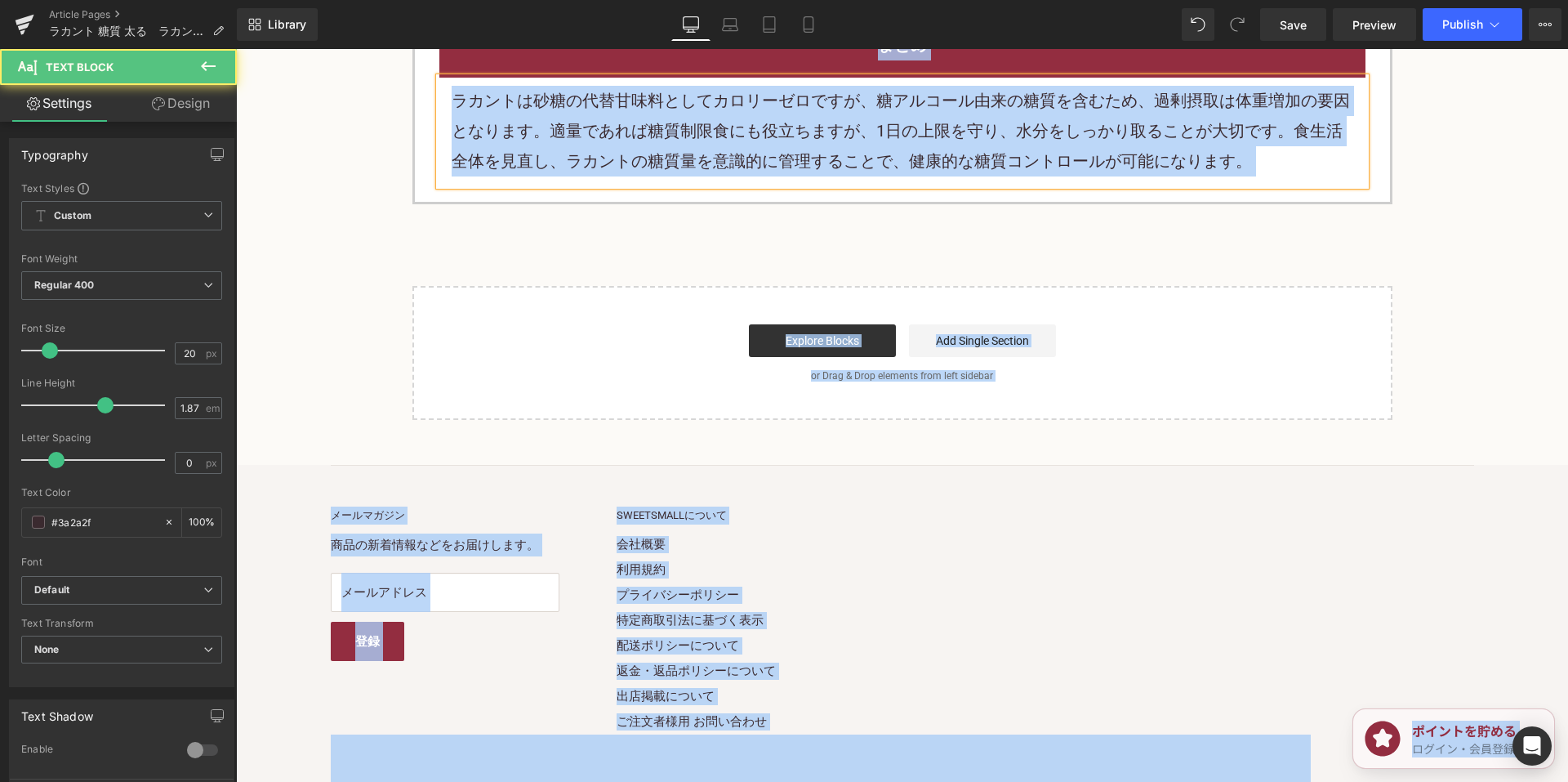
click at [567, 150] on p "ラカントは砂糖の代替甘味料としてカロリーゼロですが、糖アルコール由来の糖質を含むため、過剰摂取は体重増加の要因となります。適量であれば糖質制限食にも役立ちます…" at bounding box center [903, 131] width 902 height 92
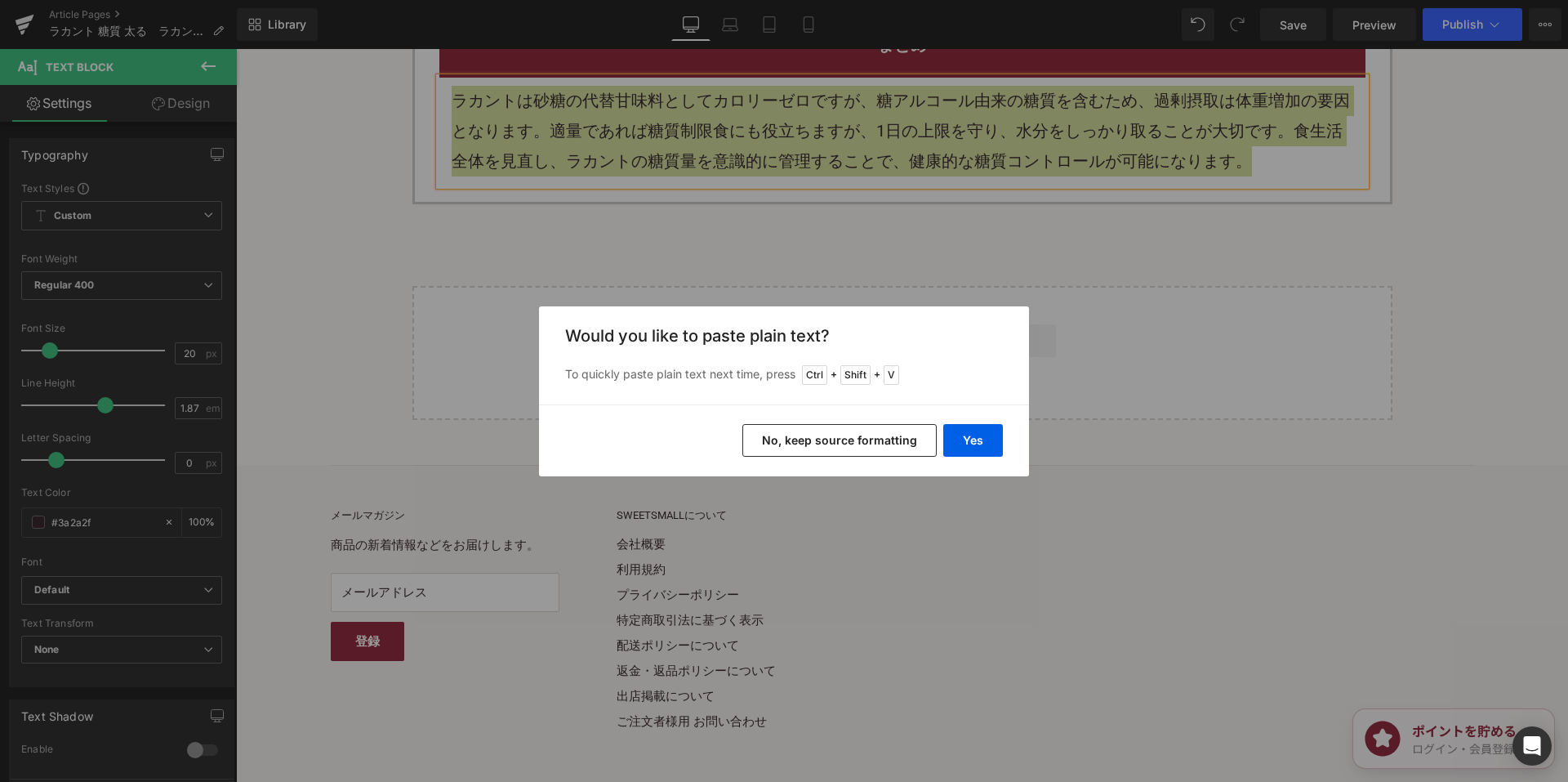
click at [796, 429] on button "No, keep source formatting" at bounding box center [840, 440] width 195 height 33
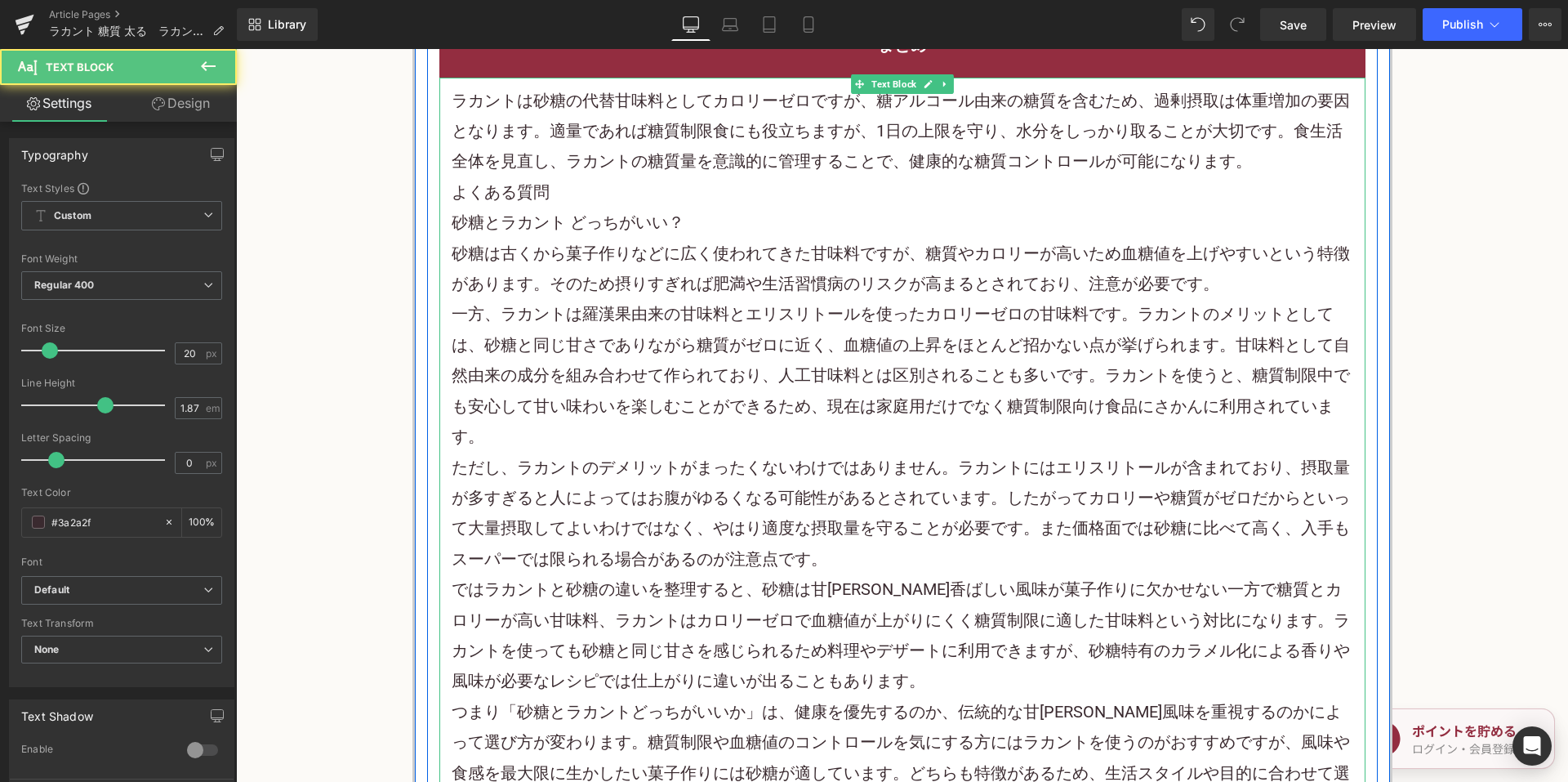
click at [1286, 170] on p "ラカントは砂糖の代替甘味料としてカロリーゼロですが、糖アルコール由来の糖質を含むため、過剰摂取は体重増加の要因となります。適量であれば糖質制限食にも役立ちます…" at bounding box center [903, 131] width 902 height 92
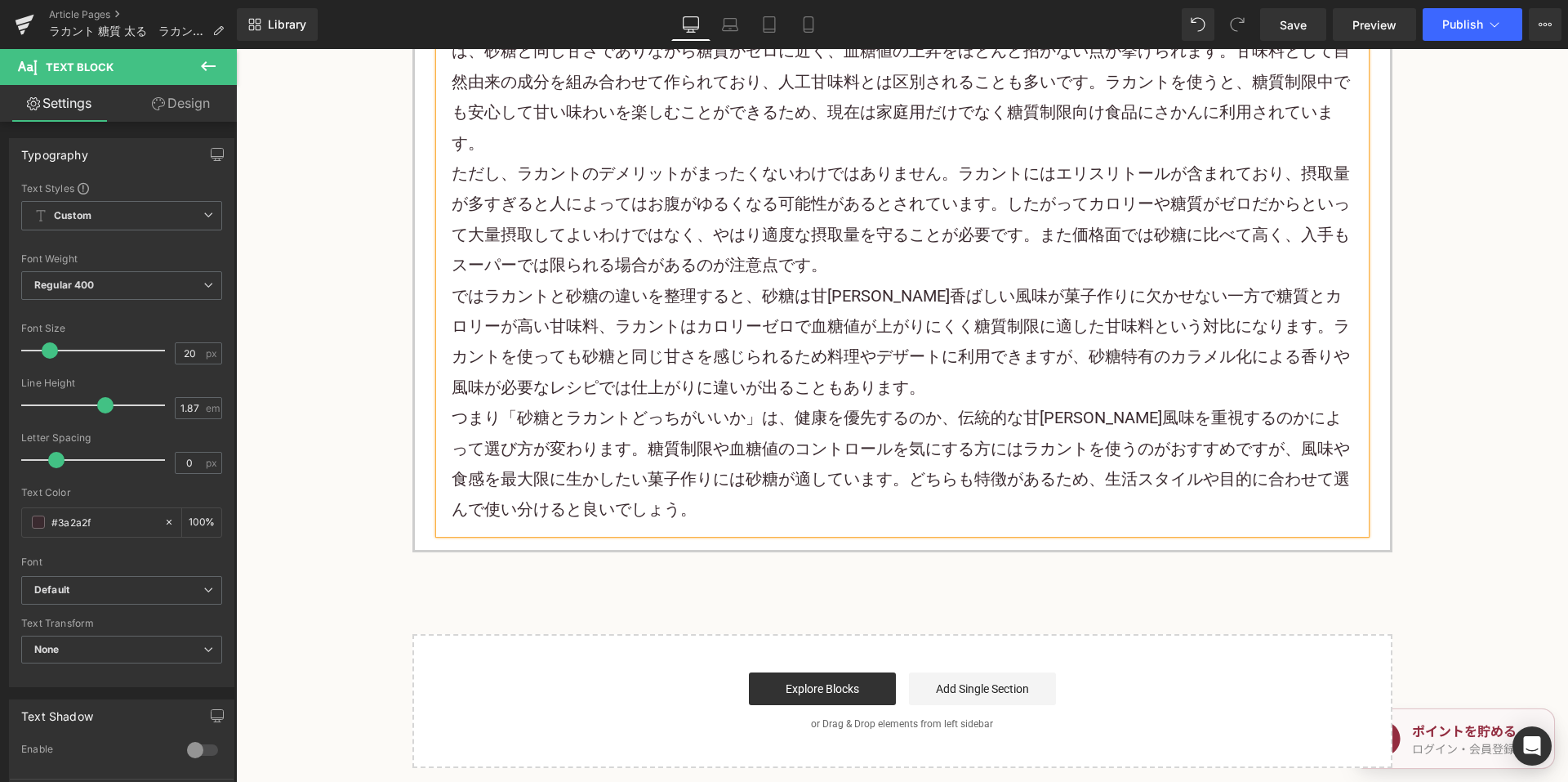
scroll to position [4086, 0]
click at [1302, 28] on span "Save" at bounding box center [1292, 25] width 27 height 17
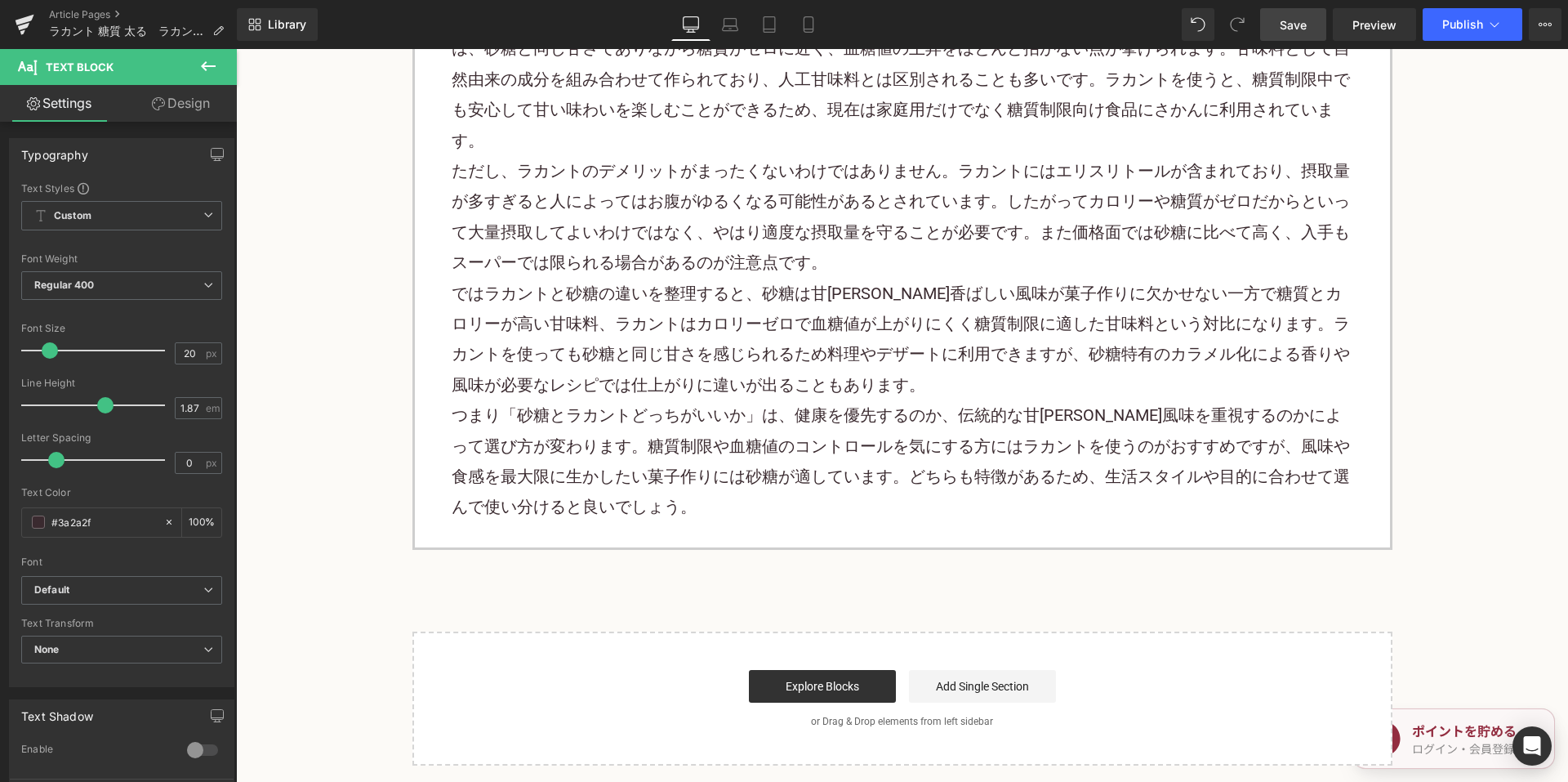
click at [1298, 31] on span "Save" at bounding box center [1292, 25] width 27 height 17
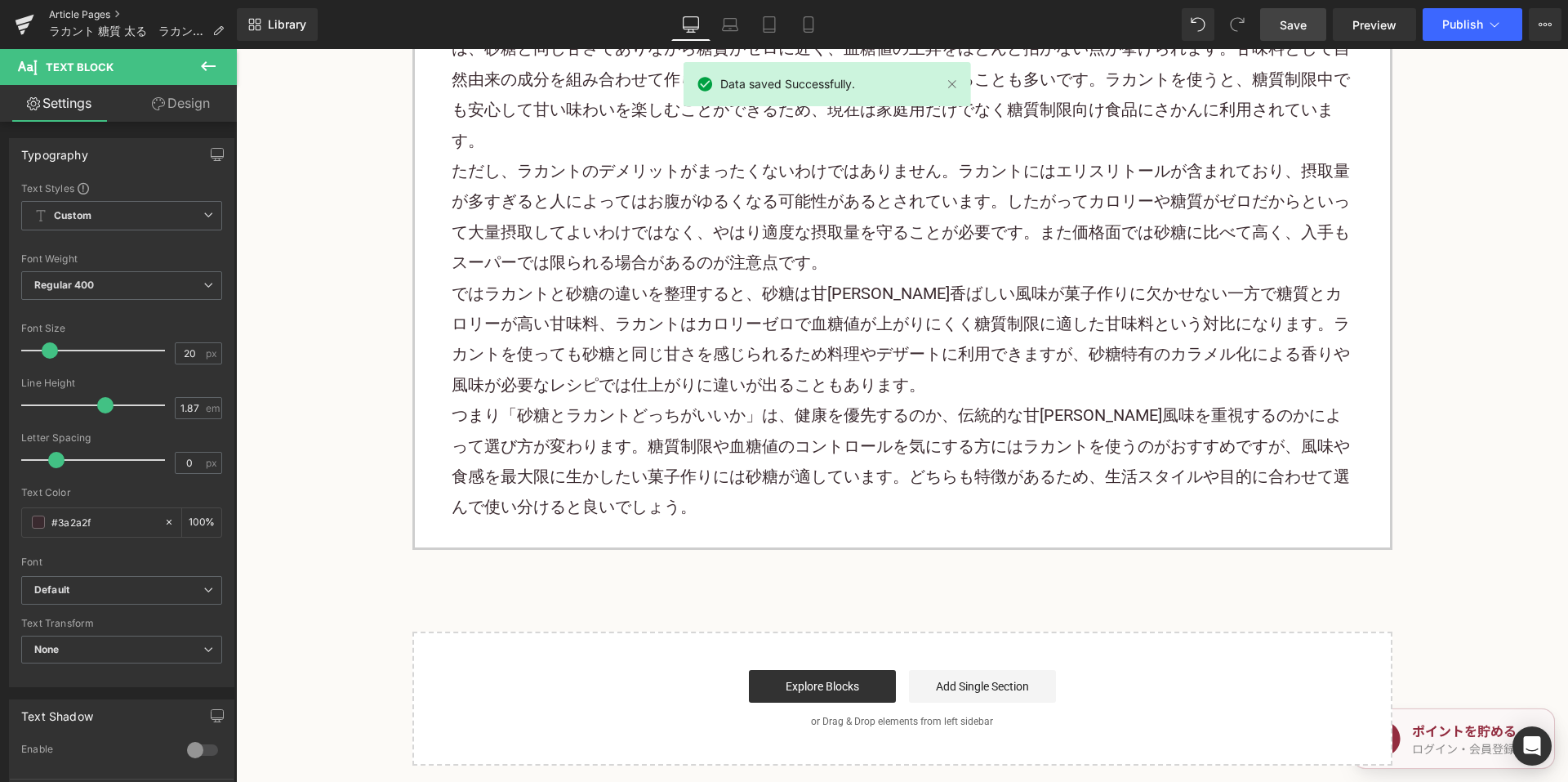
click at [98, 17] on link "Article Pages" at bounding box center [143, 14] width 188 height 13
